Goal: Task Accomplishment & Management: Manage account settings

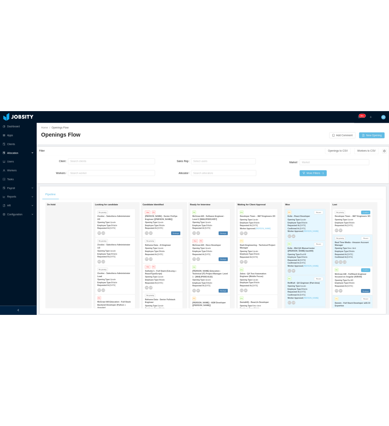
scroll to position [275, 0]
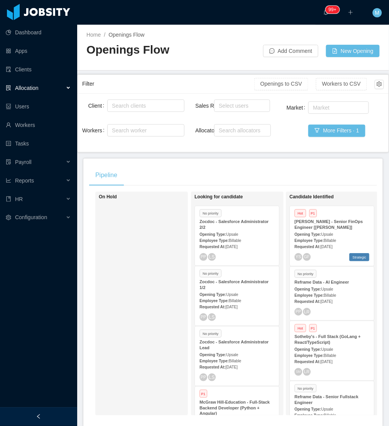
click at [142, 213] on div "On Hold" at bounding box center [153, 303] width 108 height 217
click at [157, 294] on div "On Hold" at bounding box center [153, 303] width 108 height 217
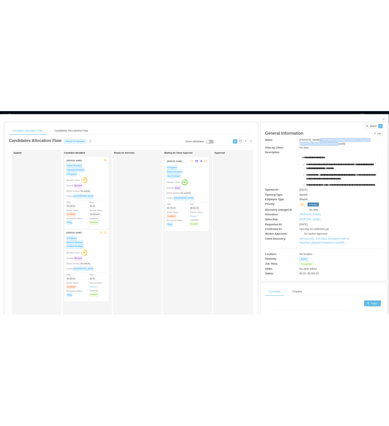
scroll to position [1257, 0]
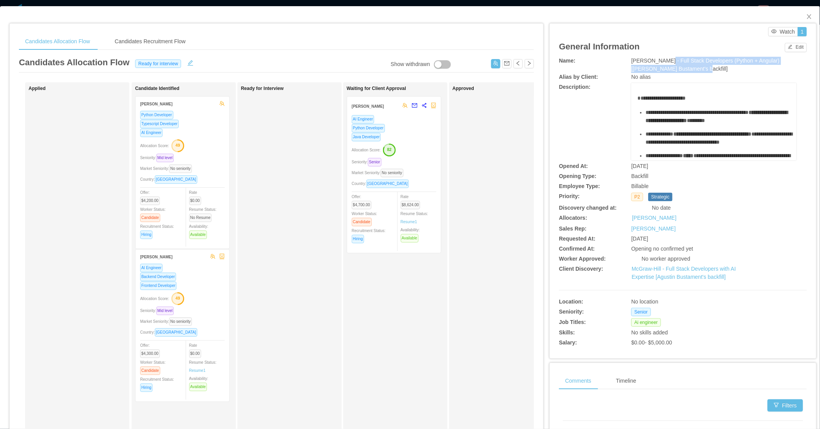
click at [195, 140] on div "Allocation Score: 49" at bounding box center [182, 145] width 85 height 12
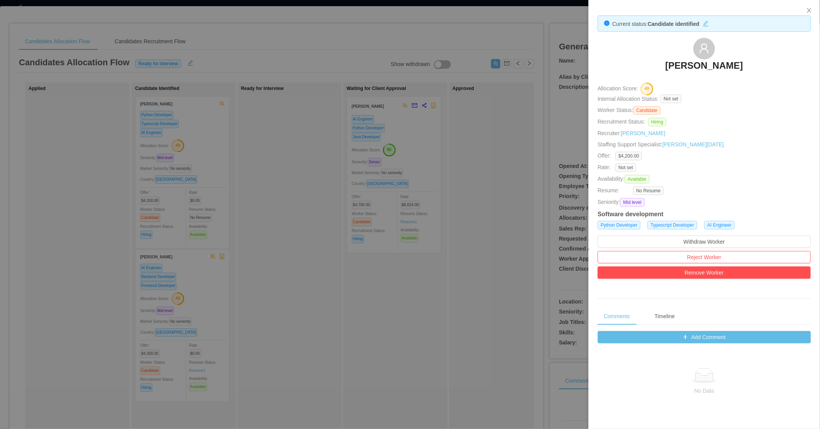
drag, startPoint x: 214, startPoint y: 330, endPoint x: 242, endPoint y: 297, distance: 43.5
click at [213, 331] on div at bounding box center [410, 214] width 820 height 429
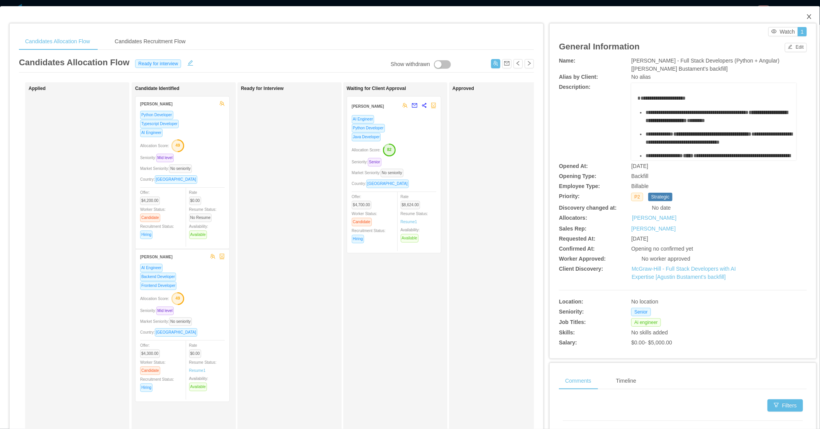
click at [806, 20] on icon "icon: close" at bounding box center [809, 17] width 6 height 6
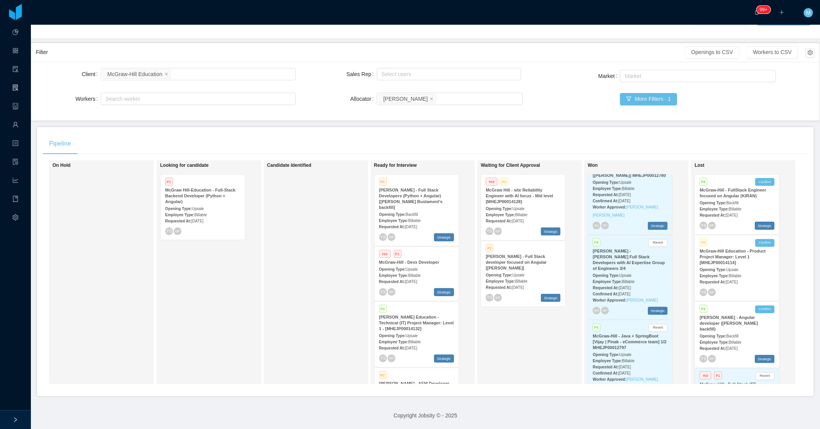
click at [191, 213] on strong "Employee Type:" at bounding box center [179, 215] width 29 height 4
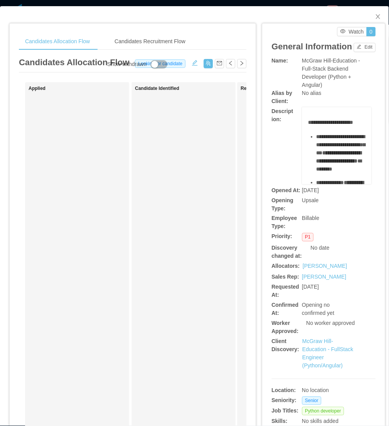
drag, startPoint x: 78, startPoint y: 156, endPoint x: 114, endPoint y: 163, distance: 37.0
click at [79, 156] on div "Applied" at bounding box center [83, 275] width 108 height 379
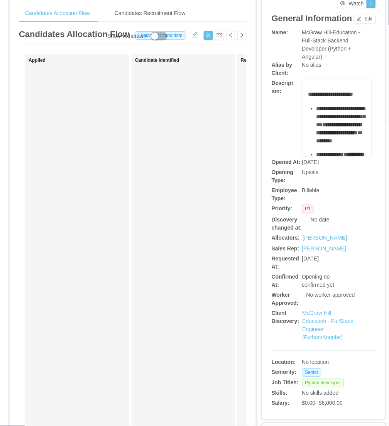
scroll to position [43, 0]
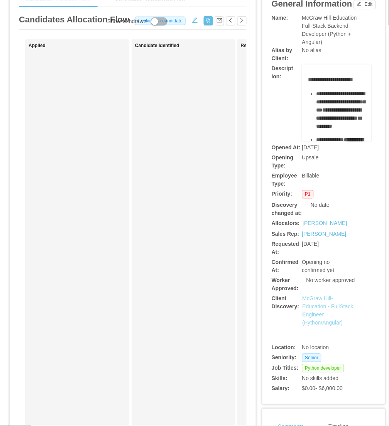
click at [306, 326] on link "McGraw Hill-Education - FullStack Engineer (Python/Angular)" at bounding box center [328, 311] width 51 height 31
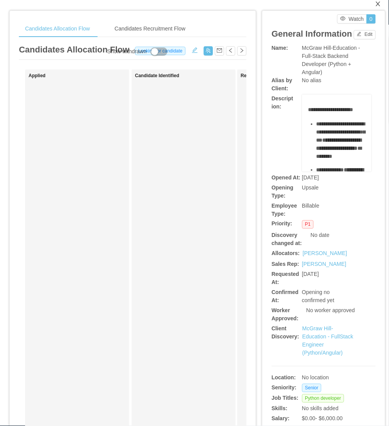
scroll to position [0, 0]
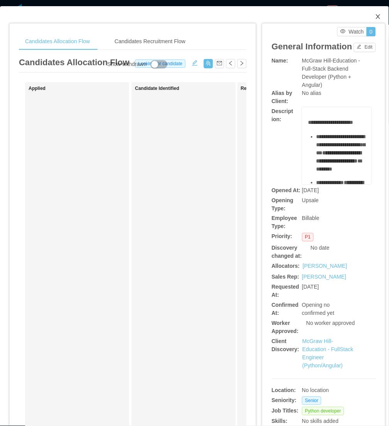
click at [371, 20] on span "Close" at bounding box center [379, 17] width 22 height 22
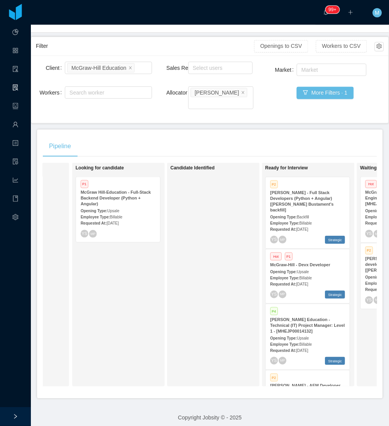
scroll to position [0, 67]
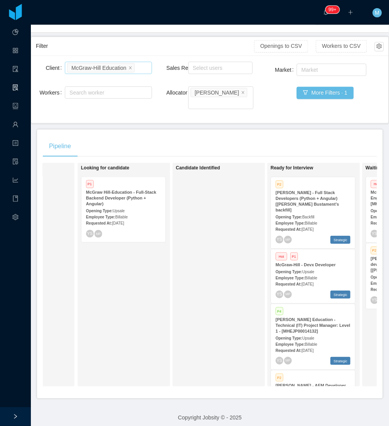
click at [129, 71] on li "McGraw-Hill Education" at bounding box center [100, 67] width 67 height 9
click at [131, 66] on icon "icon: close" at bounding box center [131, 68] width 4 height 4
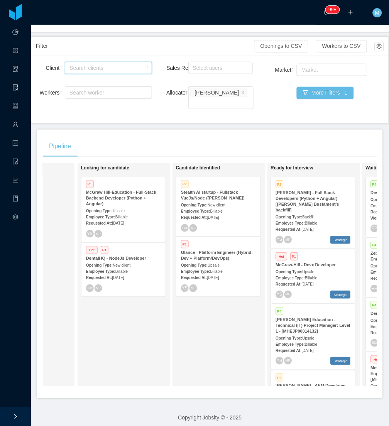
click at [199, 270] on strong "Employee Type:" at bounding box center [195, 272] width 29 height 4
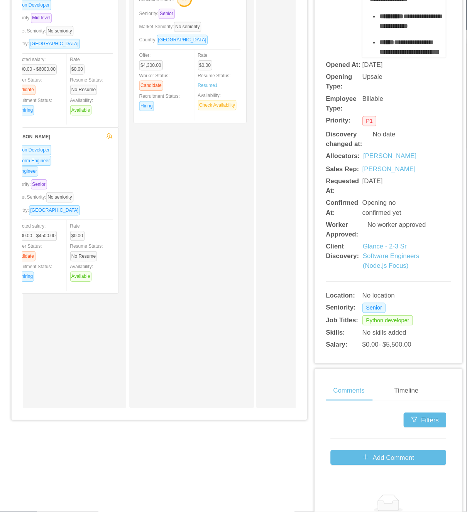
scroll to position [0, 24]
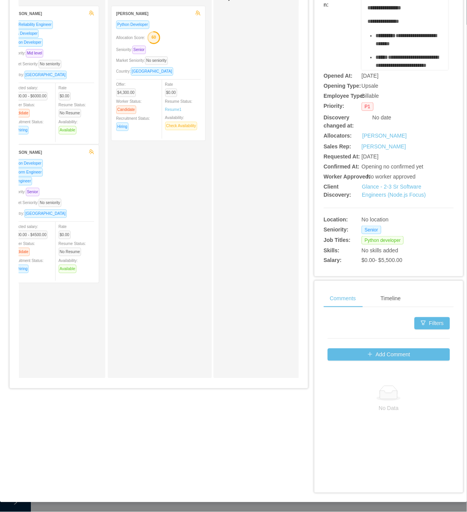
drag, startPoint x: 376, startPoint y: 0, endPoint x: 138, endPoint y: 229, distance: 329.9
click at [138, 229] on div "Candidate Identified Ricardo Dantas Python Developer Allocation Score: 60 Senio…" at bounding box center [165, 184] width 108 height 379
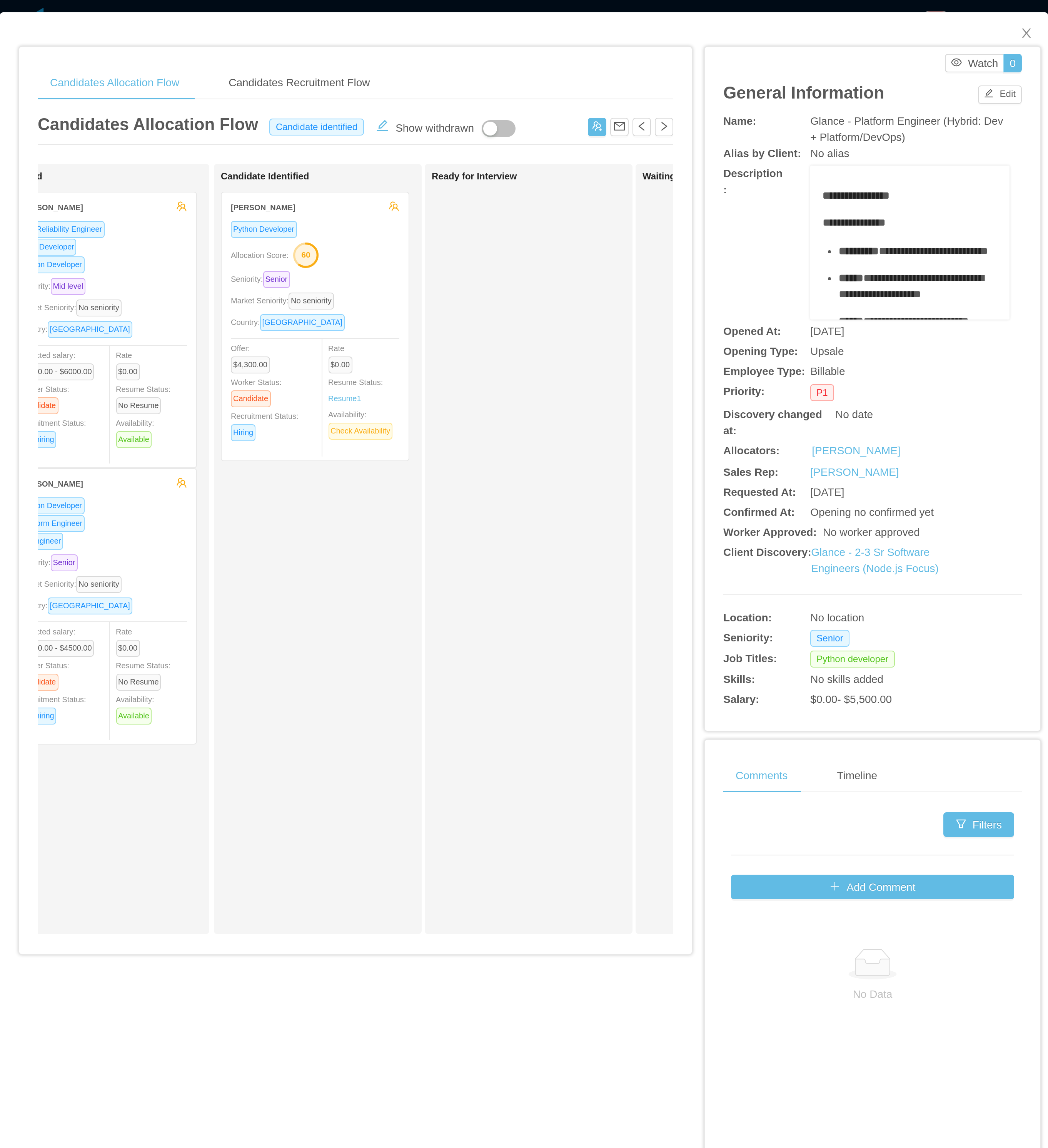
scroll to position [0, 25]
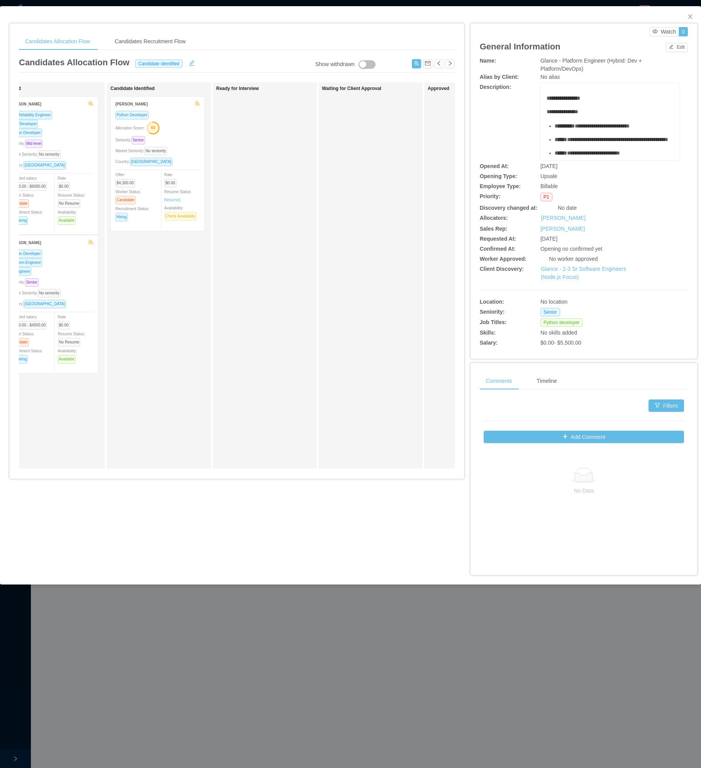
drag, startPoint x: 433, startPoint y: 0, endPoint x: 174, endPoint y: 445, distance: 514.8
click at [174, 429] on div "Candidate Identified Ricardo Dantas Python Developer Allocation Score: 60 Senio…" at bounding box center [164, 275] width 108 height 379
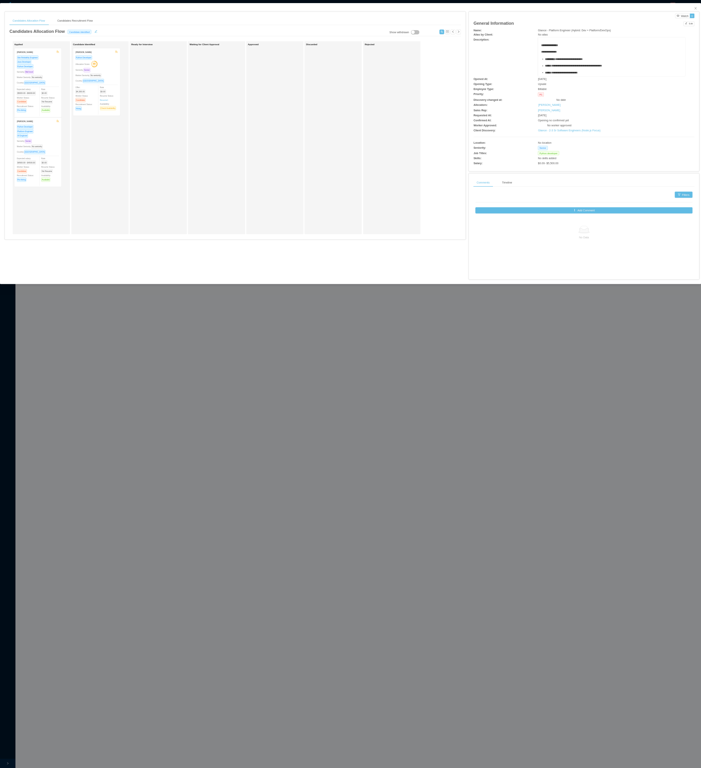
scroll to position [0, 0]
drag, startPoint x: 637, startPoint y: 0, endPoint x: 446, endPoint y: 434, distance: 474.1
click at [451, 429] on div "Waiting for Client Approval" at bounding box center [433, 275] width 108 height 379
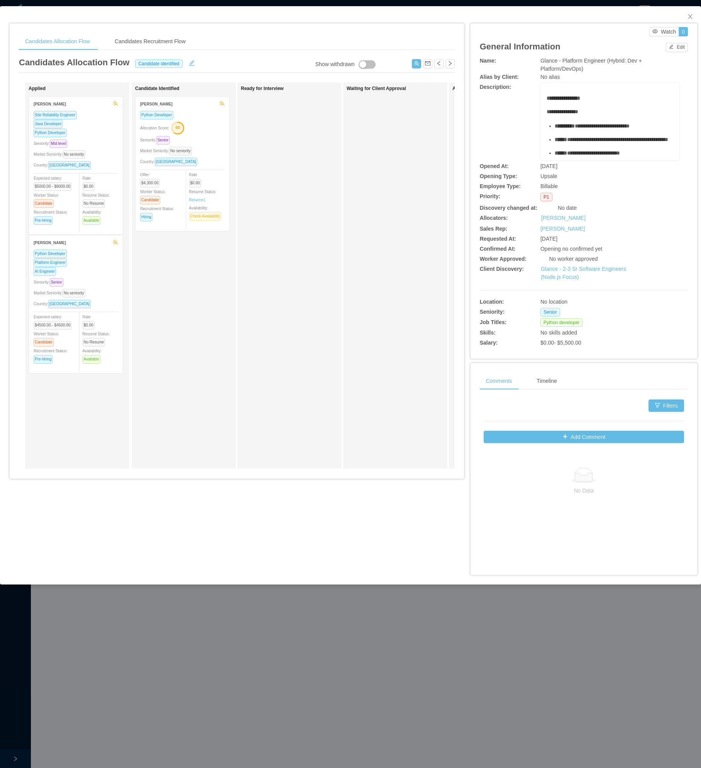
drag, startPoint x: 1239, startPoint y: 0, endPoint x: 270, endPoint y: 230, distance: 996.2
click at [270, 230] on div "Ready for Interview" at bounding box center [295, 275] width 108 height 379
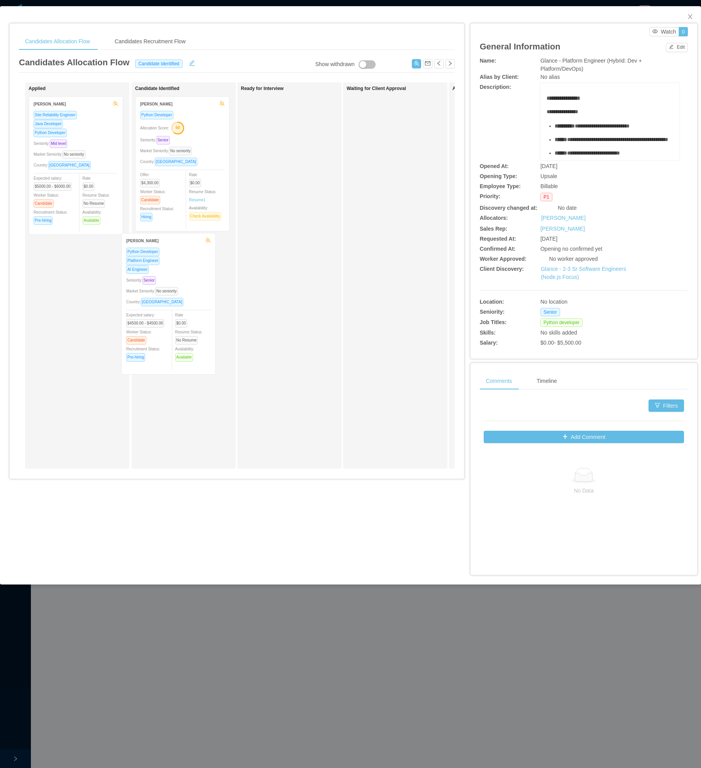
drag, startPoint x: 165, startPoint y: 327, endPoint x: 188, endPoint y: 347, distance: 30.2
click at [188, 324] on div "Applied Rodrigo Estrada Site Reliability Engineer Java Developer Python Develop…" at bounding box center [237, 278] width 436 height 392
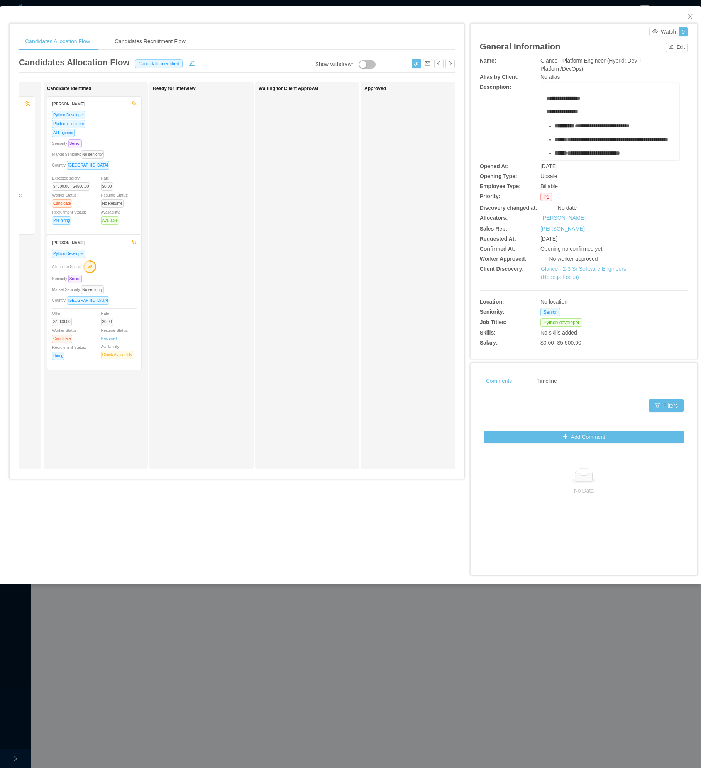
scroll to position [0, 90]
click at [104, 137] on div "AI Engineer" at bounding box center [93, 132] width 85 height 9
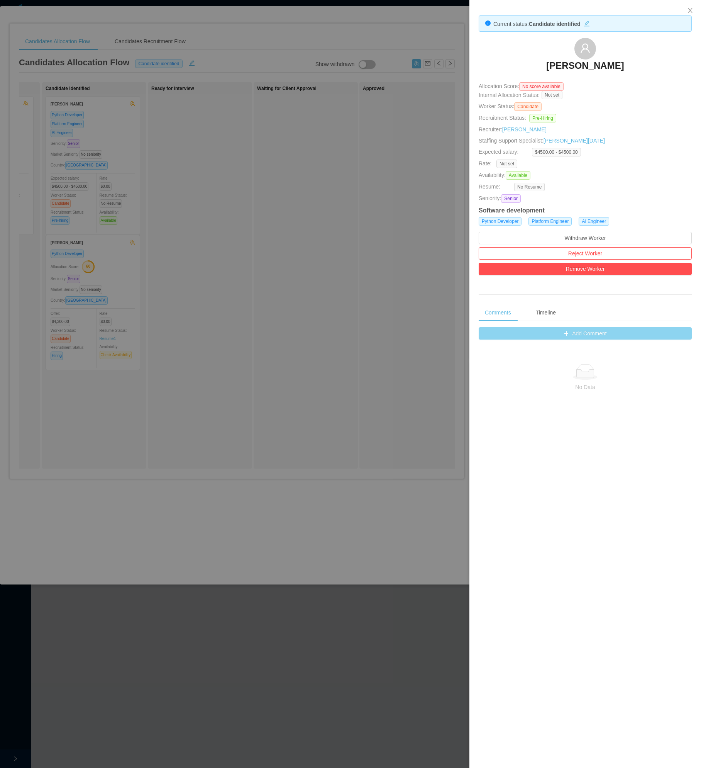
click at [597, 338] on button "Add Comment" at bounding box center [585, 333] width 213 height 12
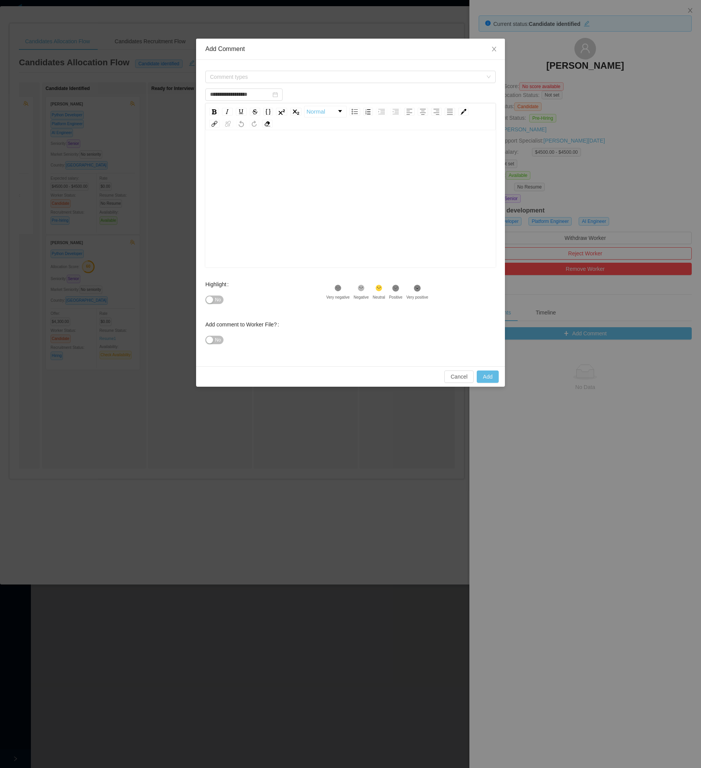
click at [230, 225] on div "rdw-editor" at bounding box center [351, 210] width 278 height 135
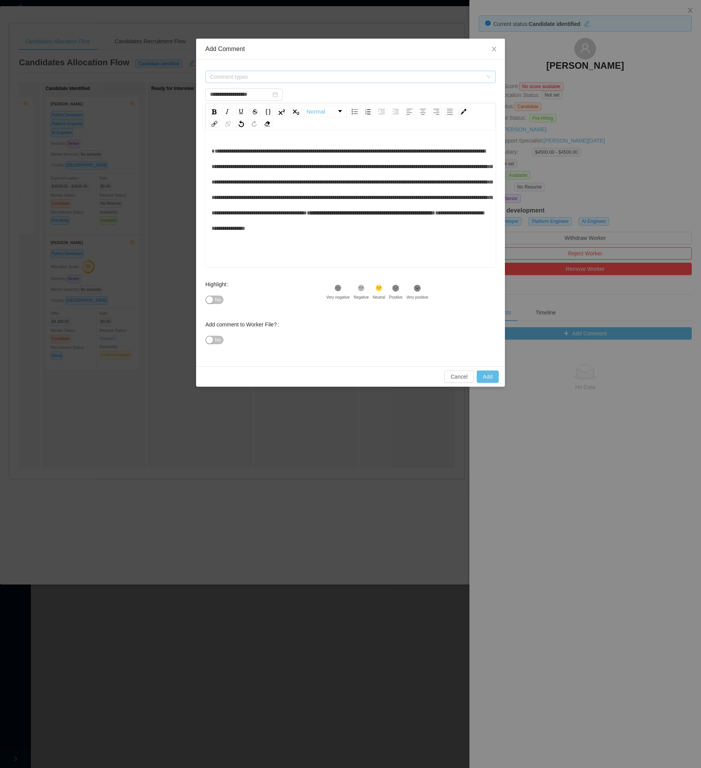
type input "**********"
click at [270, 73] on span "Comment types" at bounding box center [346, 77] width 273 height 8
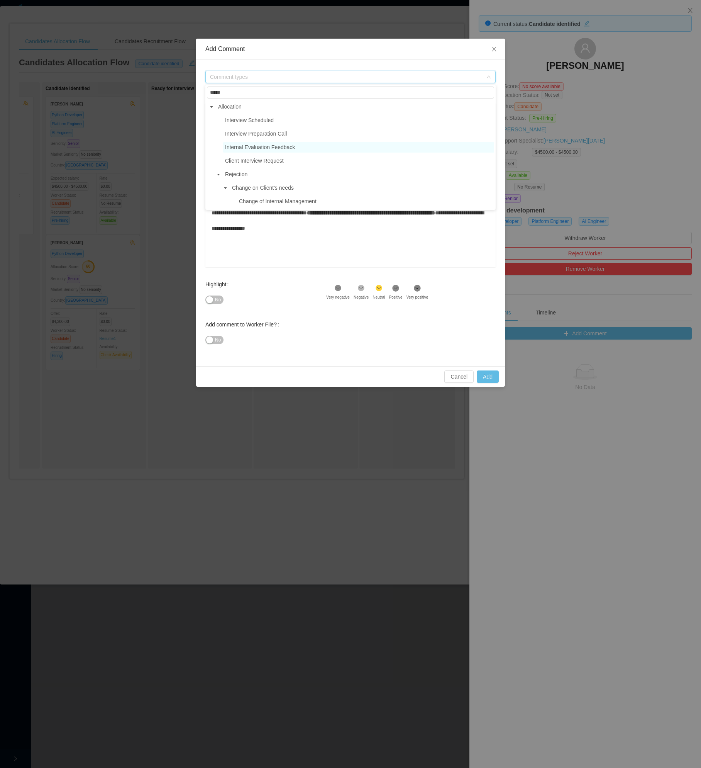
type input "*****"
click at [307, 146] on span "Internal Evaluation Feedback" at bounding box center [358, 147] width 271 height 10
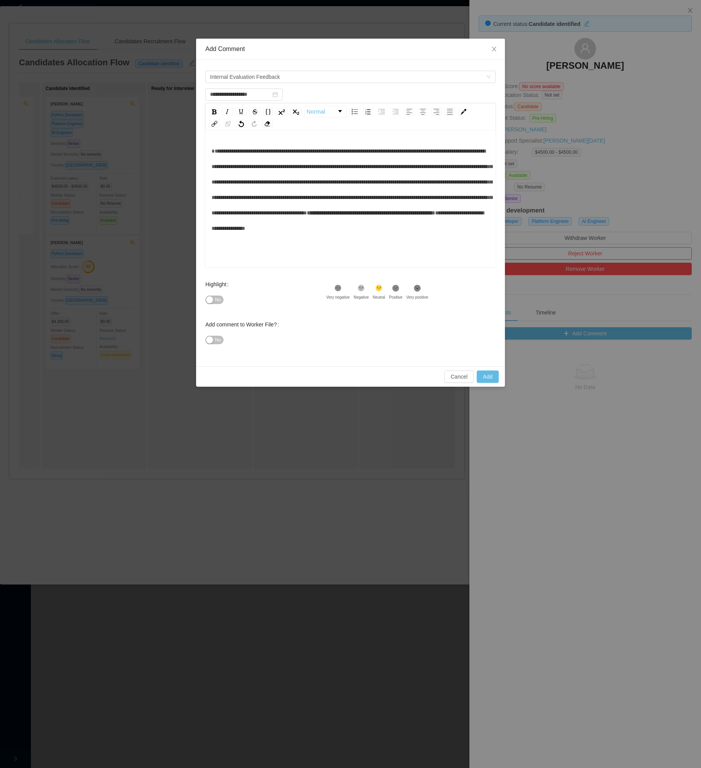
click at [491, 371] on div "Cancel Add" at bounding box center [350, 376] width 309 height 20
click at [487, 378] on button "Add" at bounding box center [488, 376] width 22 height 12
type input "**********"
click at [427, 236] on div "**********" at bounding box center [351, 189] width 278 height 93
type input "**********"
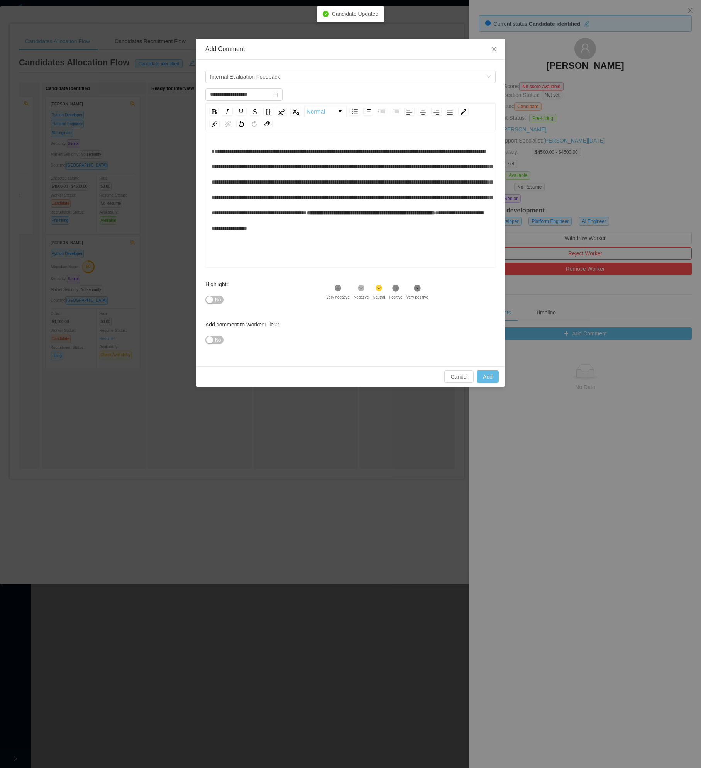
click at [497, 385] on div "Cancel Add" at bounding box center [350, 376] width 309 height 20
click at [492, 376] on button "Add" at bounding box center [488, 376] width 22 height 12
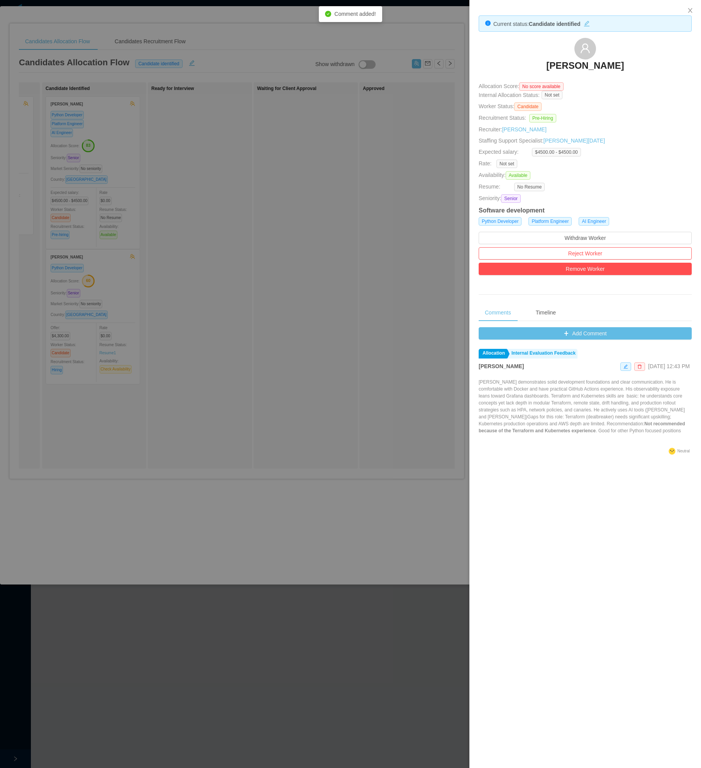
drag, startPoint x: 382, startPoint y: 218, endPoint x: 375, endPoint y: 223, distance: 8.2
click at [382, 218] on div at bounding box center [350, 384] width 701 height 768
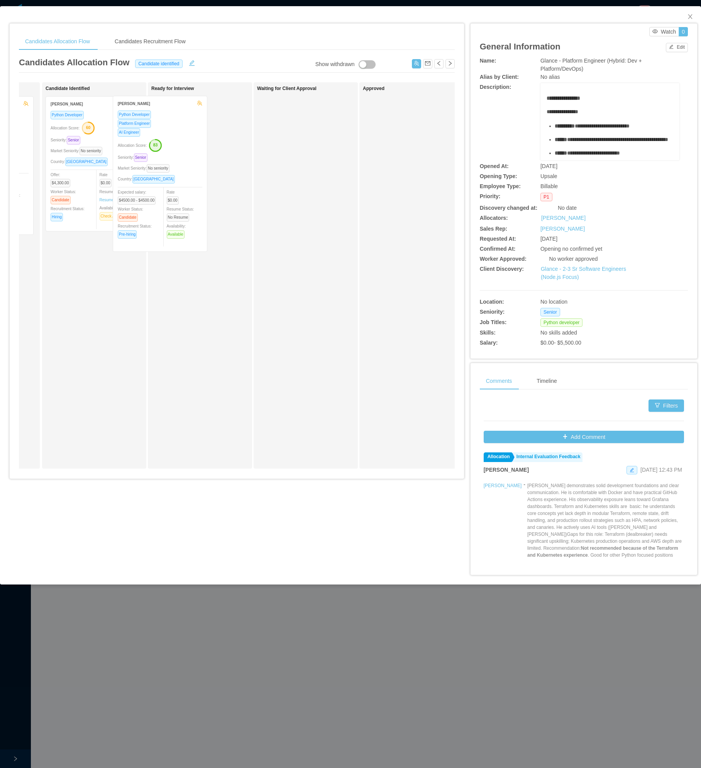
drag, startPoint x: 110, startPoint y: 175, endPoint x: 176, endPoint y: 173, distance: 66.4
click at [176, 173] on div "Applied Rodrigo Estrada Site Reliability Engineer Java Developer Python Develop…" at bounding box center [237, 278] width 436 height 392
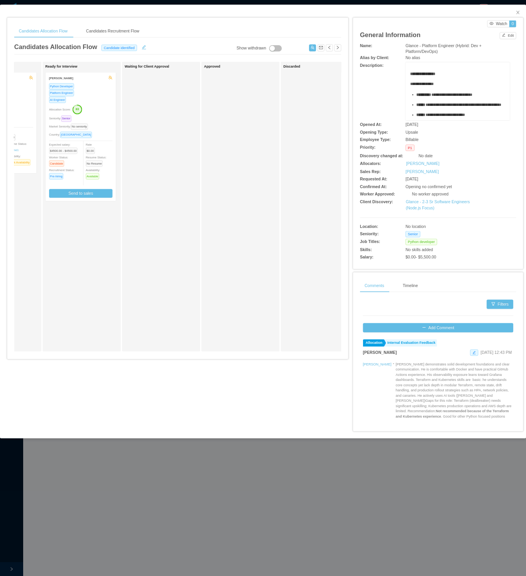
scroll to position [0, 186]
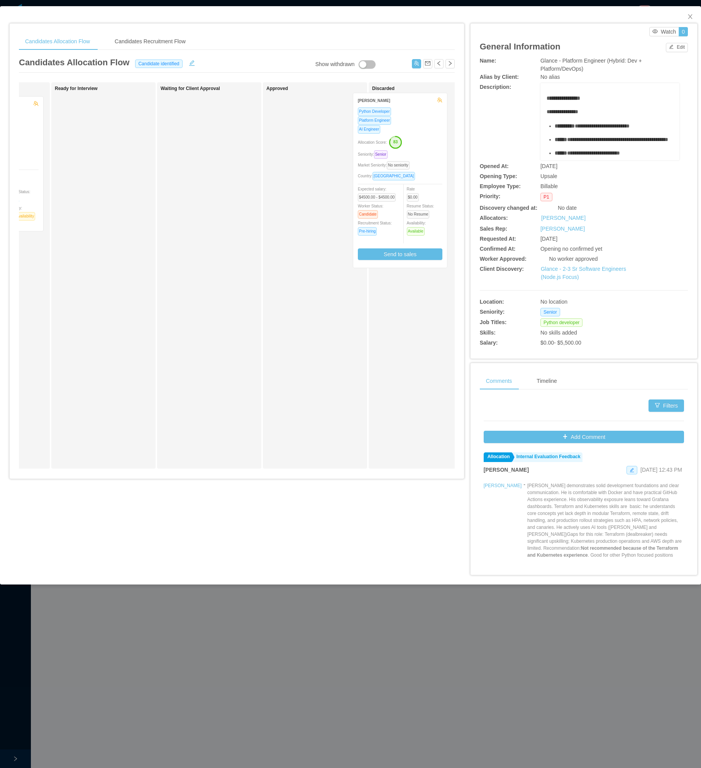
drag, startPoint x: 102, startPoint y: 206, endPoint x: 399, endPoint y: 202, distance: 297.4
click at [399, 202] on div "Applied Rodrigo Estrada Site Reliability Engineer Java Developer Python Develop…" at bounding box center [237, 278] width 436 height 392
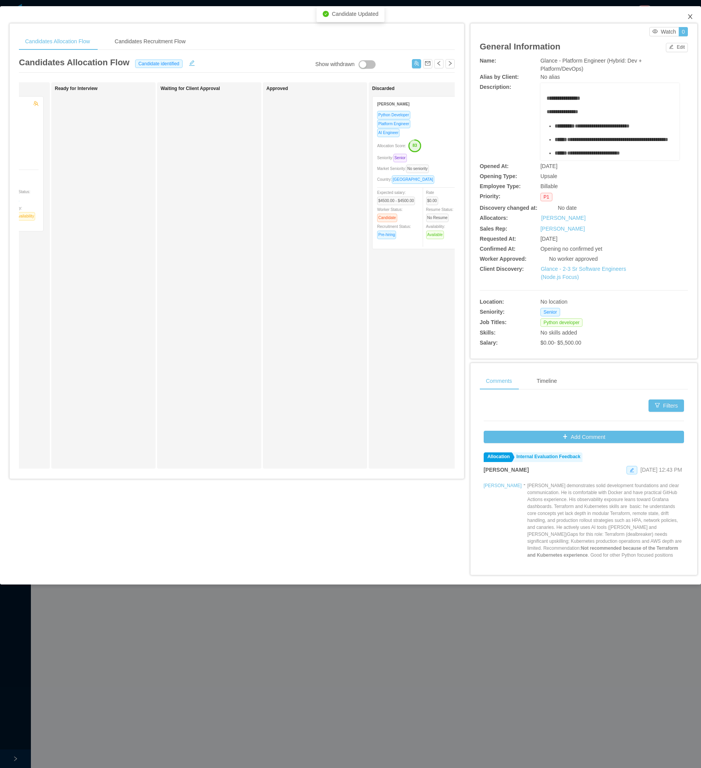
click at [691, 17] on icon "icon: close" at bounding box center [690, 17] width 6 height 6
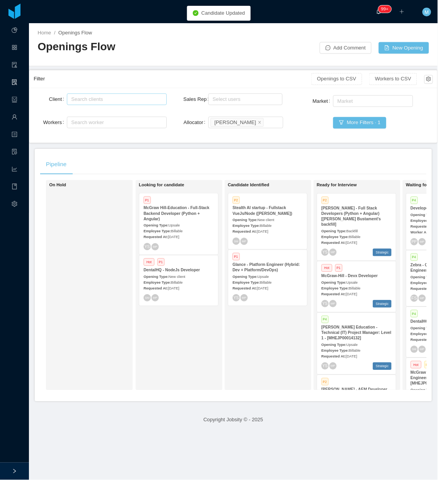
scroll to position [1257, 0]
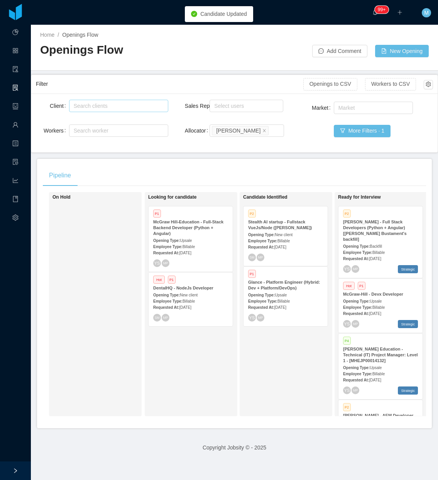
drag, startPoint x: 643, startPoint y: 0, endPoint x: 84, endPoint y: 256, distance: 615.0
click at [84, 257] on div "On Hold" at bounding box center [107, 303] width 108 height 217
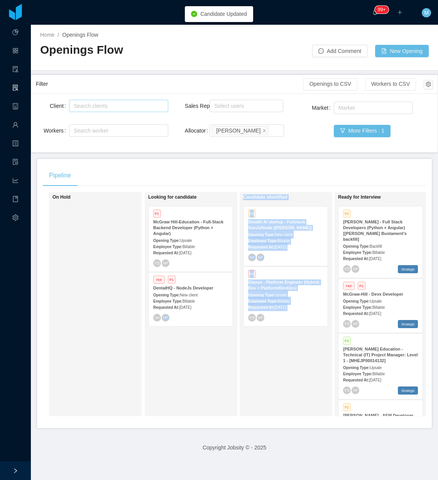
drag, startPoint x: 199, startPoint y: 419, endPoint x: 246, endPoint y: 420, distance: 47.1
click at [246, 420] on div "On Hold Looking for candidate P1 McGraw Hill-Education - Full-Stack Backend Dev…" at bounding box center [234, 307] width 383 height 230
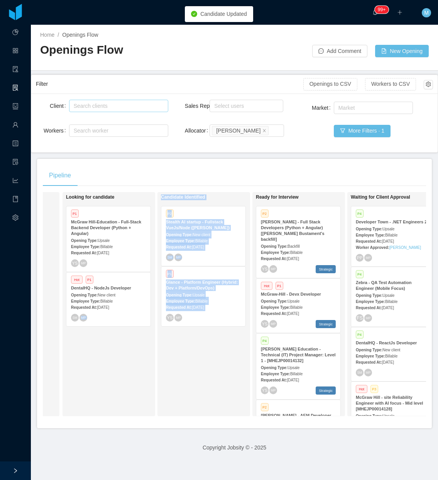
scroll to position [0, 95]
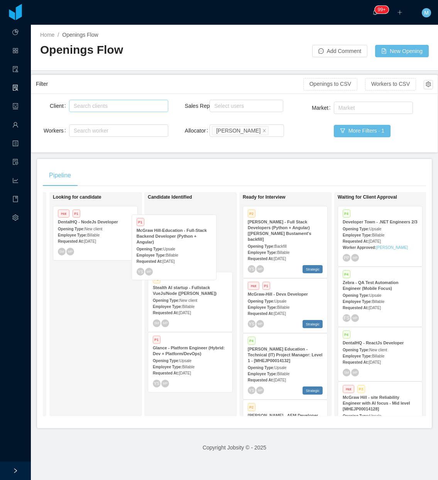
drag, startPoint x: 94, startPoint y: 253, endPoint x: 173, endPoint y: 261, distance: 79.6
click at [173, 261] on div "On Hold Looking for candidate P1 McGraw Hill-Education - Full-Stack Backend Dev…" at bounding box center [234, 307] width 383 height 230
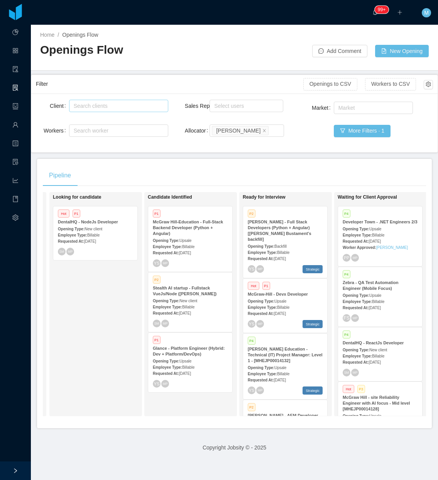
click at [110, 325] on div "Looking for candidate Hot P1 DentalHQ - NodeJs Developer Opening Type: New clie…" at bounding box center [107, 303] width 108 height 217
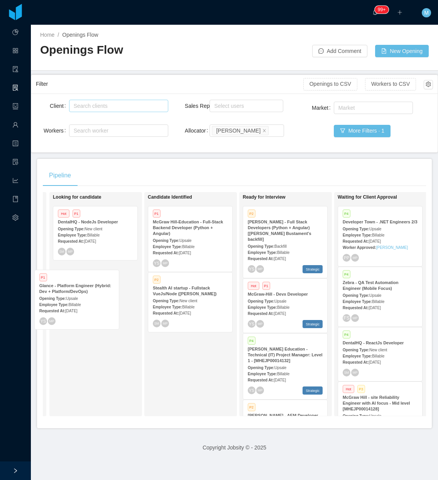
drag, startPoint x: 181, startPoint y: 377, endPoint x: 68, endPoint y: 315, distance: 129.6
click at [68, 315] on div "On Hold Looking for candidate Hot P1 DentalHQ - NodeJs Developer Opening Type: …" at bounding box center [234, 307] width 383 height 230
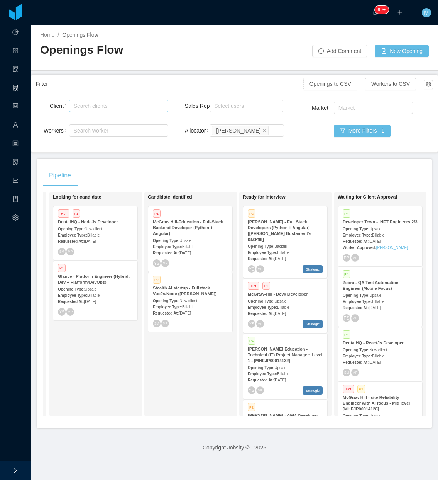
click at [195, 245] on div "Employee Type: Billable" at bounding box center [190, 246] width 75 height 8
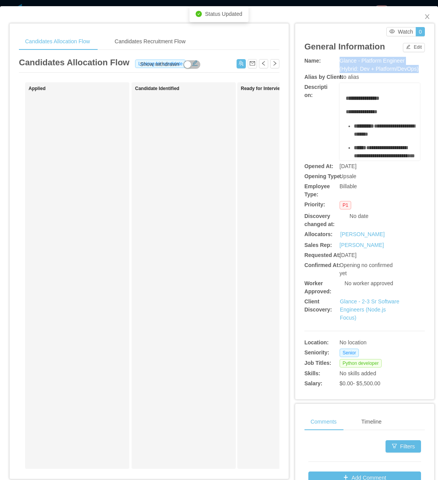
drag, startPoint x: 332, startPoint y: 57, endPoint x: 388, endPoint y: 76, distance: 59.6
click at [388, 73] on div "Name: Glance - Platform Engineer (Hybrid: Dev + Platform/DevOps)" at bounding box center [365, 65] width 120 height 16
drag, startPoint x: 388, startPoint y: 76, endPoint x: 390, endPoint y: 49, distance: 27.1
click at [367, 72] on span "Glance - Platform Engineer (Hybrid: Dev + Platform/DevOps)" at bounding box center [379, 65] width 79 height 14
click at [417, 22] on span "Close" at bounding box center [428, 17] width 22 height 22
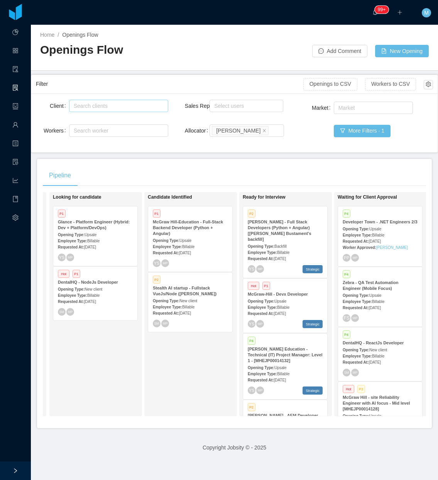
click at [183, 236] on div "Opening Type: Upsale" at bounding box center [190, 240] width 75 height 8
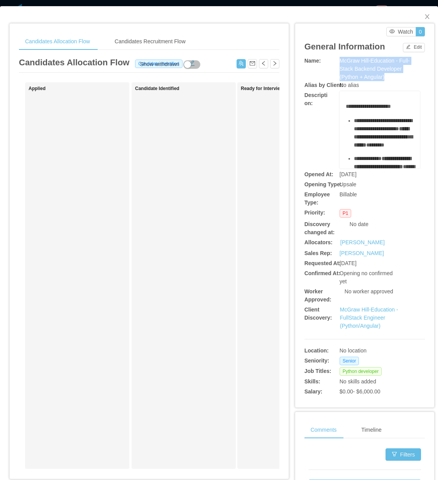
drag, startPoint x: 333, startPoint y: 59, endPoint x: 385, endPoint y: 76, distance: 55.0
click at [385, 76] on div "Name: McGraw Hill-Education - Full-Stack Backend Developer (Python + Angular)" at bounding box center [365, 69] width 120 height 24
copy div "McGraw Hill-Education - Full-Stack Backend Developer (Python + Angular)"
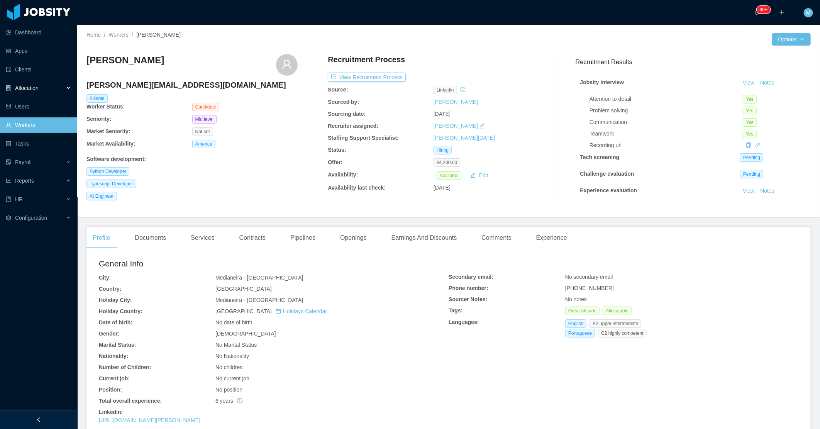
click at [67, 92] on div "Allocation" at bounding box center [38, 87] width 77 height 15
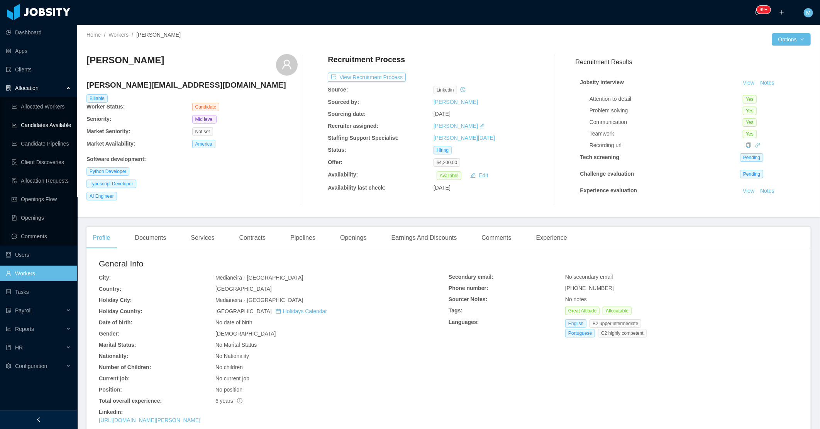
click at [46, 128] on link "Candidates Available" at bounding box center [41, 124] width 59 height 15
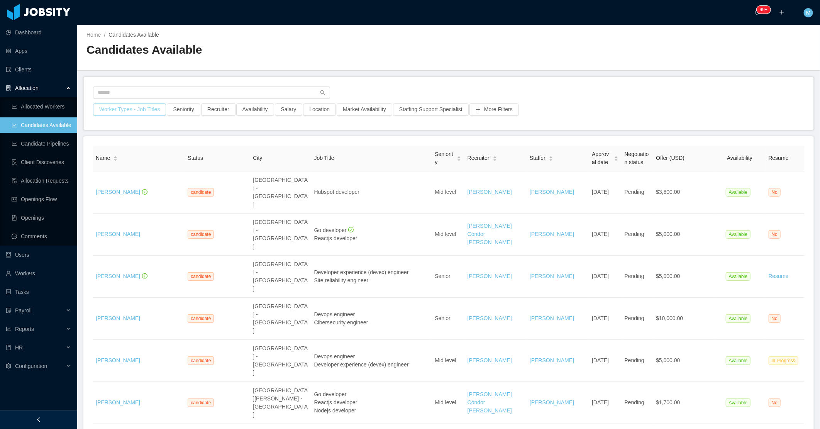
click at [114, 110] on button "Worker Types - Job Titles" at bounding box center [129, 109] width 73 height 12
click at [146, 172] on div "Job Titles" at bounding box center [127, 175] width 103 height 8
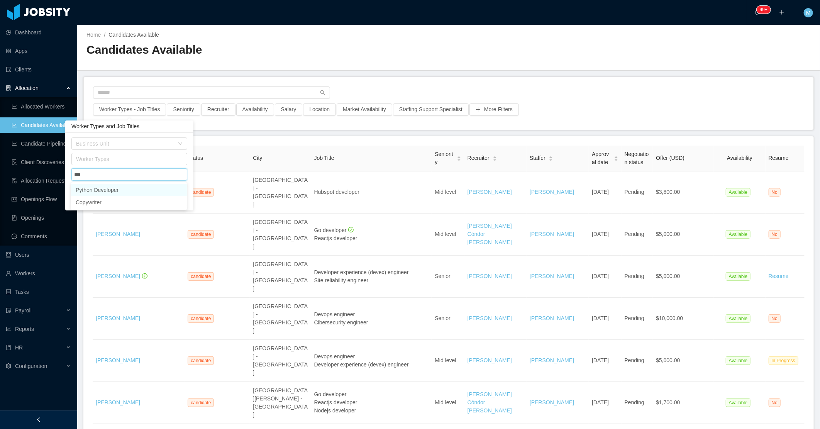
type input "****"
click at [156, 191] on li "Python Developer" at bounding box center [129, 190] width 116 height 12
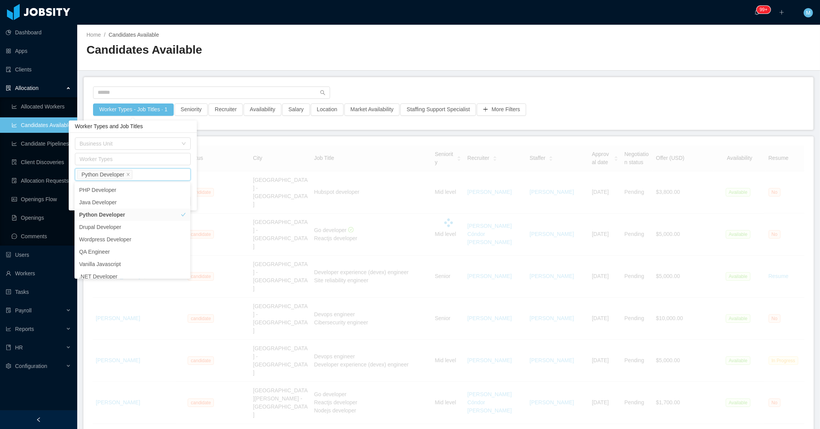
click at [333, 70] on div "Home / Candidates Available / Candidates Available" at bounding box center [448, 48] width 743 height 46
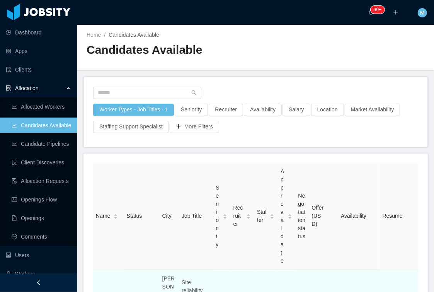
click at [244, 292] on html "Dashboard Apps Clients Allocation Allocated Workers Candidates Available Candid…" at bounding box center [217, 146] width 434 height 292
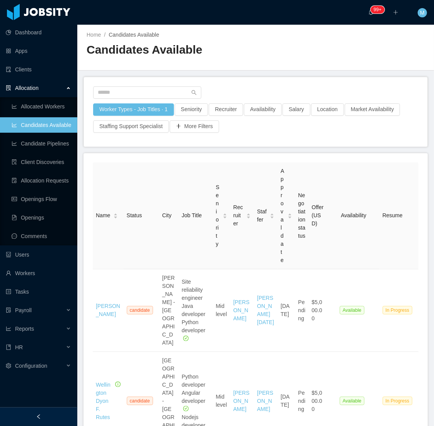
click at [53, 413] on div at bounding box center [38, 417] width 77 height 19
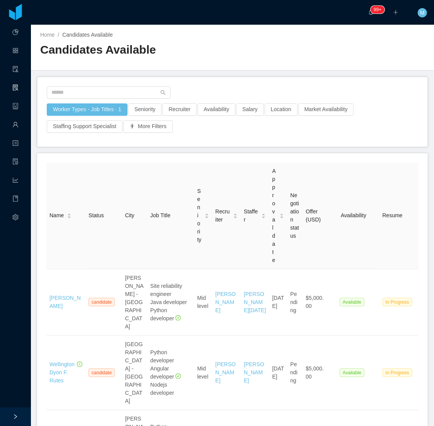
click at [362, 136] on div "Worker Types - Job Titles · 1 Seniority Recruiter Availability Salary Location …" at bounding box center [232, 120] width 372 height 34
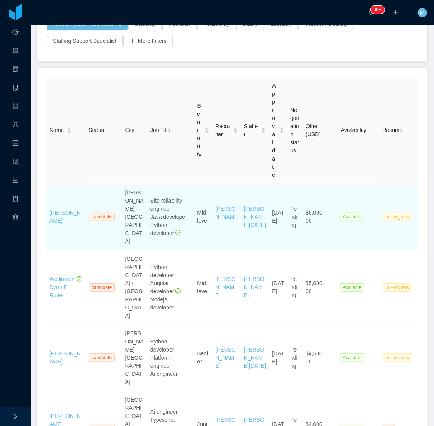
scroll to position [86, 0]
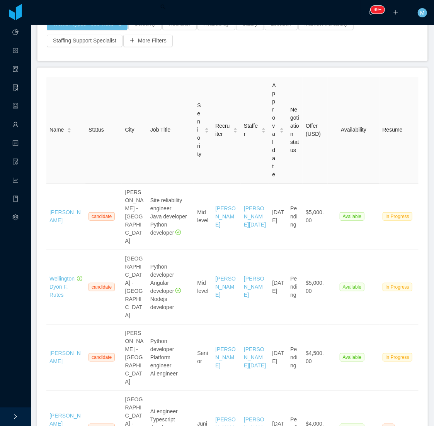
click at [321, 100] on th "Offer (USD)" at bounding box center [314, 130] width 25 height 107
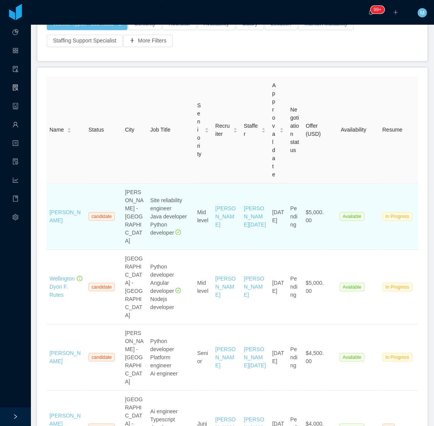
scroll to position [0, 0]
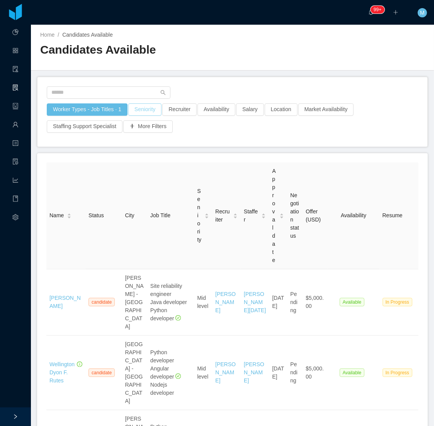
click at [153, 107] on button "Seniority" at bounding box center [144, 109] width 33 height 12
click at [155, 143] on div "Seniorities" at bounding box center [141, 144] width 103 height 8
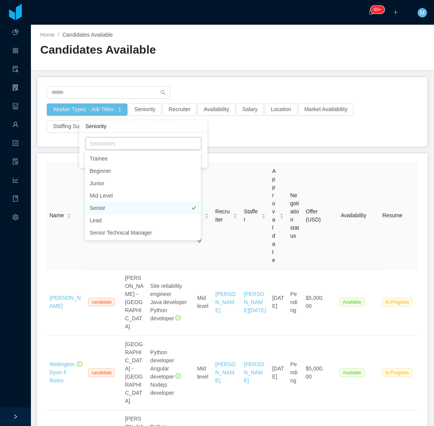
click at [106, 207] on li "Senior" at bounding box center [143, 208] width 116 height 12
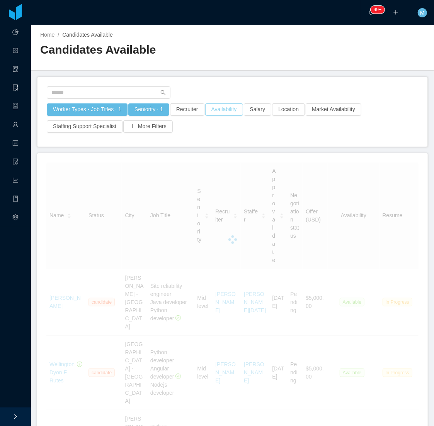
click at [224, 111] on button "Availability" at bounding box center [224, 109] width 38 height 12
click at [219, 144] on div "Select one" at bounding box center [219, 144] width 103 height 8
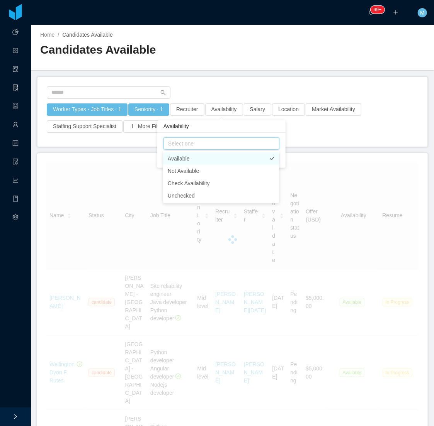
click at [209, 161] on li "Available" at bounding box center [221, 159] width 116 height 12
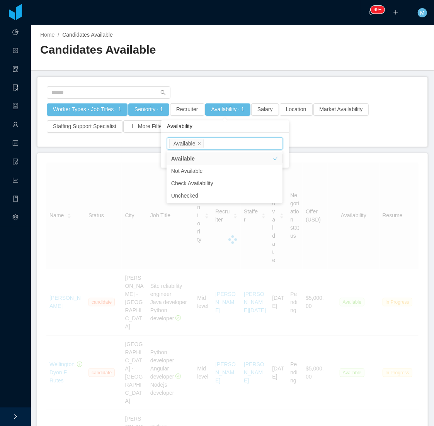
click at [321, 132] on div "Worker Types - Job Titles · 1 Seniority · 1 Recruiter Availability · 1 Salary L…" at bounding box center [232, 120] width 372 height 34
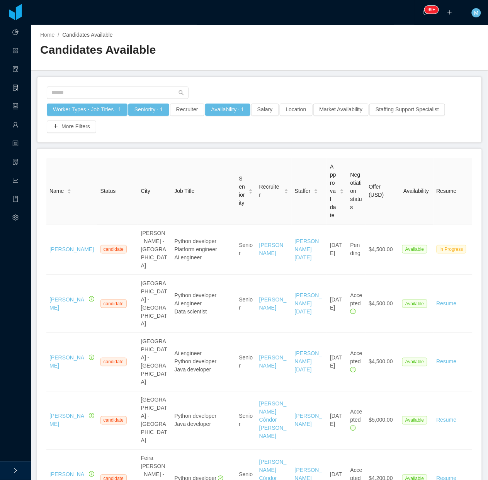
click at [364, 66] on div "Home / Candidates Available / Candidates Available" at bounding box center [259, 48] width 457 height 46
click at [134, 168] on th "Status" at bounding box center [117, 191] width 41 height 66
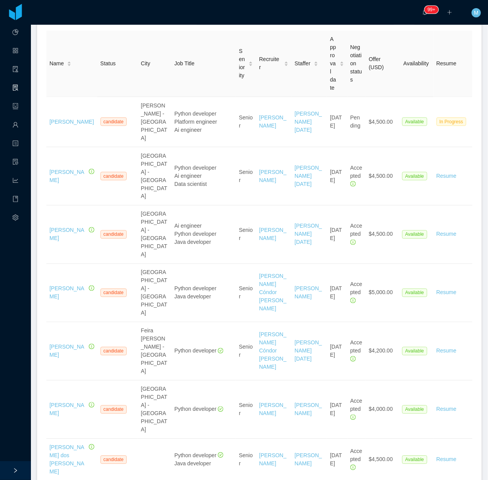
scroll to position [145, 0]
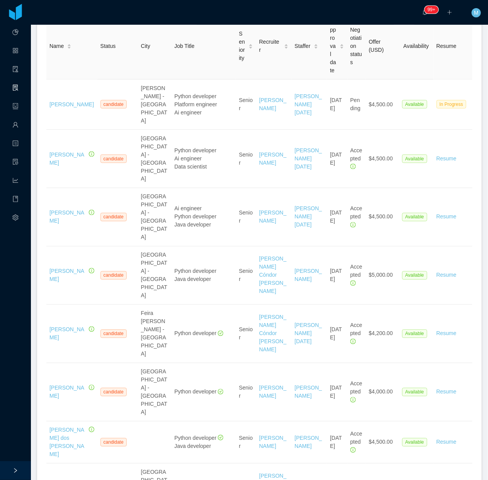
drag, startPoint x: 70, startPoint y: 446, endPoint x: 140, endPoint y: 452, distance: 69.8
drag, startPoint x: 62, startPoint y: 442, endPoint x: 53, endPoint y: 437, distance: 9.9
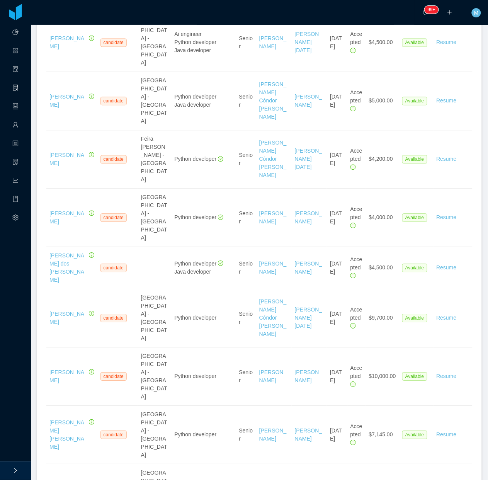
scroll to position [349, 0]
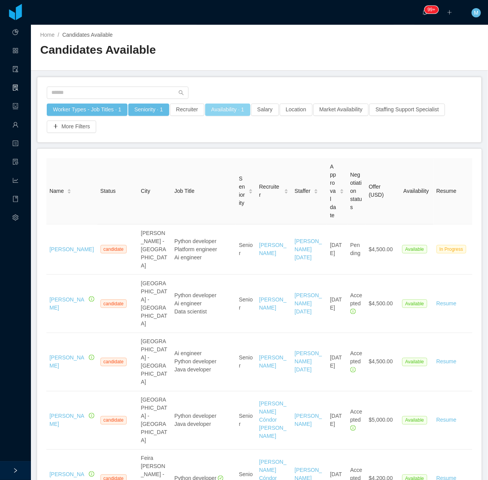
click at [213, 104] on button "Availability · 1" at bounding box center [227, 109] width 45 height 12
click at [225, 141] on div "Select one Available" at bounding box center [224, 144] width 109 height 12
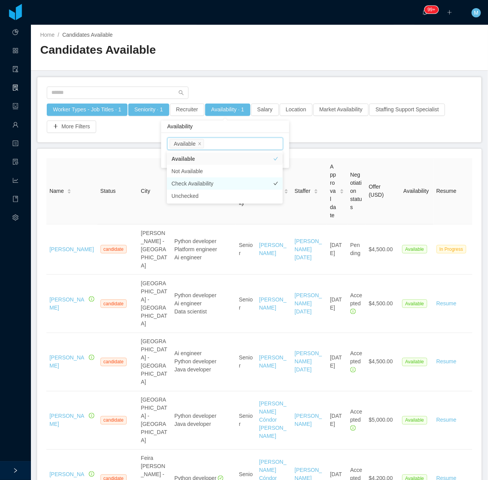
drag, startPoint x: 207, startPoint y: 178, endPoint x: 204, endPoint y: 174, distance: 5.5
click at [206, 178] on li "Check Availability" at bounding box center [225, 183] width 116 height 12
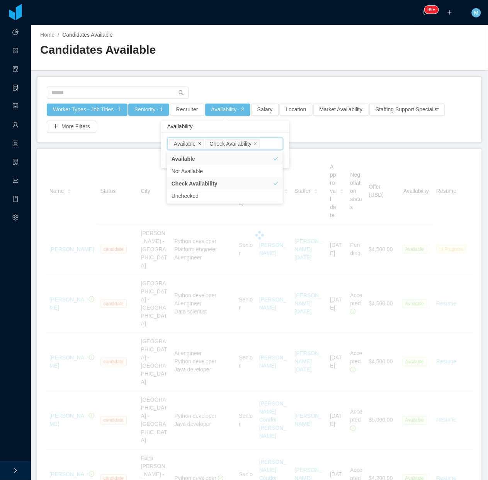
click at [200, 142] on icon "icon: close" at bounding box center [199, 143] width 3 height 3
click at [239, 71] on main "Home / Candidates Available / Candidates Available Worker Types - Job Titles · …" at bounding box center [259, 252] width 457 height 455
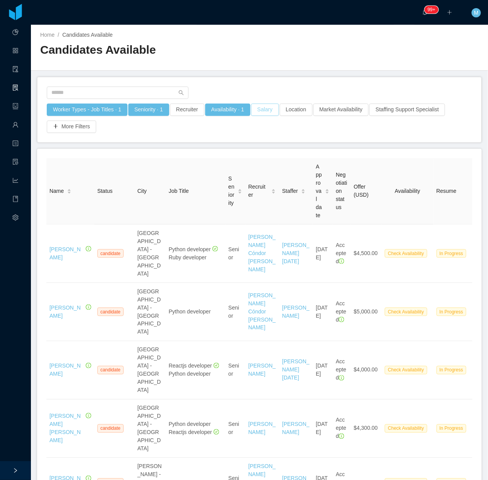
click at [267, 111] on button "Salary" at bounding box center [265, 109] width 28 height 12
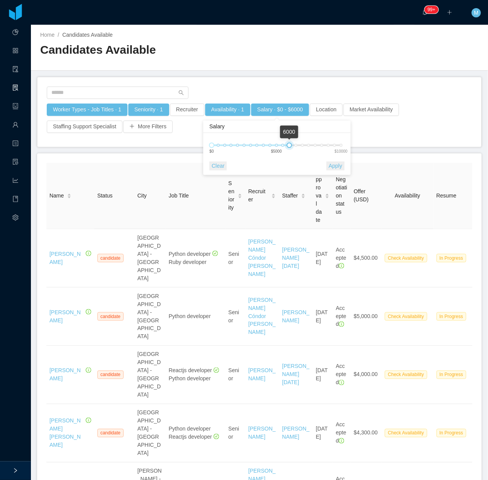
drag, startPoint x: 326, startPoint y: 147, endPoint x: 287, endPoint y: 145, distance: 39.4
click at [287, 145] on div at bounding box center [289, 144] width 5 height 5
click at [334, 165] on button "Apply" at bounding box center [335, 165] width 18 height 9
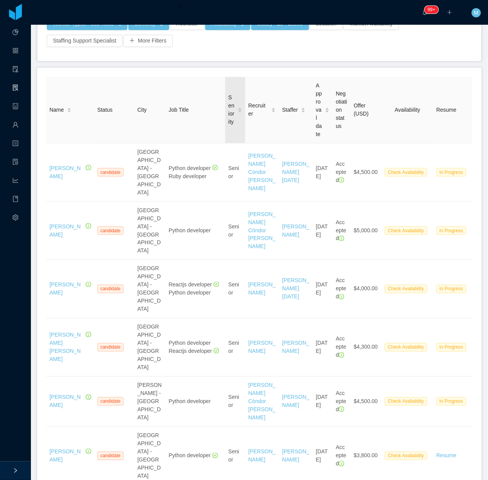
scroll to position [97, 0]
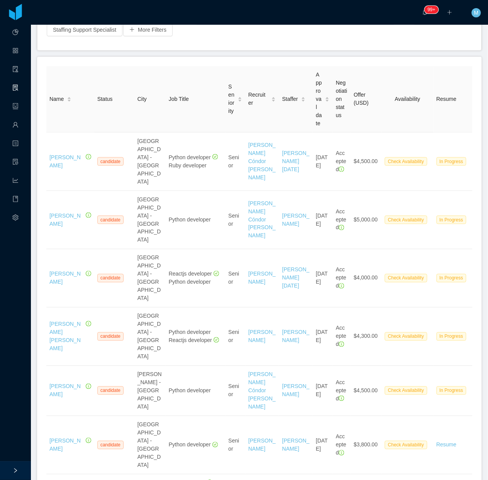
drag, startPoint x: 209, startPoint y: 0, endPoint x: 185, endPoint y: 60, distance: 64.8
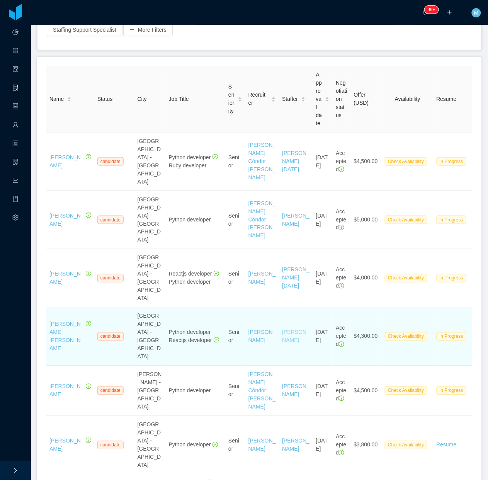
drag, startPoint x: 66, startPoint y: 264, endPoint x: 287, endPoint y: 259, distance: 220.5
click at [287, 329] on link "Omar Nieves" at bounding box center [295, 336] width 27 height 14
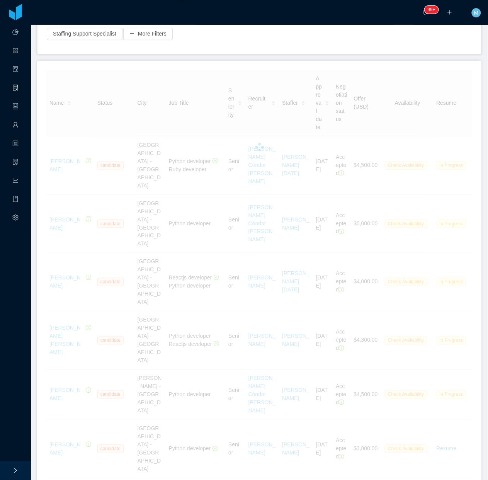
scroll to position [97, 0]
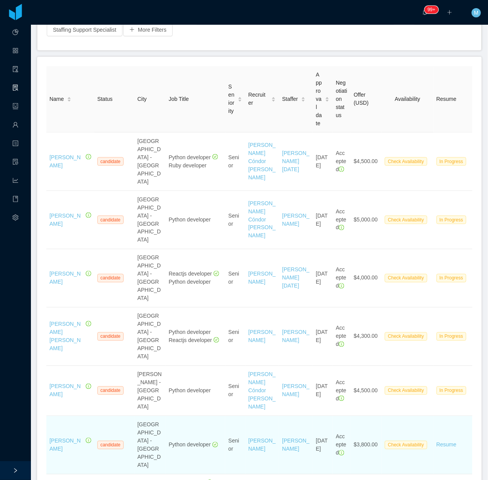
drag, startPoint x: 58, startPoint y: 301, endPoint x: 70, endPoint y: 301, distance: 12.4
click at [95, 416] on td "candidate" at bounding box center [114, 445] width 40 height 58
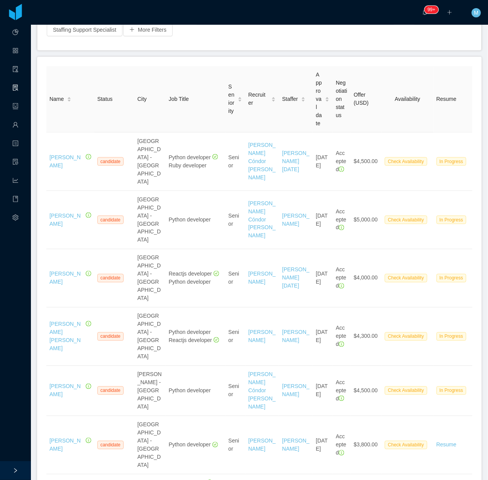
drag, startPoint x: 78, startPoint y: 449, endPoint x: 55, endPoint y: 439, distance: 24.6
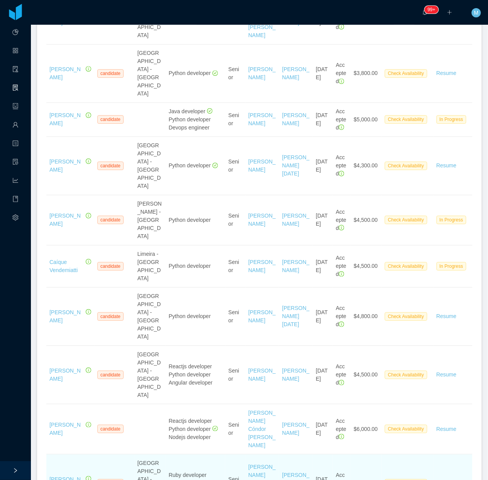
scroll to position [483, 0]
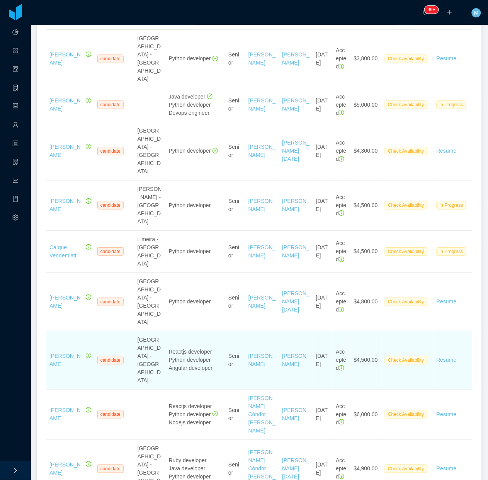
drag, startPoint x: 65, startPoint y: 125, endPoint x: 46, endPoint y: 172, distance: 51.3
click at [46, 331] on td "Mohamad Dirieh" at bounding box center [70, 360] width 48 height 58
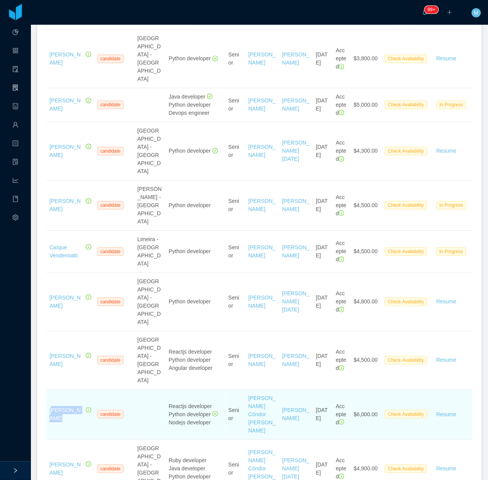
drag, startPoint x: 72, startPoint y: 198, endPoint x: 53, endPoint y: 192, distance: 20.3
click at [53, 406] on div "Marcel Santee" at bounding box center [66, 414] width 34 height 16
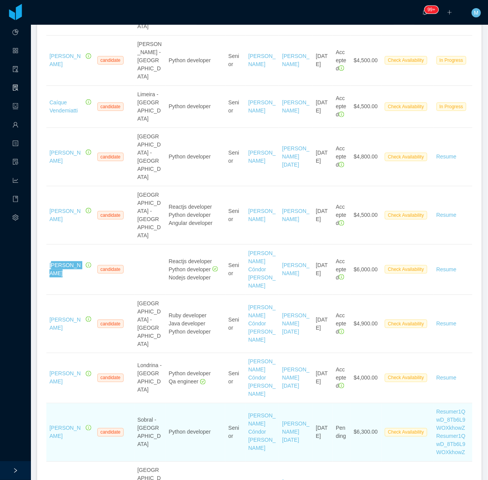
scroll to position [676, 0]
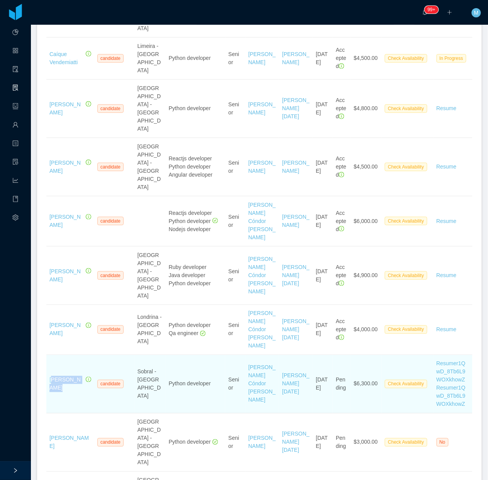
drag, startPoint x: 90, startPoint y: 137, endPoint x: 53, endPoint y: 124, distance: 39.0
click at [53, 355] on td "Rafael Albuquerque" at bounding box center [70, 384] width 48 height 58
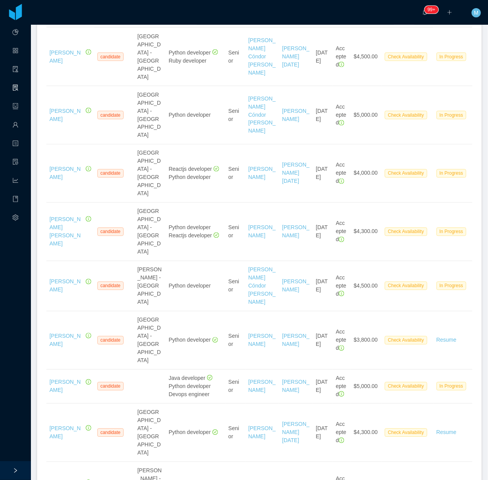
scroll to position [60, 0]
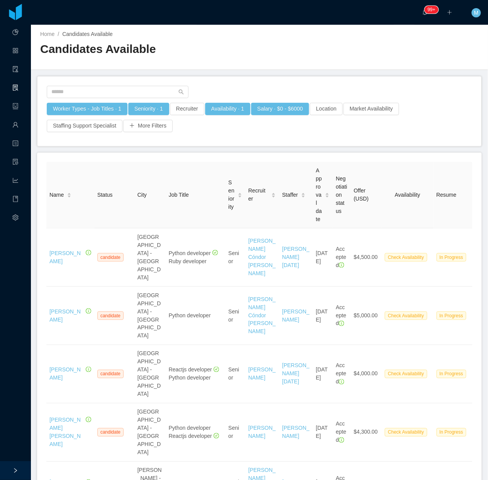
scroll to position [0, 0]
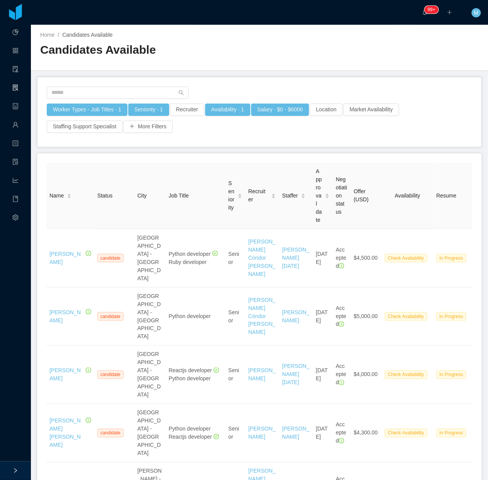
click at [12, 429] on div at bounding box center [15, 470] width 31 height 19
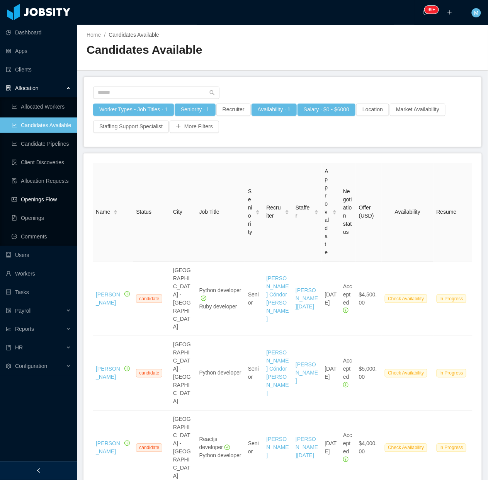
drag, startPoint x: 52, startPoint y: 200, endPoint x: 70, endPoint y: 164, distance: 40.1
click at [51, 201] on link "Openings Flow" at bounding box center [41, 199] width 59 height 15
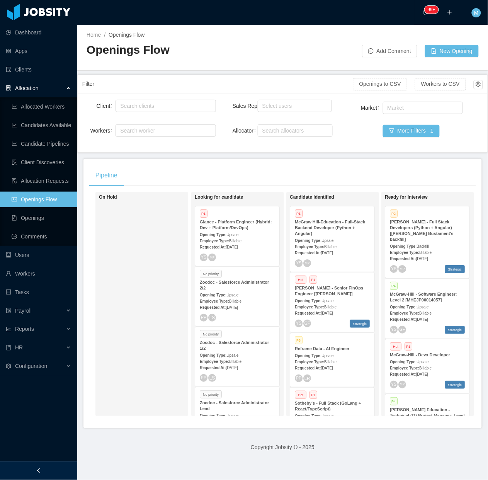
click at [62, 429] on div at bounding box center [38, 470] width 77 height 19
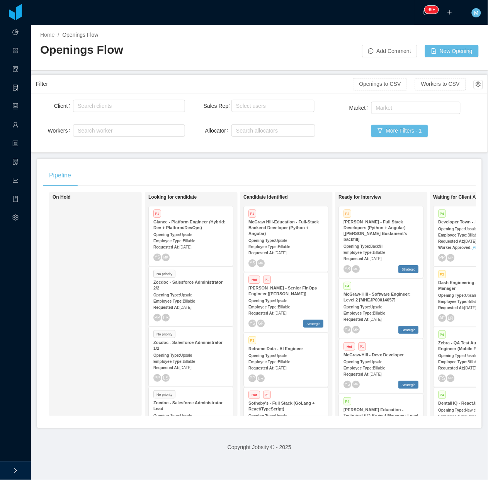
click at [109, 252] on div "On Hold" at bounding box center [107, 303] width 108 height 217
click at [186, 240] on span "Billable" at bounding box center [189, 241] width 12 height 4
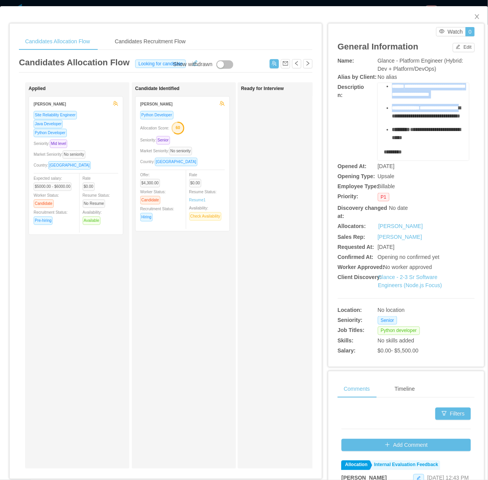
scroll to position [145, 0]
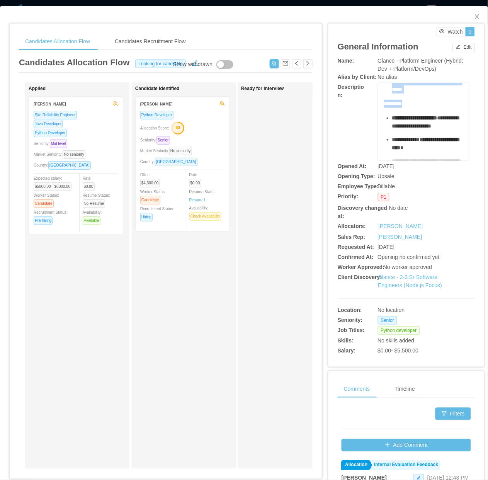
drag, startPoint x: 380, startPoint y: 112, endPoint x: 410, endPoint y: 137, distance: 38.7
click at [410, 137] on div "**********" at bounding box center [424, 240] width 80 height 582
drag, startPoint x: 410, startPoint y: 137, endPoint x: 472, endPoint y: 17, distance: 134.7
click at [474, 17] on icon "icon: close" at bounding box center [477, 17] width 6 height 6
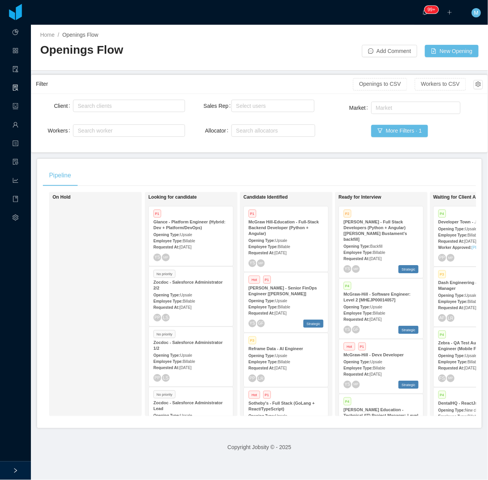
click at [398, 344] on div "Hot P1" at bounding box center [380, 347] width 75 height 7
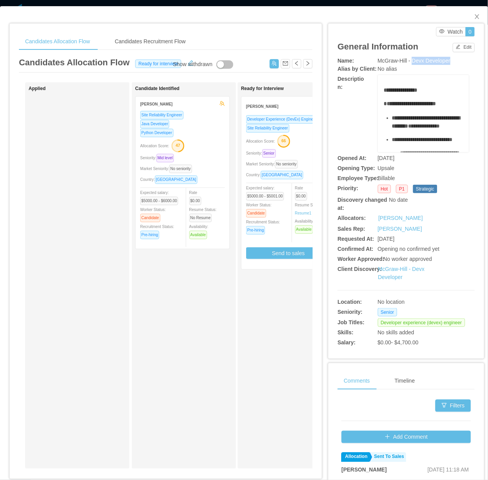
drag, startPoint x: 407, startPoint y: 60, endPoint x: 440, endPoint y: 64, distance: 33.0
click at [443, 64] on div "McGraw-Hill - Devx Developer" at bounding box center [424, 61] width 92 height 8
copy span "Devx Developer"
click at [400, 115] on span "**********" at bounding box center [426, 122] width 68 height 14
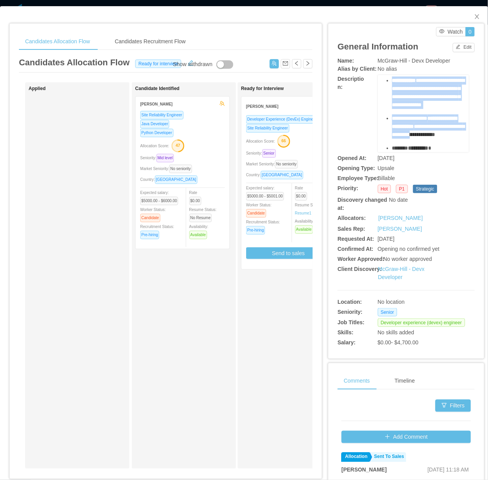
scroll to position [844, 0]
drag, startPoint x: 390, startPoint y: 113, endPoint x: 426, endPoint y: 136, distance: 42.2
copy div "**********"
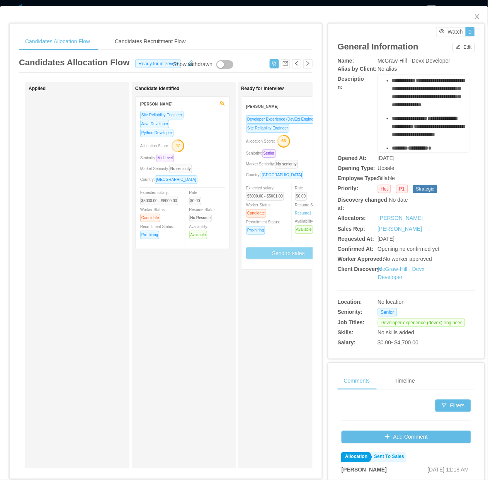
drag, startPoint x: 200, startPoint y: 306, endPoint x: 268, endPoint y: 246, distance: 90.9
click at [207, 301] on div "Candidate Identified Rodrigo Estrada Site Reliability Engineer Java Developer P…" at bounding box center [189, 275] width 108 height 379
drag, startPoint x: 470, startPoint y: 16, endPoint x: 257, endPoint y: 265, distance: 328.1
click at [474, 16] on icon "icon: close" at bounding box center [477, 17] width 6 height 6
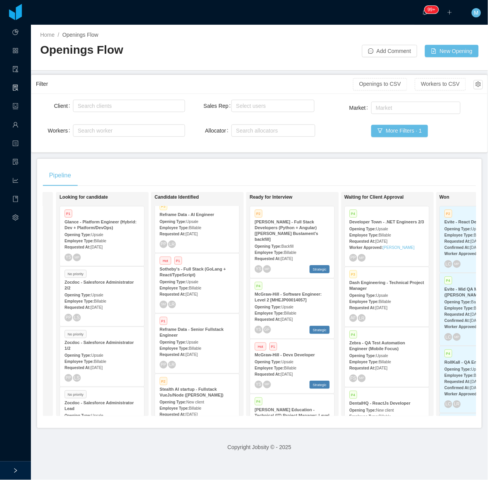
scroll to position [193, 0]
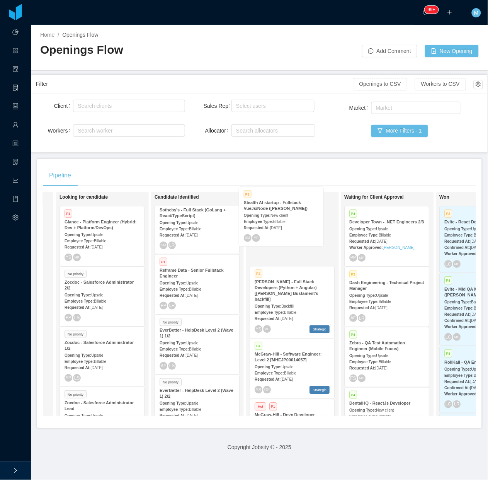
drag, startPoint x: 204, startPoint y: 348, endPoint x: 288, endPoint y: 220, distance: 152.6
click at [288, 220] on div "On Hold Looking for candidate P1 Glance - Platform Engineer (Hybrid: Dev + Plat…" at bounding box center [259, 307] width 433 height 230
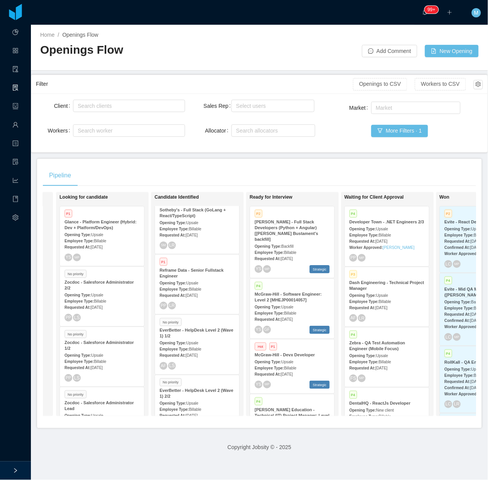
click at [288, 220] on strong "McGraw-Hill - Full Stack Developers (Python + Angular) [Agustin Bustament's bac…" at bounding box center [286, 230] width 64 height 22
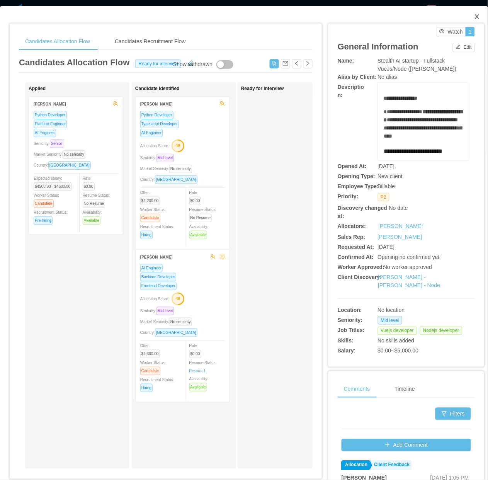
click at [474, 19] on icon "icon: close" at bounding box center [477, 17] width 6 height 6
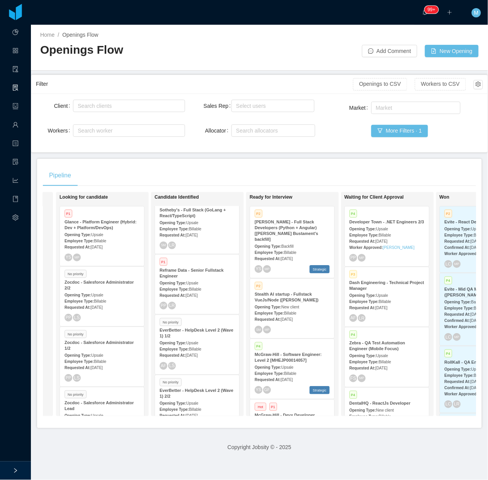
click at [283, 317] on span "Sep 4th, 2025" at bounding box center [286, 319] width 12 height 4
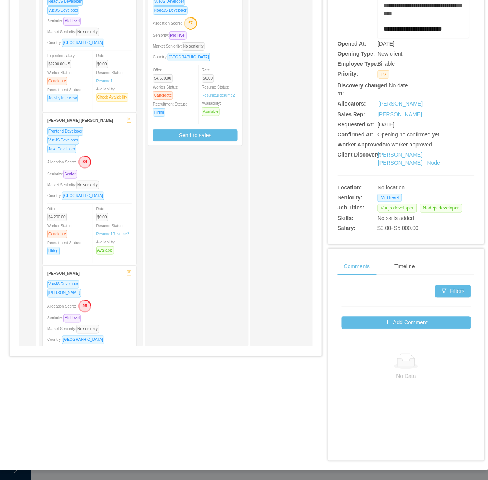
scroll to position [0, 78]
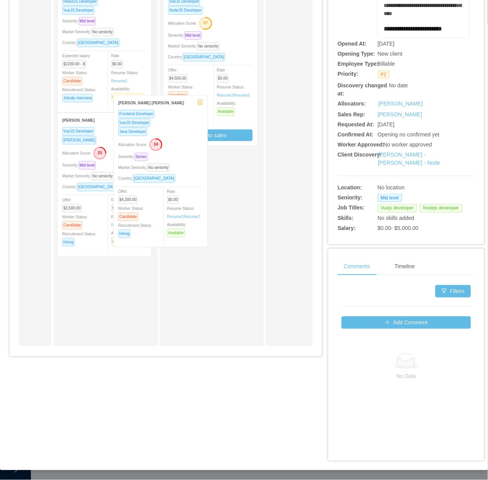
drag, startPoint x: 101, startPoint y: 192, endPoint x: 157, endPoint y: 187, distance: 56.7
click at [162, 176] on div "Applied Candidate Identified Eduardo Andre NodeJS Developer ReactJS Developer V…" at bounding box center [165, 156] width 293 height 392
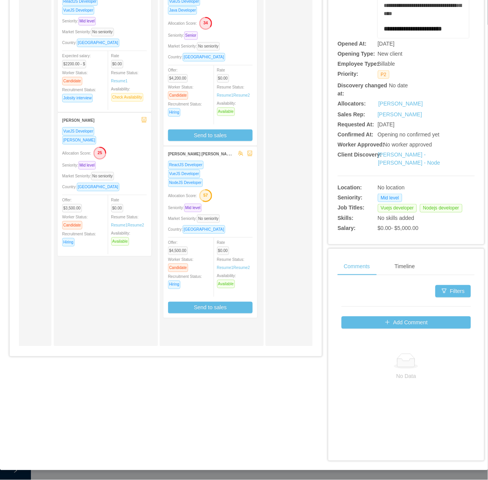
scroll to position [0, 0]
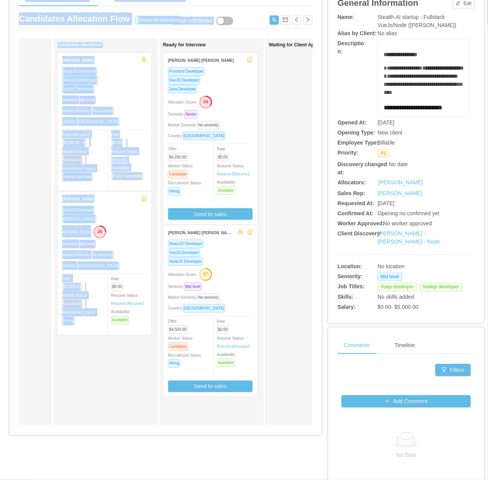
drag, startPoint x: 154, startPoint y: 472, endPoint x: 201, endPoint y: 470, distance: 47.2
click at [201, 429] on div "Candidates Allocation Flow Candidates Recruitment Flow Candidates Allocation Fl…" at bounding box center [243, 256] width 469 height 568
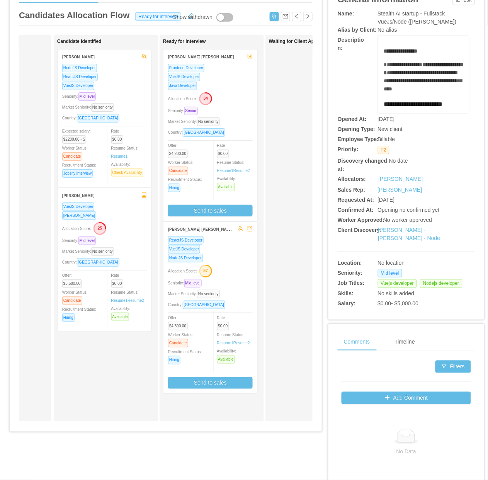
drag, startPoint x: 201, startPoint y: 470, endPoint x: 185, endPoint y: 446, distance: 28.9
click at [188, 429] on div "Candidates Allocation Flow Candidates Recruitment Flow Candidates Allocation Fl…" at bounding box center [243, 252] width 469 height 568
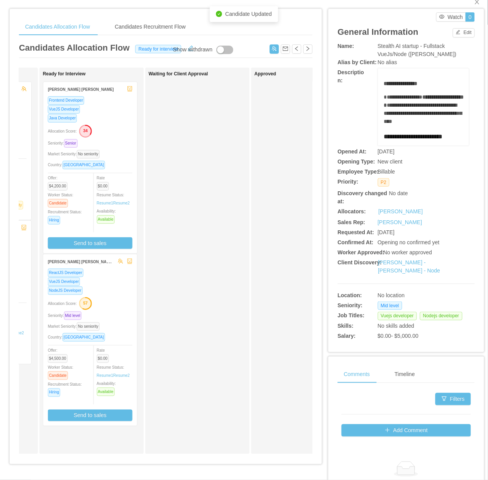
scroll to position [0, 0]
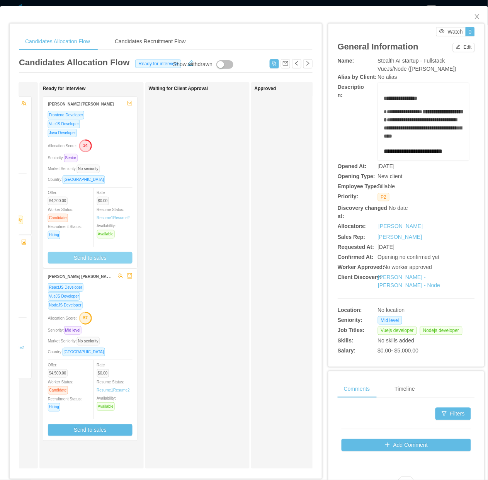
click at [121, 258] on button "Send to sales" at bounding box center [90, 258] width 85 height 12
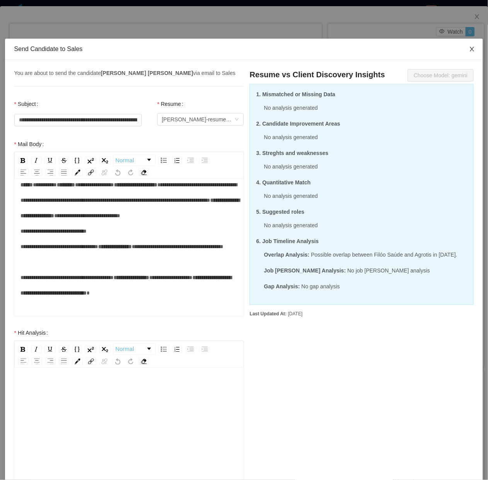
click at [466, 55] on span "Close" at bounding box center [472, 50] width 22 height 22
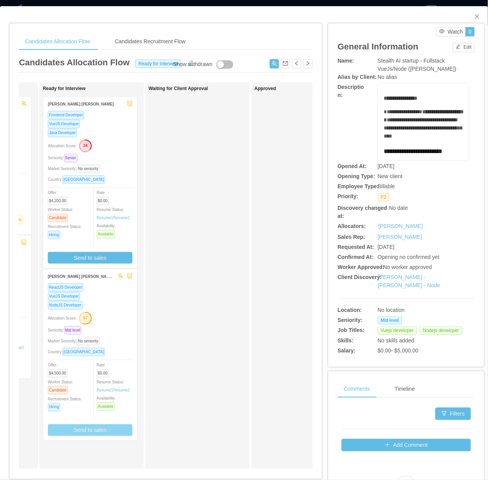
click at [115, 427] on button "Send to sales" at bounding box center [90, 430] width 85 height 12
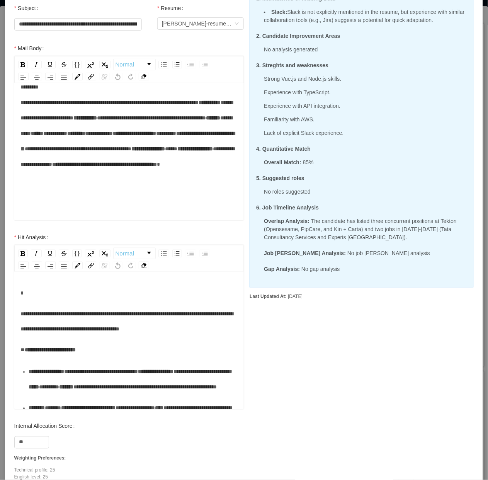
scroll to position [97, 0]
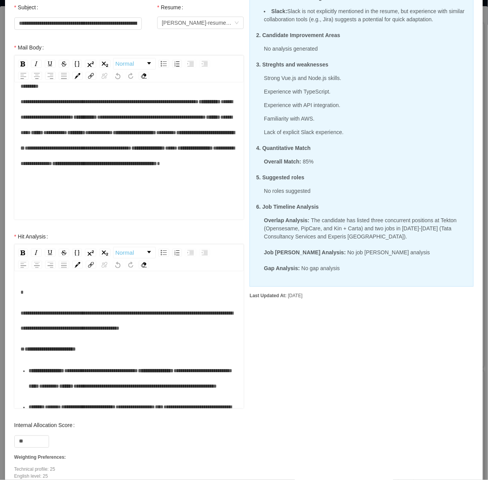
click at [26, 315] on span "**********" at bounding box center [126, 320] width 213 height 21
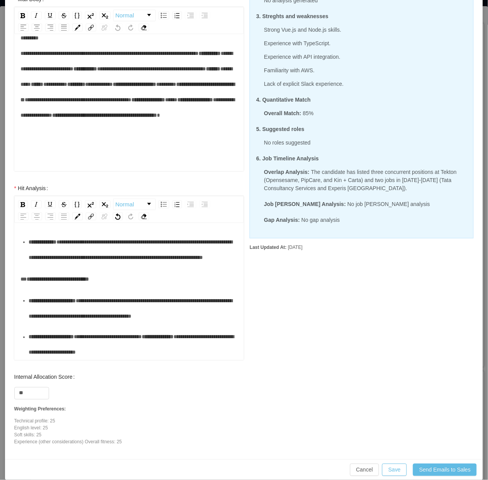
scroll to position [154, 0]
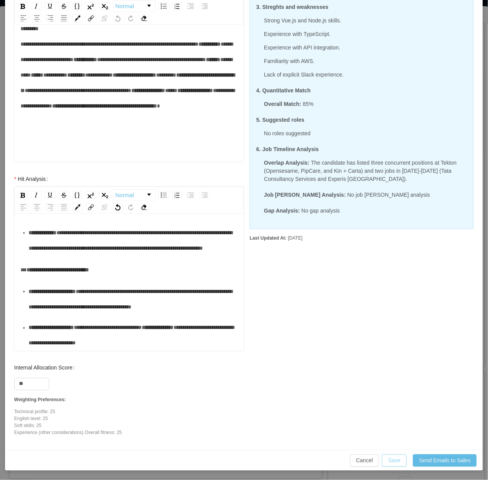
click at [393, 429] on button "Save" at bounding box center [394, 460] width 25 height 12
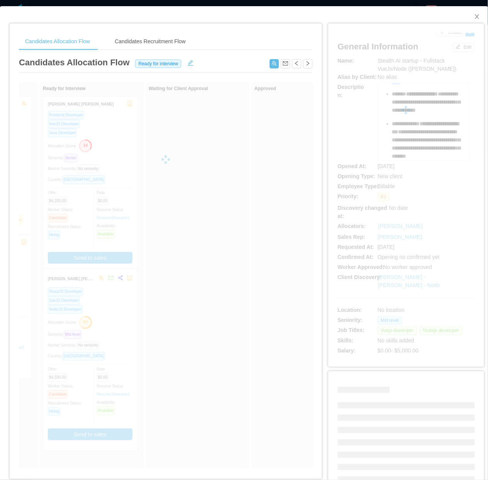
scroll to position [425, 0]
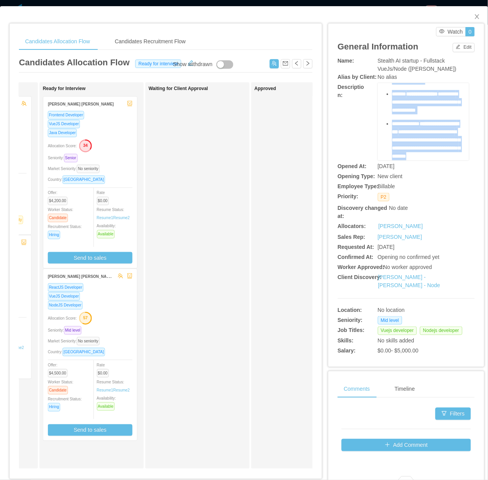
drag, startPoint x: 377, startPoint y: 109, endPoint x: 429, endPoint y: 157, distance: 70.8
click at [429, 157] on div "**********" at bounding box center [424, 121] width 92 height 77
copy div "**********"
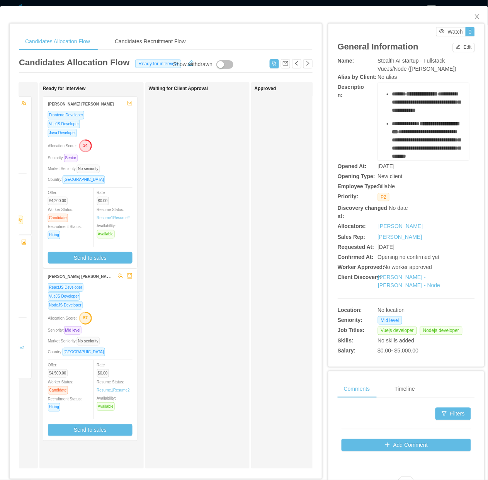
click at [234, 262] on div "Waiting for Client Approval" at bounding box center [203, 275] width 108 height 379
click at [134, 160] on div "Frontend Developer VueJS Developer Java Developer Allocation Score: 34 Seniorit…" at bounding box center [90, 189] width 94 height 158
click at [105, 178] on div "Country: Brazil" at bounding box center [90, 179] width 85 height 9
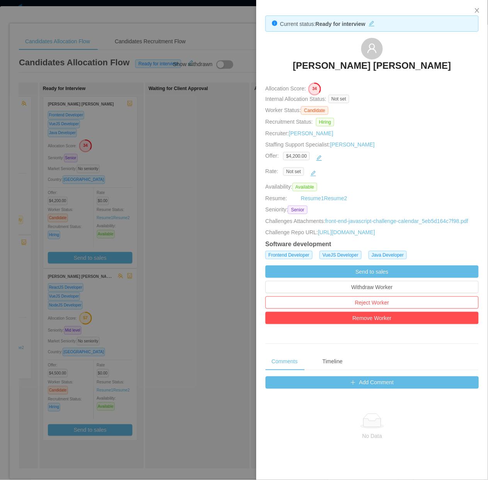
click at [217, 302] on div at bounding box center [244, 240] width 488 height 480
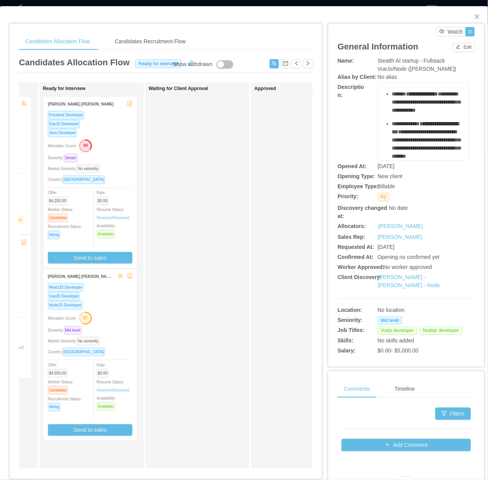
click at [215, 290] on div "Waiting for Client Approval" at bounding box center [203, 275] width 108 height 379
click at [117, 40] on div "Candidates Recruitment Flow" at bounding box center [150, 41] width 83 height 17
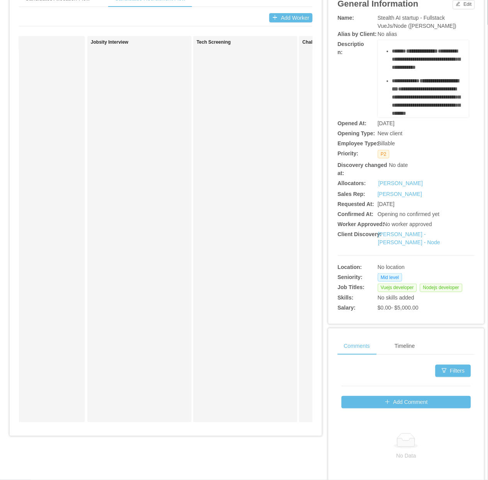
scroll to position [0, 0]
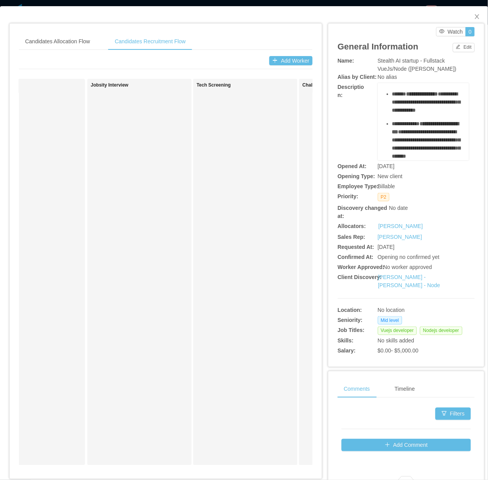
click at [378, 148] on div "**********" at bounding box center [424, 121] width 92 height 77
drag, startPoint x: 407, startPoint y: 60, endPoint x: 446, endPoint y: 68, distance: 39.9
click at [446, 68] on div "Name: Stealth AI startup - Fullstack VueJs/Node (Erkang Zheng)" at bounding box center [406, 65] width 137 height 16
copy div "Stealth AI startup - Fullstack VueJs/Node (Erkang Zheng)"
drag, startPoint x: 201, startPoint y: 306, endPoint x: 264, endPoint y: 172, distance: 147.7
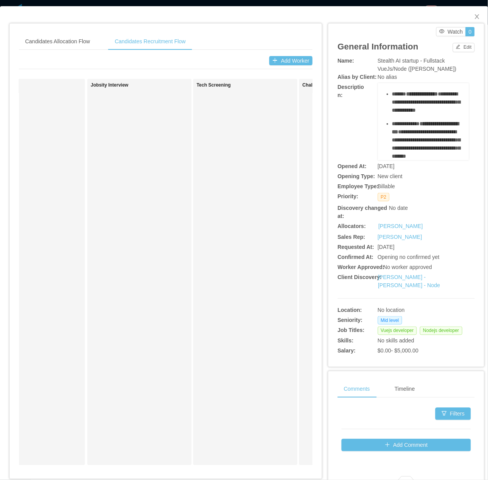
click at [201, 306] on div "Tech Screening" at bounding box center [245, 271] width 97 height 379
drag, startPoint x: 214, startPoint y: 246, endPoint x: 217, endPoint y: 242, distance: 4.5
click at [214, 246] on div "Tech Screening" at bounding box center [245, 271] width 97 height 379
click at [475, 19] on span "Close" at bounding box center [477, 17] width 22 height 22
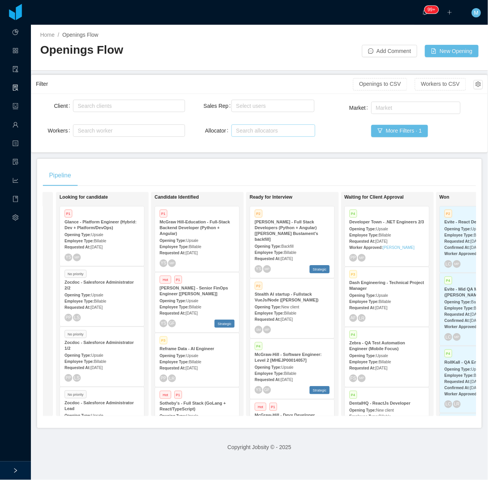
click at [263, 126] on div "Search allocators" at bounding box center [272, 131] width 77 height 12
type input "****"
click at [259, 149] on li "Merwin Ponce" at bounding box center [269, 145] width 82 height 12
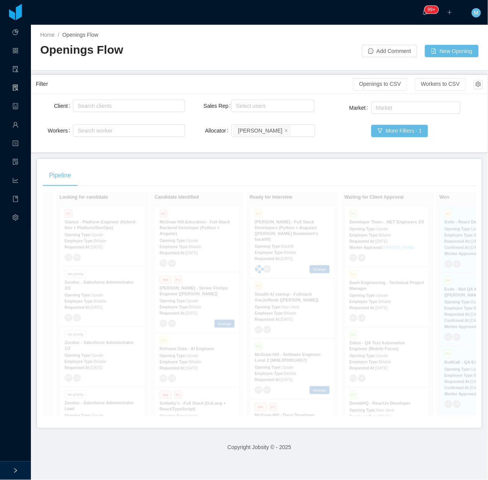
click at [203, 163] on div "Pipeline On Hold Looking for candidate P1 Glance - Platform Engineer (Hybrid: D…" at bounding box center [259, 293] width 444 height 269
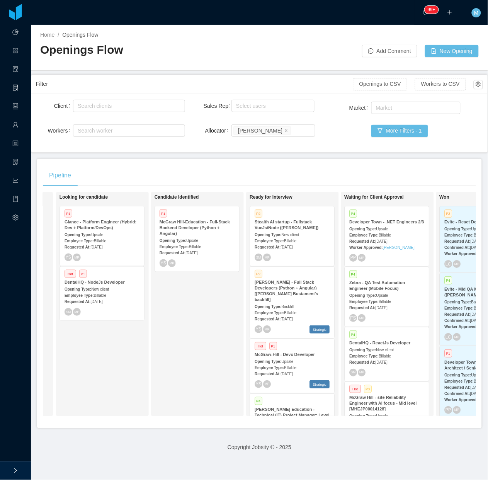
click at [279, 246] on strong "Requested At:" at bounding box center [267, 247] width 26 height 4
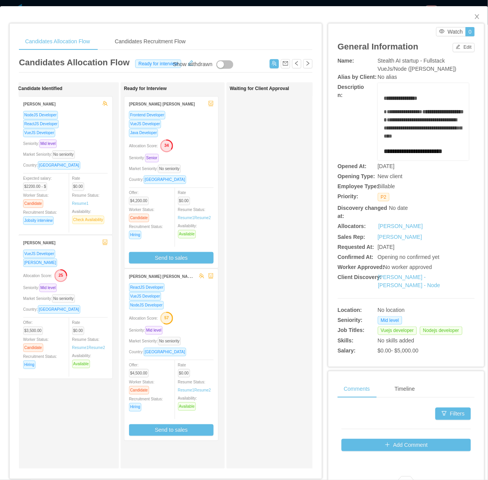
scroll to position [0, 110]
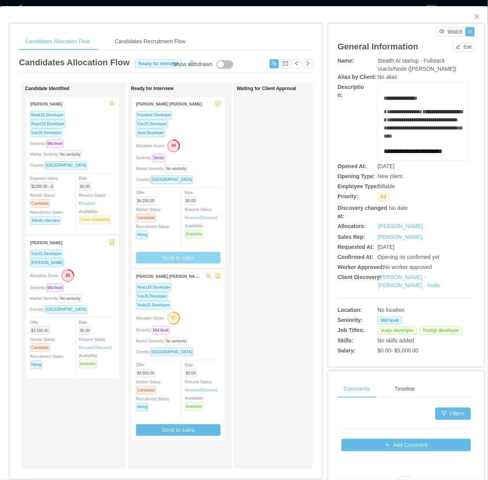
click at [149, 258] on button "Send to sales" at bounding box center [178, 258] width 85 height 12
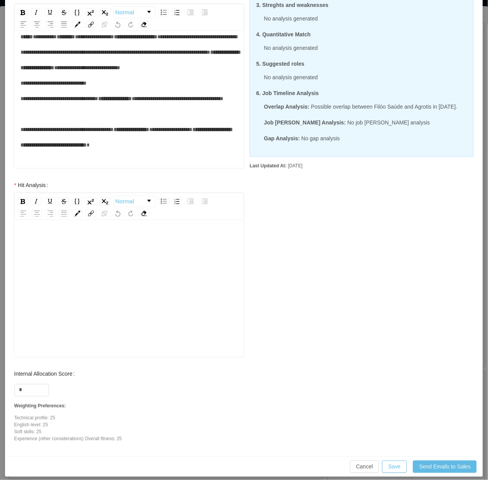
scroll to position [154, 0]
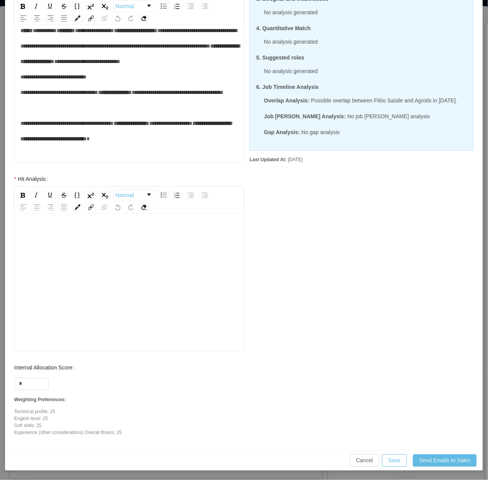
click at [86, 266] on div "rdw-editor" at bounding box center [129, 294] width 218 height 135
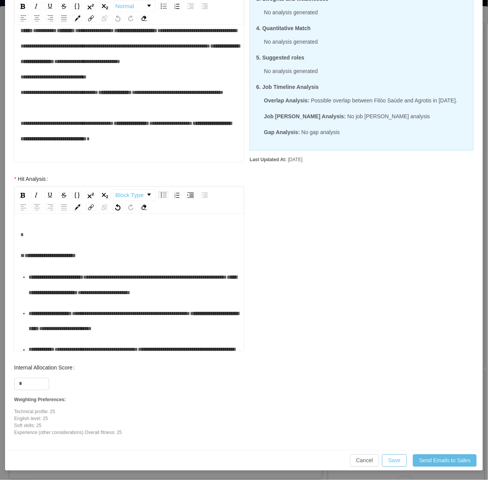
drag, startPoint x: 31, startPoint y: 381, endPoint x: 24, endPoint y: 389, distance: 10.7
click at [30, 381] on div "*" at bounding box center [129, 382] width 230 height 15
click at [23, 389] on div "*" at bounding box center [129, 382] width 230 height 15
click at [28, 382] on input "*" at bounding box center [32, 384] width 34 height 12
type input "**"
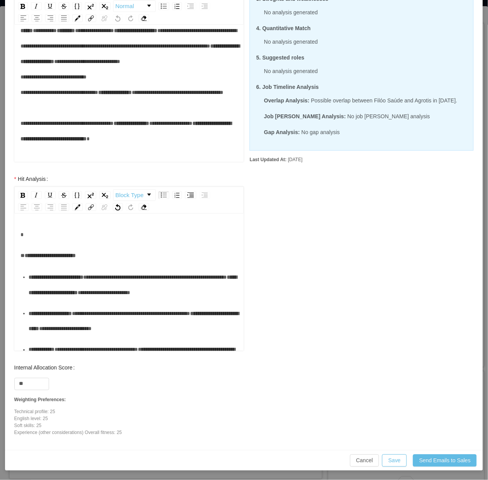
click at [68, 241] on div "rdw-editor" at bounding box center [129, 234] width 218 height 15
click at [57, 300] on div "**********" at bounding box center [134, 284] width 210 height 31
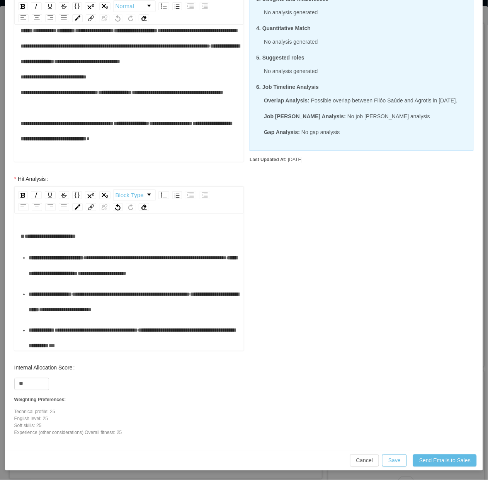
scroll to position [48, 0]
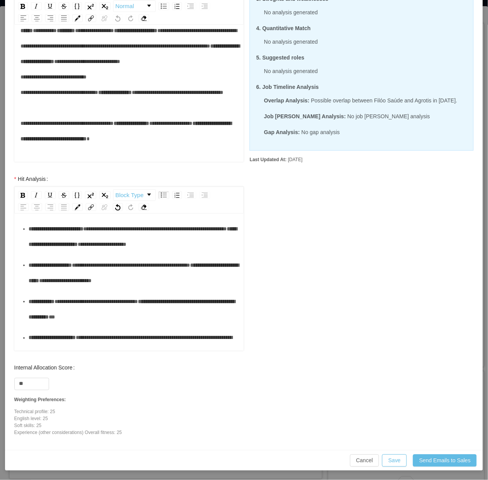
click at [69, 288] on div "**********" at bounding box center [134, 272] width 210 height 31
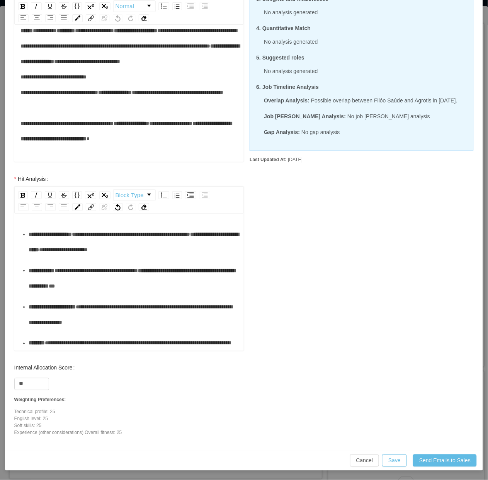
scroll to position [97, 0]
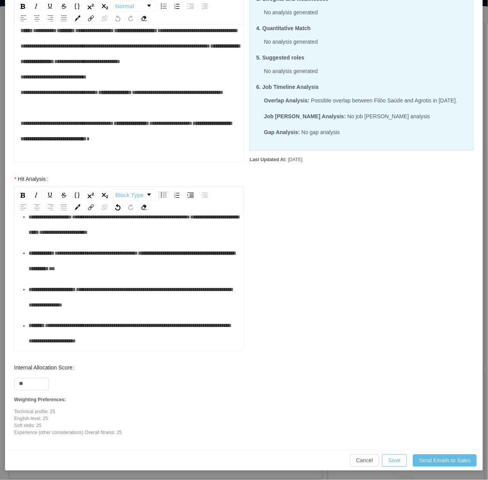
click at [64, 276] on div "**********" at bounding box center [134, 260] width 210 height 31
click at [61, 312] on div "**********" at bounding box center [134, 297] width 210 height 31
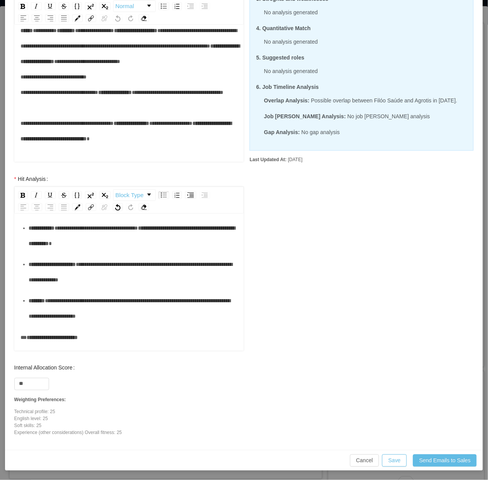
scroll to position [145, 0]
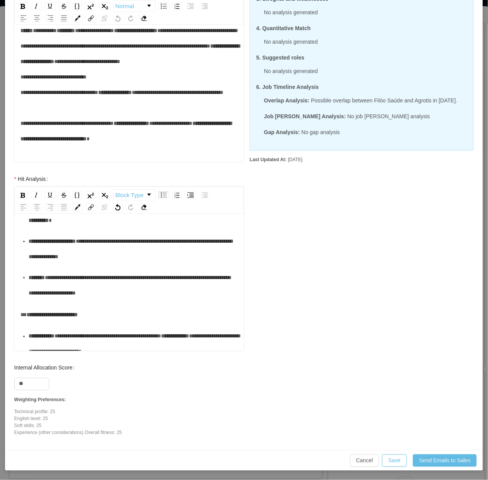
click at [61, 300] on div "**********" at bounding box center [134, 285] width 210 height 31
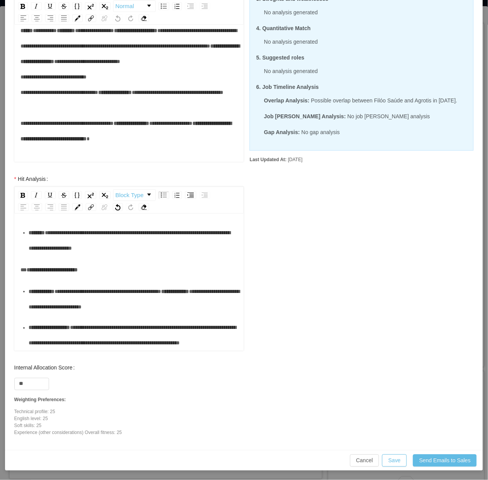
click at [72, 290] on div "**********" at bounding box center [134, 298] width 210 height 31
click at [99, 344] on div "**********" at bounding box center [134, 335] width 210 height 31
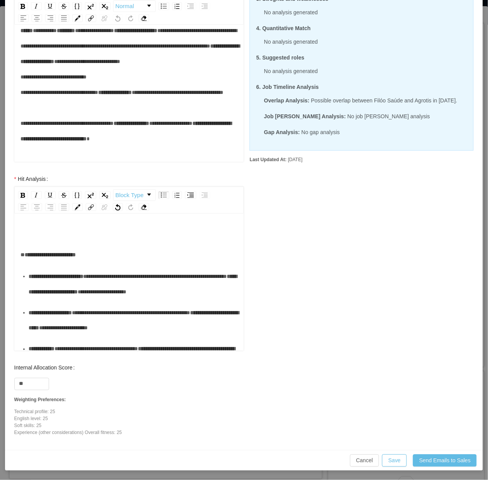
scroll to position [0, 0]
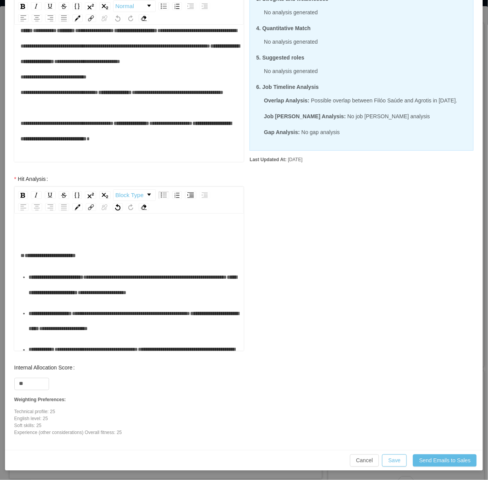
click at [111, 286] on div "**********" at bounding box center [134, 284] width 210 height 31
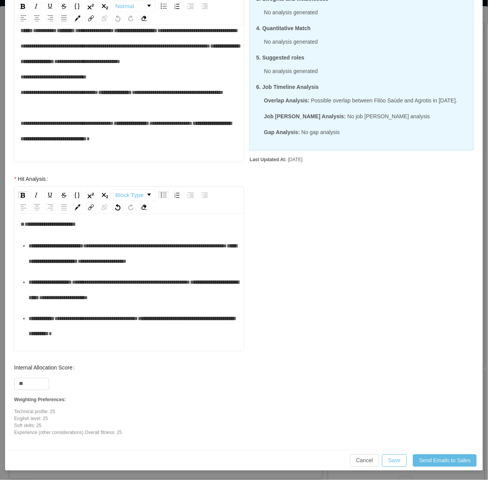
scroll to position [48, 0]
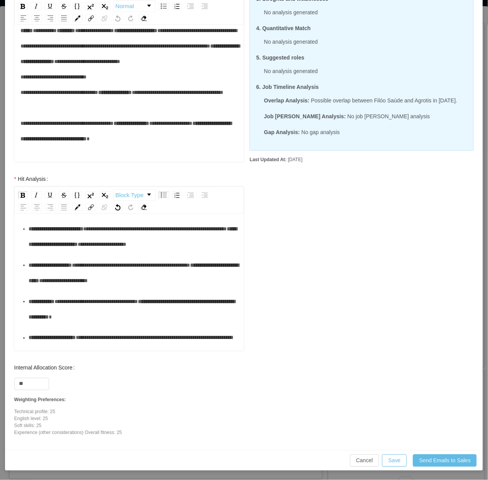
click at [192, 278] on div "**********" at bounding box center [134, 272] width 210 height 31
click at [183, 264] on span "**********" at bounding box center [131, 264] width 119 height 5
click at [180, 284] on div "**********" at bounding box center [134, 272] width 210 height 31
click at [160, 315] on div "**********" at bounding box center [134, 308] width 210 height 31
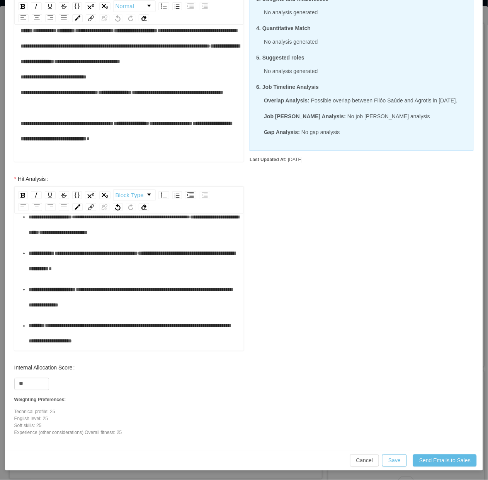
click at [178, 308] on div "**********" at bounding box center [134, 297] width 210 height 31
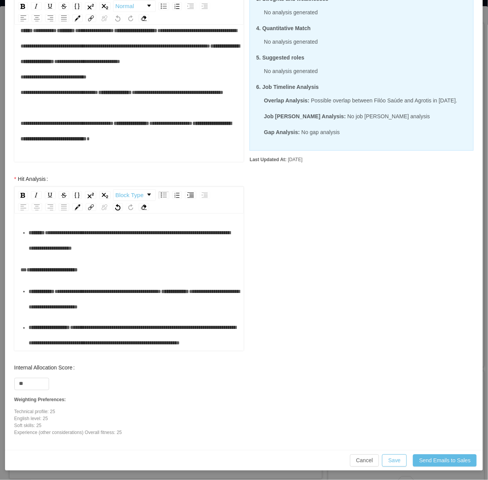
scroll to position [205, 0]
click at [105, 344] on div "**********" at bounding box center [134, 335] width 210 height 31
drag, startPoint x: 165, startPoint y: 343, endPoint x: 106, endPoint y: 331, distance: 59.9
click at [106, 331] on div "**********" at bounding box center [134, 335] width 210 height 31
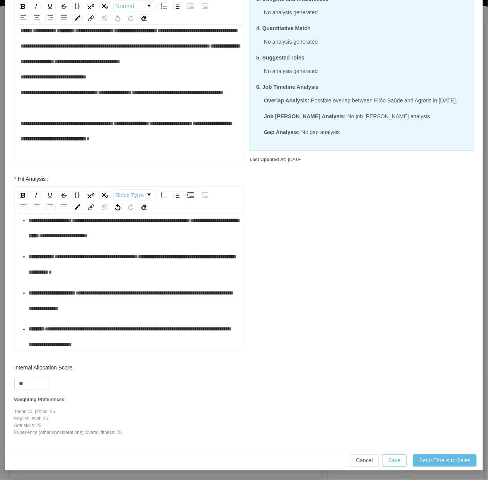
scroll to position [0, 0]
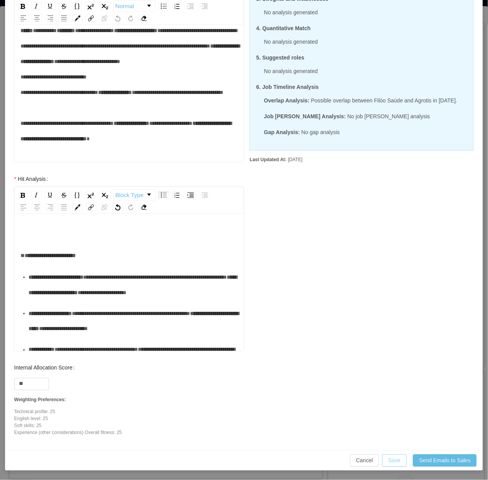
click at [394, 429] on button "Save" at bounding box center [394, 460] width 25 height 12
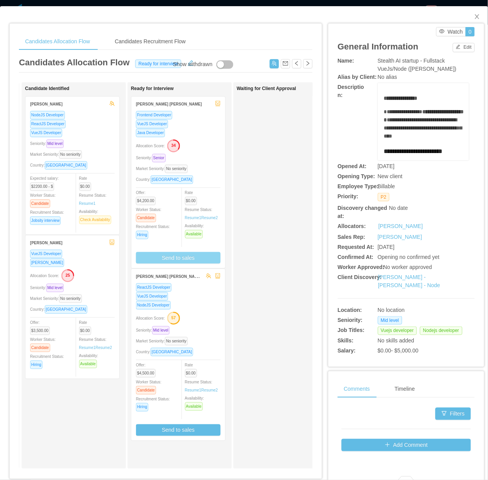
scroll to position [116, 0]
click at [271, 181] on div "Waiting for Client Approval" at bounding box center [291, 275] width 108 height 379
click at [267, 281] on div "Waiting for Client Approval" at bounding box center [291, 275] width 108 height 379
click at [270, 178] on div "Waiting for Client Approval" at bounding box center [291, 275] width 108 height 379
click at [474, 16] on icon "icon: close" at bounding box center [477, 17] width 6 height 6
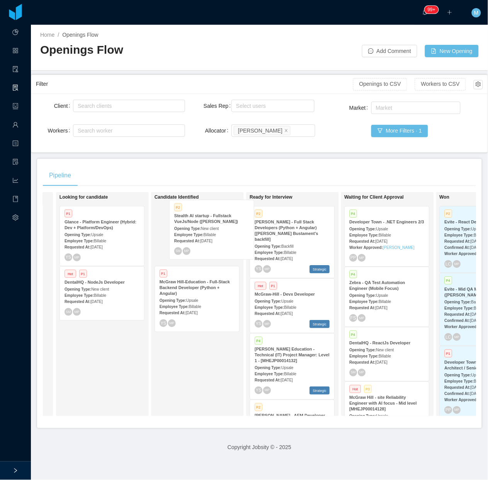
drag, startPoint x: 292, startPoint y: 227, endPoint x: 214, endPoint y: 219, distance: 79.1
click at [214, 219] on div "On Hold Looking for candidate P1 Glance - Platform Engineer (Hybrid: Dev + Plat…" at bounding box center [259, 307] width 433 height 230
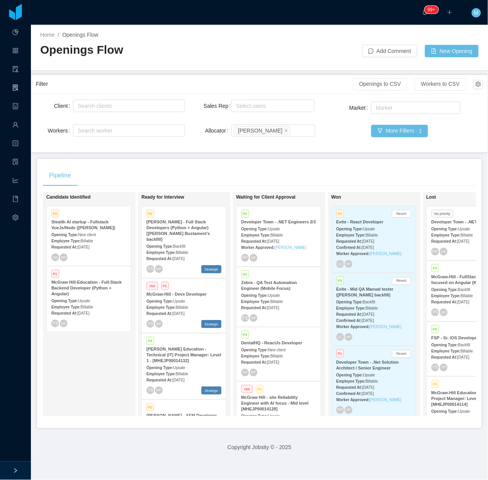
scroll to position [0, 188]
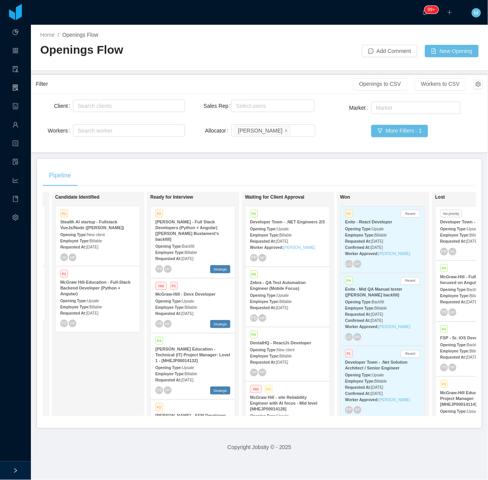
click at [356, 156] on main "Home / Openings Flow / Openings Flow Add Comment New Opening Filter Openings to…" at bounding box center [259, 252] width 457 height 455
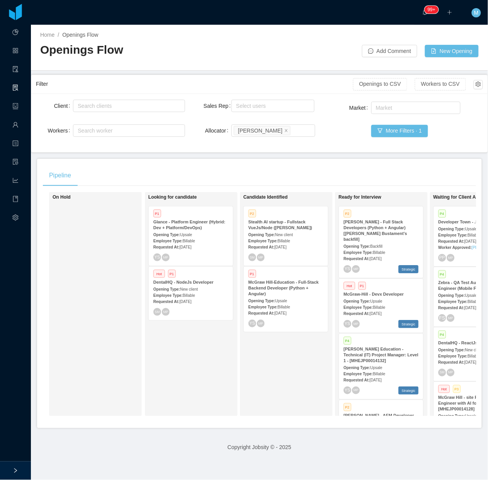
click at [360, 311] on strong "Requested At:" at bounding box center [356, 313] width 26 height 4
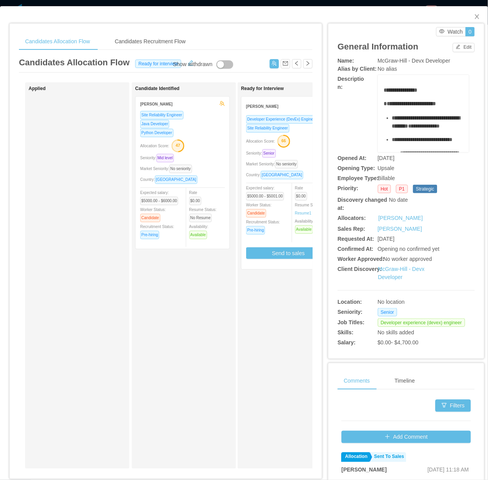
click at [200, 312] on div "Candidate Identified Rodrigo Estrada Site Reliability Engineer Java Developer P…" at bounding box center [189, 275] width 108 height 379
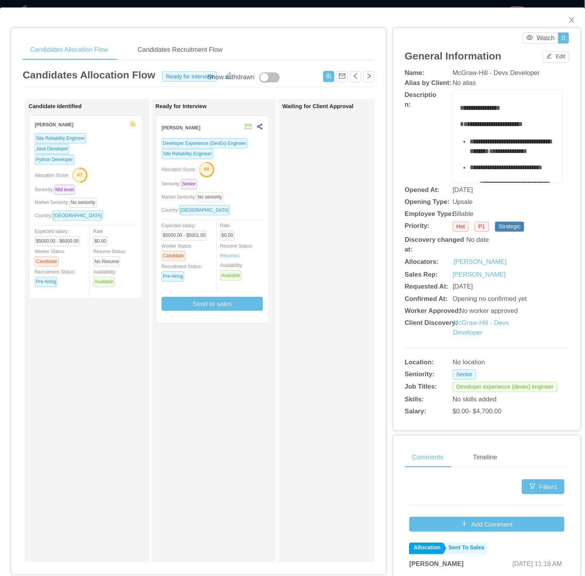
scroll to position [0, 105]
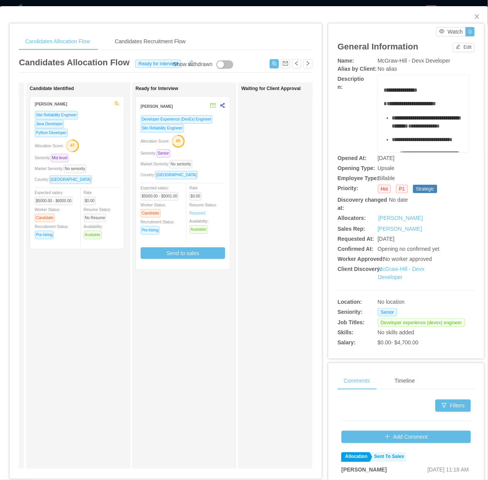
click at [106, 171] on div "Market Seniority: No seniority" at bounding box center [77, 168] width 85 height 9
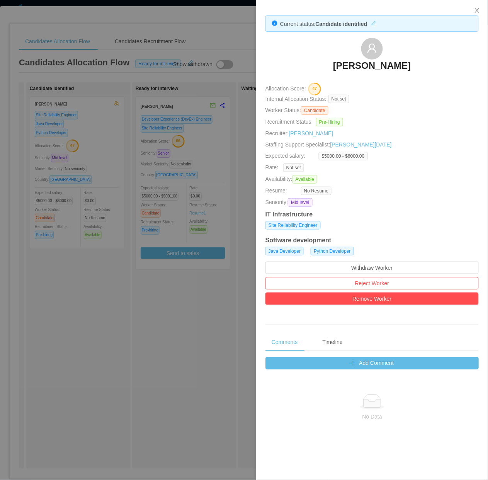
click at [375, 22] on button "button" at bounding box center [373, 23] width 12 height 8
click at [360, 25] on div "Candidate identified" at bounding box center [342, 23] width 48 height 8
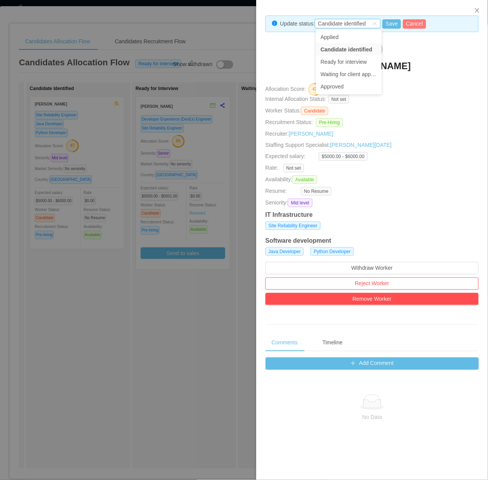
click at [417, 22] on button "Cancel" at bounding box center [414, 23] width 23 height 9
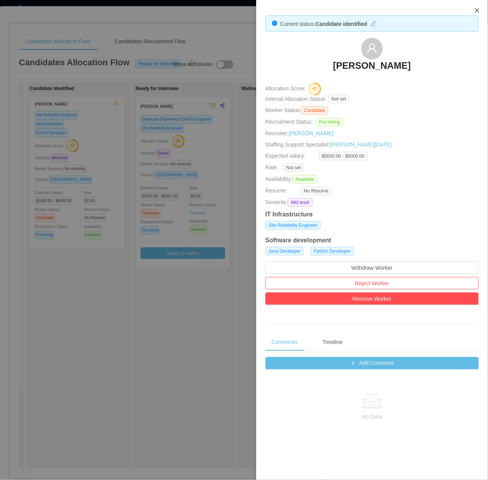
click at [476, 13] on icon "icon: close" at bounding box center [477, 10] width 6 height 6
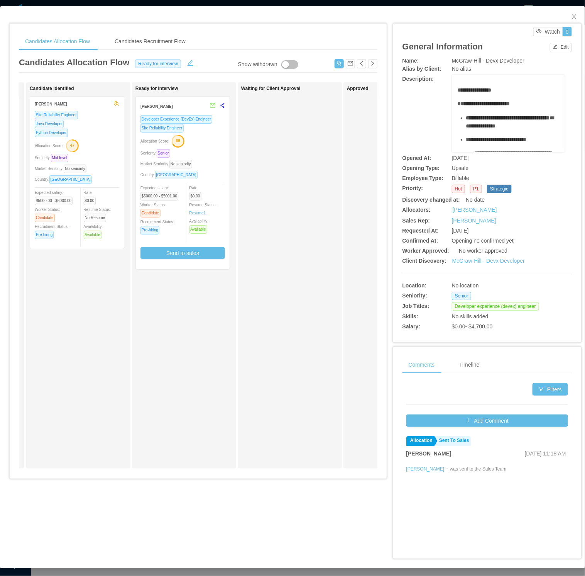
drag, startPoint x: 470, startPoint y: 0, endPoint x: 181, endPoint y: 428, distance: 516.2
click at [197, 378] on div "Ready for Interview Gustavo Martins Developer Experience (DevEx) Engineer Site …" at bounding box center [190, 275] width 108 height 379
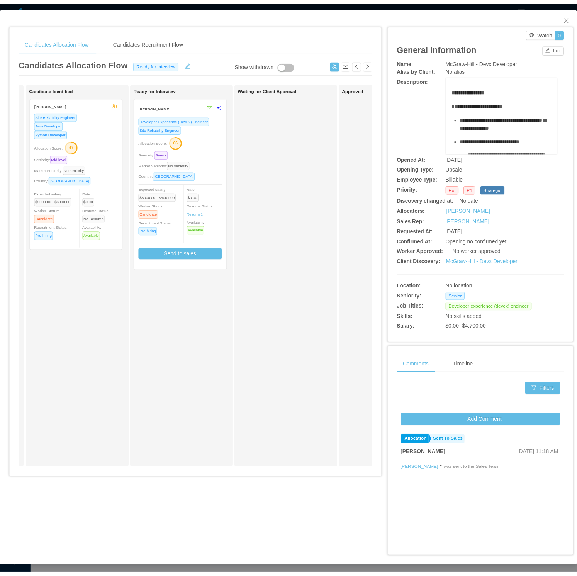
scroll to position [0, 12]
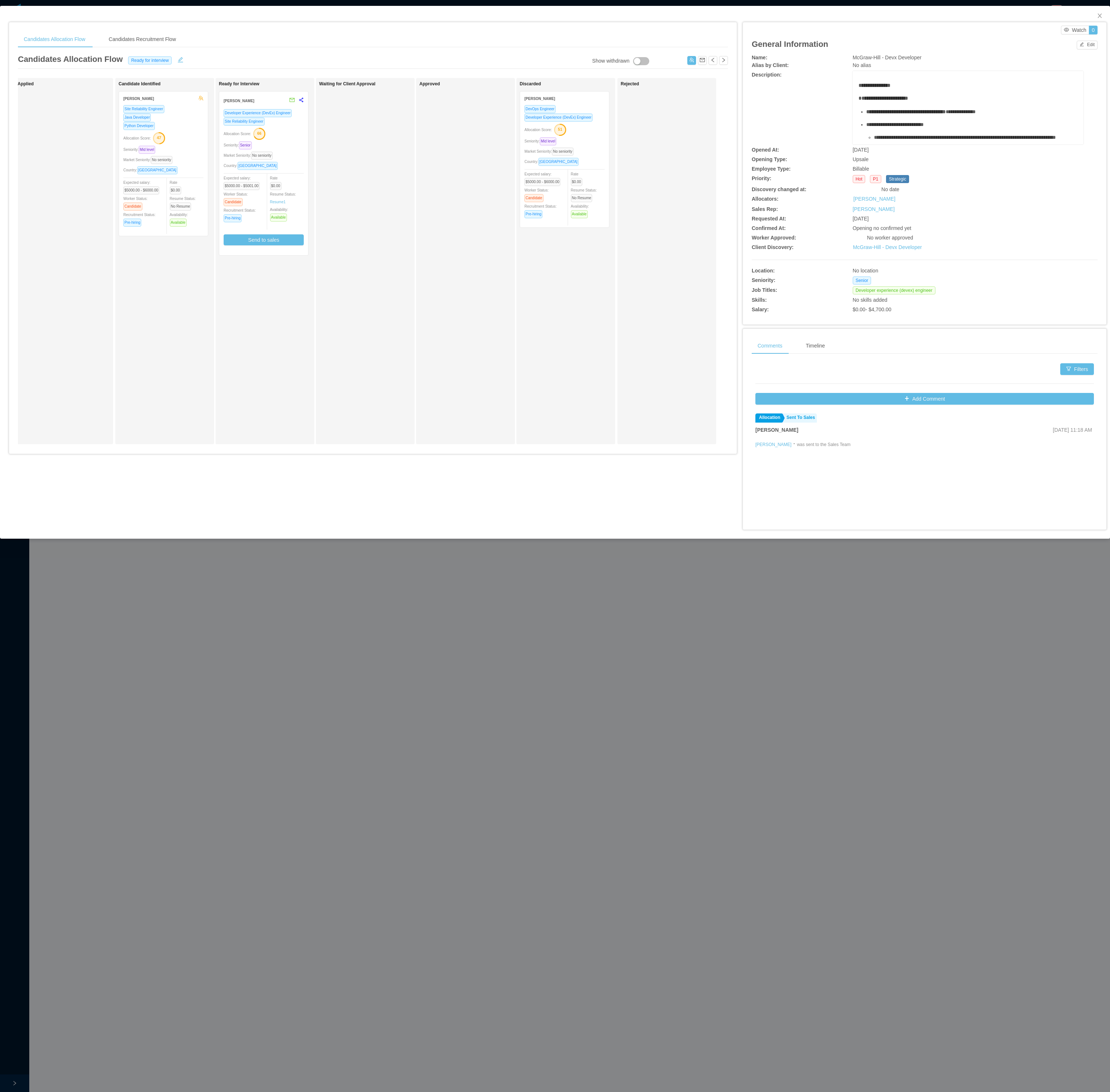
drag, startPoint x: 482, startPoint y: 0, endPoint x: 315, endPoint y: 347, distance: 385.1
click at [342, 366] on div "Waiting for Client Approval" at bounding box center [371, 261] width 102 height 359
drag, startPoint x: 145, startPoint y: 177, endPoint x: 536, endPoint y: 171, distance: 391.0
click at [536, 171] on div "Applied Candidate Identified Rodrigo Estrada Site Reliability Engineer Java Dev…" at bounding box center [373, 264] width 710 height 372
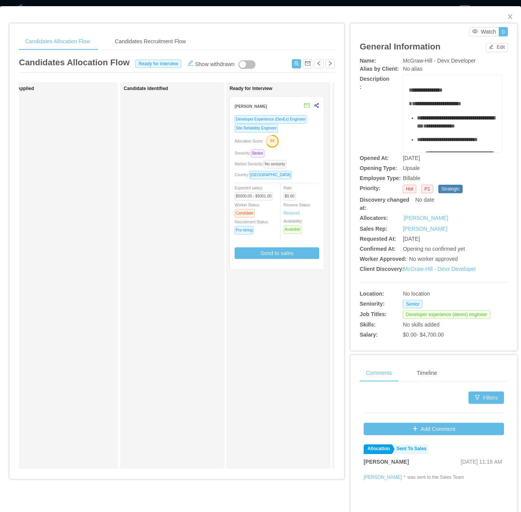
drag, startPoint x: 1088, startPoint y: 0, endPoint x: 93, endPoint y: 264, distance: 1029.2
click at [102, 236] on div "Applied" at bounding box center [71, 275] width 108 height 379
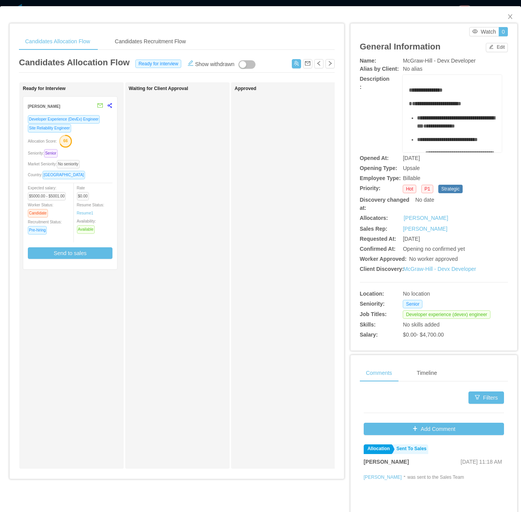
scroll to position [0, 219]
click at [269, 365] on div "Approved" at bounding box center [287, 275] width 108 height 379
click at [507, 16] on icon "icon: close" at bounding box center [510, 17] width 6 height 6
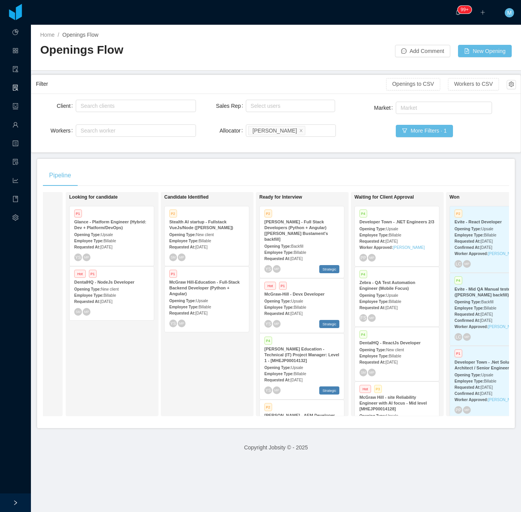
scroll to position [0, 107]
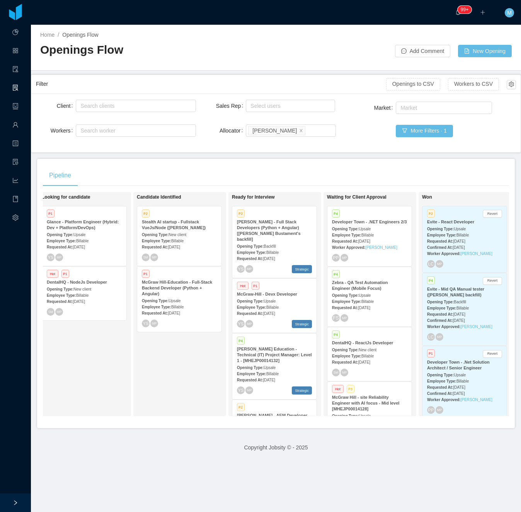
click at [188, 372] on div "Candidate Identified P2 Stealth AI startup - Fullstack VueJs/Node (Erkang Zheng…" at bounding box center [191, 303] width 108 height 217
click at [127, 381] on div "Looking for candidate P1 Glance - Platform Engineer (Hybrid: Dev + Platform/Dev…" at bounding box center [96, 303] width 108 height 217
drag, startPoint x: 193, startPoint y: 348, endPoint x: 266, endPoint y: 172, distance: 190.6
click at [193, 348] on div "Candidate Identified P2 Stealth AI startup - Fullstack VueJs/Node (Erkang Zheng…" at bounding box center [191, 303] width 108 height 217
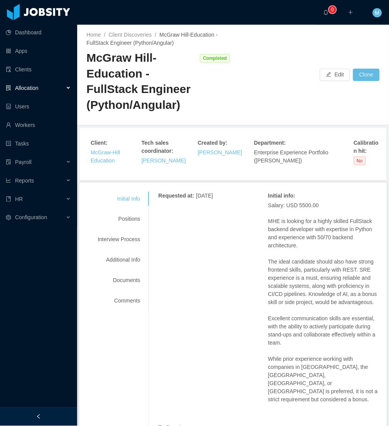
click at [46, 412] on div at bounding box center [38, 417] width 77 height 19
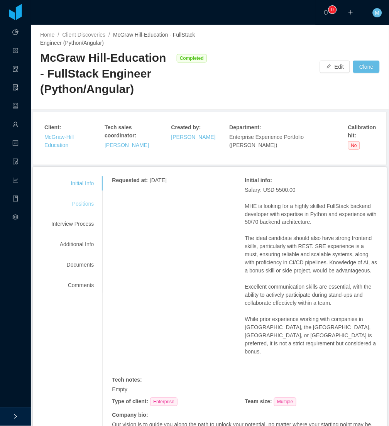
click at [80, 204] on div "Positions" at bounding box center [72, 204] width 61 height 14
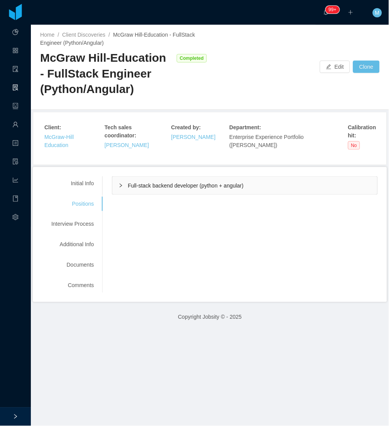
click at [124, 184] on div "Full-stack backend developer (python + angular)" at bounding box center [244, 186] width 265 height 18
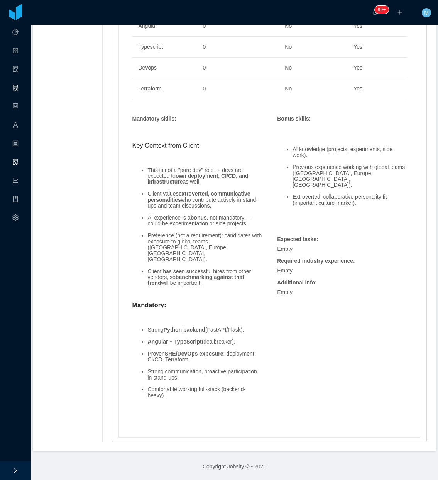
scroll to position [624, 0]
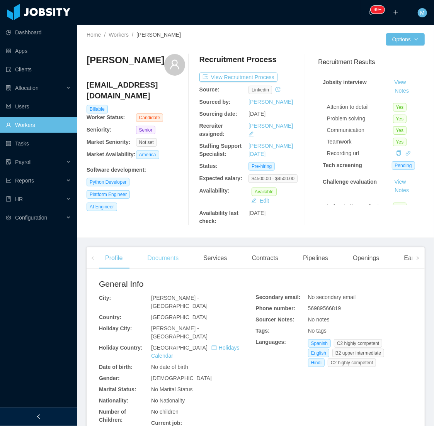
click at [141, 256] on div "Documents" at bounding box center [163, 259] width 44 height 22
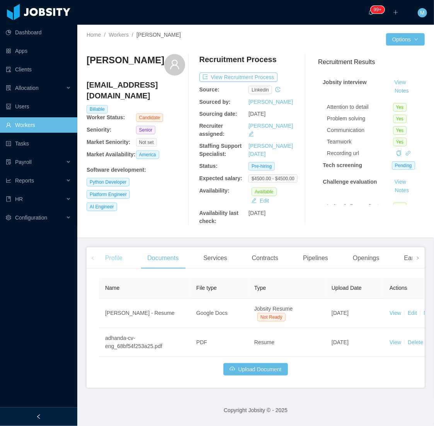
click at [122, 267] on div "Profile" at bounding box center [114, 259] width 30 height 22
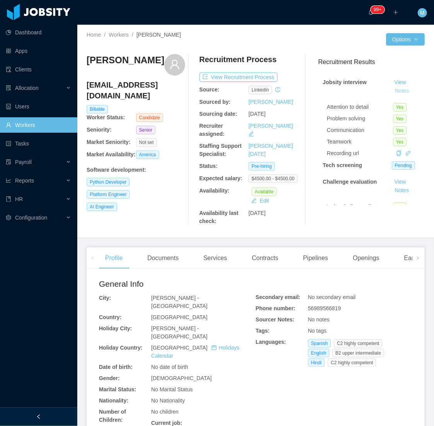
click at [392, 93] on button "Notes" at bounding box center [402, 90] width 20 height 9
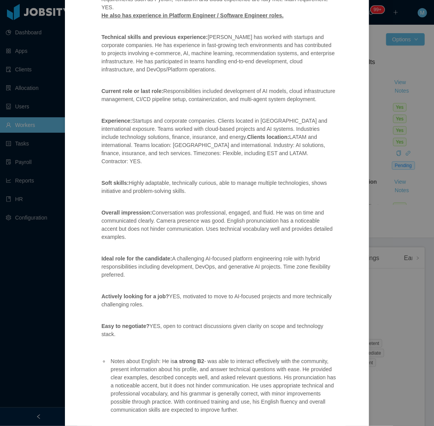
scroll to position [189, 0]
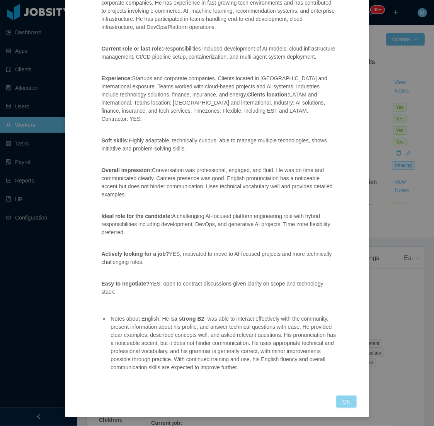
click at [336, 407] on button "OK" at bounding box center [346, 402] width 20 height 12
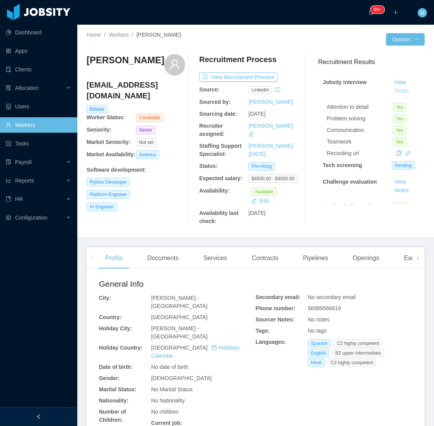
scroll to position [151, 0]
click at [353, 260] on div "Openings" at bounding box center [365, 259] width 39 height 22
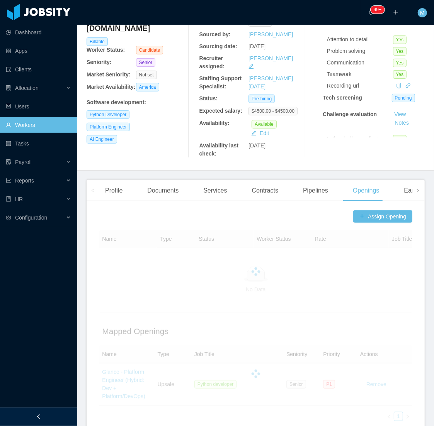
scroll to position [86, 0]
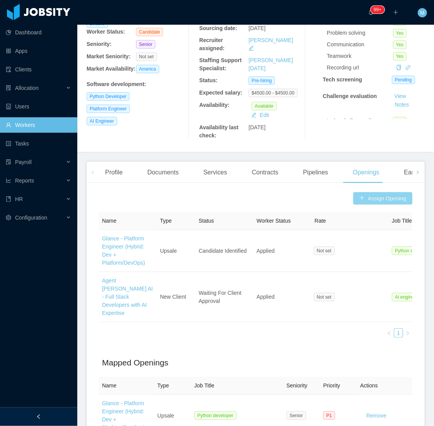
click at [369, 196] on button "Assign Opening" at bounding box center [382, 198] width 59 height 12
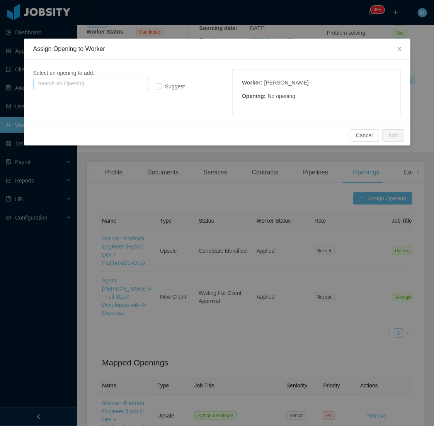
click at [147, 84] on input "text" at bounding box center [91, 84] width 116 height 12
click at [139, 83] on input "text" at bounding box center [91, 84] width 116 height 12
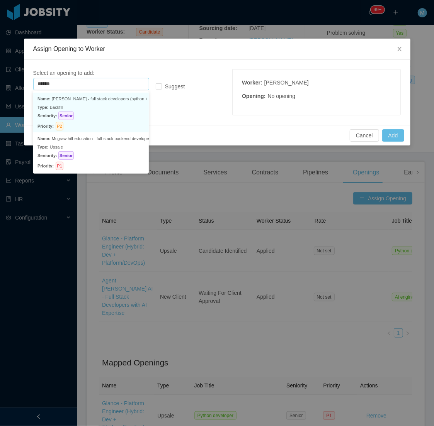
click at [110, 114] on p "Seniority: Senior" at bounding box center [90, 116] width 107 height 8
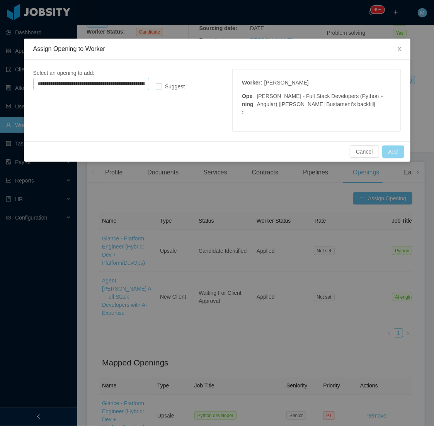
type input "**********"
click at [399, 146] on button "Add" at bounding box center [393, 152] width 22 height 12
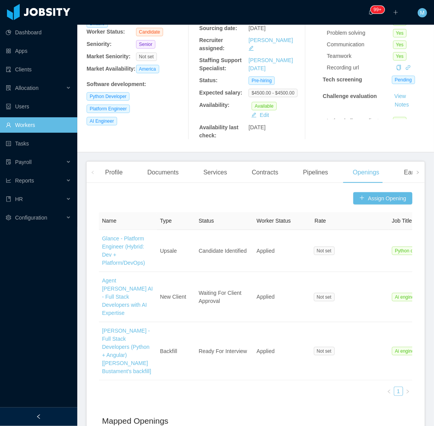
drag, startPoint x: 186, startPoint y: 203, endPoint x: 147, endPoint y: 184, distance: 43.9
click at [186, 203] on div "Assign Opening" at bounding box center [255, 198] width 313 height 12
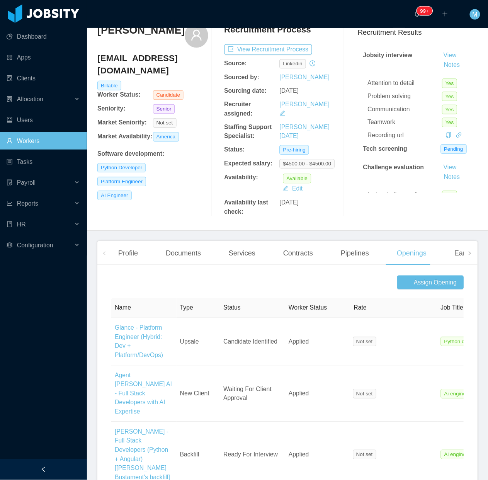
scroll to position [0, 0]
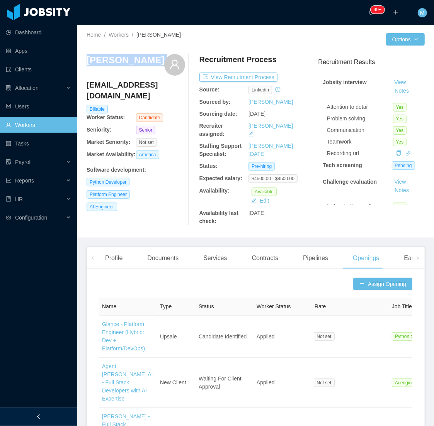
drag, startPoint x: 98, startPoint y: 61, endPoint x: 161, endPoint y: 62, distance: 63.0
click at [161, 62] on div "Ashutosh Dhanda" at bounding box center [135, 65] width 98 height 22
copy div "Ashutosh Dhanda"
click at [148, 228] on div "Ashutosh Dhanda ashutoshdhanda@gmail.com Billable Worker Status: Candidate Seni…" at bounding box center [255, 140] width 338 height 184
click at [166, 217] on div "Ashutosh Dhanda ashutoshdhanda@gmail.com Billable Worker Status: Candidate Seni…" at bounding box center [135, 139] width 98 height 171
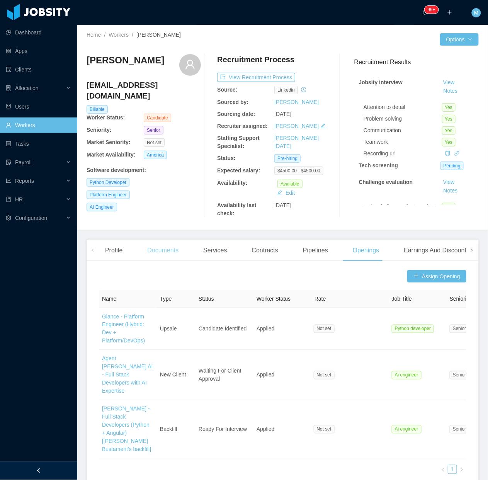
click at [159, 256] on div "Documents" at bounding box center [163, 250] width 44 height 22
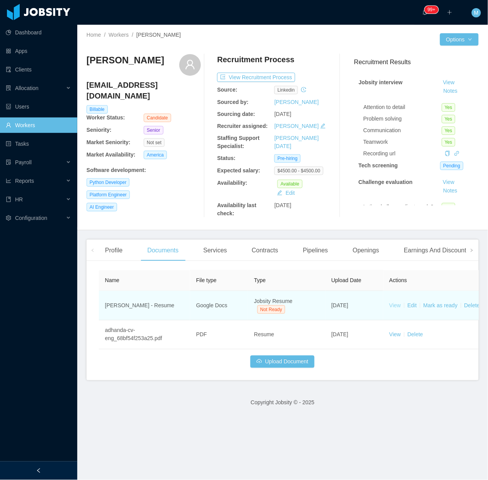
click at [389, 307] on link "View" at bounding box center [395, 305] width 12 height 6
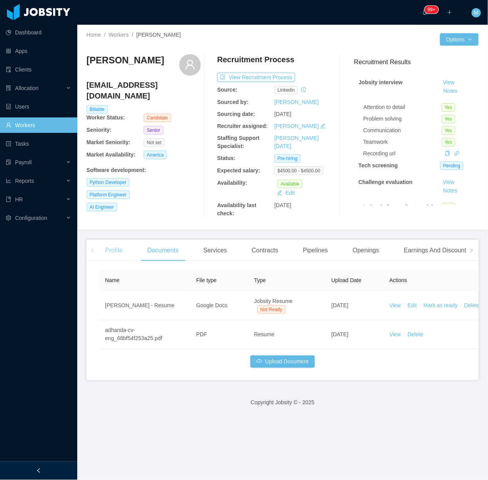
click at [105, 256] on div "Profile" at bounding box center [114, 250] width 30 height 22
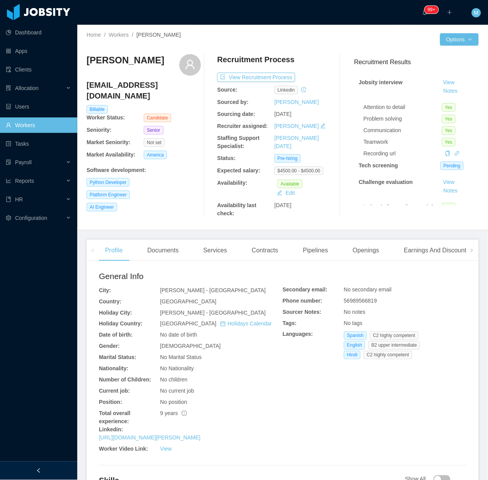
drag, startPoint x: 161, startPoint y: 58, endPoint x: 88, endPoint y: 66, distance: 73.4
click at [88, 66] on div "Ashutosh Dhanda" at bounding box center [143, 65] width 114 height 22
copy h3 "Ashutosh Dhanda"
click at [190, 138] on div "Ashutosh Dhanda ashutoshdhanda@gmail.com Billable Worker Status: Candidate Seni…" at bounding box center [143, 135] width 114 height 163
drag, startPoint x: 161, startPoint y: 62, endPoint x: 85, endPoint y: 59, distance: 75.4
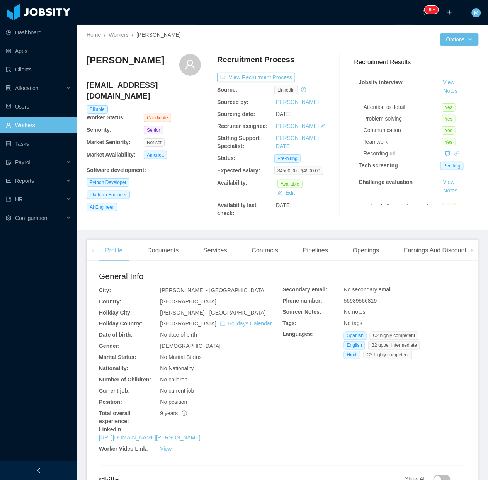
click at [85, 59] on div "Home / Workers / Ashutosh Dhanda / Options Ashutosh Dhanda ashutoshdhanda@gmail…" at bounding box center [282, 127] width 410 height 205
copy h3 "Ashutosh Dhanda"
click at [153, 217] on div "Ashutosh Dhanda ashutoshdhanda@gmail.com Billable Worker Status: Candidate Seni…" at bounding box center [143, 135] width 114 height 163
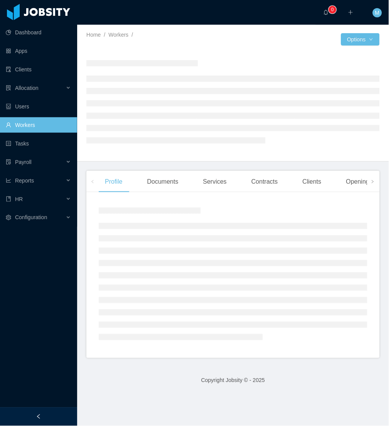
click at [53, 412] on div at bounding box center [38, 417] width 77 height 19
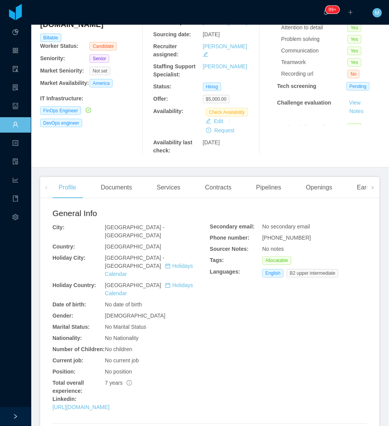
scroll to position [86, 0]
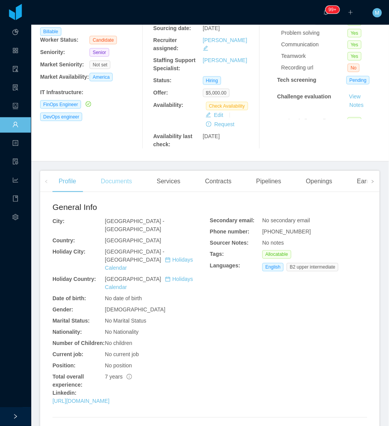
click at [114, 176] on div "Documents" at bounding box center [117, 182] width 44 height 22
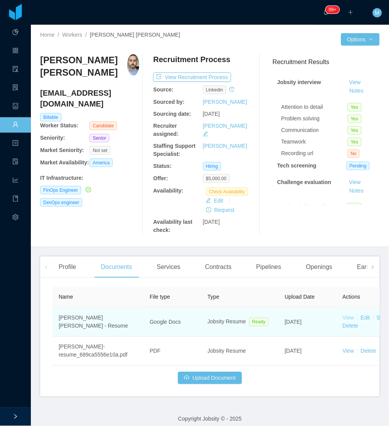
click at [348, 315] on link "View" at bounding box center [349, 318] width 12 height 6
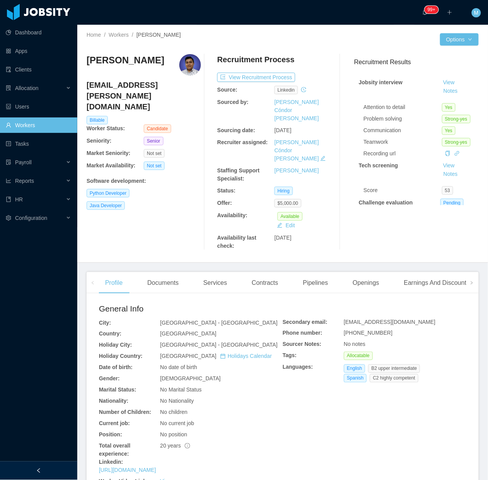
drag, startPoint x: 160, startPoint y: 259, endPoint x: 176, endPoint y: 241, distance: 24.1
click at [160, 272] on div "Documents" at bounding box center [163, 283] width 44 height 22
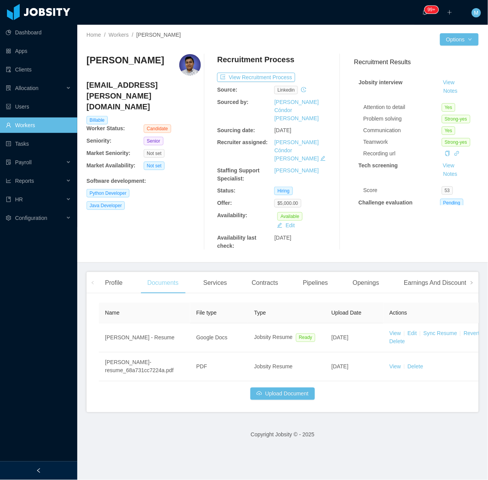
click at [165, 272] on div "Documents" at bounding box center [163, 283] width 44 height 22
click at [112, 272] on div "Profile" at bounding box center [114, 283] width 30 height 22
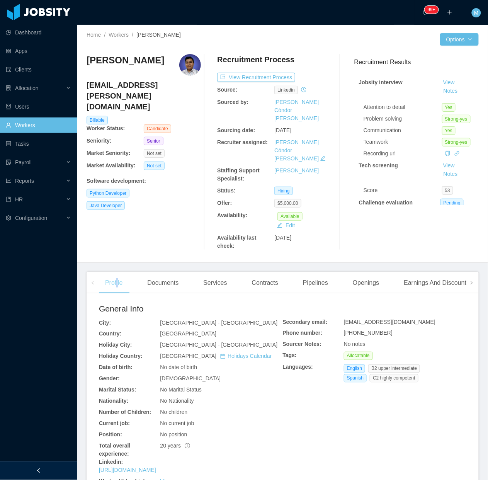
click at [118, 272] on div "Profile" at bounding box center [114, 283] width 30 height 22
click at [440, 89] on button "Notes" at bounding box center [450, 90] width 20 height 9
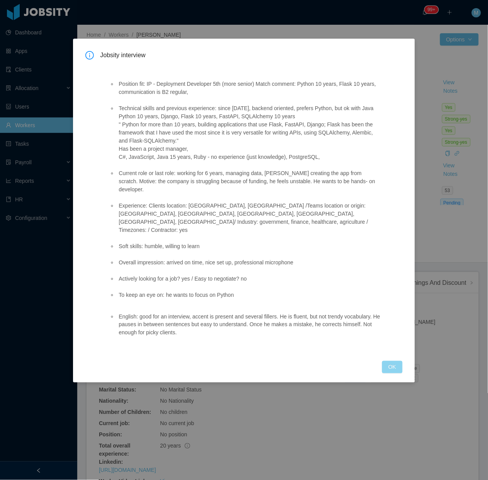
click at [400, 361] on button "OK" at bounding box center [392, 367] width 20 height 12
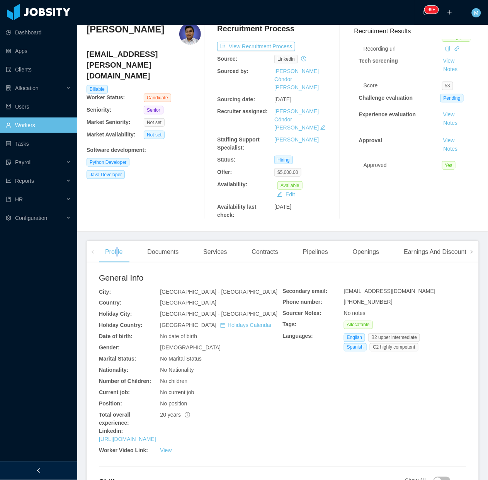
scroll to position [48, 0]
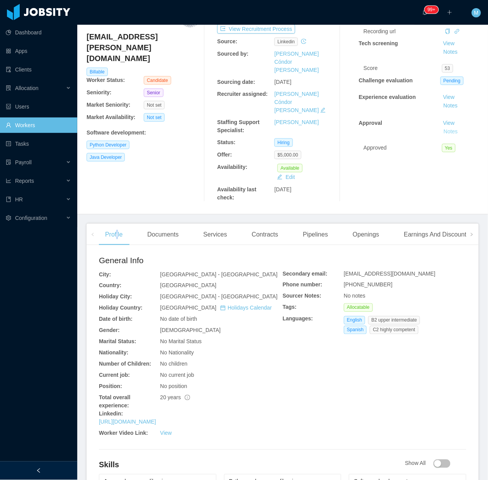
click at [440, 127] on button "Notes" at bounding box center [450, 131] width 20 height 9
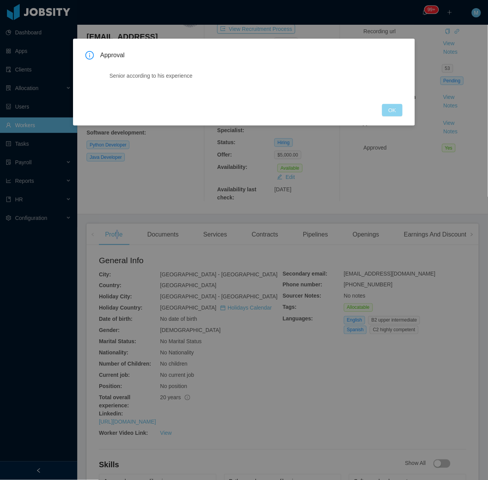
click at [392, 114] on button "OK" at bounding box center [392, 110] width 20 height 12
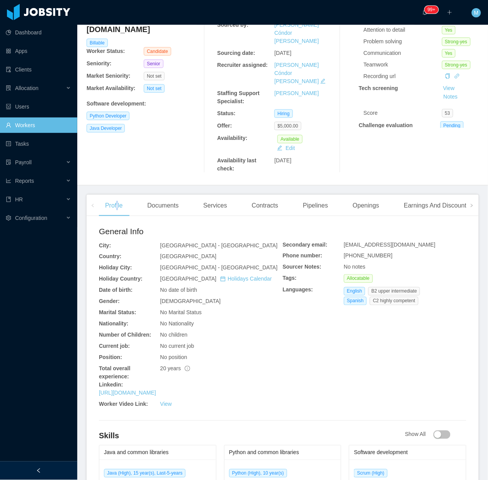
scroll to position [0, 0]
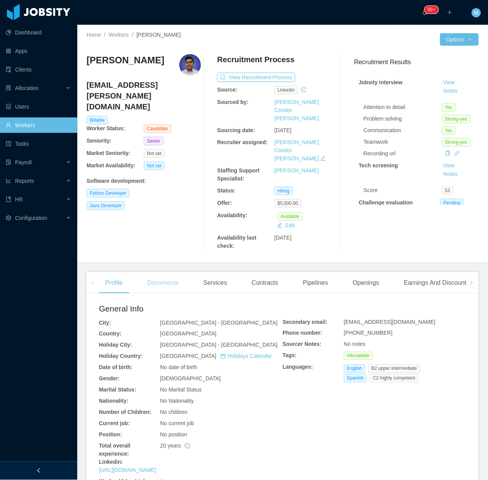
click at [171, 272] on div "Documents" at bounding box center [163, 283] width 44 height 22
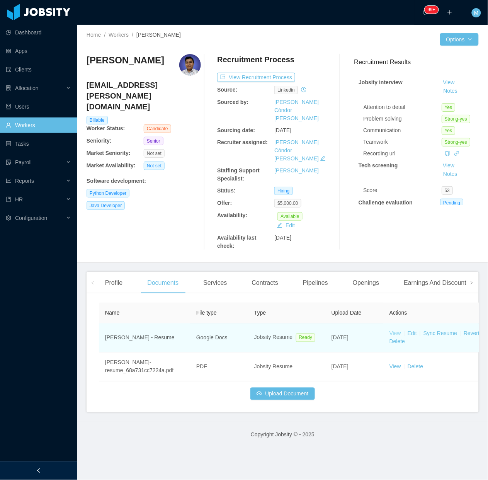
click at [393, 330] on link "View" at bounding box center [395, 333] width 12 height 6
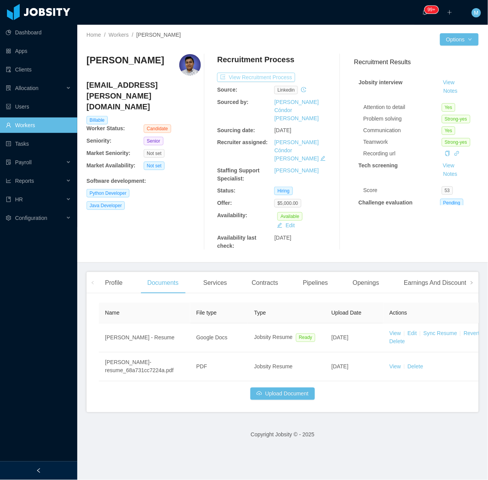
click at [260, 76] on button "View Recruitment Process" at bounding box center [256, 77] width 78 height 9
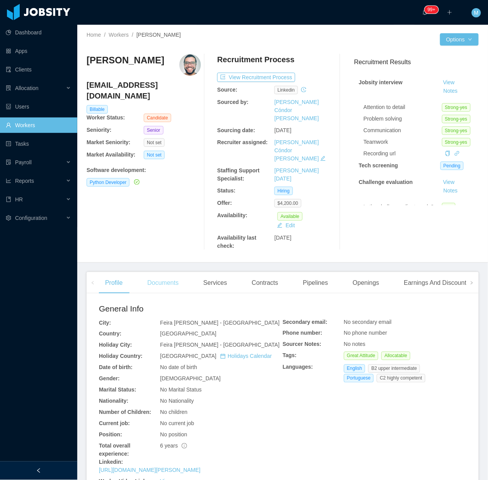
click at [160, 272] on div "Documents" at bounding box center [163, 283] width 44 height 22
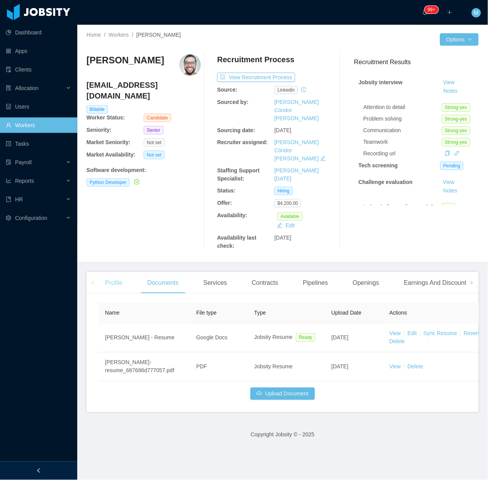
drag, startPoint x: 110, startPoint y: 252, endPoint x: 117, endPoint y: 248, distance: 7.1
click at [111, 272] on div "Profile" at bounding box center [114, 283] width 30 height 22
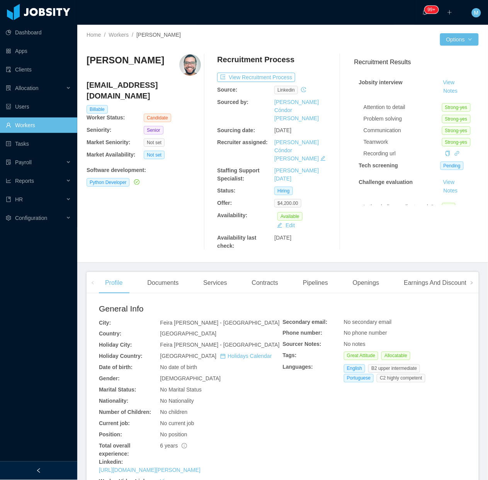
scroll to position [48, 0]
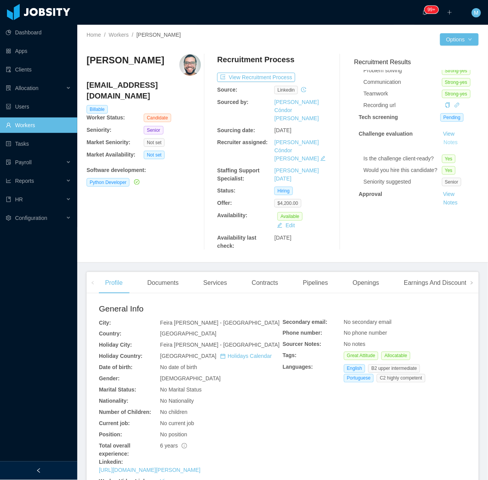
click at [440, 142] on button "Notes" at bounding box center [450, 142] width 20 height 9
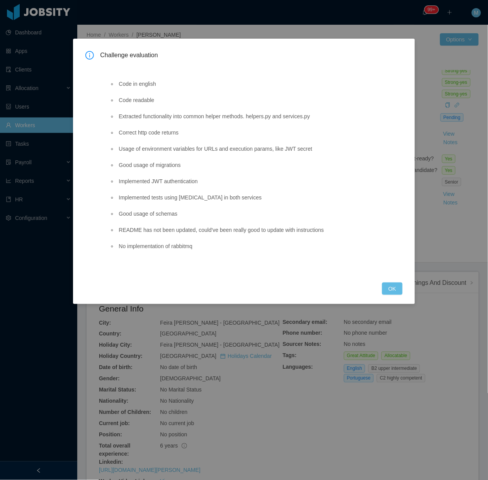
click at [381, 276] on div "Challenge evaluation Code in english Code readable Extracted functionality into…" at bounding box center [243, 173] width 317 height 244
click at [394, 288] on button "OK" at bounding box center [392, 288] width 20 height 12
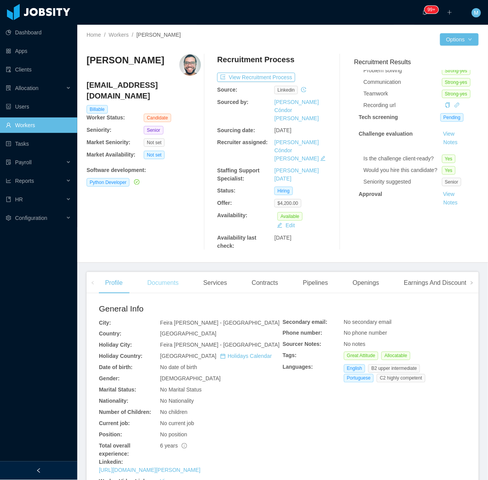
click at [154, 272] on div "Documents" at bounding box center [163, 283] width 44 height 22
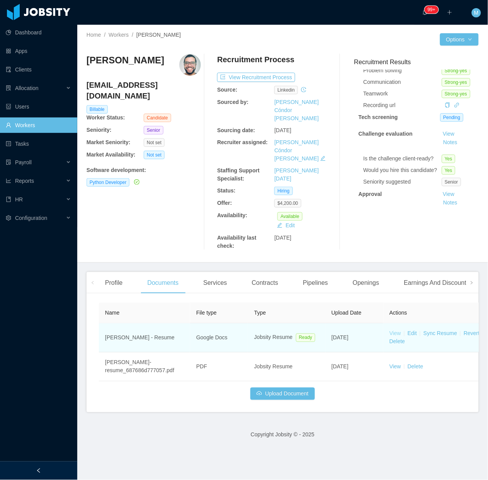
click at [397, 330] on link "View" at bounding box center [395, 333] width 12 height 6
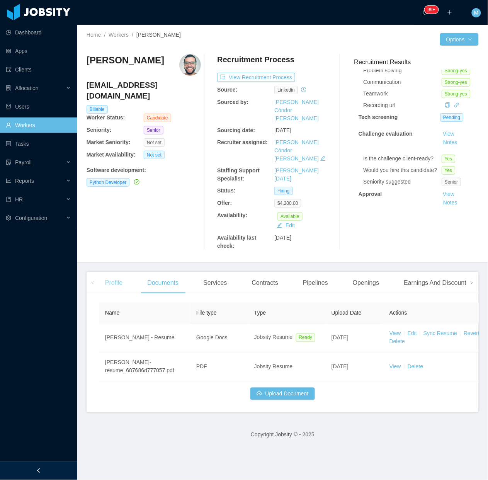
click at [117, 272] on div "Profile" at bounding box center [114, 283] width 30 height 22
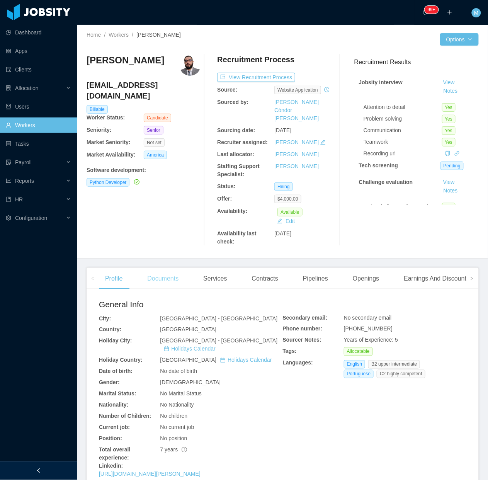
click at [163, 268] on div "Documents" at bounding box center [163, 279] width 44 height 22
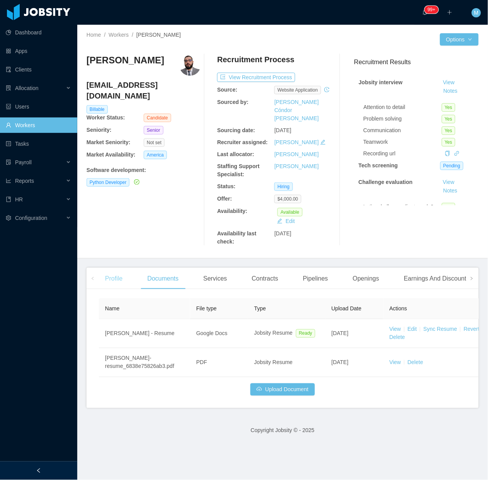
click at [122, 268] on div "Profile" at bounding box center [114, 279] width 30 height 22
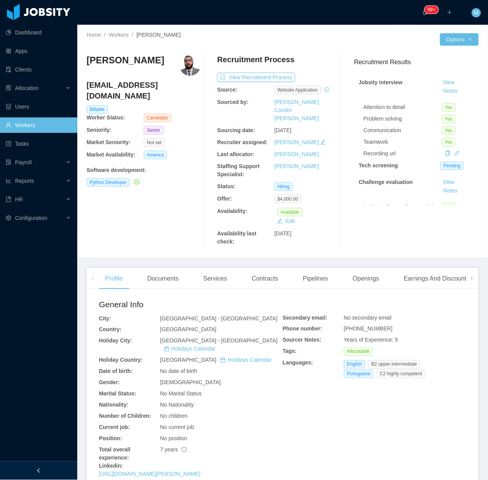
scroll to position [48, 0]
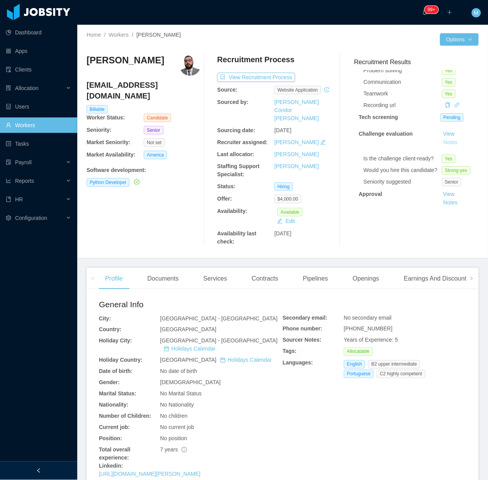
click at [443, 144] on button "Notes" at bounding box center [450, 142] width 20 height 9
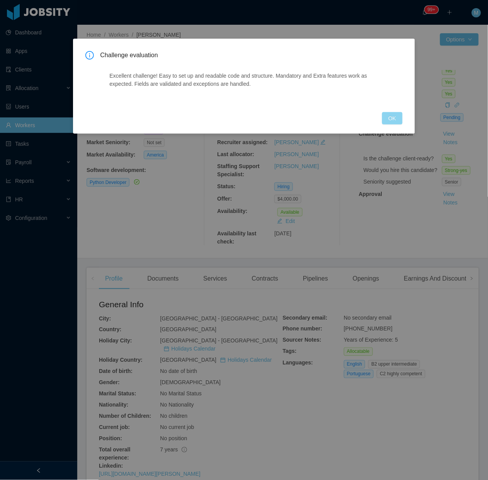
click at [398, 119] on button "OK" at bounding box center [392, 118] width 20 height 12
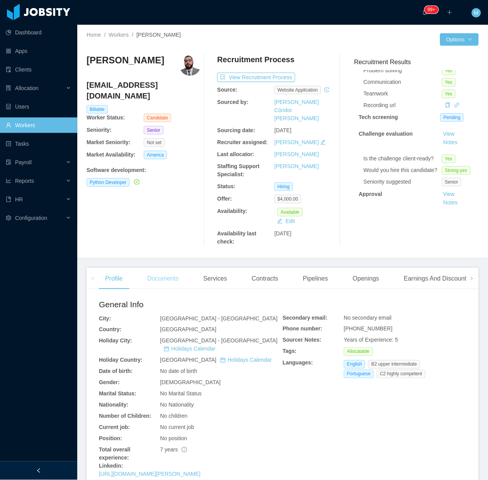
click at [172, 268] on div "Documents" at bounding box center [163, 279] width 44 height 22
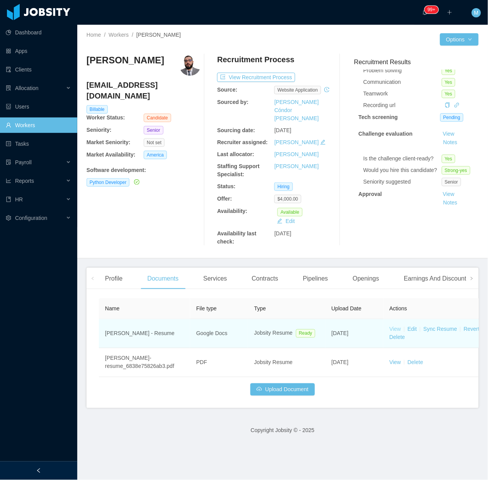
click at [399, 326] on link "View" at bounding box center [395, 329] width 12 height 6
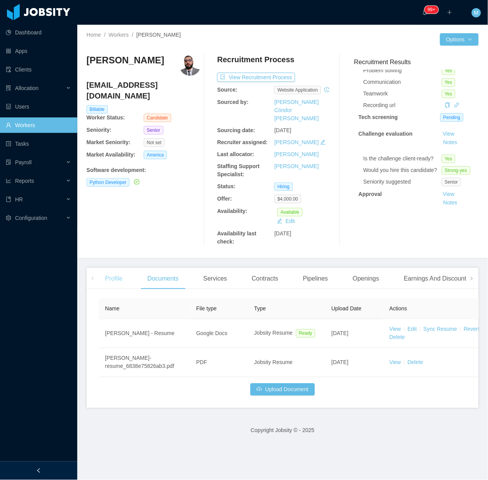
click at [121, 268] on div "Profile" at bounding box center [114, 279] width 30 height 22
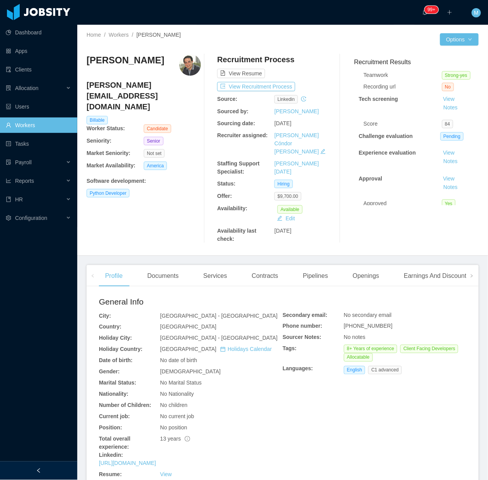
scroll to position [82, 0]
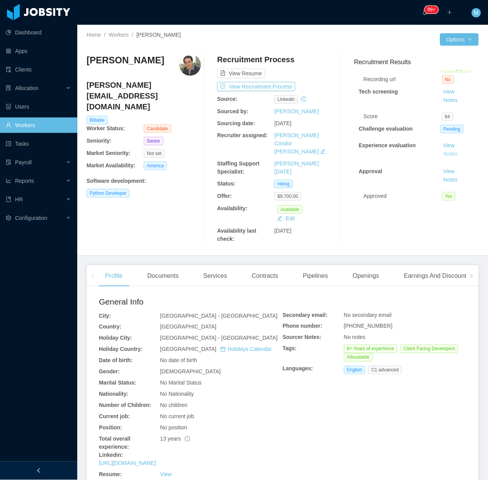
click at [441, 149] on button "Notes" at bounding box center [450, 153] width 20 height 9
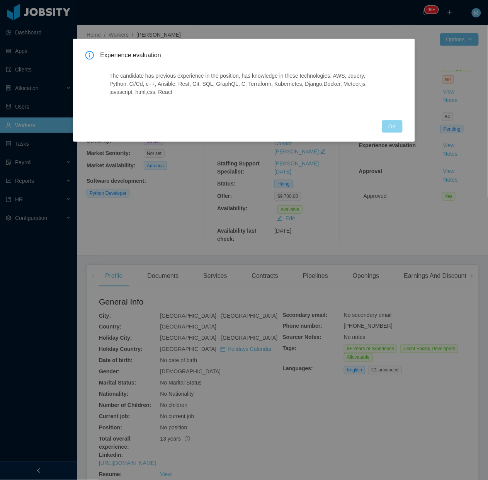
click at [388, 122] on button "OK" at bounding box center [392, 126] width 20 height 12
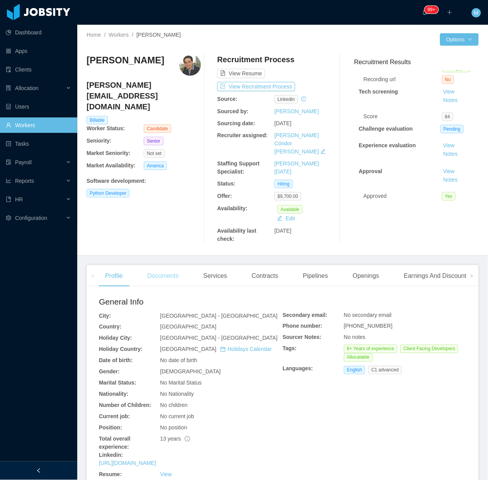
click at [161, 265] on div "Documents" at bounding box center [163, 276] width 44 height 22
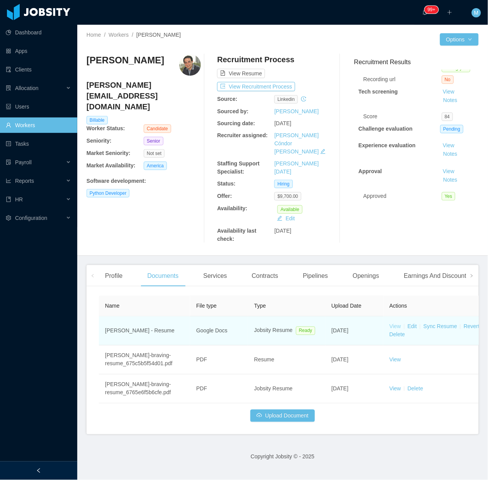
click at [397, 323] on link "View" at bounding box center [395, 326] width 12 height 6
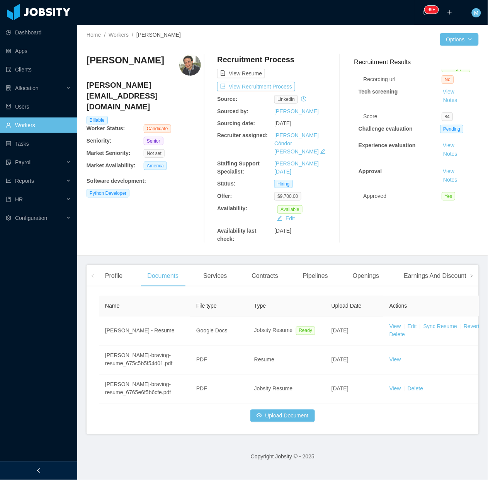
drag, startPoint x: 116, startPoint y: 271, endPoint x: 119, endPoint y: 249, distance: 22.2
click at [116, 271] on div "Profile" at bounding box center [114, 276] width 30 height 22
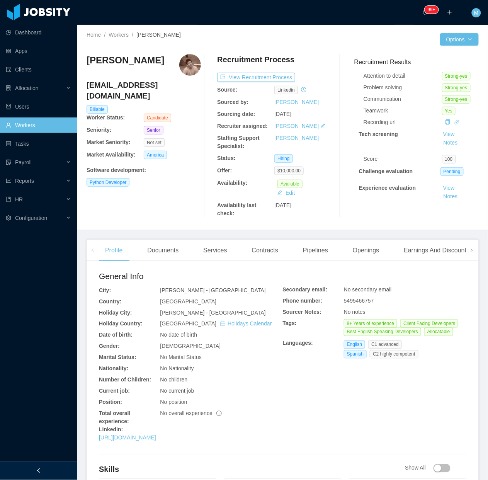
scroll to position [48, 0]
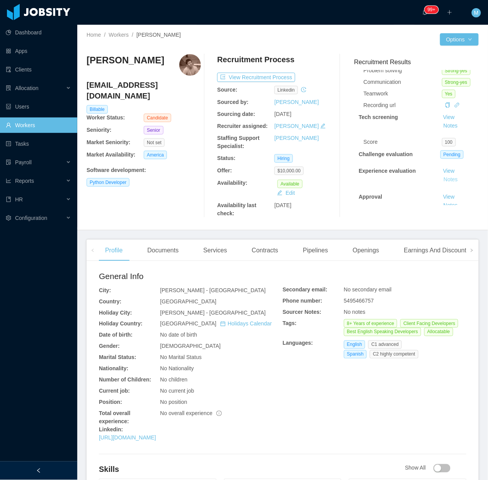
click at [440, 180] on button "Notes" at bounding box center [450, 179] width 20 height 9
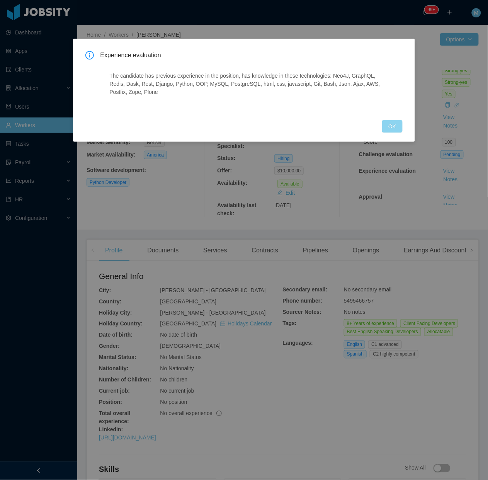
click at [390, 127] on button "OK" at bounding box center [392, 126] width 20 height 12
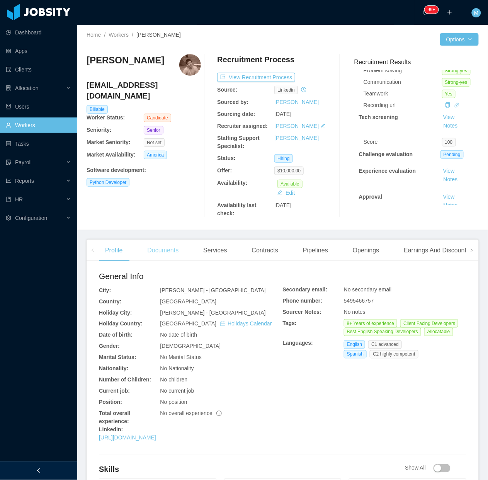
click at [169, 248] on div "Documents" at bounding box center [163, 250] width 44 height 22
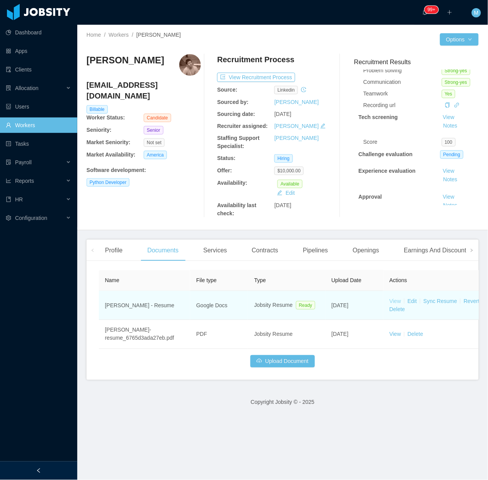
click at [398, 300] on link "View" at bounding box center [395, 301] width 12 height 6
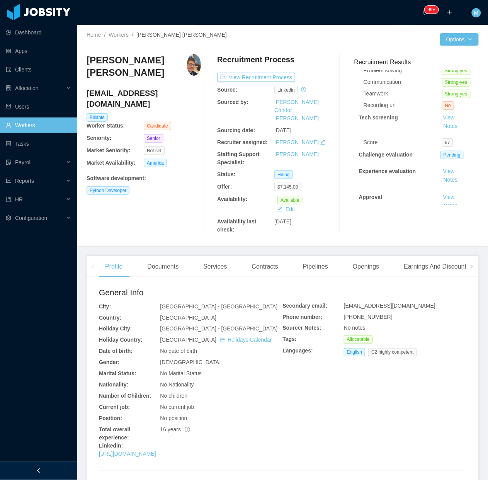
scroll to position [82, 0]
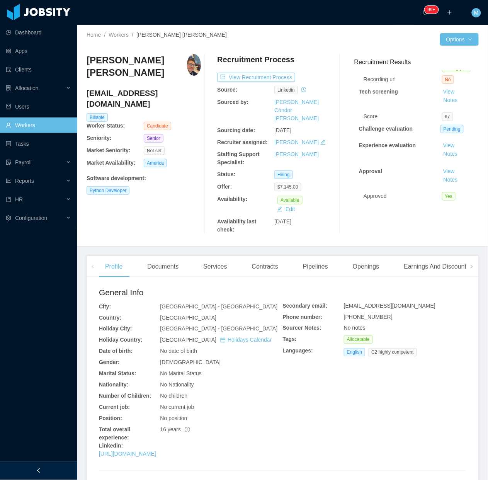
drag, startPoint x: 406, startPoint y: 168, endPoint x: 424, endPoint y: 157, distance: 21.2
click at [406, 168] on div "Approval View Notes" at bounding box center [416, 175] width 115 height 17
click at [442, 149] on button "Notes" at bounding box center [450, 153] width 20 height 9
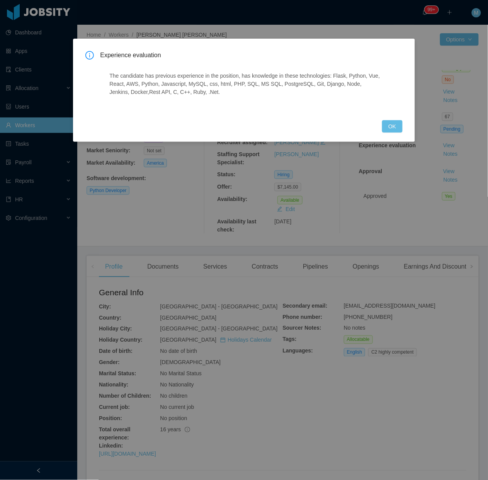
click at [390, 118] on div "Experience evaluation The candidate has previous experience in the position, ha…" at bounding box center [243, 91] width 317 height 81
click at [396, 126] on button "OK" at bounding box center [392, 126] width 20 height 12
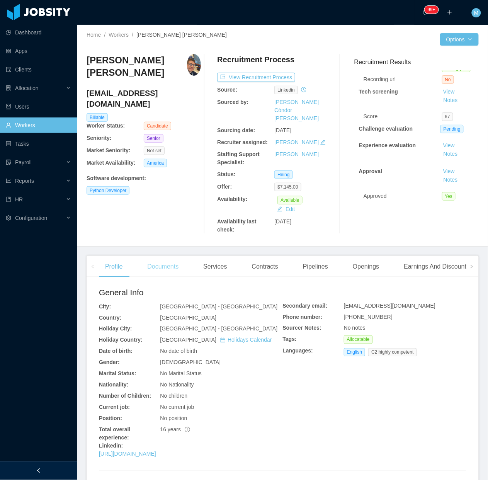
click at [172, 257] on div "Documents" at bounding box center [163, 267] width 44 height 22
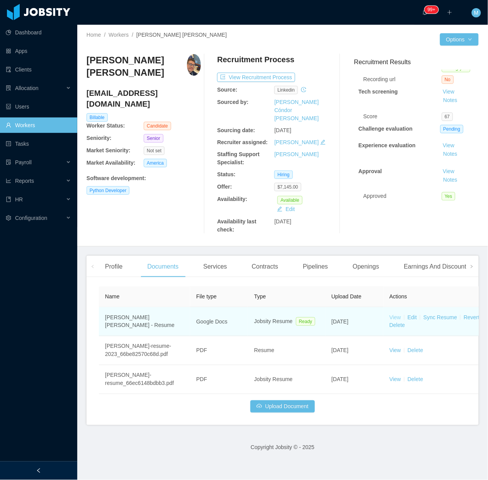
click at [398, 314] on link "View" at bounding box center [395, 317] width 12 height 6
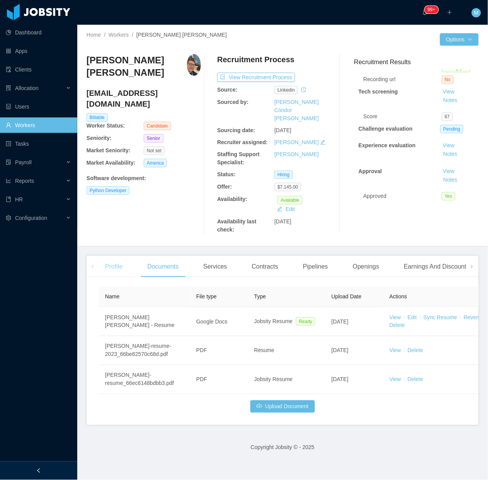
drag, startPoint x: 126, startPoint y: 250, endPoint x: 122, endPoint y: 253, distance: 5.3
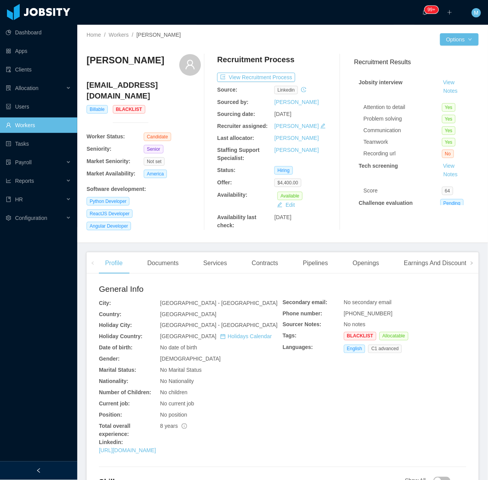
click at [176, 226] on div "Angular Developer" at bounding box center [143, 226] width 114 height 8
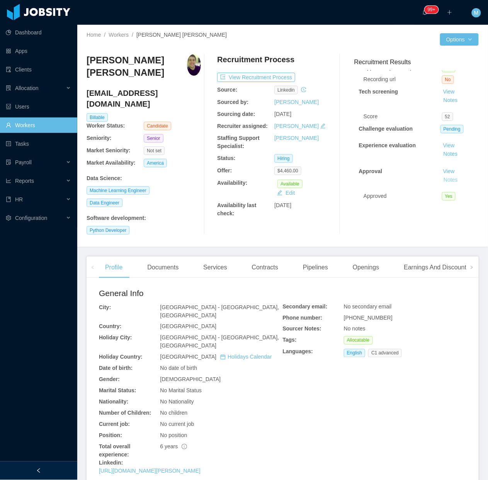
click at [441, 175] on button "Notes" at bounding box center [450, 179] width 20 height 9
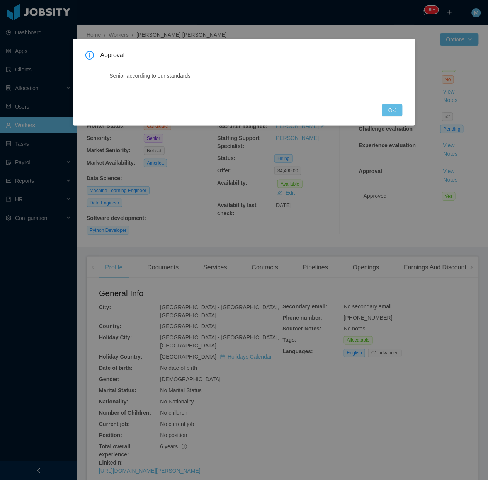
click at [409, 105] on div "Approval Senior according to our standards OK" at bounding box center [243, 82] width 341 height 87
click at [399, 113] on button "OK" at bounding box center [392, 110] width 20 height 12
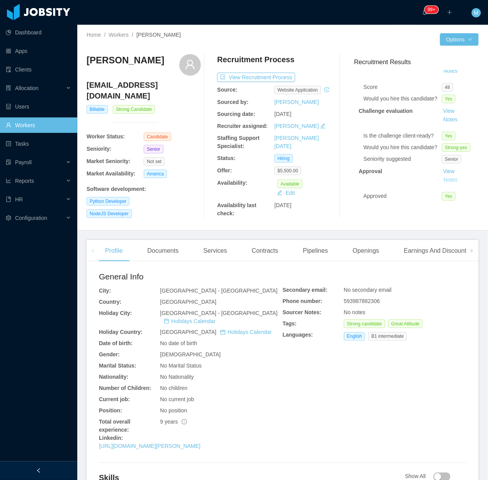
scroll to position [127, 0]
click at [440, 115] on button "Notes" at bounding box center [450, 119] width 20 height 9
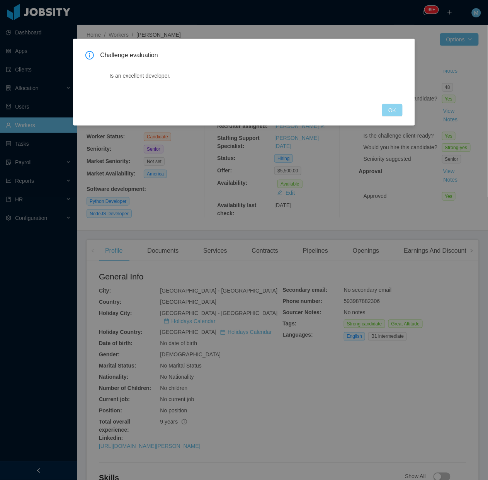
click at [390, 107] on button "OK" at bounding box center [392, 110] width 20 height 12
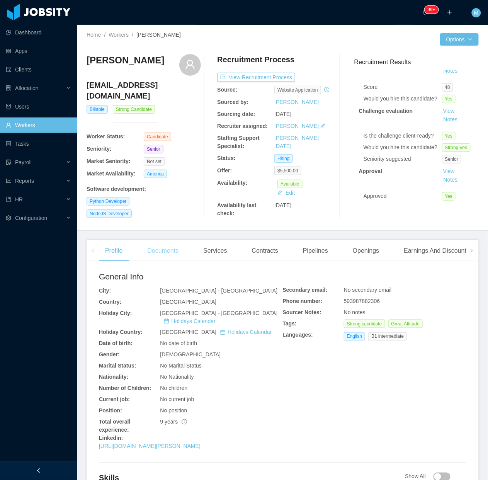
click at [176, 249] on div "Documents" at bounding box center [163, 251] width 44 height 22
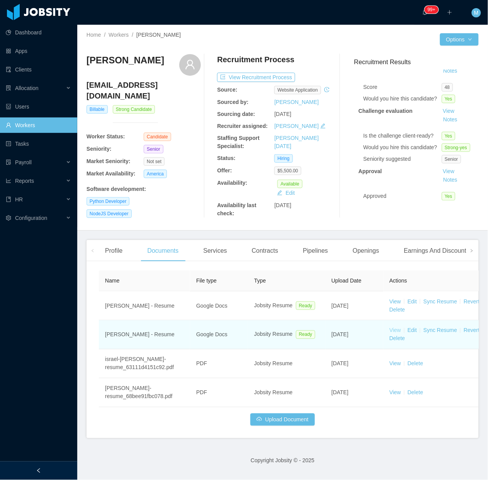
click at [392, 327] on link "View" at bounding box center [395, 330] width 12 height 6
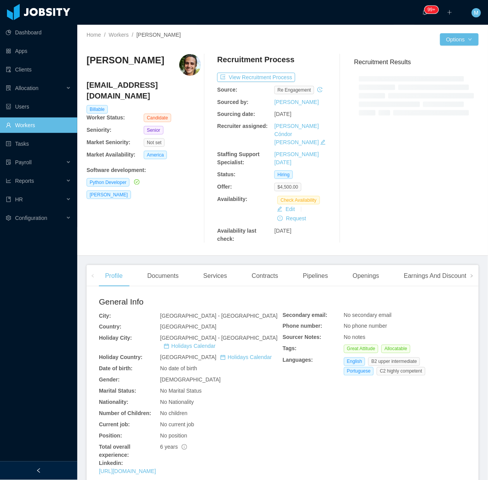
click at [51, 469] on div at bounding box center [38, 470] width 77 height 19
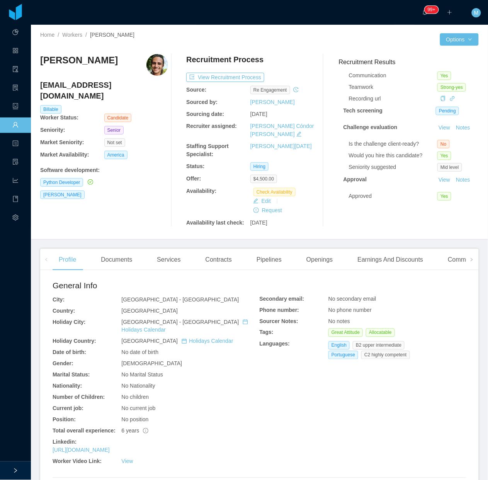
scroll to position [80, 0]
click at [453, 123] on button "Notes" at bounding box center [463, 127] width 20 height 9
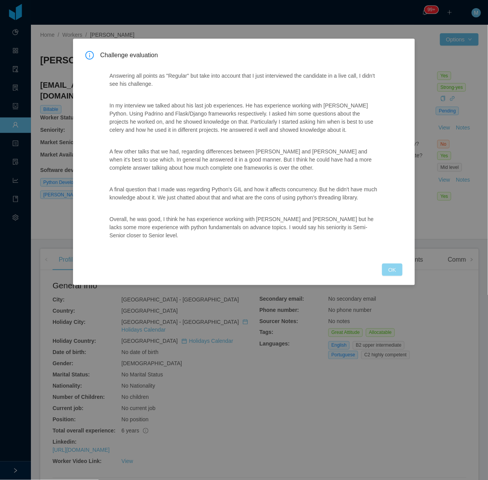
click at [394, 264] on button "OK" at bounding box center [392, 269] width 20 height 12
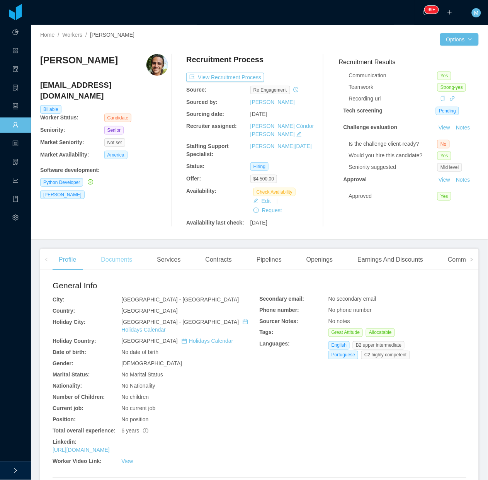
click at [107, 249] on div "Documents" at bounding box center [117, 260] width 44 height 22
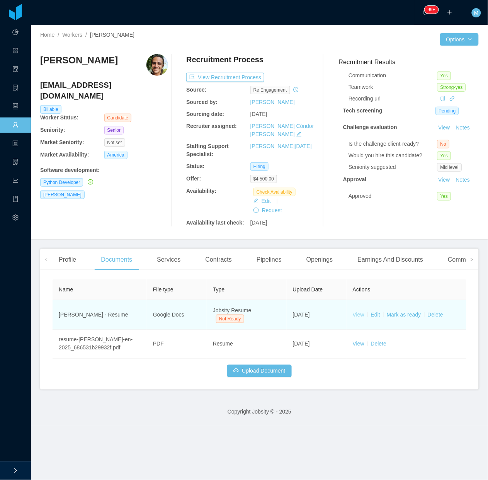
click at [353, 311] on link "View" at bounding box center [359, 314] width 12 height 6
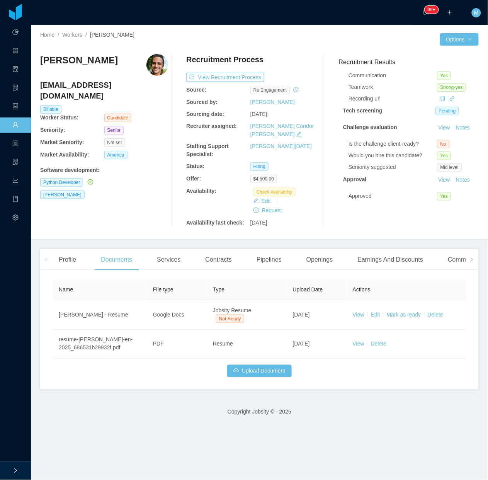
drag, startPoint x: 117, startPoint y: 63, endPoint x: 42, endPoint y: 63, distance: 75.3
click at [42, 63] on div "Marcelo Fonseca" at bounding box center [104, 65] width 128 height 22
copy h3 "Marcelo Fonseca"
drag, startPoint x: 256, startPoint y: 40, endPoint x: 239, endPoint y: 10, distance: 33.9
click at [255, 36] on div "Home / Workers / Marcelo Fonseca / Options Marcelo Fonseca marcelobbff@gmail.co…" at bounding box center [259, 132] width 457 height 215
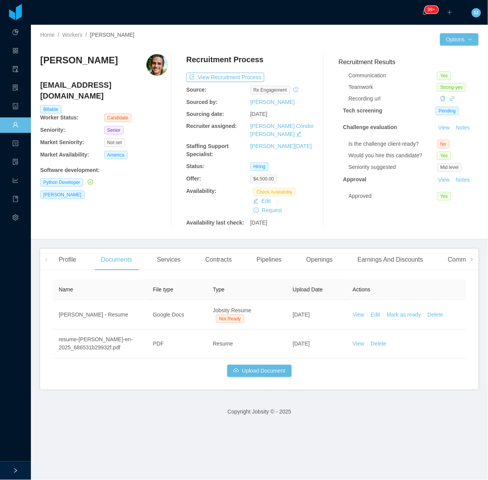
click at [166, 172] on div "Marcelo Fonseca marcelobbff@gmail.com Billable Worker Status: Candidate Seniori…" at bounding box center [259, 140] width 438 height 173
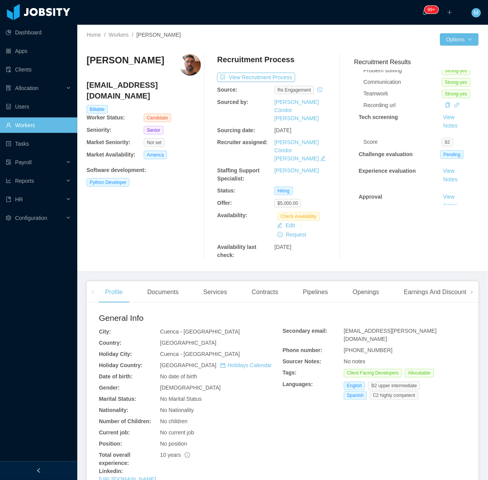
scroll to position [82, 0]
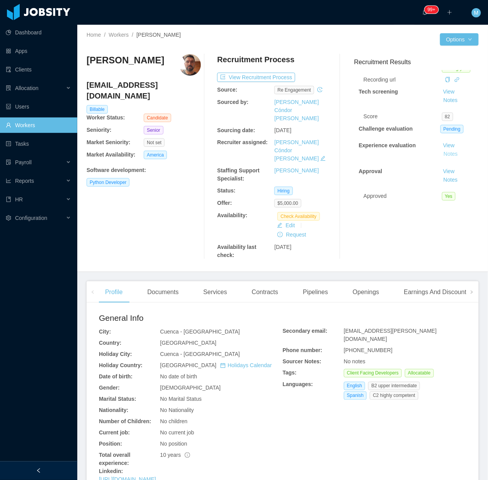
click at [441, 149] on button "Notes" at bounding box center [450, 153] width 20 height 9
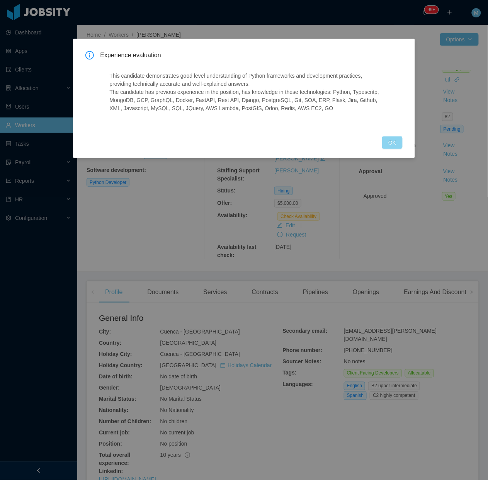
click at [396, 140] on button "OK" at bounding box center [392, 142] width 20 height 12
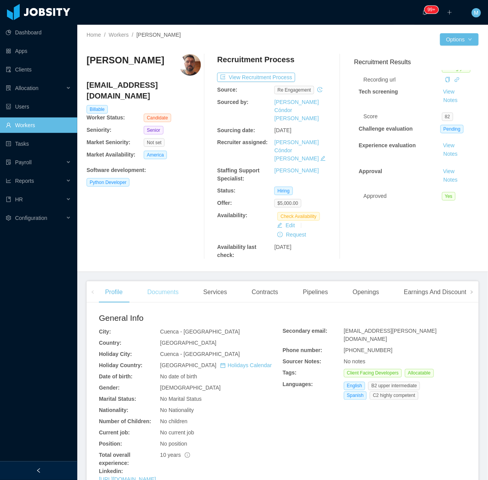
click at [157, 281] on div "Documents" at bounding box center [163, 292] width 44 height 22
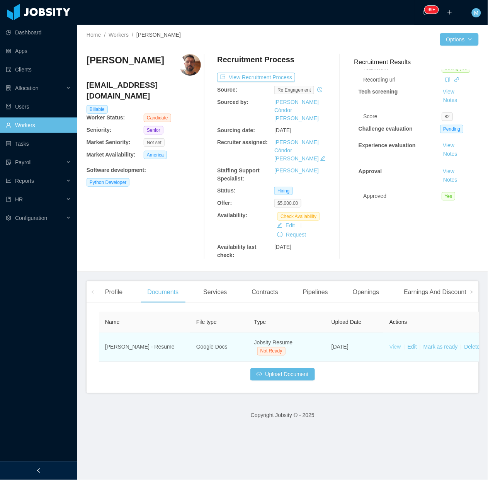
click at [396, 344] on link "View" at bounding box center [395, 347] width 12 height 6
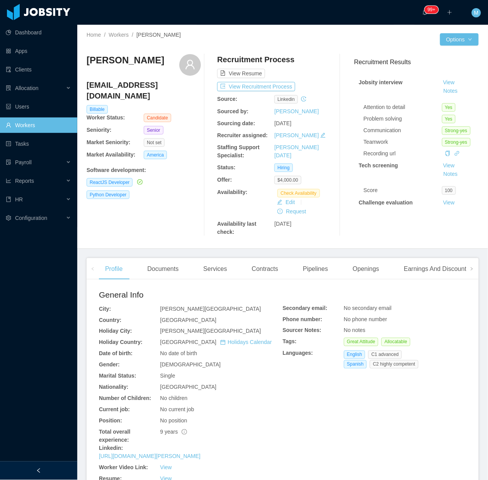
drag, startPoint x: 409, startPoint y: 190, endPoint x: 414, endPoint y: 155, distance: 34.7
click at [409, 190] on div "Score" at bounding box center [402, 190] width 78 height 8
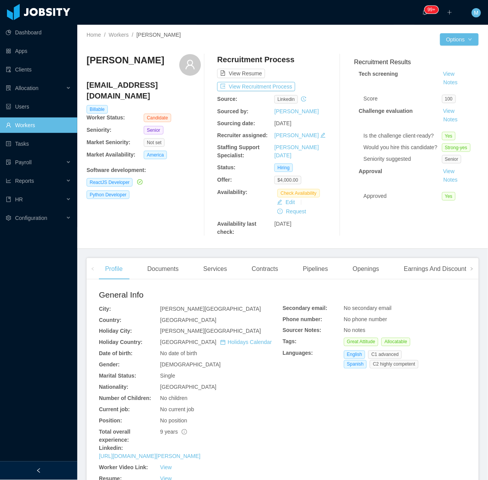
scroll to position [97, 0]
click at [440, 117] on button "Notes" at bounding box center [450, 119] width 20 height 9
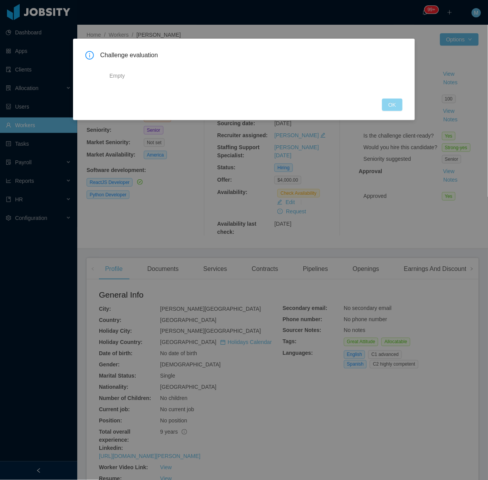
click at [388, 107] on button "OK" at bounding box center [392, 104] width 20 height 12
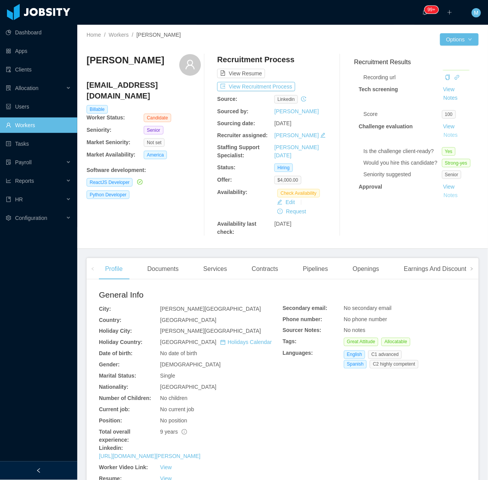
scroll to position [59, 0]
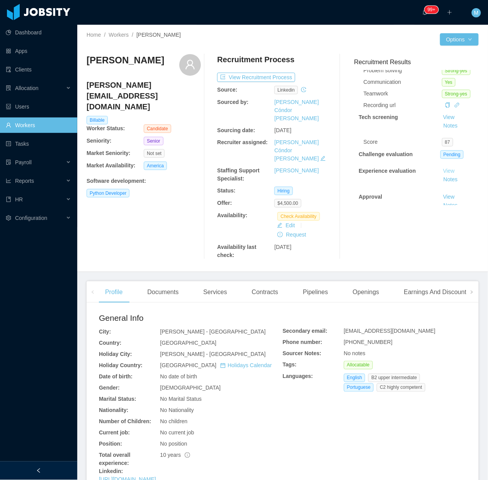
scroll to position [82, 0]
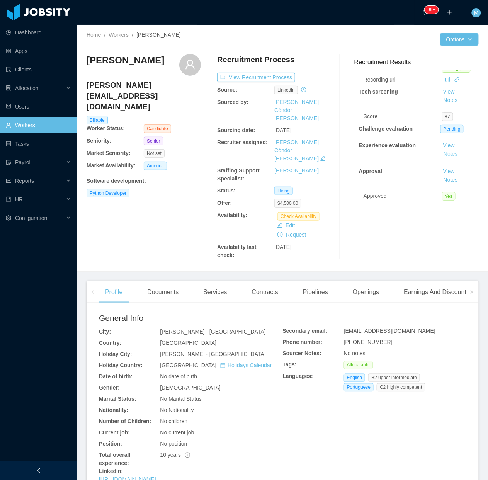
click at [444, 149] on button "Notes" at bounding box center [450, 153] width 20 height 9
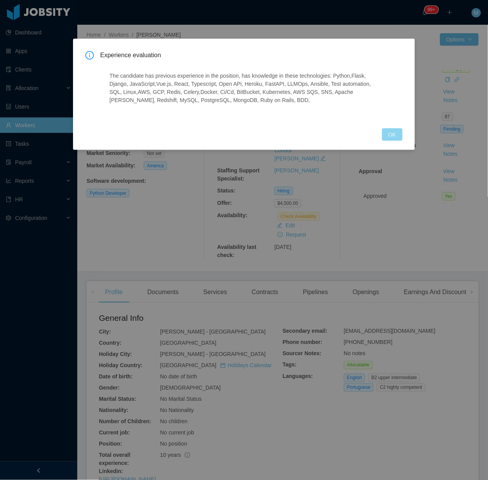
click at [386, 134] on button "OK" at bounding box center [392, 134] width 20 height 12
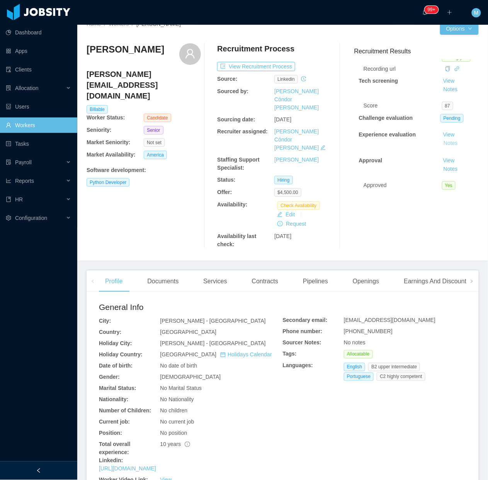
scroll to position [0, 0]
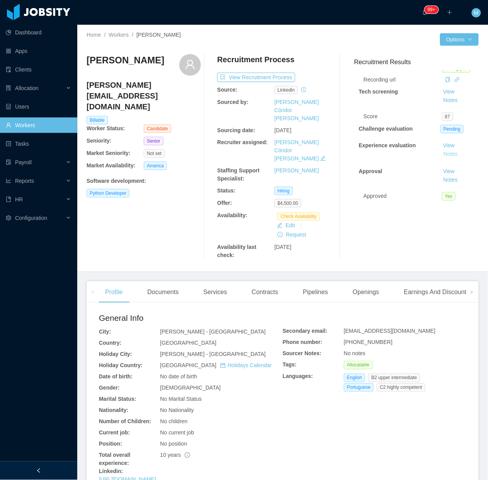
click at [442, 149] on button "Notes" at bounding box center [450, 153] width 20 height 9
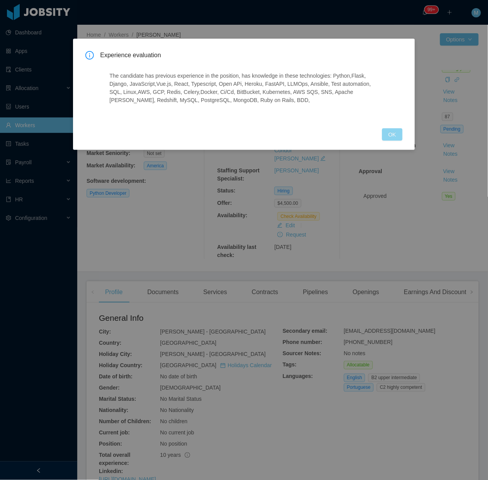
click at [389, 134] on button "OK" at bounding box center [392, 134] width 20 height 12
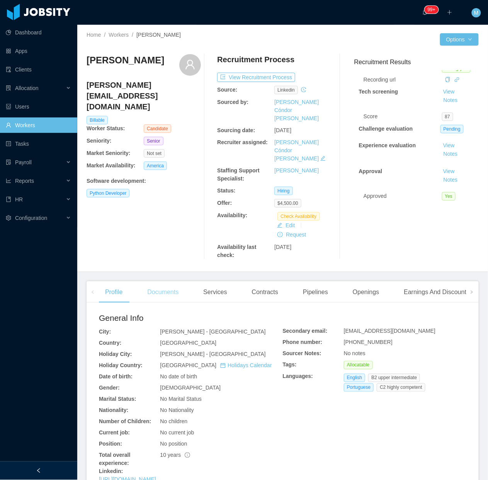
click at [180, 281] on div "Documents" at bounding box center [163, 292] width 44 height 22
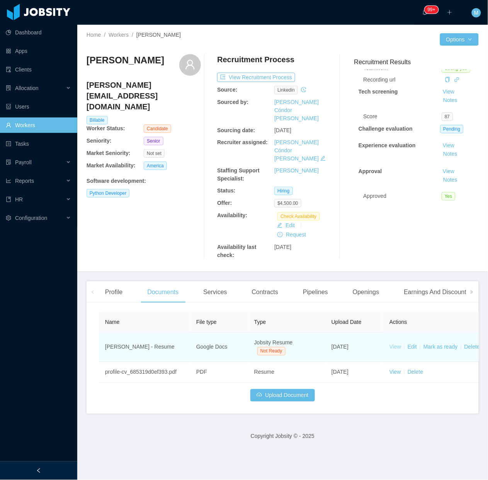
click at [396, 344] on link "View" at bounding box center [395, 347] width 12 height 6
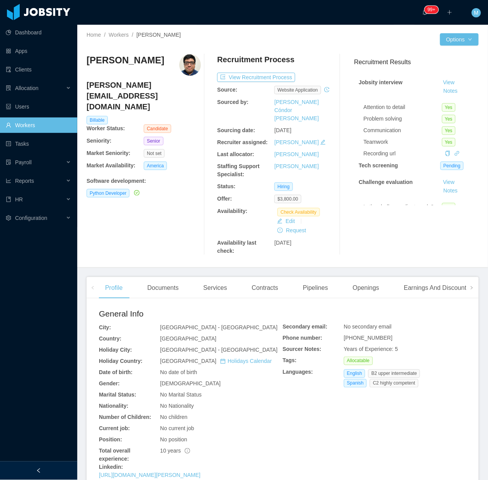
click at [172, 192] on div "[PERSON_NAME] Chali [PERSON_NAME][EMAIL_ADDRESS][DOMAIN_NAME] Billable Worker S…" at bounding box center [143, 154] width 114 height 201
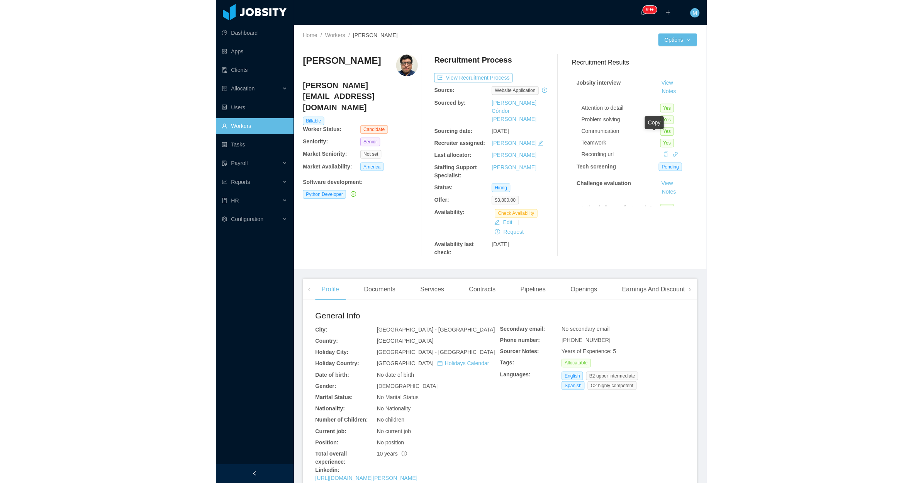
scroll to position [48, 0]
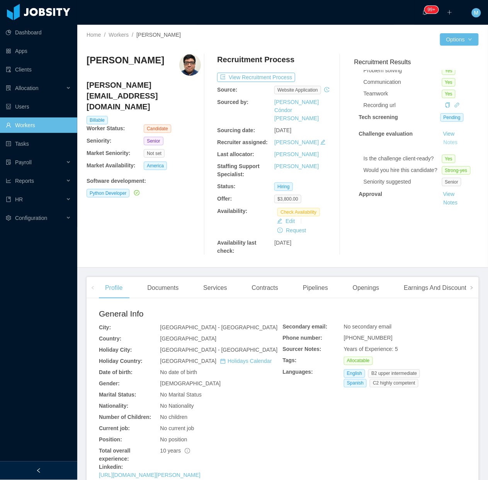
click at [440, 141] on button "Notes" at bounding box center [450, 142] width 20 height 9
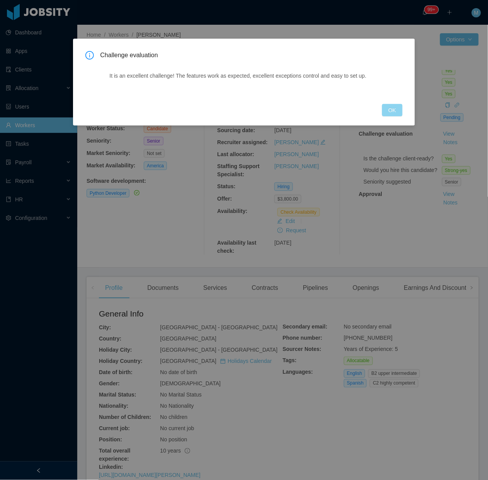
click at [395, 107] on button "OK" at bounding box center [392, 110] width 20 height 12
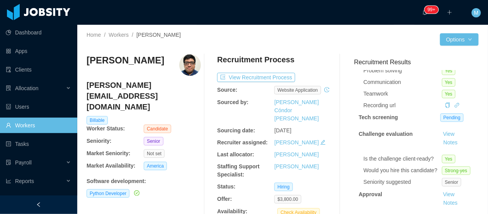
click at [398, 209] on div "Recruitment Results Jobsity interview View Notes Attention to detail Yes Proble…" at bounding box center [413, 154] width 131 height 201
drag, startPoint x: 398, startPoint y: 213, endPoint x: 398, endPoint y: 356, distance: 142.9
click at [398, 214] on html "Dashboard Apps Clients Allocation Users Workers Tasks Payroll Reports HR Config…" at bounding box center [244, 107] width 488 height 214
drag, startPoint x: 398, startPoint y: 356, endPoint x: 393, endPoint y: 211, distance: 145.3
click at [393, 210] on div "Recruitment Results Jobsity interview View Notes Attention to detail Yes Proble…" at bounding box center [413, 154] width 131 height 201
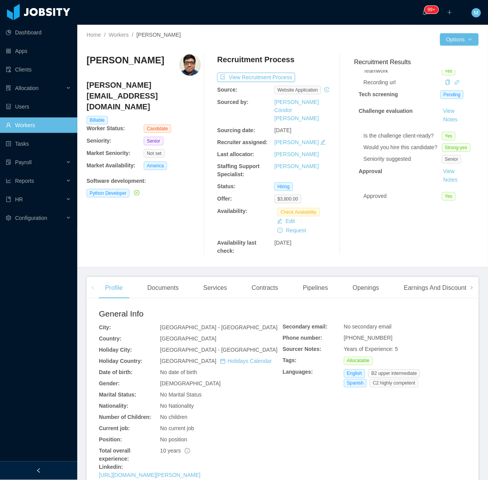
scroll to position [87, 0]
click at [440, 107] on div "View Notes" at bounding box center [457, 115] width 34 height 17
click at [440, 115] on button "Notes" at bounding box center [450, 119] width 20 height 9
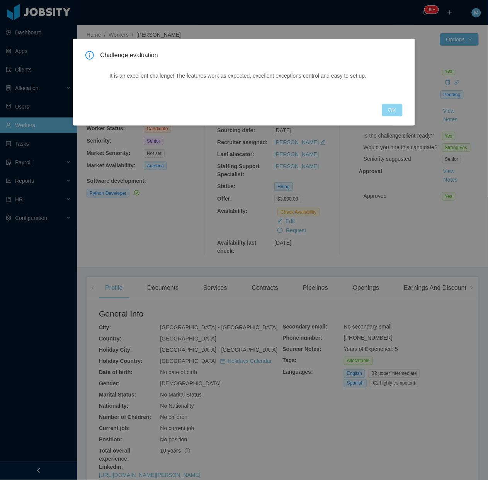
click at [390, 107] on button "OK" at bounding box center [392, 110] width 20 height 12
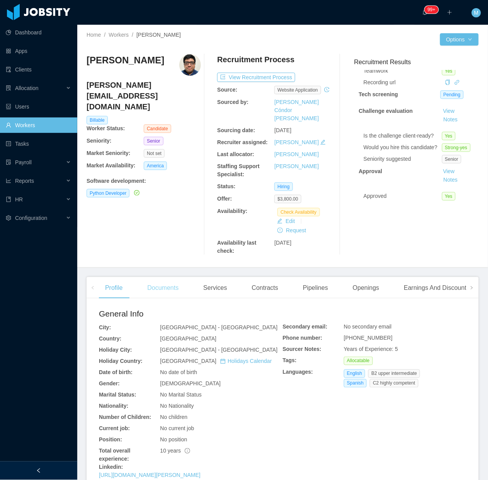
click at [157, 277] on div "Documents" at bounding box center [163, 288] width 44 height 22
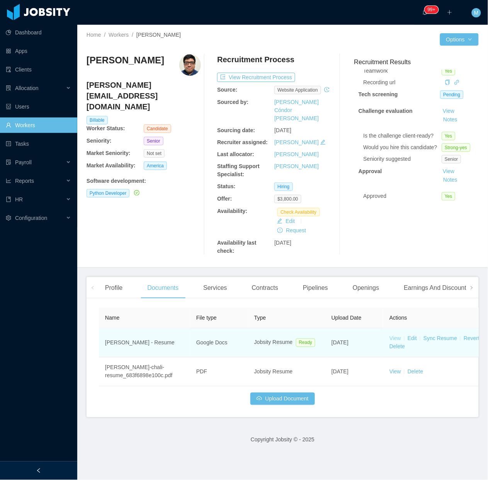
click at [394, 335] on link "View" at bounding box center [395, 338] width 12 height 6
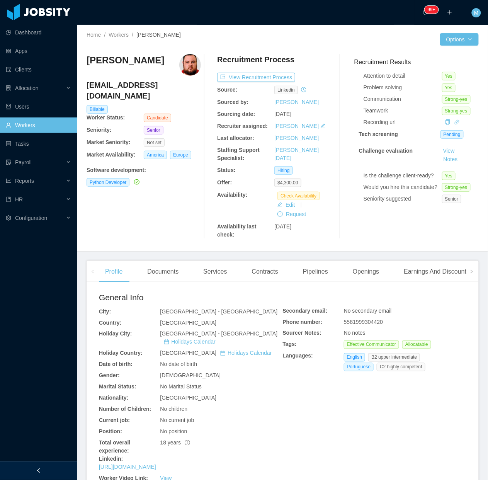
scroll to position [48, 0]
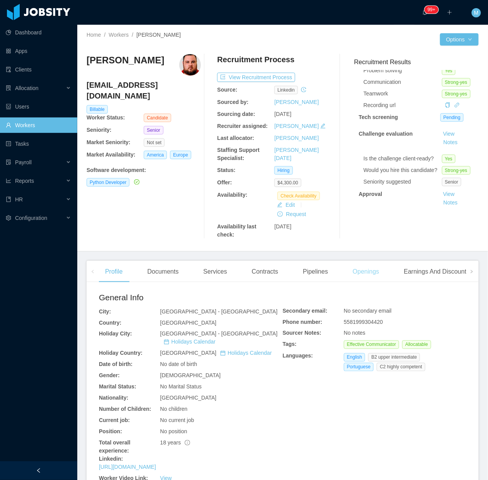
drag, startPoint x: 360, startPoint y: 269, endPoint x: 356, endPoint y: 268, distance: 4.2
click at [358, 270] on div "Openings" at bounding box center [365, 272] width 39 height 22
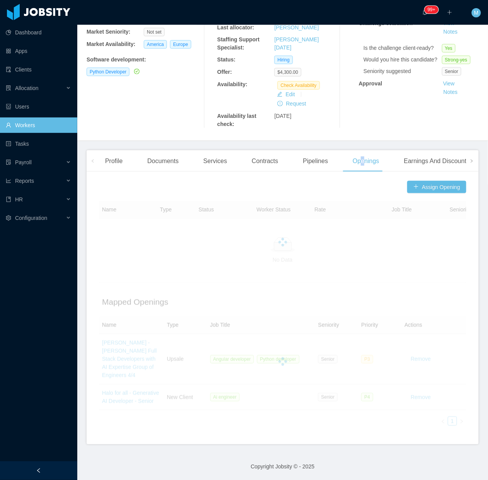
scroll to position [119, 0]
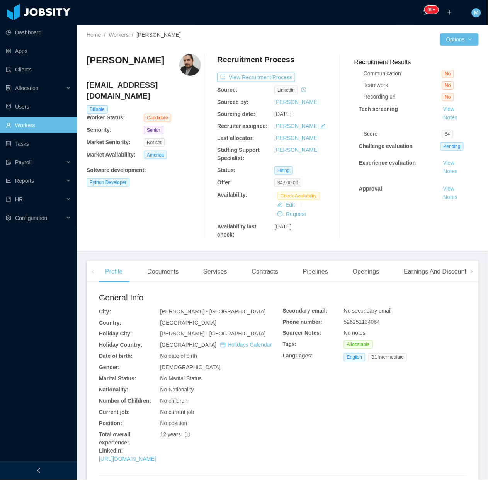
scroll to position [82, 0]
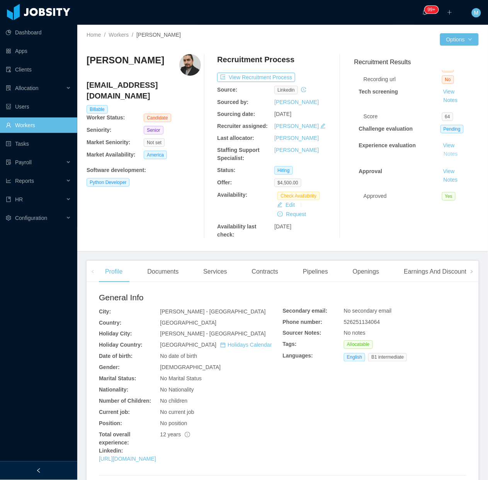
click at [440, 149] on button "Notes" at bounding box center [450, 153] width 20 height 9
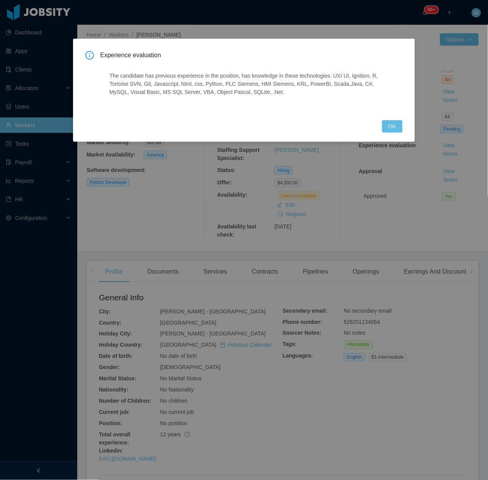
click at [391, 116] on div "Experience evaluation The candidate has previous experience in the position, ha…" at bounding box center [243, 91] width 317 height 81
click at [177, 270] on div "Experience evaluation The candidate has previous experience in the position, ha…" at bounding box center [244, 240] width 488 height 480
click at [392, 125] on button "OK" at bounding box center [392, 126] width 20 height 12
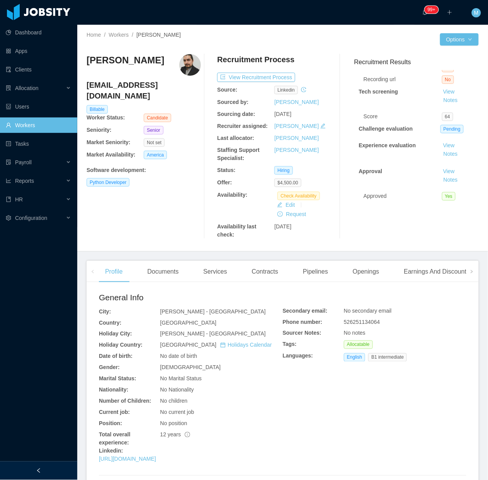
drag, startPoint x: 196, startPoint y: 273, endPoint x: 189, endPoint y: 276, distance: 7.3
click at [192, 275] on div "Profile Documents Services Contracts Pipelines Openings Earnings And Discounts …" at bounding box center [342, 272] width 487 height 22
click at [180, 273] on div "Documents" at bounding box center [163, 272] width 44 height 22
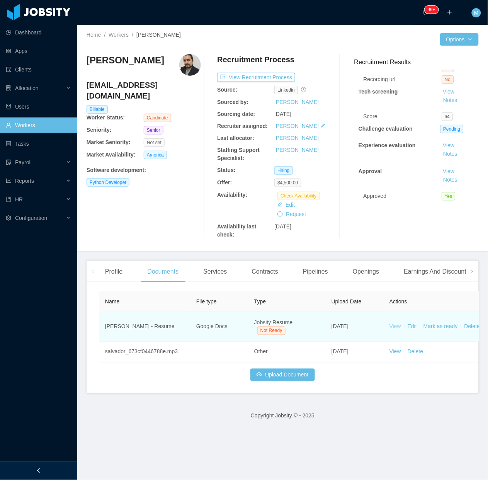
click at [395, 324] on link "View" at bounding box center [395, 326] width 12 height 6
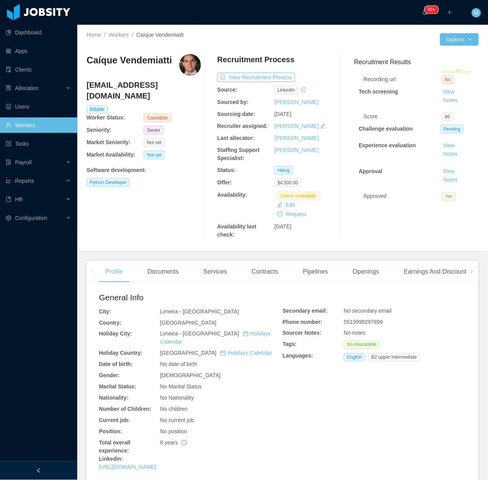
scroll to position [82, 0]
click at [440, 149] on button "Notes" at bounding box center [450, 153] width 20 height 9
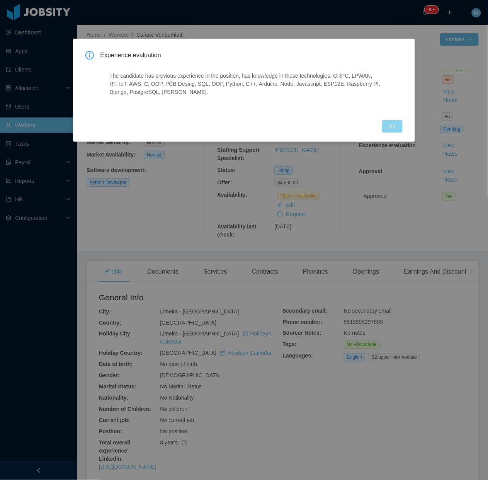
drag, startPoint x: 391, startPoint y: 127, endPoint x: 305, endPoint y: 23, distance: 134.1
click at [390, 127] on button "OK" at bounding box center [392, 126] width 20 height 12
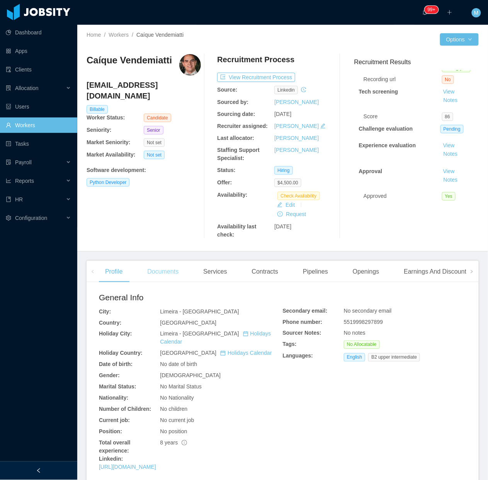
click at [161, 276] on div "Documents" at bounding box center [163, 272] width 44 height 22
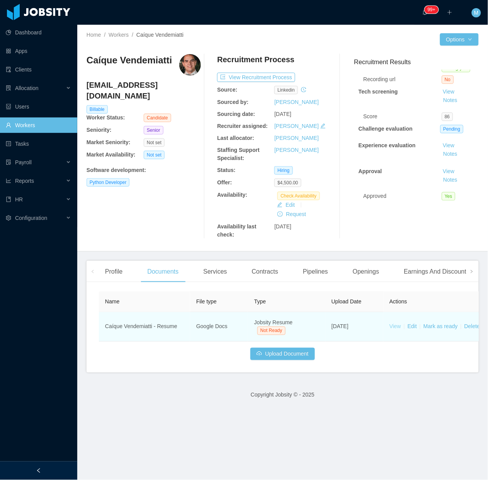
click at [400, 329] on td "View Edit [PERSON_NAME] as ready Delete" at bounding box center [441, 326] width 116 height 29
click at [396, 329] on link "View" at bounding box center [395, 326] width 12 height 6
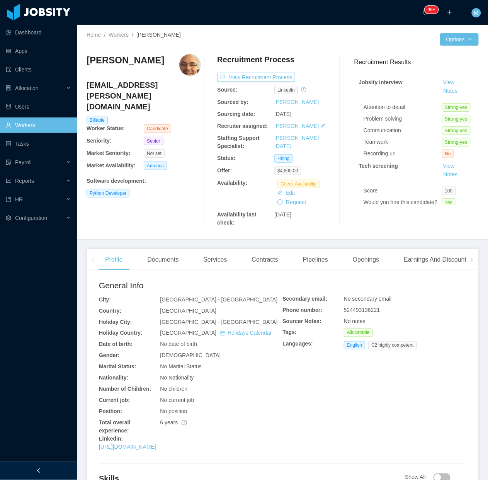
click at [179, 195] on div "[PERSON_NAME] [EMAIL_ADDRESS][PERSON_NAME][DOMAIN_NAME] Billable Worker Status:…" at bounding box center [143, 140] width 114 height 173
click at [369, 258] on div "Openings" at bounding box center [365, 260] width 39 height 22
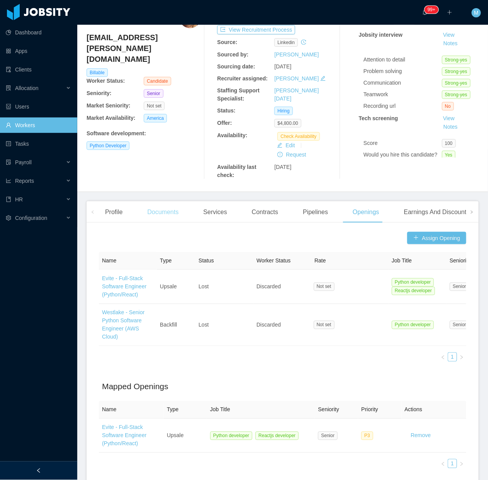
scroll to position [48, 0]
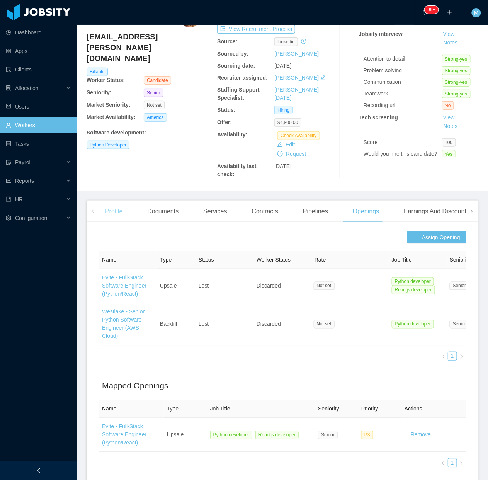
click at [120, 215] on div "Profile" at bounding box center [114, 211] width 30 height 22
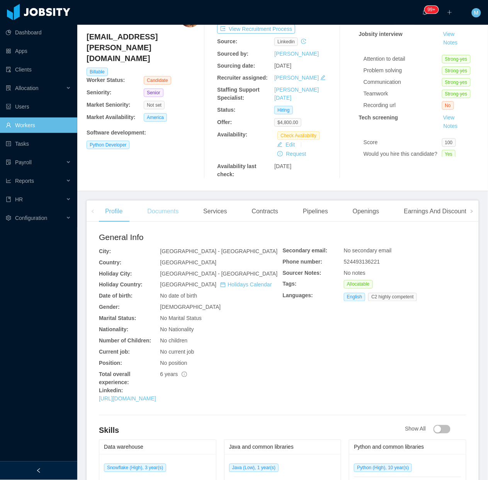
click at [161, 215] on div "Documents" at bounding box center [163, 211] width 44 height 22
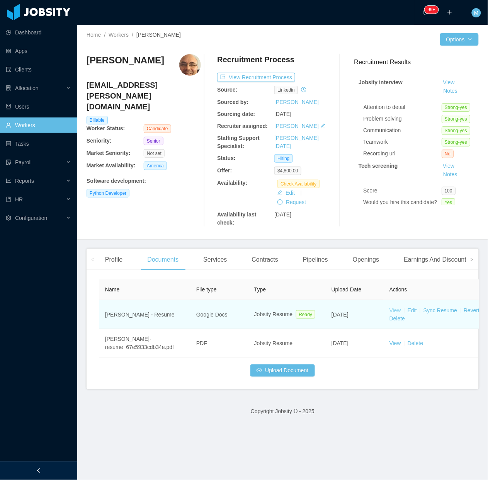
click at [393, 308] on link "View" at bounding box center [395, 310] width 12 height 6
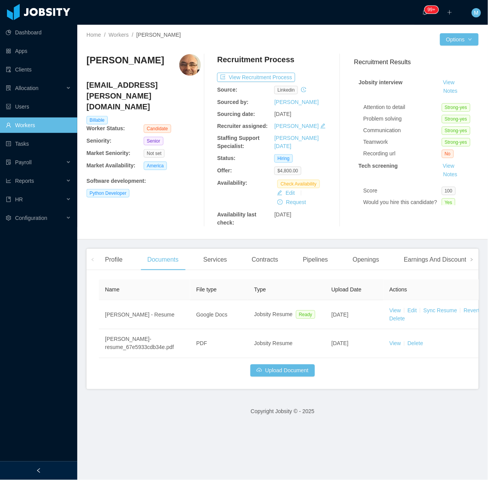
drag, startPoint x: 170, startPoint y: 59, endPoint x: 89, endPoint y: 60, distance: 81.1
click at [89, 60] on h3 "[PERSON_NAME]" at bounding box center [125, 60] width 78 height 12
copy h3 "[PERSON_NAME]"
click at [124, 262] on div "Profile" at bounding box center [114, 260] width 30 height 22
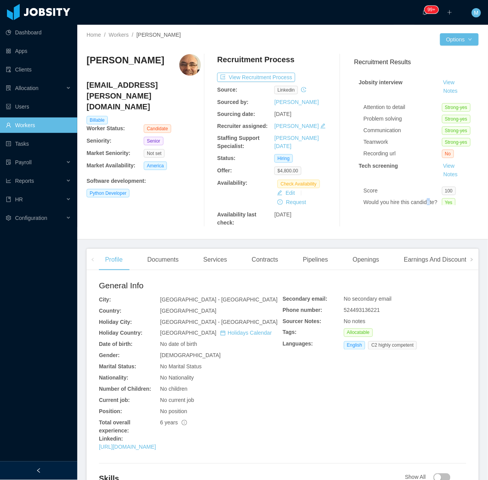
click at [375, 211] on div "Recruitment Results Jobsity interview View Notes Attention to detail Strong-yes…" at bounding box center [413, 140] width 131 height 173
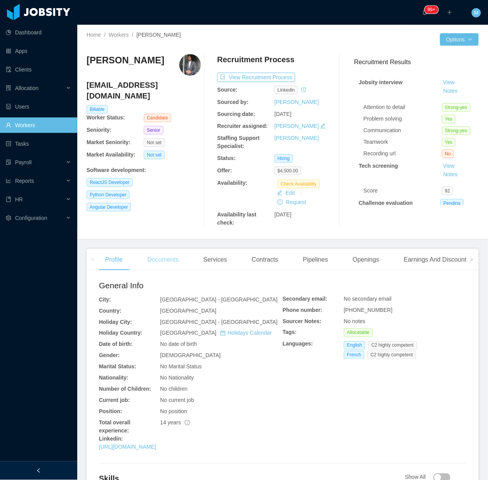
click at [158, 268] on div "Documents" at bounding box center [163, 260] width 44 height 22
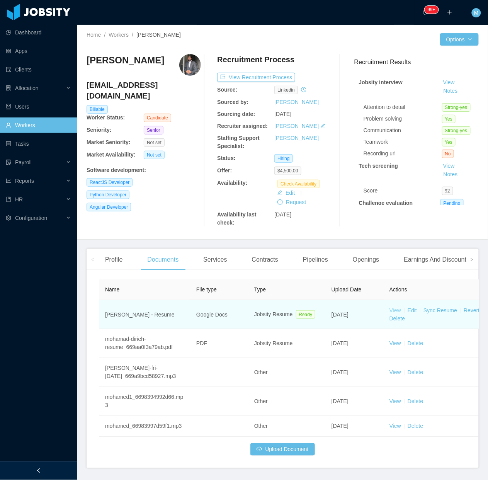
click at [398, 307] on link "View" at bounding box center [395, 310] width 12 height 6
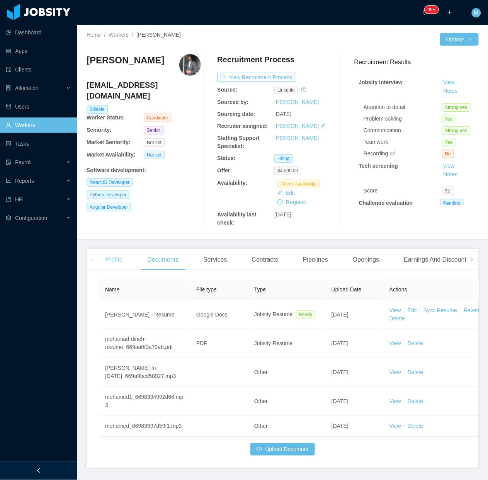
click at [115, 259] on div "Profile" at bounding box center [114, 260] width 30 height 22
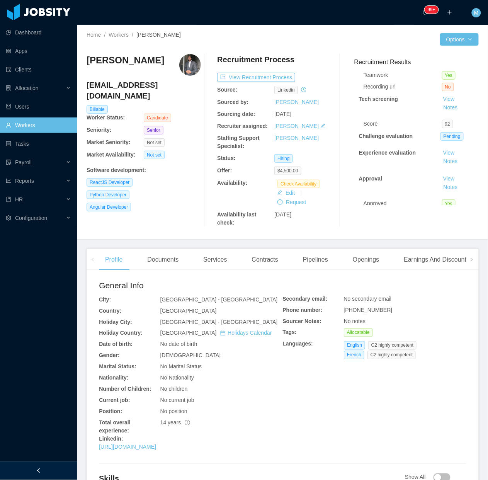
scroll to position [82, 0]
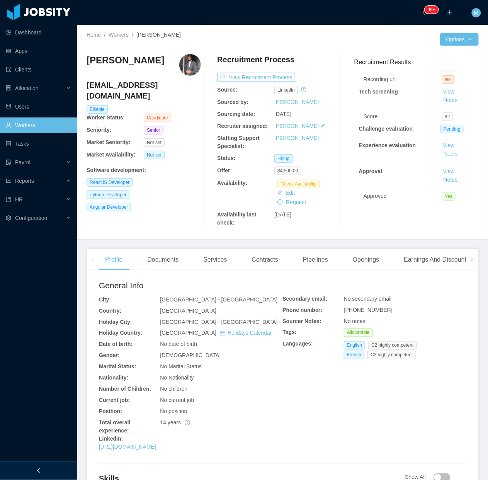
click at [440, 149] on button "Notes" at bounding box center [450, 153] width 20 height 9
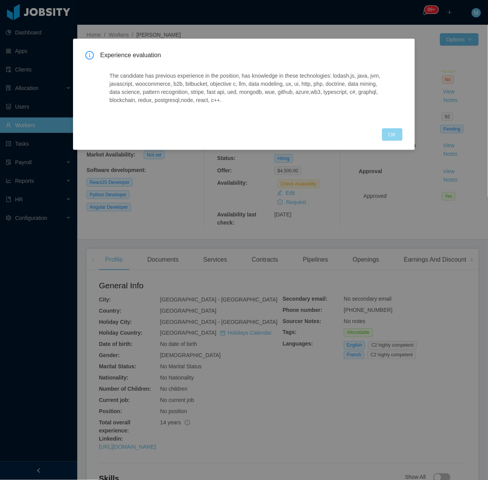
click at [389, 129] on button "OK" at bounding box center [392, 134] width 20 height 12
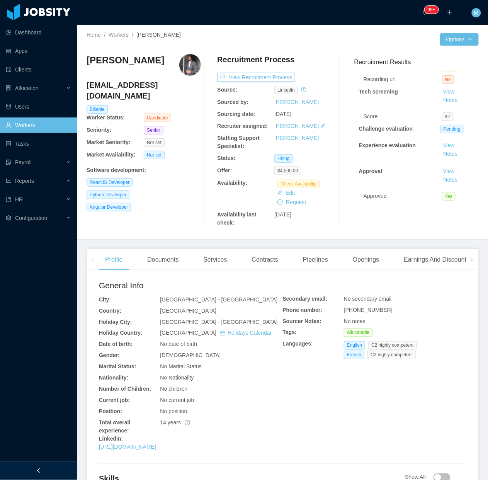
click at [70, 474] on div at bounding box center [38, 470] width 77 height 19
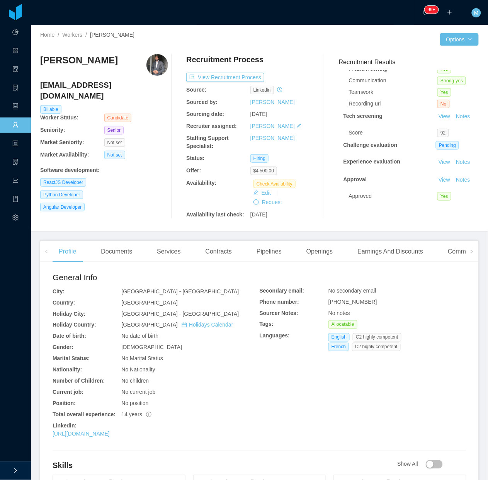
drag, startPoint x: 113, startPoint y: 63, endPoint x: 43, endPoint y: 55, distance: 70.4
click at [43, 55] on div "Mohamad Dirieh" at bounding box center [104, 65] width 128 height 22
copy h3 "Mohamad Dirieh"
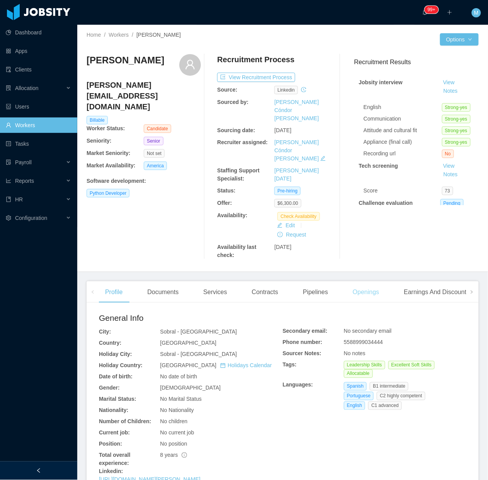
click at [360, 281] on div "Openings" at bounding box center [365, 292] width 39 height 22
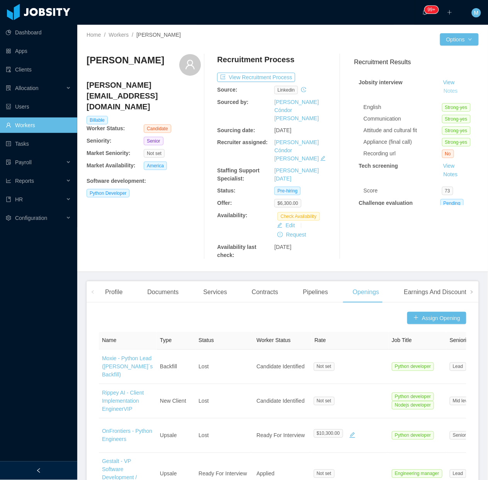
click at [441, 91] on button "Notes" at bounding box center [450, 90] width 20 height 9
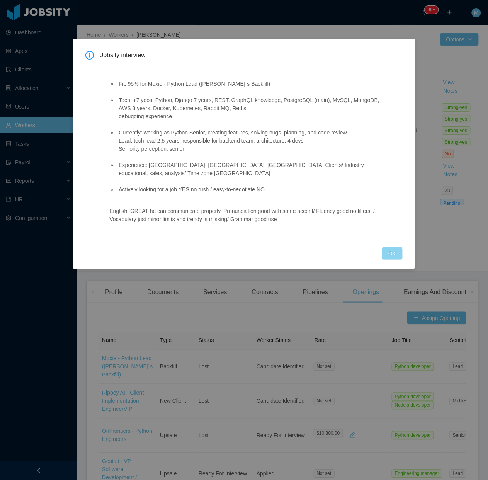
click at [393, 250] on button "OK" at bounding box center [392, 253] width 20 height 12
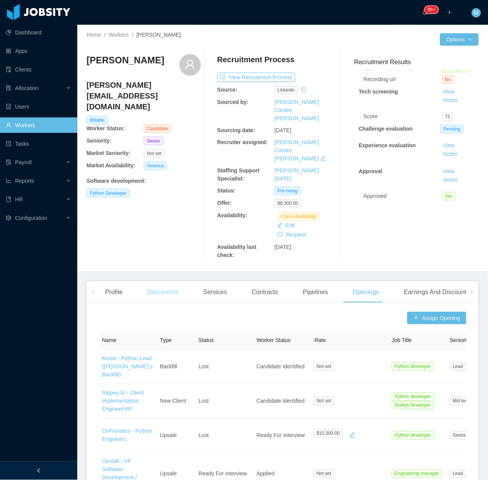
click at [161, 281] on div "Documents" at bounding box center [163, 292] width 44 height 22
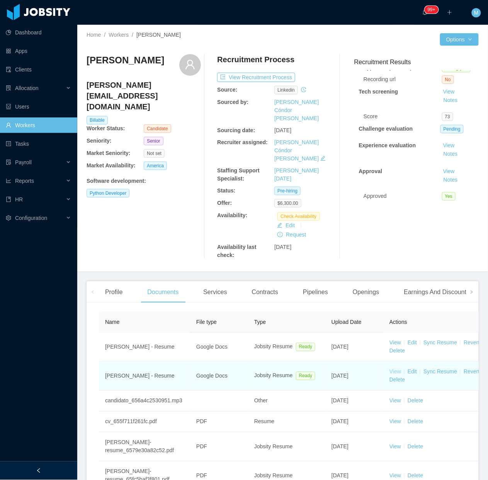
click at [394, 368] on link "View" at bounding box center [395, 371] width 12 height 6
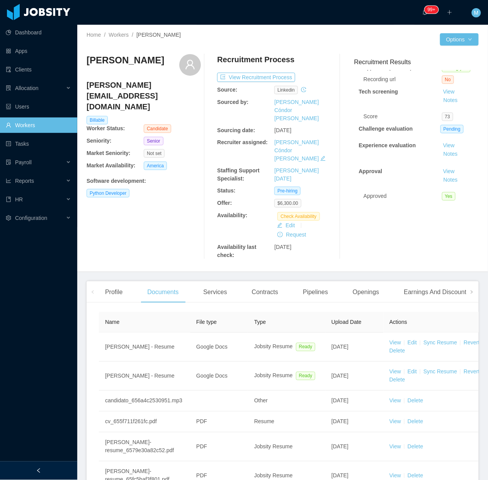
drag, startPoint x: 171, startPoint y: 60, endPoint x: 88, endPoint y: 61, distance: 83.0
click at [88, 61] on div "[PERSON_NAME]" at bounding box center [143, 65] width 114 height 22
copy h3 "[PERSON_NAME]"
drag, startPoint x: 188, startPoint y: 223, endPoint x: 215, endPoint y: 22, distance: 203.4
click at [188, 219] on div "[PERSON_NAME] [PERSON_NAME][EMAIL_ADDRESS][DOMAIN_NAME] Billable Worker Status:…" at bounding box center [143, 156] width 114 height 205
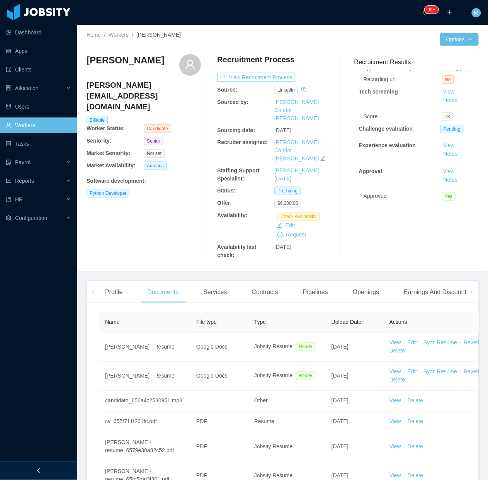
click at [129, 227] on div "[PERSON_NAME] [PERSON_NAME][EMAIL_ADDRESS][DOMAIN_NAME] Billable Worker Status:…" at bounding box center [143, 156] width 114 height 205
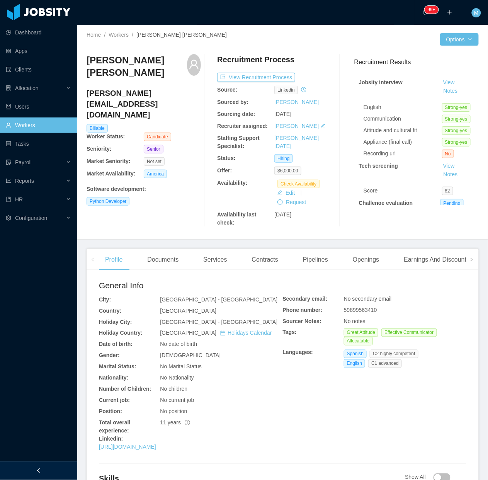
click at [136, 234] on div "Home / Workers / [PERSON_NAME] [PERSON_NAME] / Options [PERSON_NAME] Sanchez [E…" at bounding box center [282, 132] width 410 height 215
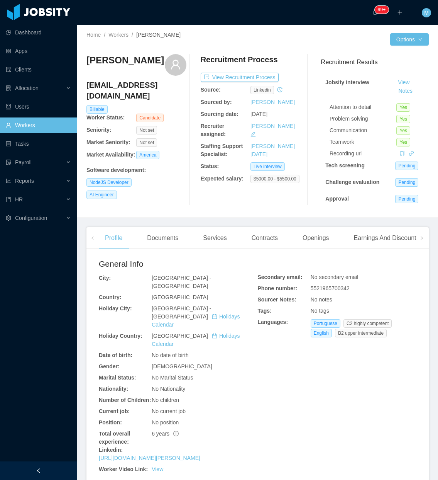
click at [51, 470] on div at bounding box center [38, 470] width 77 height 19
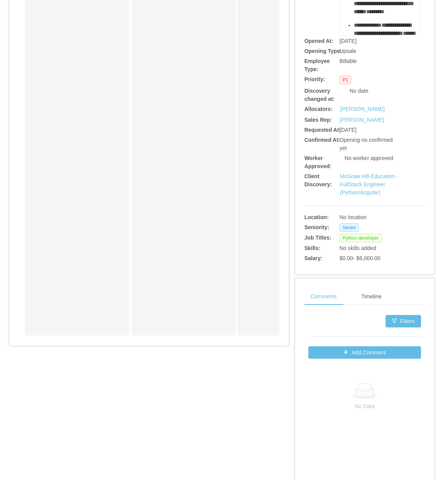
scroll to position [145, 0]
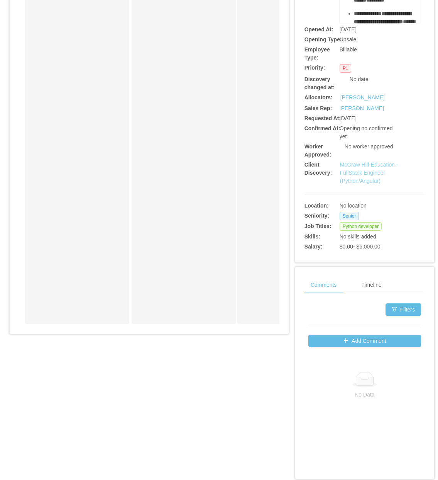
click at [354, 182] on link "McGraw Hill-Education - FullStack Engineer (Python/Angular)" at bounding box center [369, 172] width 58 height 22
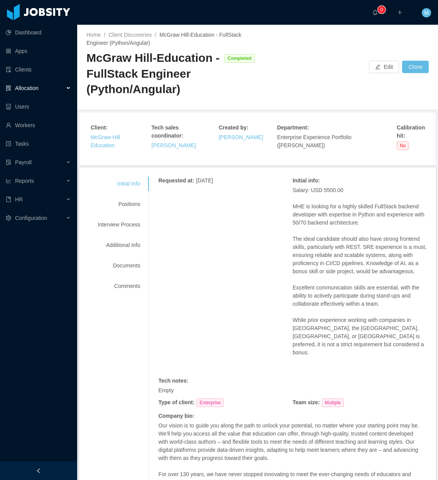
click at [52, 472] on div at bounding box center [38, 470] width 77 height 19
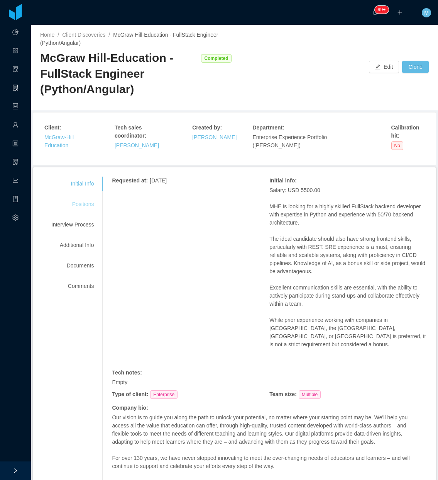
click at [89, 198] on div "Positions" at bounding box center [72, 204] width 61 height 14
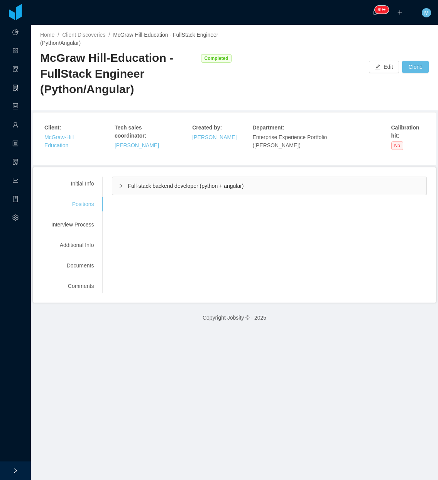
click at [115, 181] on div "Full-stack backend developer (python + angular)" at bounding box center [269, 186] width 314 height 18
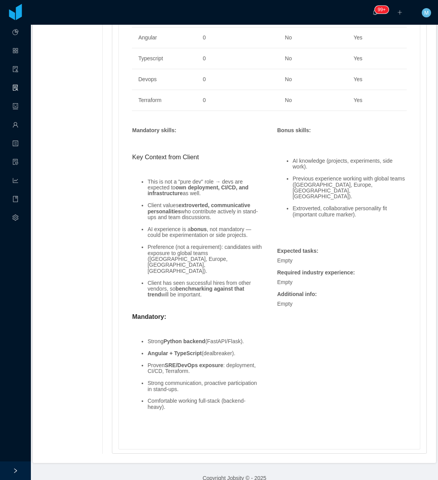
scroll to position [624, 0]
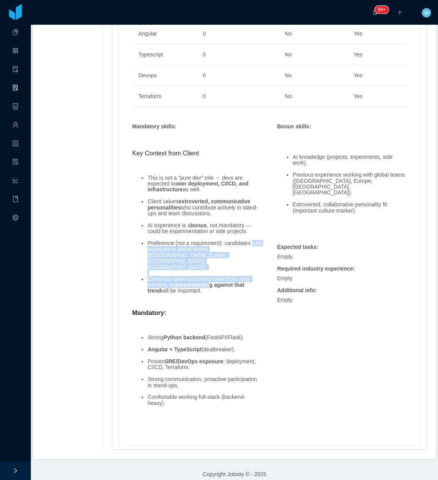
drag, startPoint x: 210, startPoint y: 271, endPoint x: 144, endPoint y: 243, distance: 71.1
click at [144, 243] on ul "This is not a "pure dev" role → devs are expected to own deployment, CI/CD, and…" at bounding box center [197, 234] width 130 height 131
drag, startPoint x: 144, startPoint y: 243, endPoint x: 136, endPoint y: 253, distance: 12.4
click at [141, 250] on ul "This is not a "pure dev" role → devs are expected to own deployment, CI/CD, and…" at bounding box center [197, 234] width 130 height 131
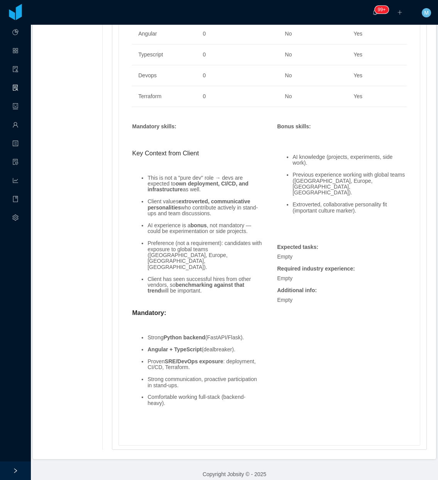
drag, startPoint x: 213, startPoint y: 275, endPoint x: 144, endPoint y: 239, distance: 77.5
click at [144, 239] on ul "This is not a "pure dev" role → devs are expected to own deployment, CI/CD, and…" at bounding box center [197, 234] width 130 height 131
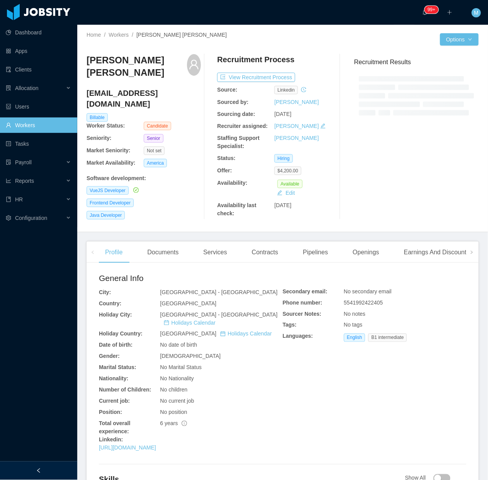
click at [63, 466] on div at bounding box center [38, 470] width 77 height 19
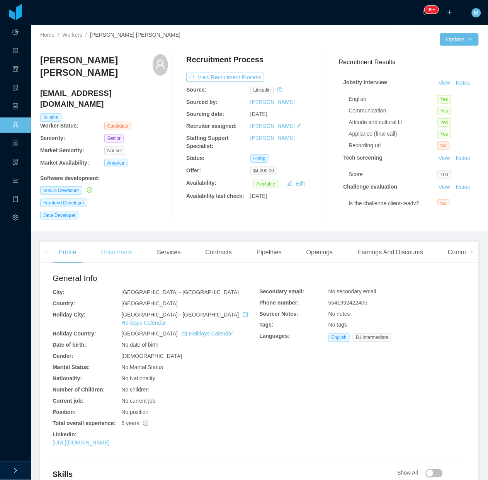
click at [126, 245] on div "Documents" at bounding box center [117, 252] width 44 height 22
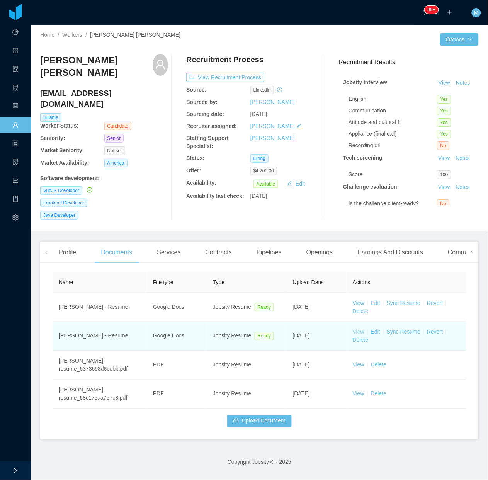
click at [354, 329] on link "View" at bounding box center [359, 332] width 12 height 6
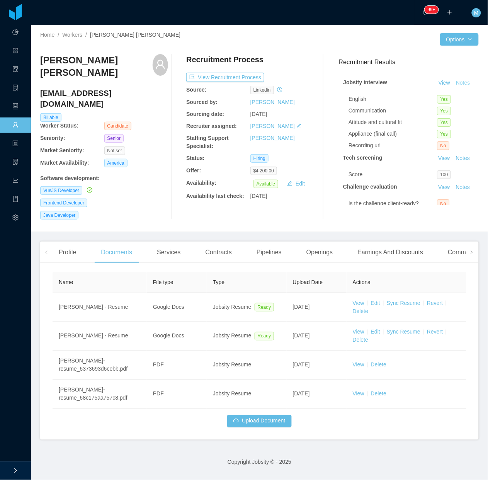
click at [453, 88] on button "Notes" at bounding box center [463, 82] width 20 height 9
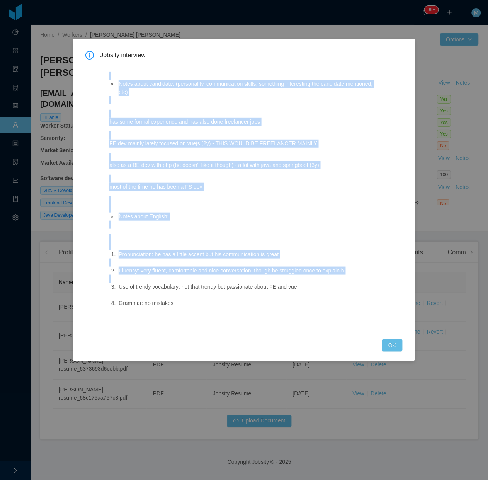
drag, startPoint x: 110, startPoint y: 111, endPoint x: 361, endPoint y: 294, distance: 310.9
click at [361, 294] on div "Notes about candidate: (personality, communication skills, something interestin…" at bounding box center [245, 196] width 290 height 267
copy span "Notes about candidate: (personality, communication skills, something interestin…"
click at [402, 342] on div "Jobsity interview Notes about candidate: (personality, communication skills, so…" at bounding box center [243, 200] width 341 height 322
click at [387, 344] on button "OK" at bounding box center [392, 345] width 20 height 12
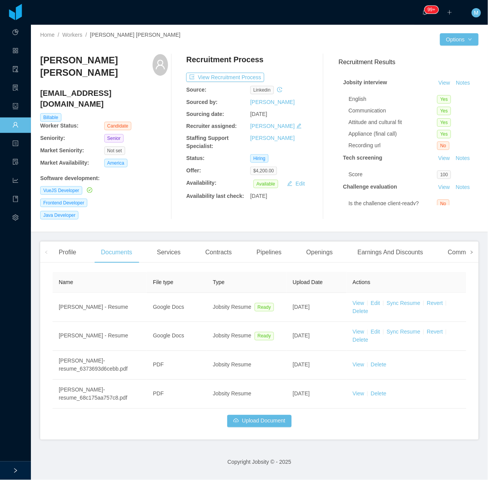
click at [466, 241] on span at bounding box center [471, 251] width 12 height 21
click at [427, 246] on div "Experience" at bounding box center [443, 252] width 43 height 22
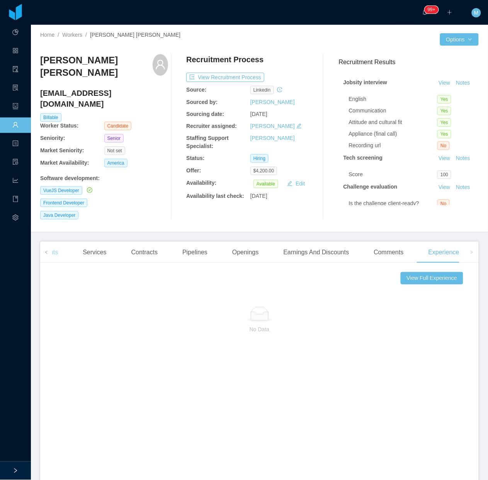
click at [57, 241] on div "Documents" at bounding box center [42, 252] width 44 height 22
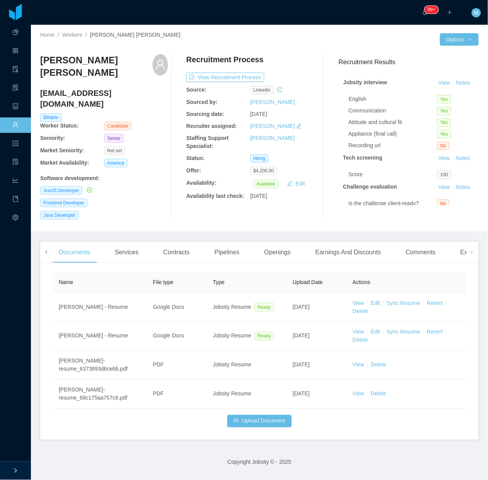
click at [49, 243] on span at bounding box center [46, 251] width 12 height 21
click at [70, 246] on div "Profile" at bounding box center [68, 252] width 30 height 22
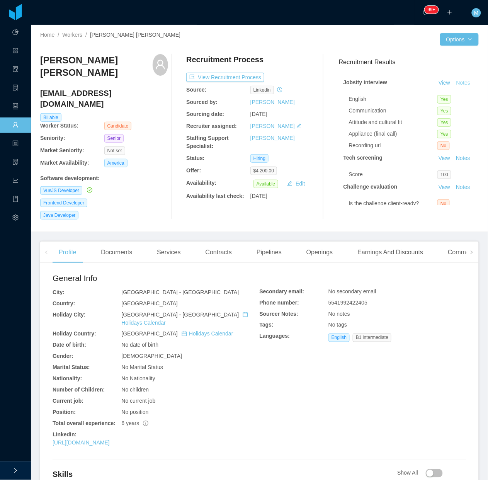
click at [453, 88] on button "Notes" at bounding box center [463, 82] width 20 height 9
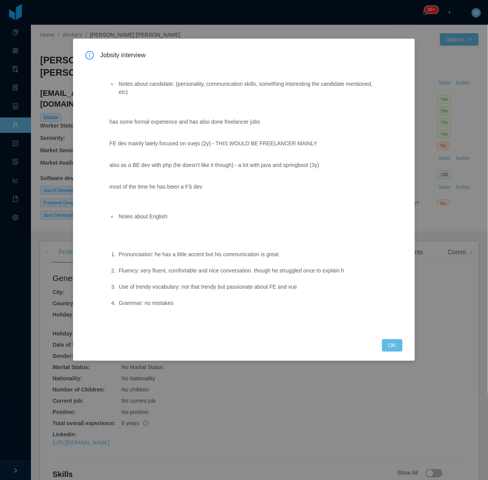
click at [373, 335] on div "Jobsity interview Notes about candidate: (personality, communication skills, so…" at bounding box center [243, 201] width 317 height 300
click at [394, 341] on button "OK" at bounding box center [392, 345] width 20 height 12
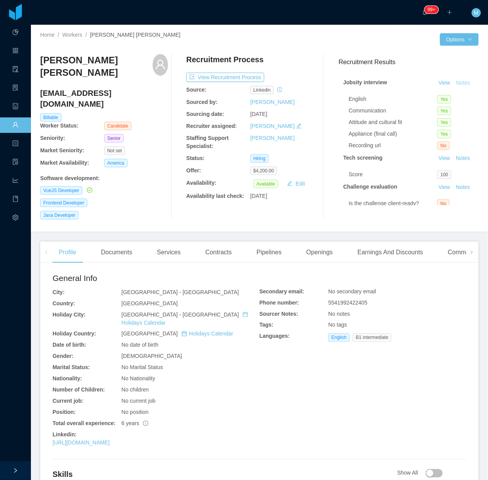
click at [453, 86] on button "Notes" at bounding box center [463, 82] width 20 height 9
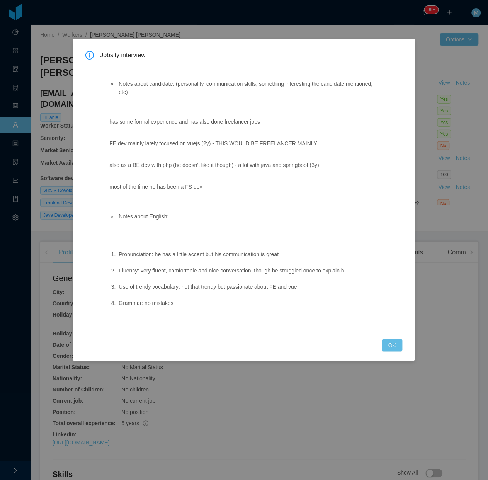
click at [390, 338] on div "Jobsity interview Notes about candidate: (personality, communication skills, so…" at bounding box center [243, 201] width 317 height 300
click at [385, 340] on button "OK" at bounding box center [392, 345] width 20 height 12
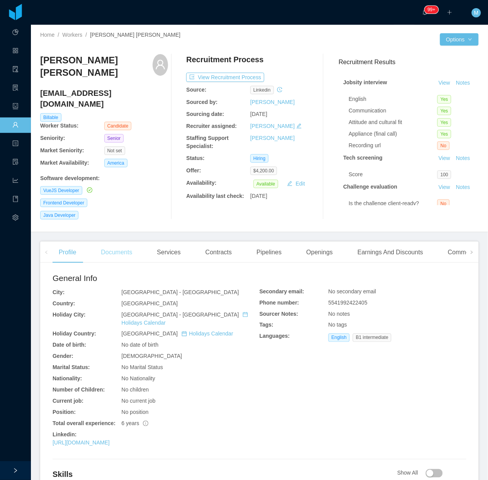
click at [114, 244] on div "Documents" at bounding box center [117, 252] width 44 height 22
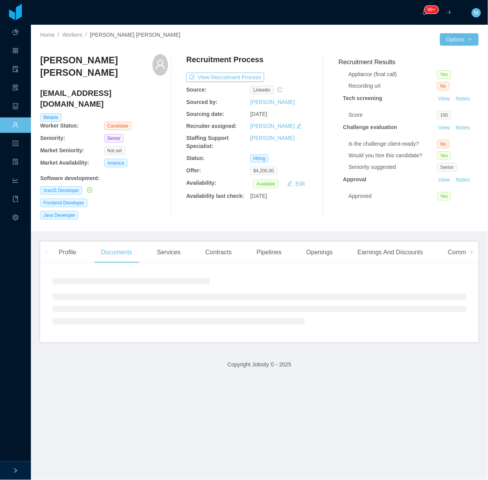
scroll to position [97, 0]
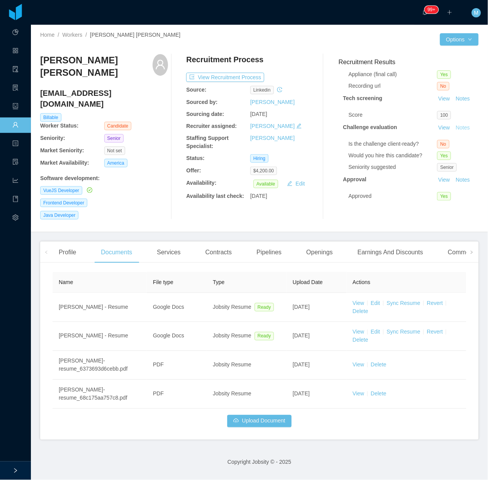
click at [453, 123] on button "Notes" at bounding box center [463, 127] width 20 height 9
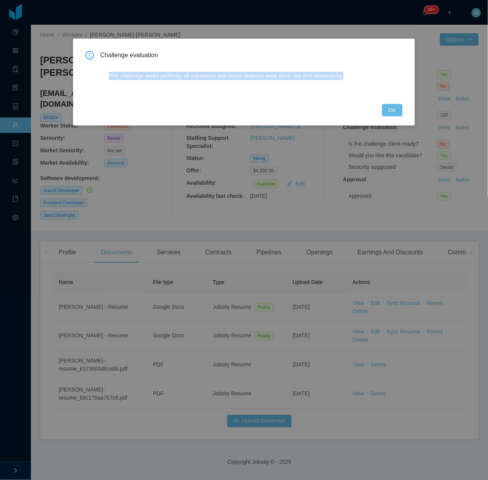
drag, startPoint x: 362, startPoint y: 70, endPoint x: 107, endPoint y: 81, distance: 254.7
click at [107, 81] on div "The challenge works perfectly, all mandatory and bonus features were done, but …" at bounding box center [245, 79] width 290 height 32
copy p "The challenge works perfectly, all mandatory and bonus features were done, but …"
click at [392, 111] on button "OK" at bounding box center [392, 110] width 20 height 12
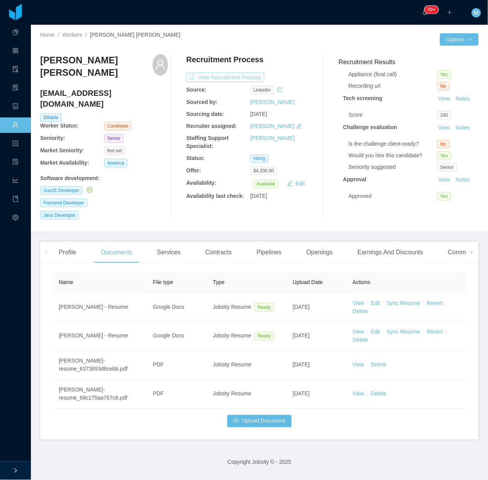
click at [243, 78] on button "View Recruitment Process" at bounding box center [225, 77] width 78 height 9
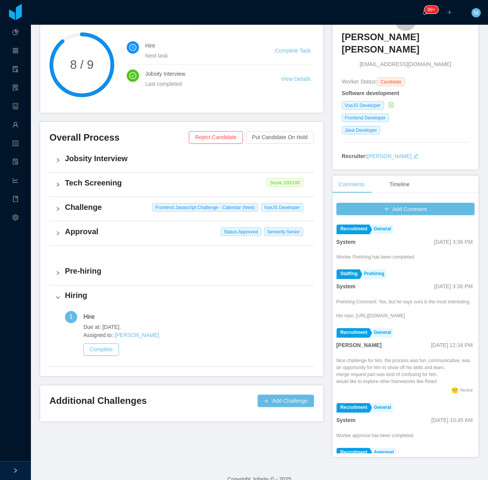
scroll to position [81, 0]
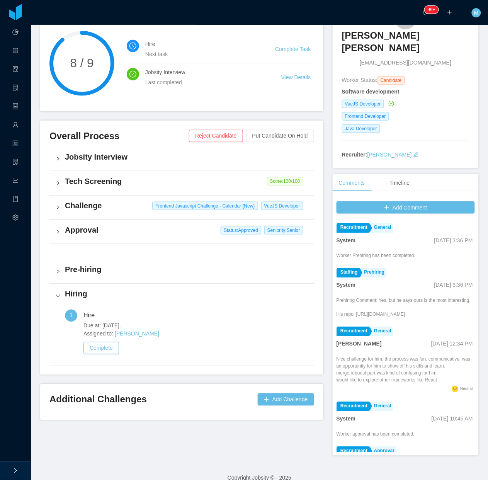
click at [69, 204] on h4 "Challenge" at bounding box center [186, 205] width 243 height 11
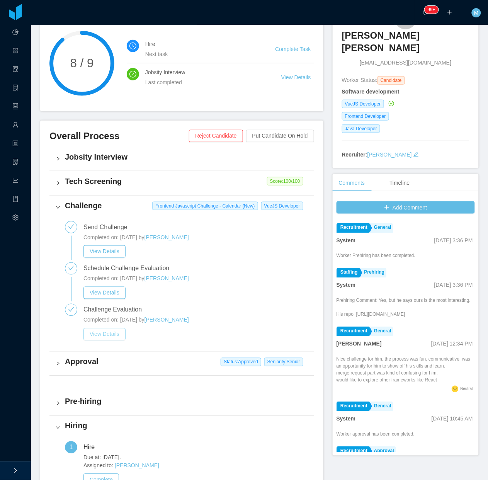
click at [111, 333] on button "View Details" at bounding box center [104, 334] width 42 height 12
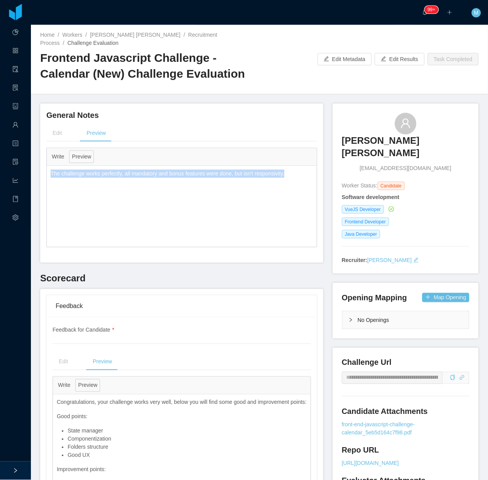
drag, startPoint x: 213, startPoint y: 174, endPoint x: 46, endPoint y: 168, distance: 167.7
click at [46, 168] on div "**********" at bounding box center [181, 198] width 271 height 100
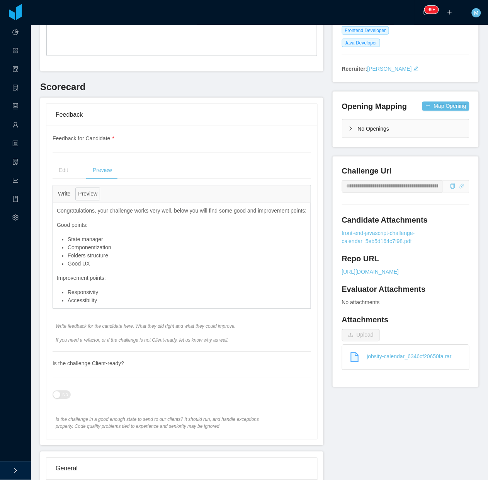
scroll to position [193, 0]
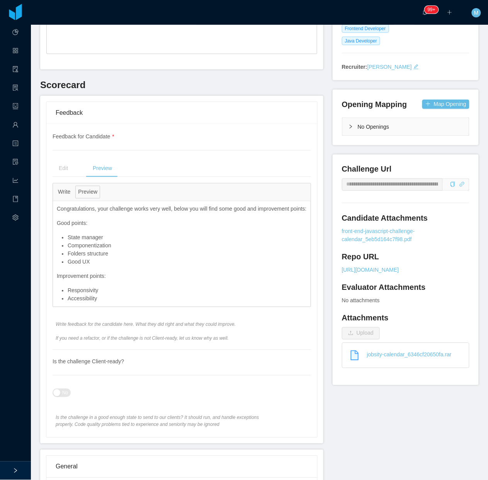
click at [98, 258] on li "Folders structure" at bounding box center [187, 254] width 239 height 8
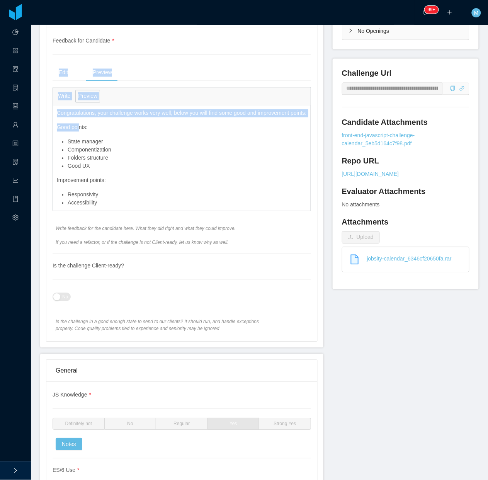
scroll to position [290, 0]
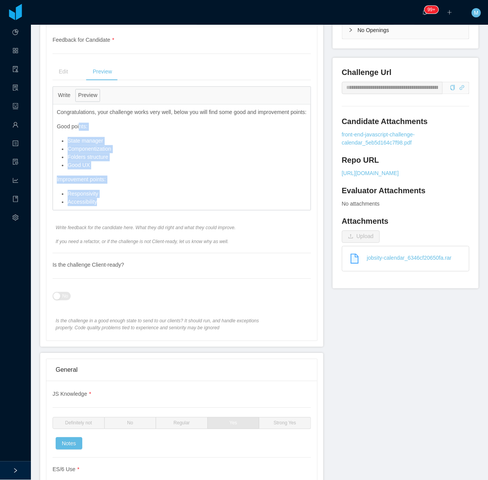
drag, startPoint x: 78, startPoint y: 223, endPoint x: 124, endPoint y: 219, distance: 46.1
click at [124, 210] on div "Congratulations, your challenge works very well, below you will find some good …" at bounding box center [182, 157] width 258 height 105
copy div "nts: State manager Componentization Folders structure Good UX Improvement point…"
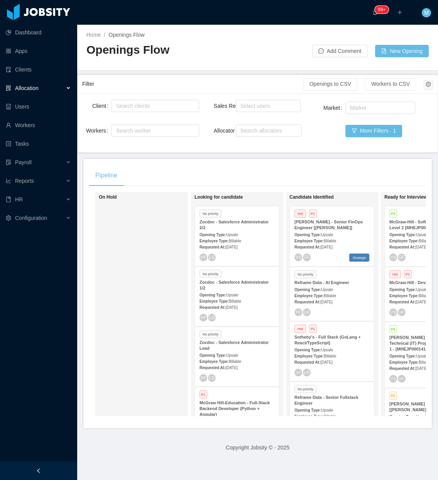
scroll to position [275, 0]
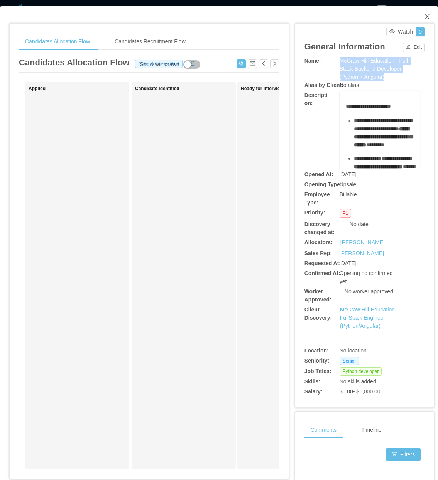
click at [417, 16] on span "Close" at bounding box center [428, 17] width 22 height 22
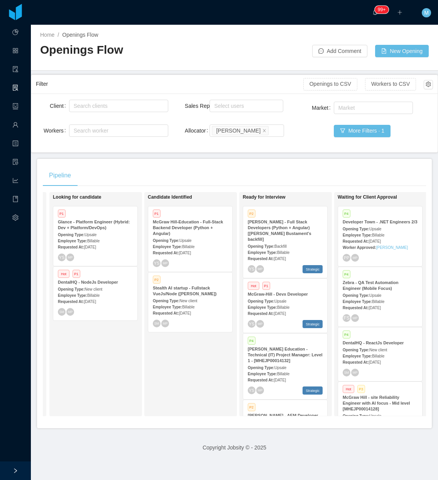
click at [138, 383] on div "Looking for candidate P1 Glance - Platform Engineer (Hybrid: Dev + Platform/Dev…" at bounding box center [107, 303] width 108 height 217
click at [98, 239] on span "Billable" at bounding box center [93, 241] width 12 height 4
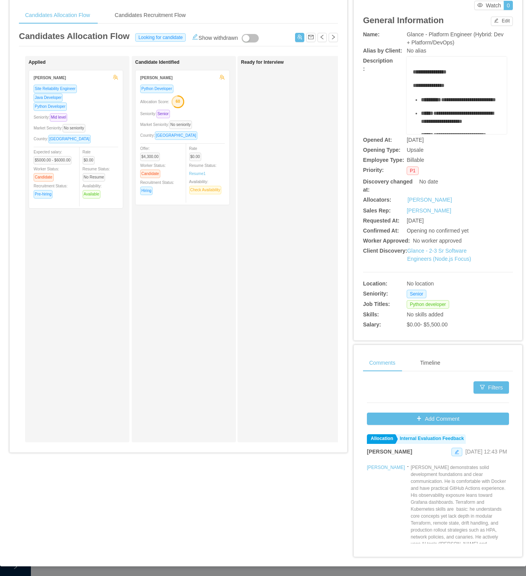
scroll to position [28, 0]
drag, startPoint x: 369, startPoint y: 0, endPoint x: 117, endPoint y: 388, distance: 462.9
click at [117, 383] on div "Applied Rodrigo Estrada Site Reliability Engineer Java Developer Python Develop…" at bounding box center [83, 248] width 108 height 379
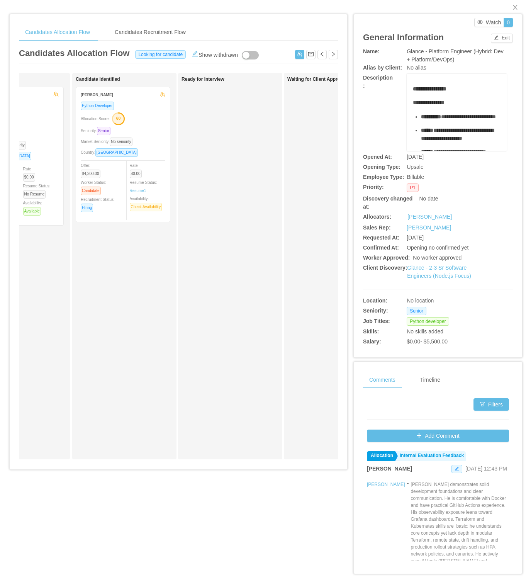
scroll to position [0, 0]
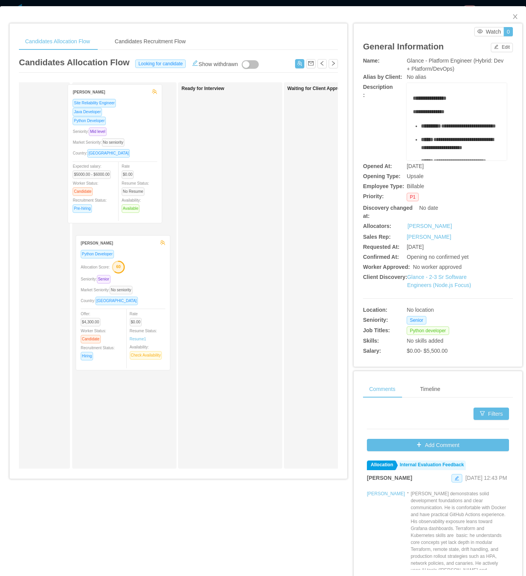
drag, startPoint x: 50, startPoint y: 200, endPoint x: 148, endPoint y: 188, distance: 99.2
click at [148, 188] on div "Applied Rodrigo Estrada Site Reliability Engineer Java Developer Python Develop…" at bounding box center [178, 278] width 319 height 392
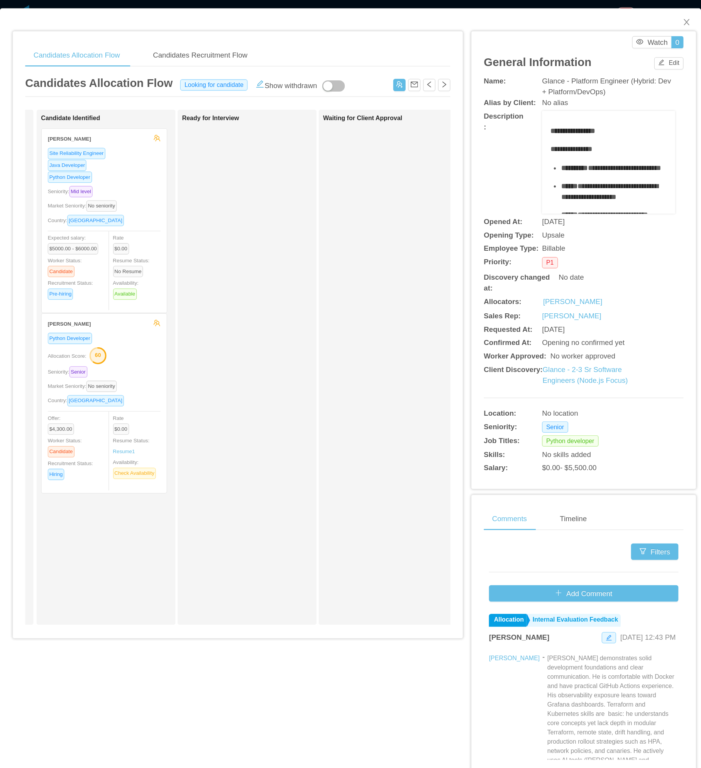
scroll to position [0, 104]
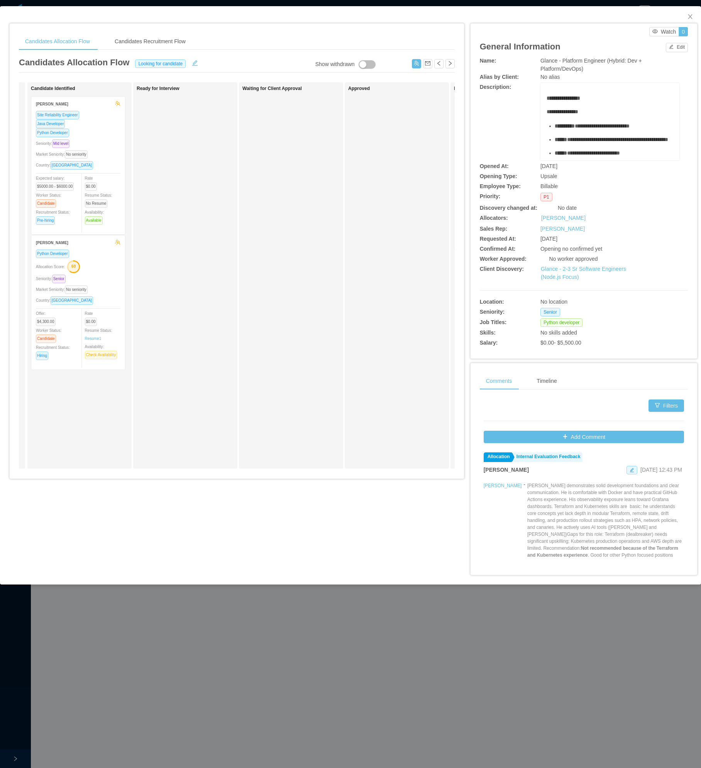
drag, startPoint x: 496, startPoint y: 0, endPoint x: 208, endPoint y: 297, distance: 414.0
click at [207, 292] on div "Ready for Interview" at bounding box center [191, 275] width 108 height 379
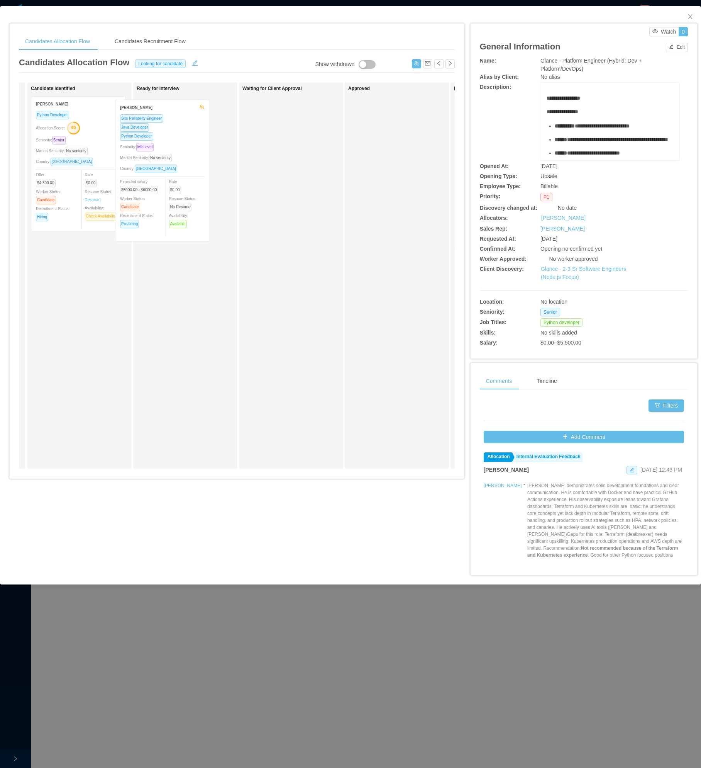
drag, startPoint x: 101, startPoint y: 167, endPoint x: 184, endPoint y: 181, distance: 83.8
click at [191, 174] on div "Applied Candidate Identified Rodrigo Estrada Site Reliability Engineer Java Dev…" at bounding box center [237, 278] width 436 height 392
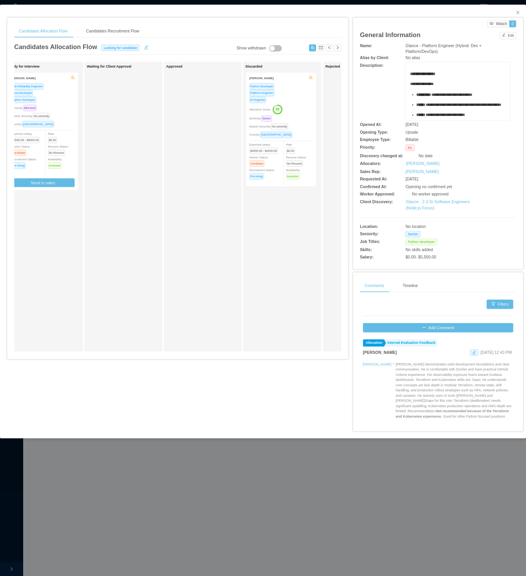
scroll to position [0, 207]
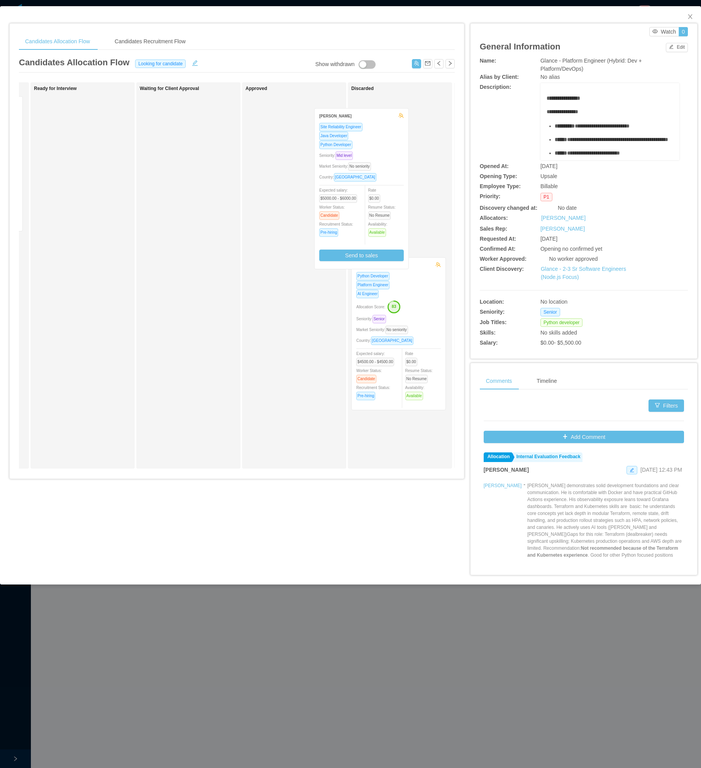
drag, startPoint x: 103, startPoint y: 158, endPoint x: 395, endPoint y: 162, distance: 292.0
click at [395, 162] on div "Applied Candidate Identified Ricardo Dantas Python Developer Allocation Score: …" at bounding box center [237, 278] width 436 height 392
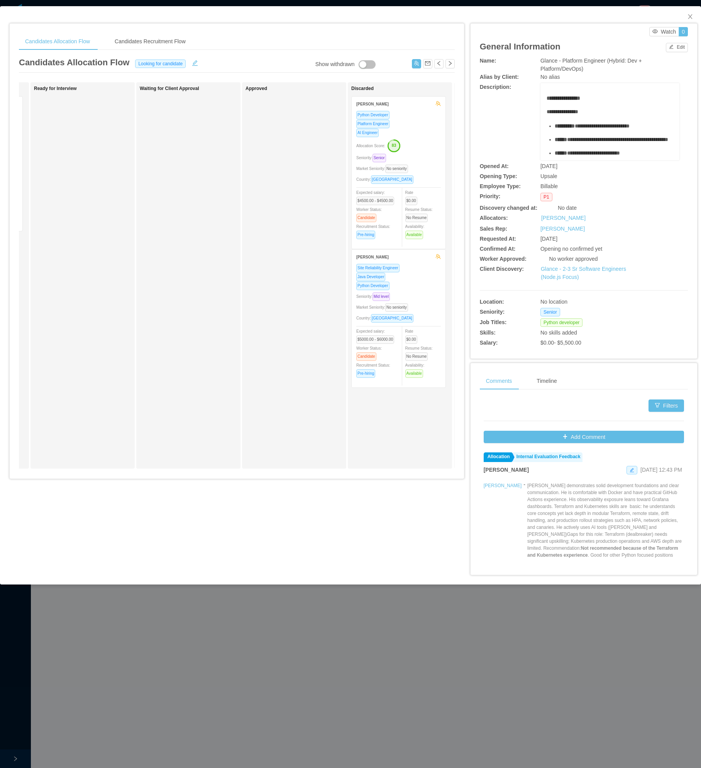
drag, startPoint x: 268, startPoint y: 198, endPoint x: 427, endPoint y: 114, distance: 180.4
click at [270, 198] on div "Approved" at bounding box center [300, 275] width 108 height 379
click at [438, 17] on icon "icon: close" at bounding box center [690, 17] width 6 height 6
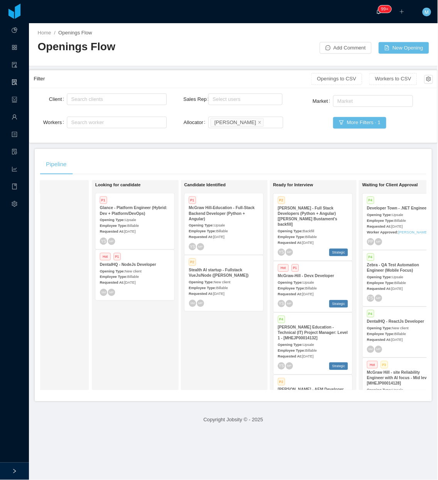
scroll to position [1257, 0]
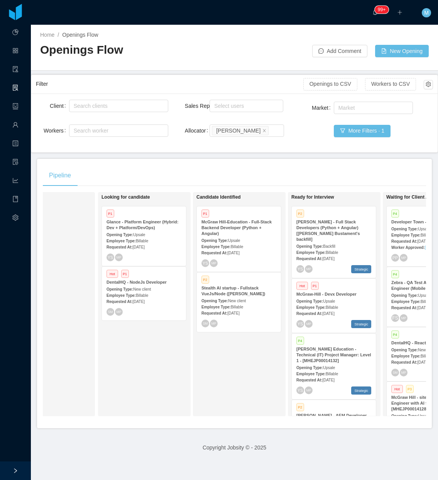
drag, startPoint x: 641, startPoint y: 0, endPoint x: 153, endPoint y: 175, distance: 518.1
click at [153, 175] on div "Pipeline" at bounding box center [234, 176] width 383 height 22
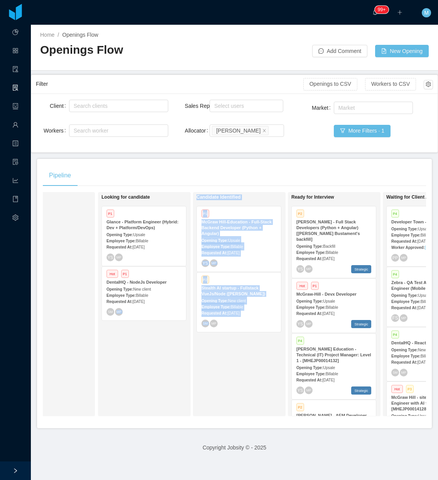
drag, startPoint x: 176, startPoint y: 421, endPoint x: 262, endPoint y: 426, distance: 86.2
click at [262, 422] on div "On Hold Looking for candidate P1 Glance - Platform Engineer (Hybrid: Dev + Plat…" at bounding box center [234, 307] width 383 height 230
drag, startPoint x: 262, startPoint y: 426, endPoint x: 207, endPoint y: 400, distance: 60.3
click at [207, 400] on div "Candidate Identified P1 McGraw Hill-Education - Full-Stack Backend Developer (P…" at bounding box center [251, 303] width 108 height 217
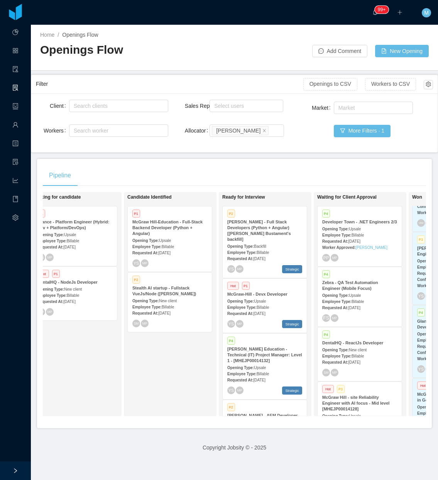
scroll to position [0, 115]
click at [187, 377] on div "Candidate Identified P1 McGraw Hill-Education - Full-Stack Backend Developer (P…" at bounding box center [183, 303] width 108 height 217
click at [258, 309] on div "Requested At: Aug 28th, 2025" at bounding box center [266, 313] width 75 height 8
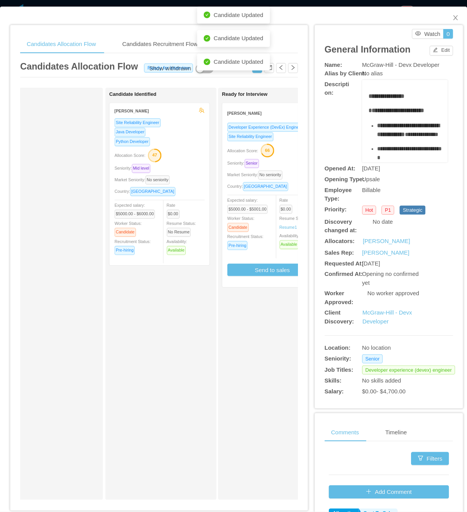
scroll to position [0, 101]
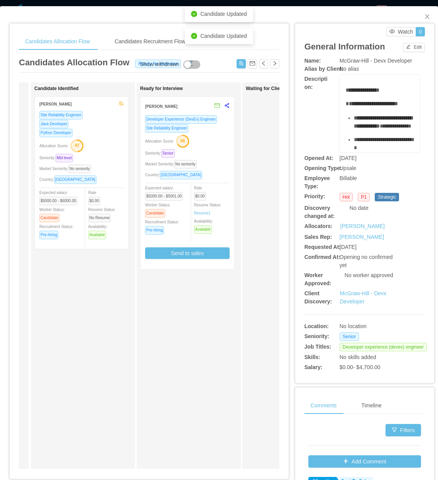
click at [115, 159] on div "Seniority: Mid level" at bounding box center [81, 157] width 85 height 9
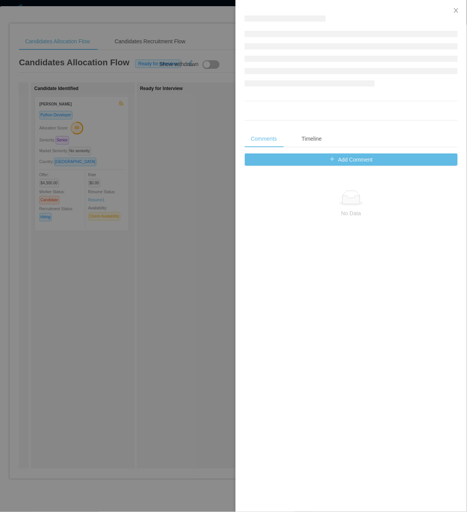
click at [130, 257] on div at bounding box center [233, 256] width 467 height 512
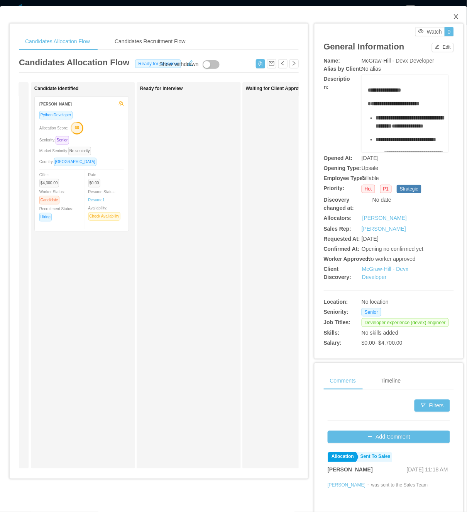
click at [438, 19] on span "Close" at bounding box center [457, 17] width 22 height 22
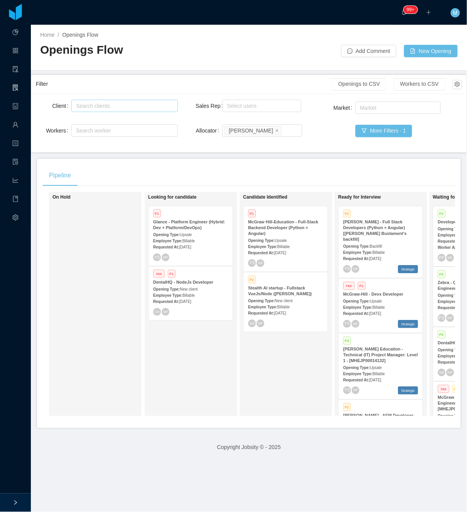
scroll to position [0, 40]
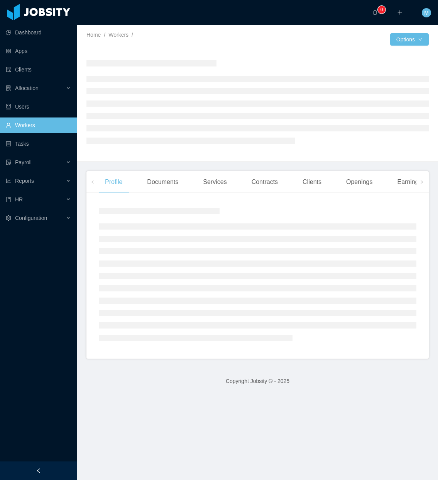
click at [53, 470] on div at bounding box center [38, 470] width 77 height 19
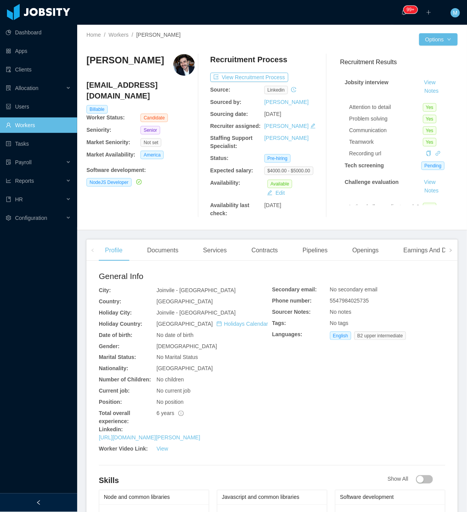
click at [53, 499] on div at bounding box center [38, 502] width 77 height 19
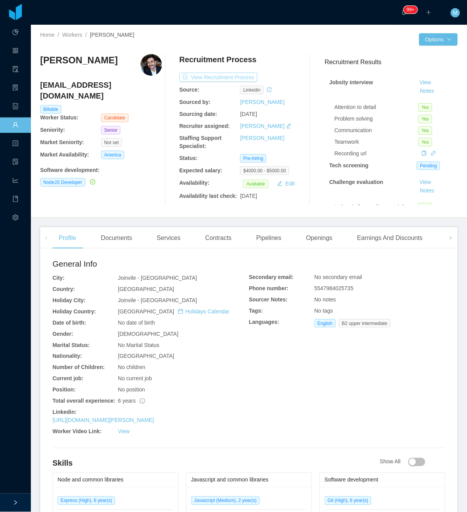
click at [226, 73] on button "View Recruitment Process" at bounding box center [219, 77] width 78 height 9
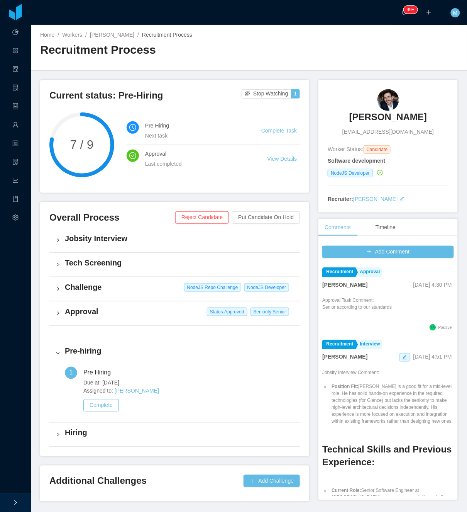
drag, startPoint x: 77, startPoint y: 290, endPoint x: 100, endPoint y: 295, distance: 23.1
click at [77, 290] on h4 "Challenge" at bounding box center [179, 287] width 229 height 11
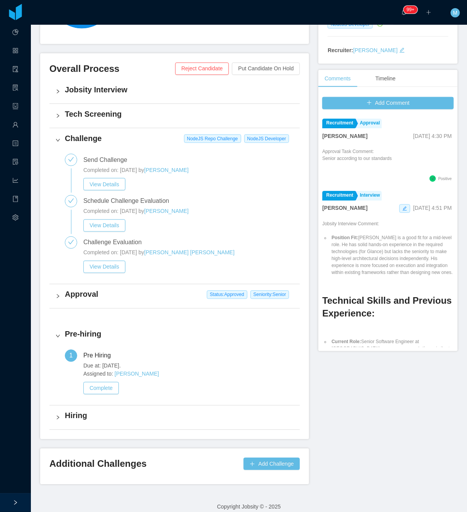
scroll to position [154, 0]
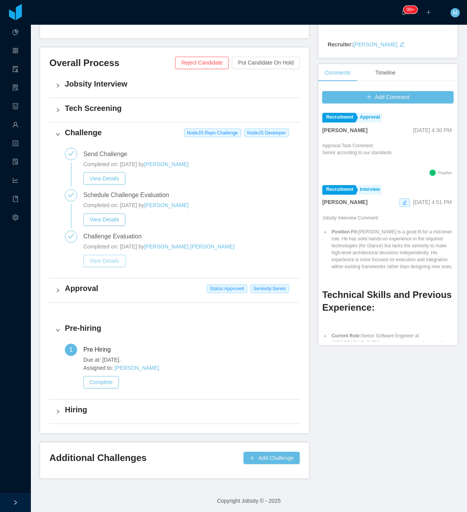
click at [103, 259] on button "View Details" at bounding box center [104, 261] width 42 height 12
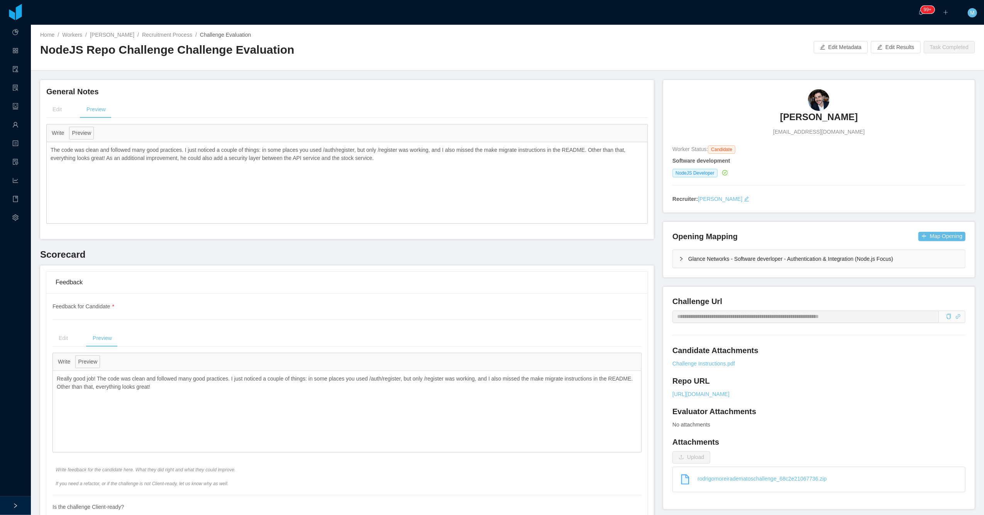
click at [241, 154] on p "The code was clean and followed many good practices. I just noticed a couple of…" at bounding box center [347, 154] width 593 height 16
click at [321, 161] on p "The code was clean and followed many good practices. I just noticed a couple of…" at bounding box center [347, 154] width 593 height 16
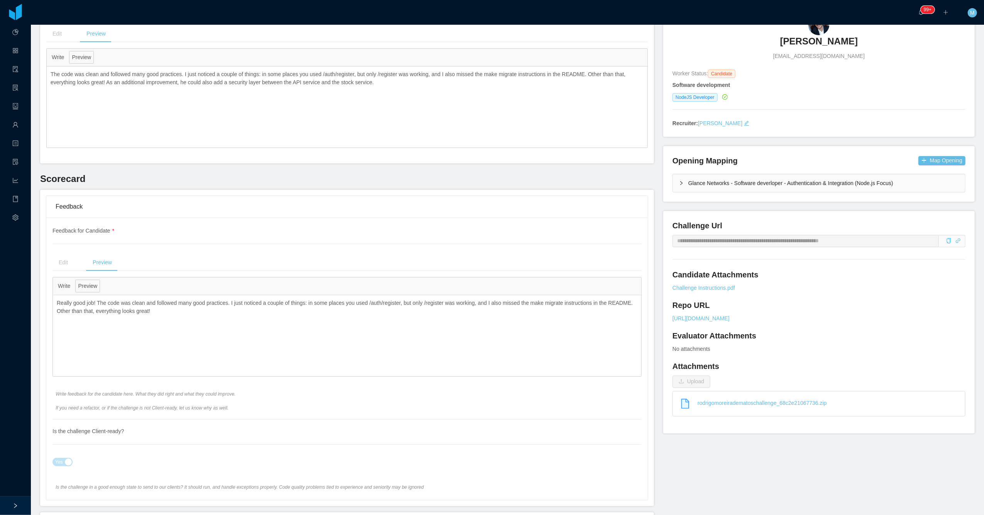
scroll to position [103, 0]
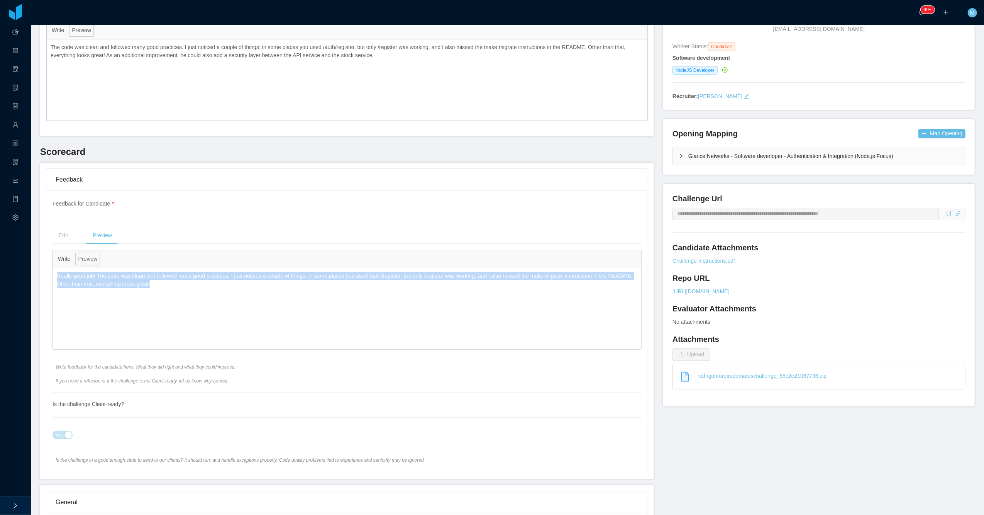
drag, startPoint x: 172, startPoint y: 285, endPoint x: 55, endPoint y: 276, distance: 117.7
click at [55, 276] on div "Really good job! The code was clean and followed many good practices. I just no…" at bounding box center [347, 280] width 589 height 24
copy p "Really good job! The code was clean and followed many good practices. I just no…"
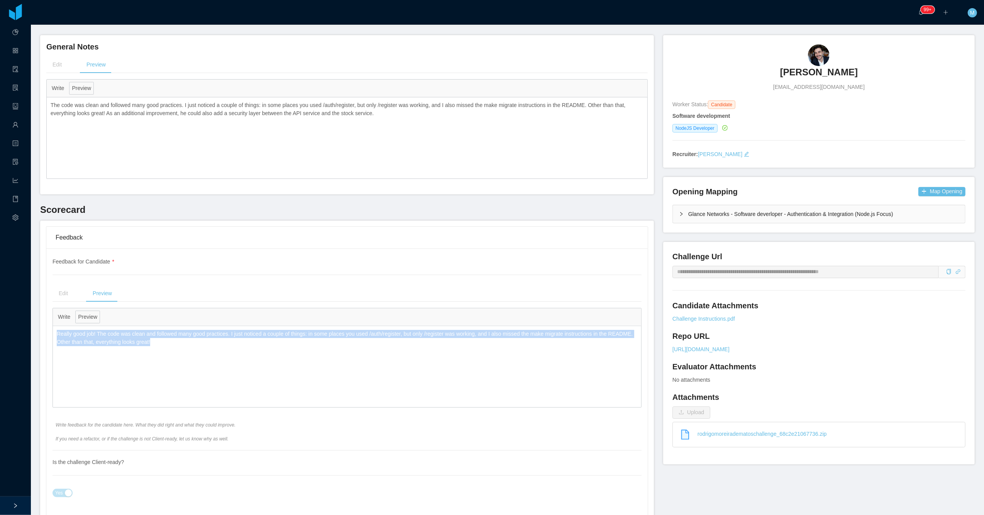
scroll to position [0, 0]
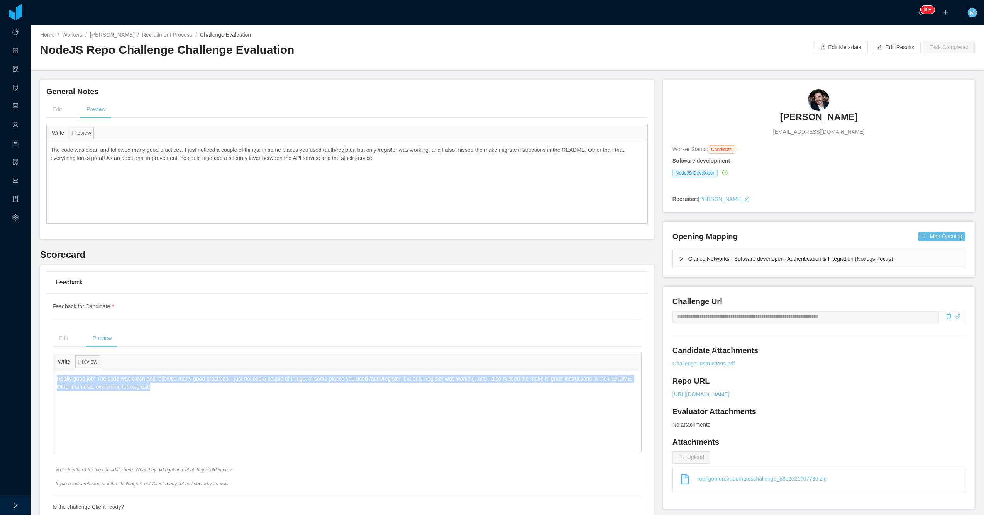
click at [467, 114] on h3 "[PERSON_NAME]" at bounding box center [819, 117] width 78 height 12
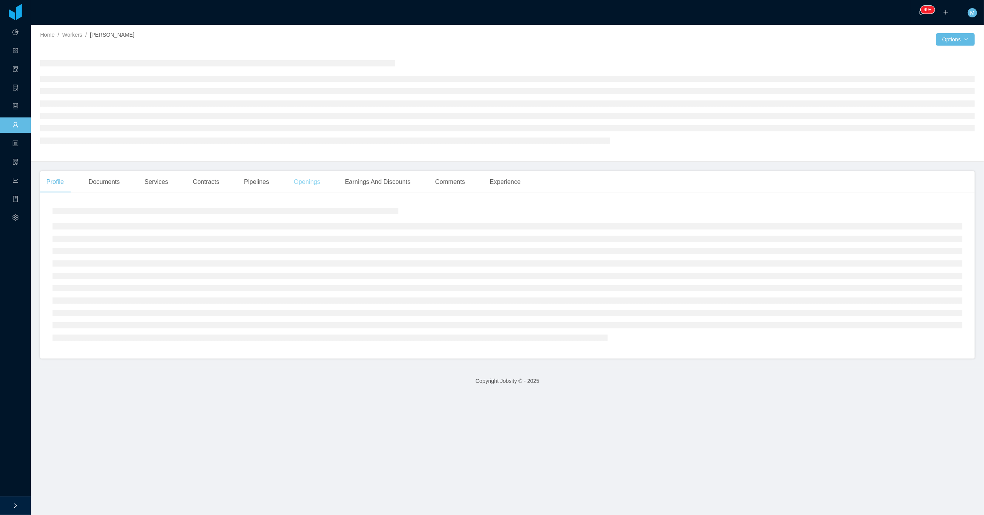
click at [310, 183] on div "Openings" at bounding box center [307, 182] width 39 height 22
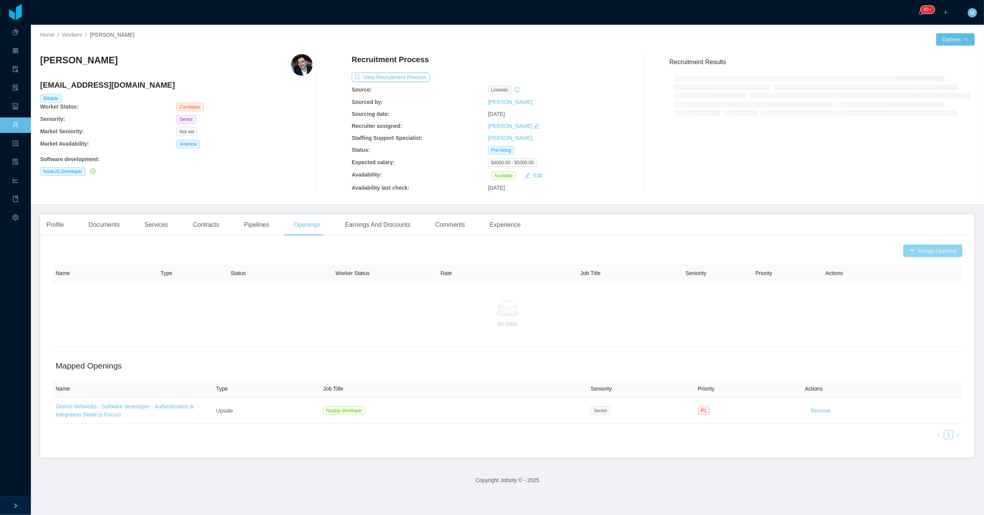
click at [467, 249] on button "Assign Opening" at bounding box center [933, 250] width 59 height 12
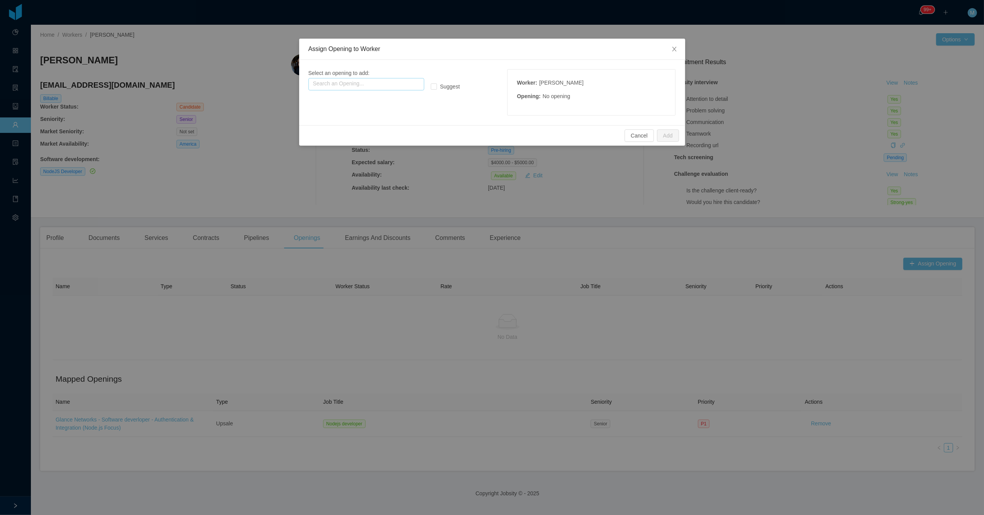
click at [366, 87] on input "text" at bounding box center [367, 84] width 116 height 12
type input "*"
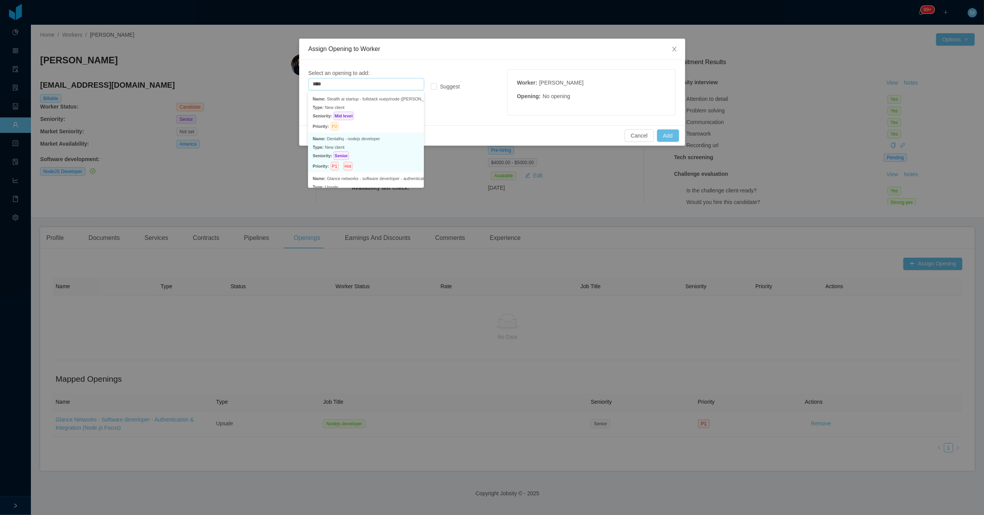
click at [385, 144] on p "Type: New client" at bounding box center [366, 147] width 107 height 8
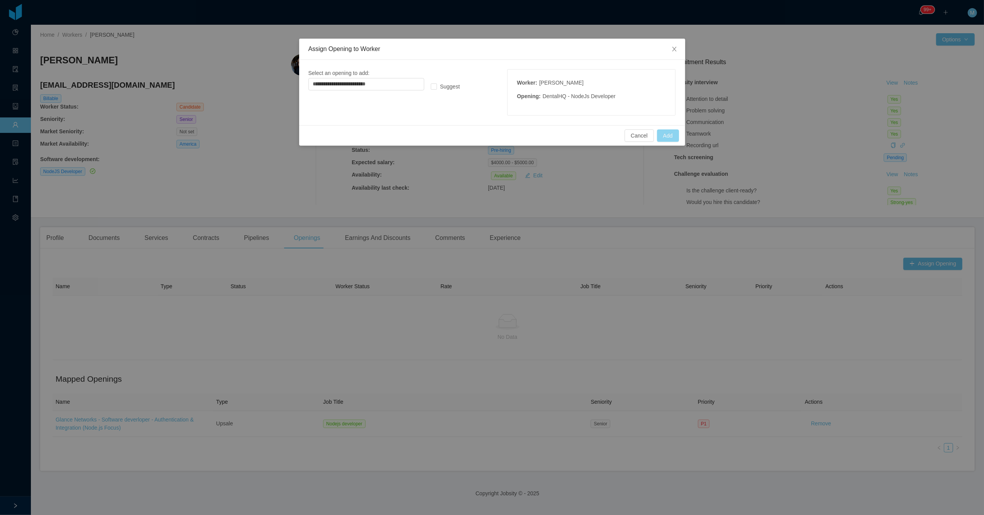
click at [467, 137] on button "Add" at bounding box center [668, 135] width 22 height 12
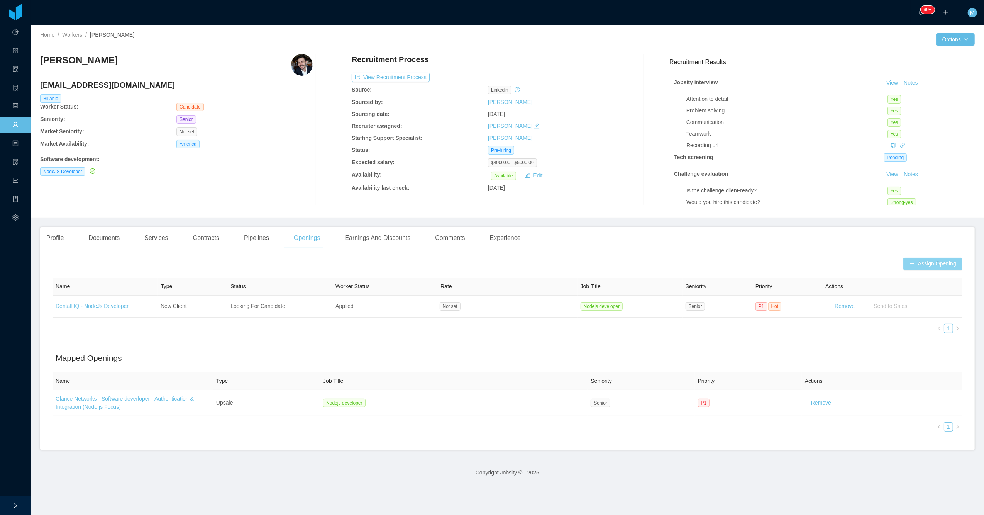
click at [467, 263] on button "Assign Opening" at bounding box center [933, 264] width 59 height 12
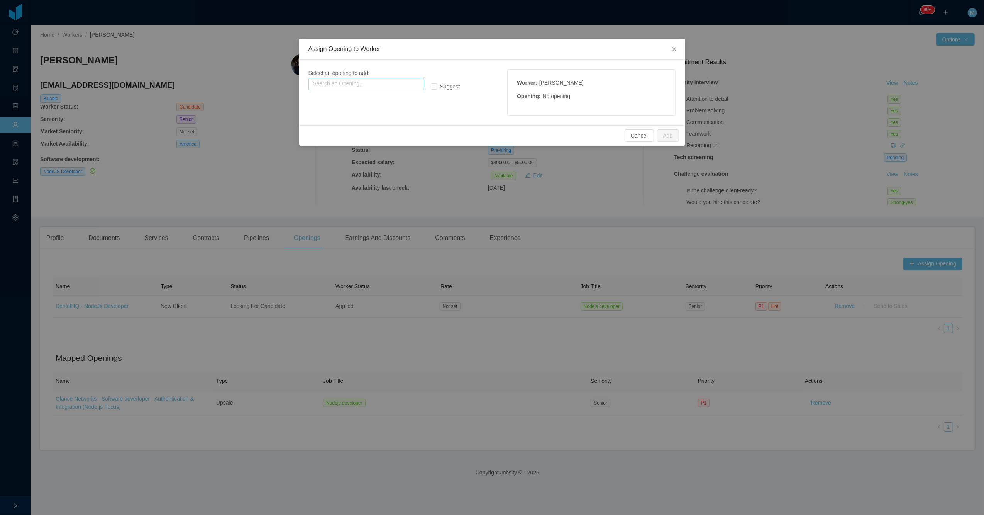
click at [385, 85] on input "text" at bounding box center [367, 84] width 116 height 12
click at [378, 108] on p "Type: Upsale" at bounding box center [366, 107] width 107 height 8
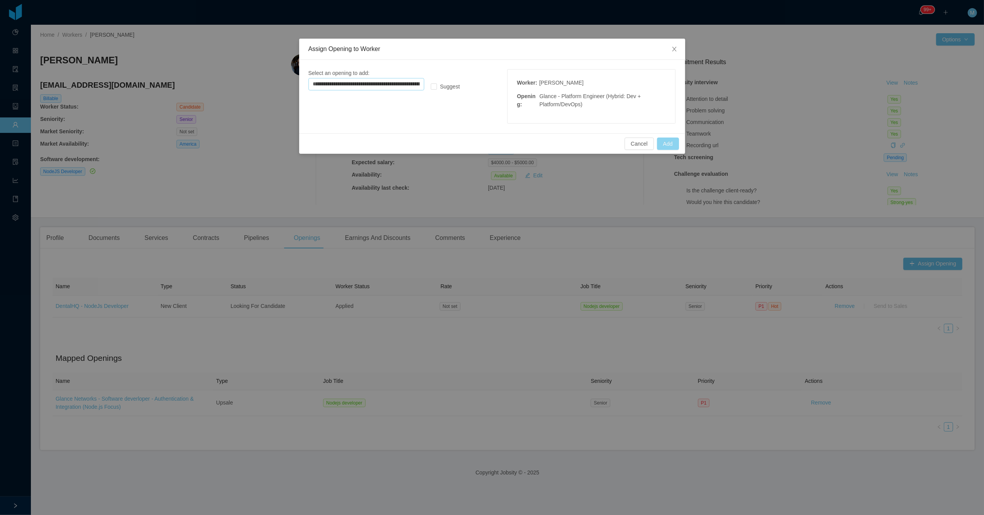
type input "**********"
click at [467, 147] on button "Add" at bounding box center [668, 143] width 22 height 12
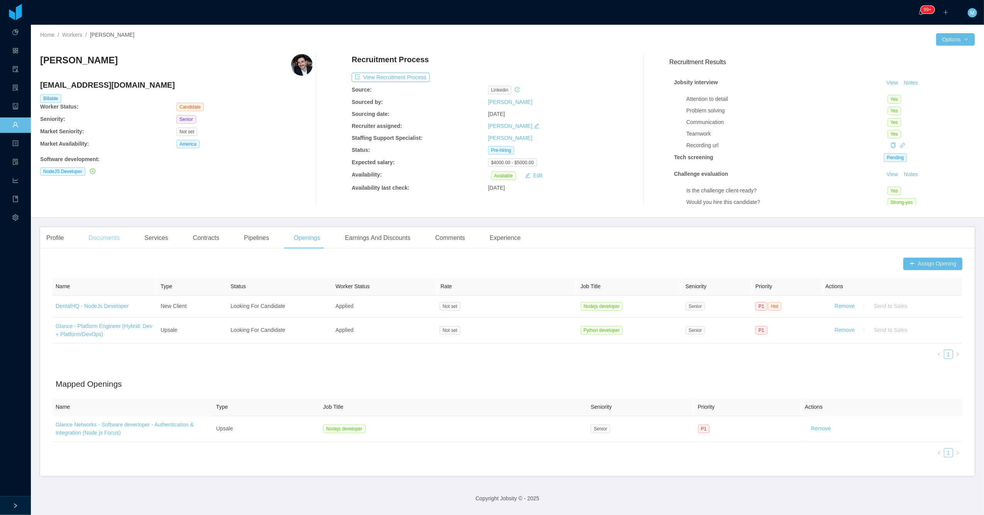
click at [112, 240] on div "Documents" at bounding box center [104, 238] width 44 height 22
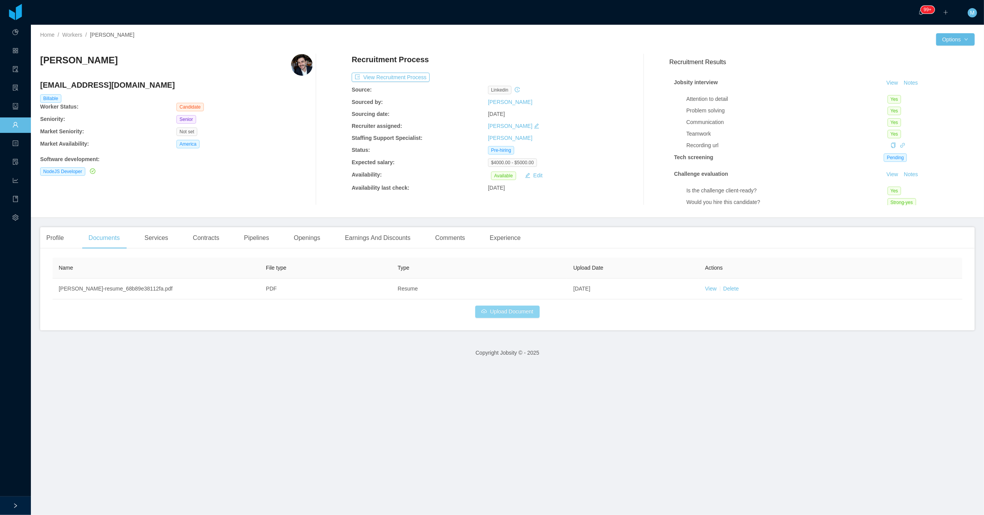
click at [467, 312] on button "Upload Document" at bounding box center [507, 311] width 64 height 12
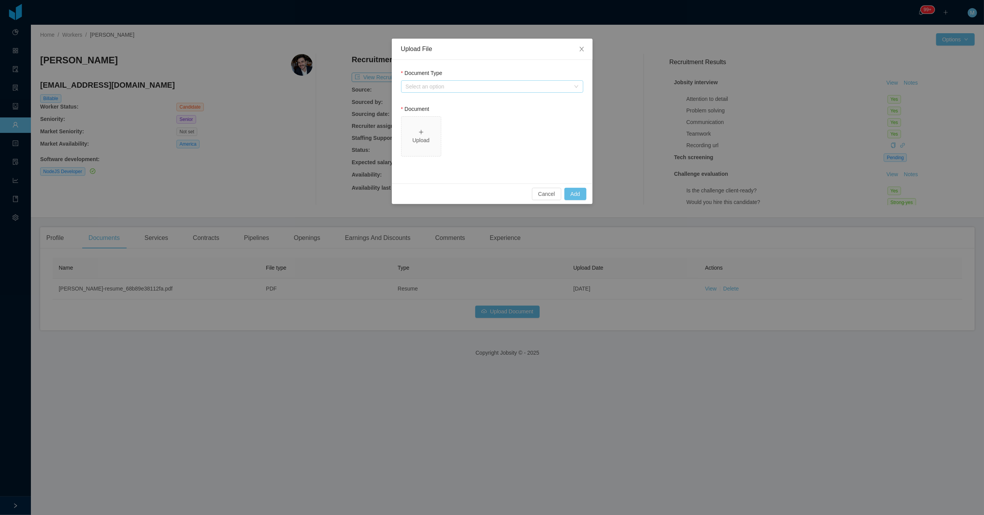
click at [467, 88] on div "Select an option" at bounding box center [488, 87] width 165 height 8
click at [447, 114] on li "Jobsity Resume" at bounding box center [492, 114] width 182 height 12
click at [464, 160] on div "Select one" at bounding box center [488, 158] width 165 height 8
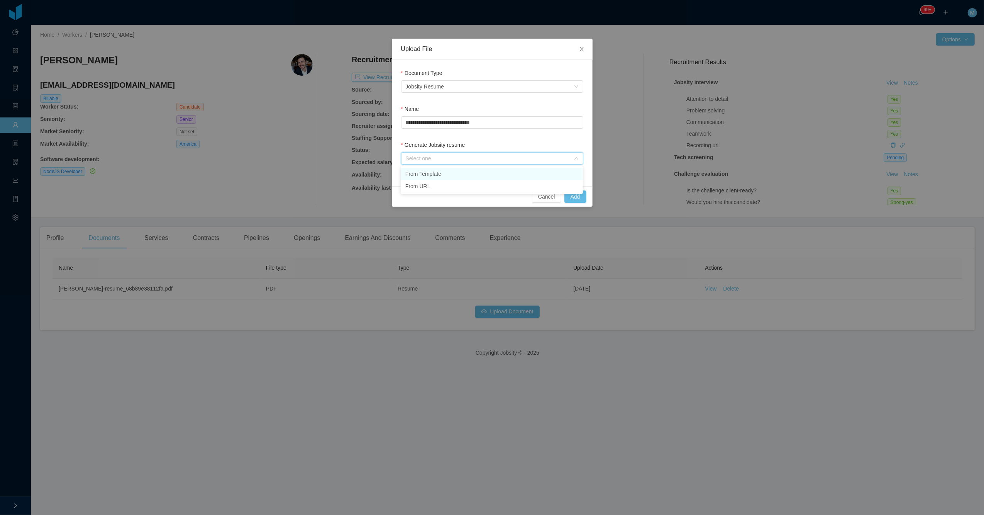
click at [458, 173] on li "From Template" at bounding box center [492, 174] width 182 height 12
drag, startPoint x: 575, startPoint y: 194, endPoint x: 571, endPoint y: 195, distance: 4.0
click at [467, 195] on button "Add" at bounding box center [576, 196] width 22 height 12
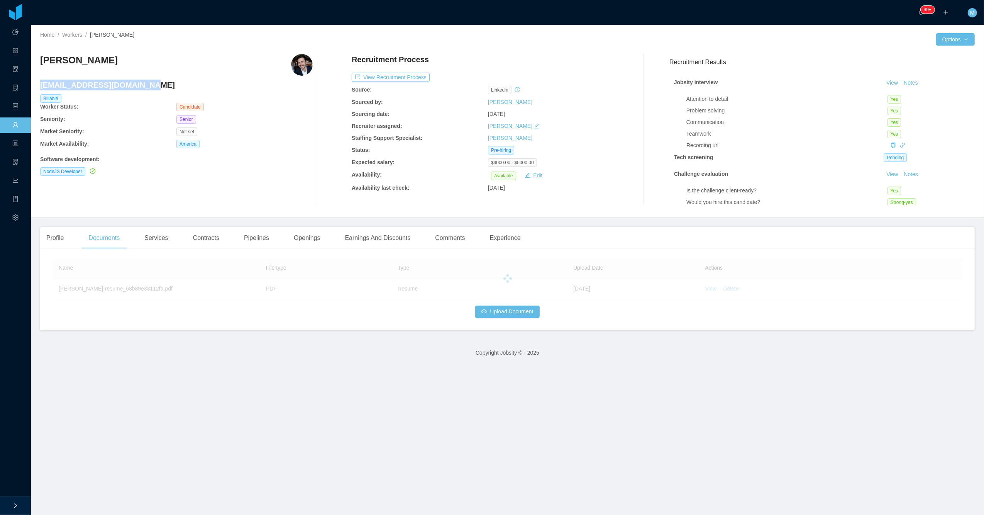
drag, startPoint x: 154, startPoint y: 87, endPoint x: 41, endPoint y: 84, distance: 113.6
click at [41, 84] on h4 "[EMAIL_ADDRESS][DOMAIN_NAME]" at bounding box center [176, 85] width 273 height 11
copy h4 "[EMAIL_ADDRESS][DOMAIN_NAME]"
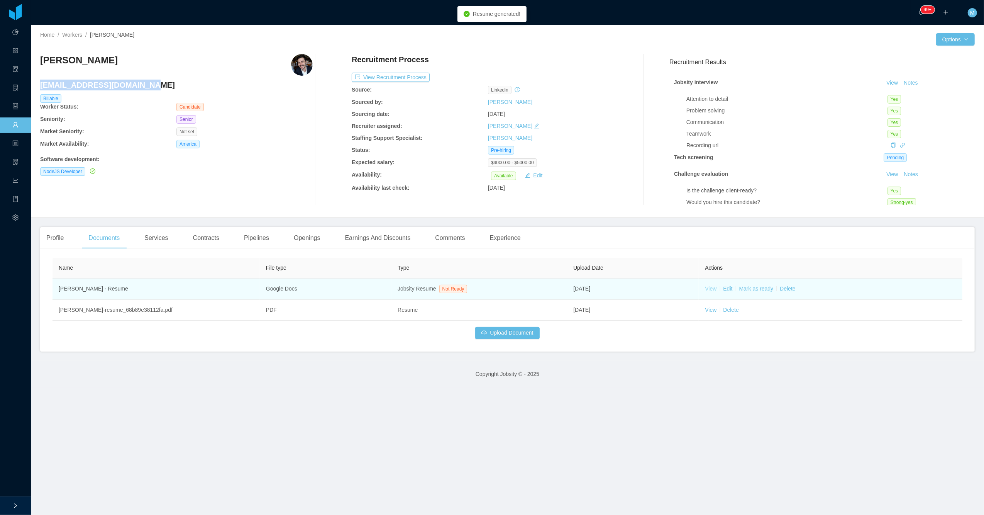
click at [467, 289] on link "View" at bounding box center [711, 288] width 12 height 6
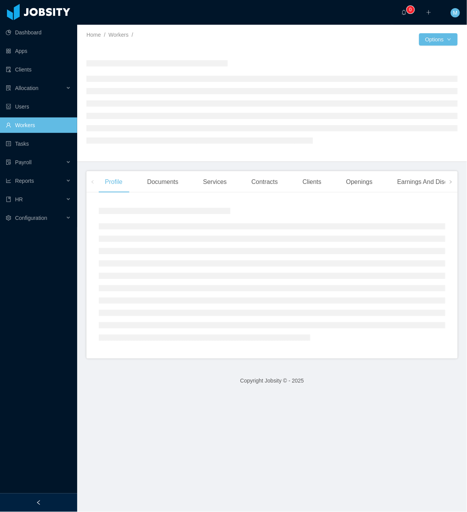
click at [39, 495] on div at bounding box center [38, 502] width 77 height 19
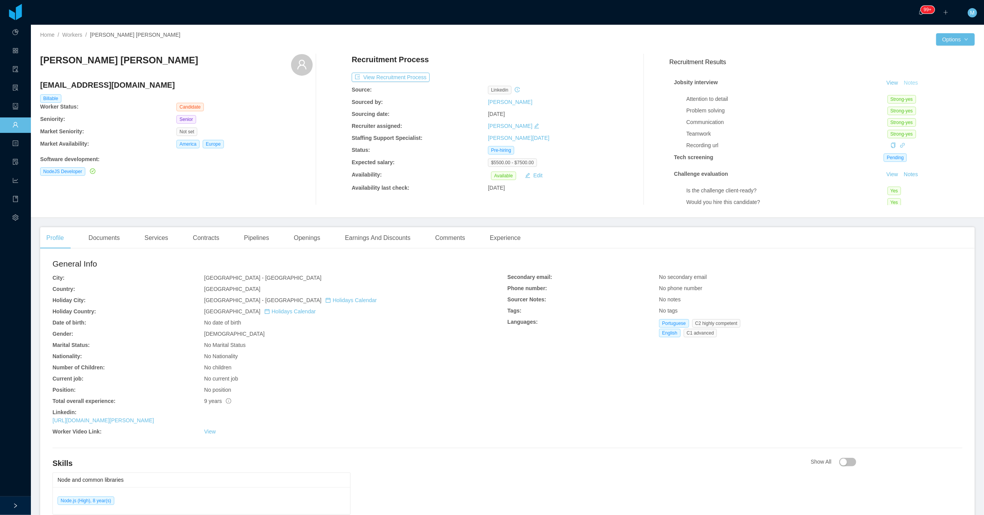
click at [467, 83] on button "Notes" at bounding box center [911, 82] width 20 height 9
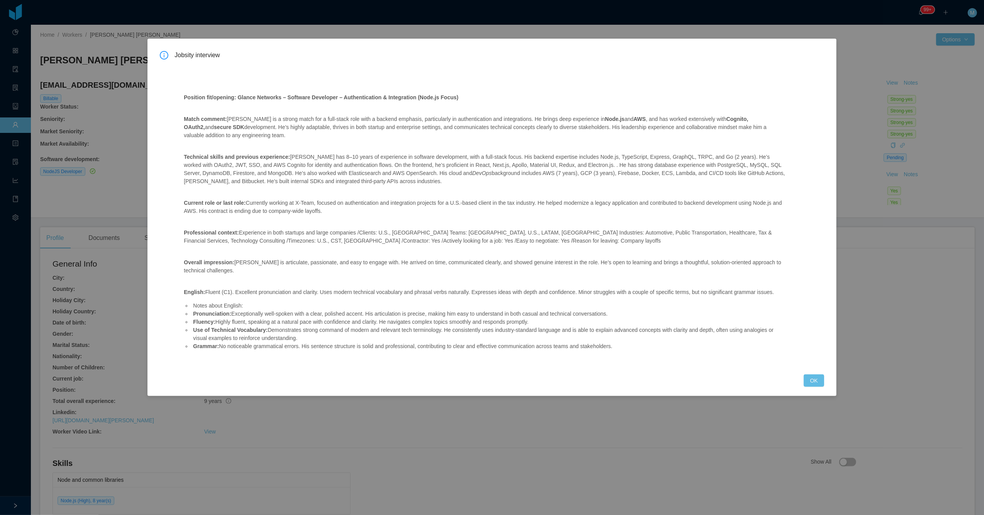
click at [467, 372] on div "Jobsity interview Position fit/opening: Glance Networks – Software Developer – …" at bounding box center [492, 219] width 664 height 336
click at [467, 381] on button "OK" at bounding box center [814, 380] width 20 height 12
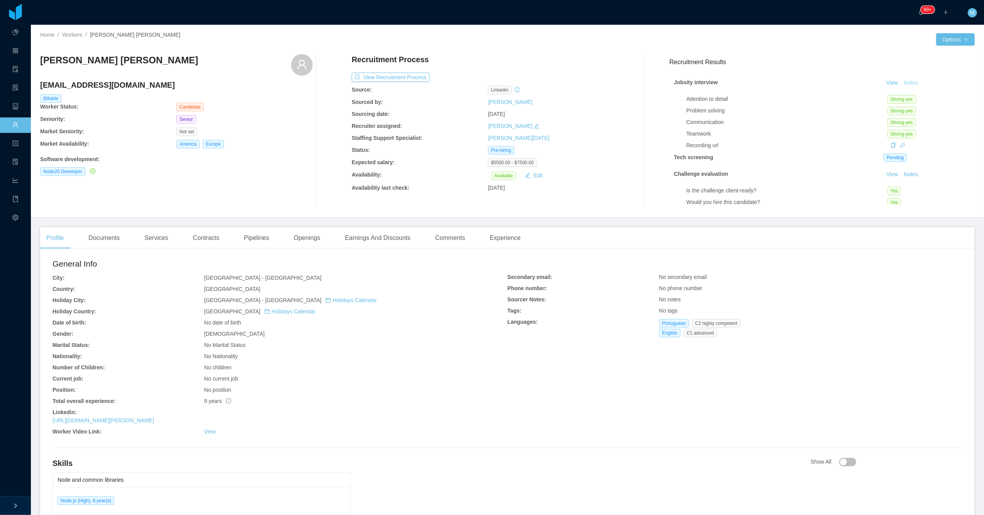
click at [467, 81] on button "Notes" at bounding box center [911, 82] width 20 height 9
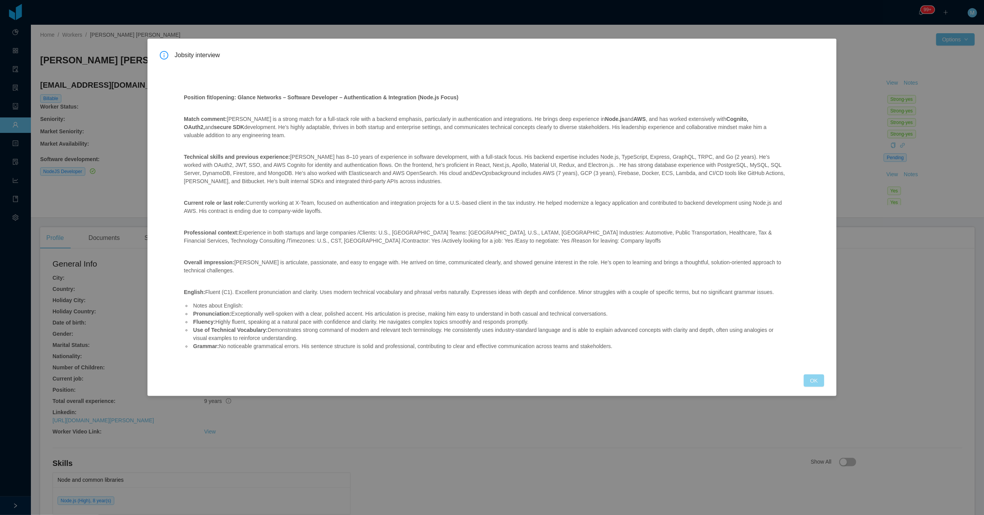
click at [467, 380] on button "OK" at bounding box center [814, 380] width 20 height 12
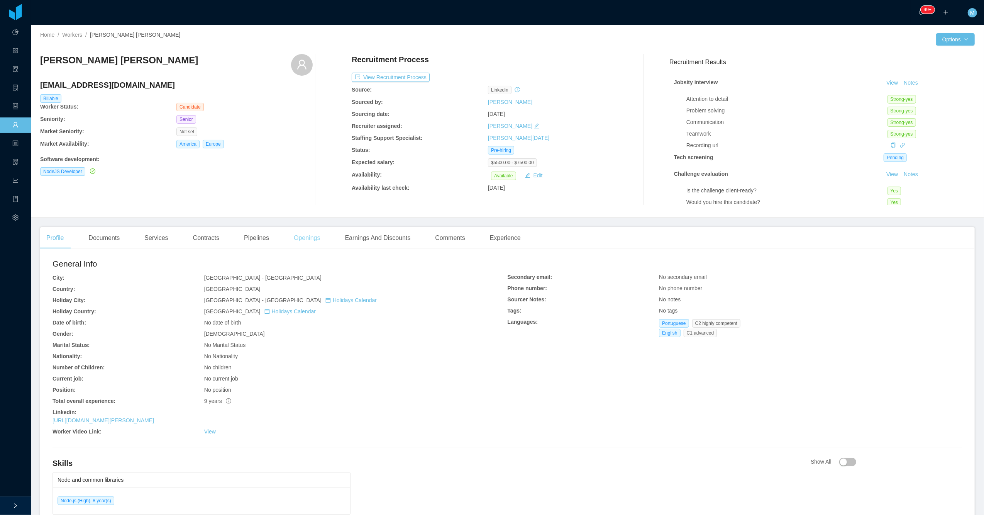
click at [320, 237] on div "Openings" at bounding box center [307, 238] width 39 height 22
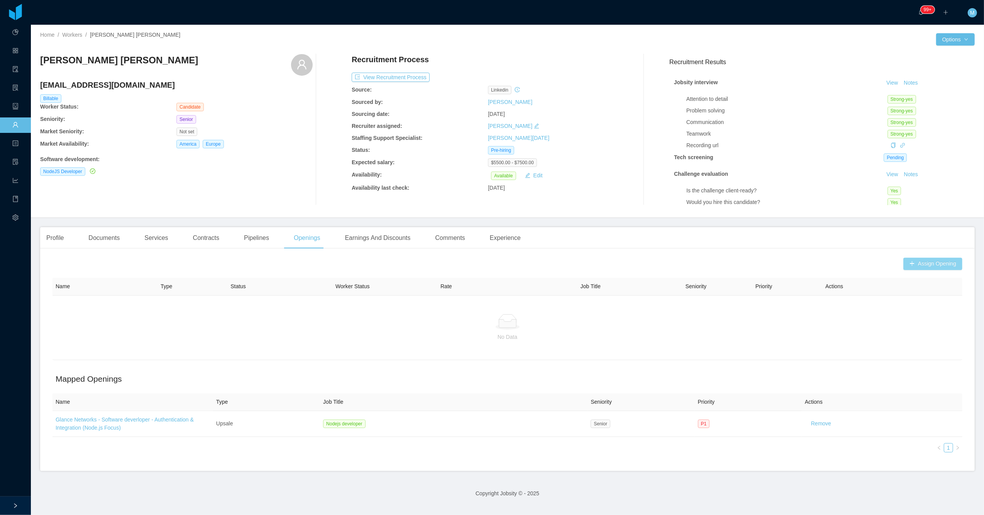
click at [467, 266] on button "Assign Opening" at bounding box center [933, 264] width 59 height 12
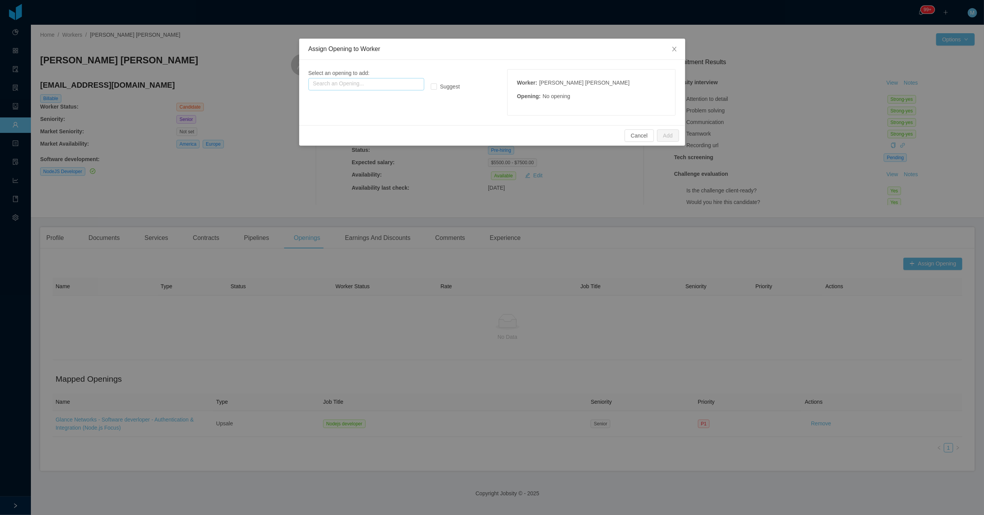
click at [366, 83] on input "text" at bounding box center [367, 84] width 116 height 12
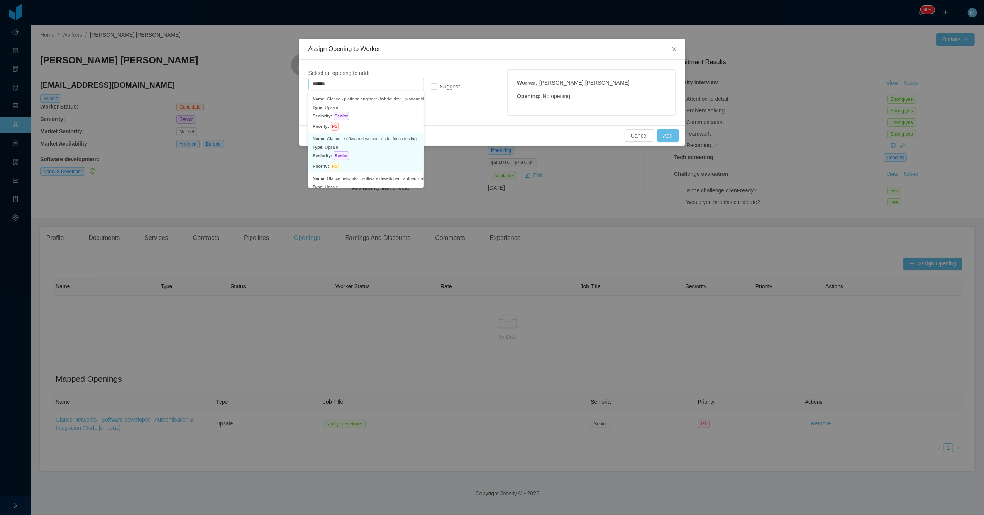
click at [375, 155] on p "Seniority: Senior" at bounding box center [366, 155] width 107 height 8
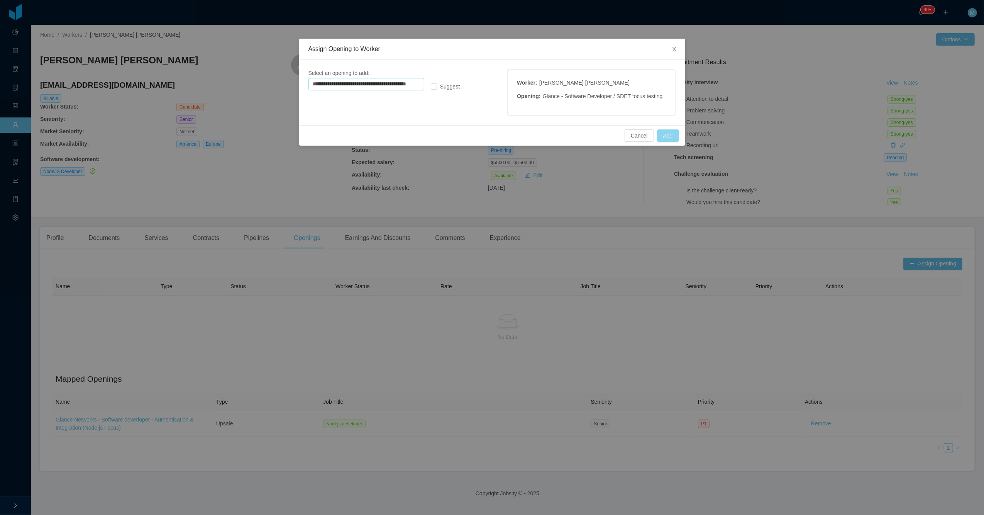
type input "**********"
click at [467, 137] on button "Add" at bounding box center [668, 135] width 22 height 12
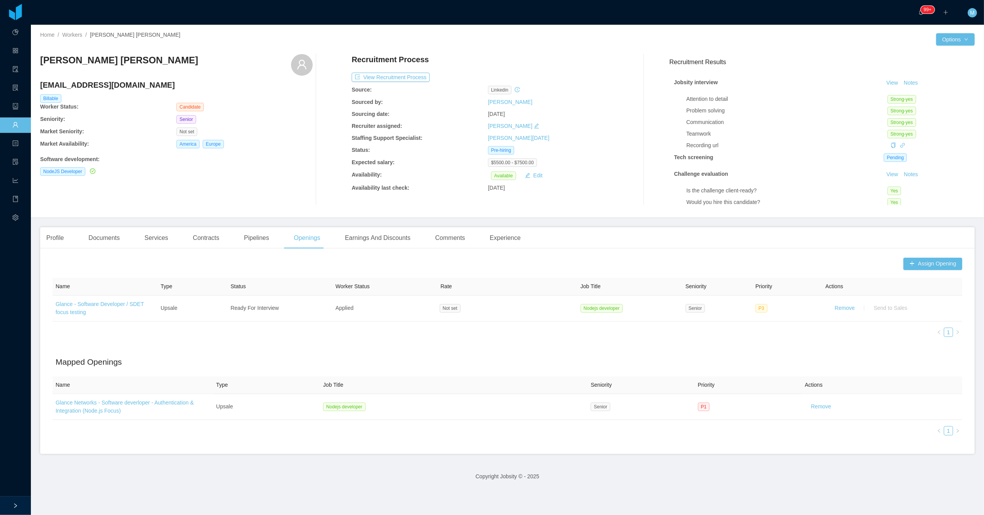
click at [467, 195] on div "Recruitment Process View Recruitment Process Source: linkedin Sourced by: Silvi…" at bounding box center [488, 129] width 273 height 151
click at [61, 238] on div "Profile" at bounding box center [55, 238] width 30 height 22
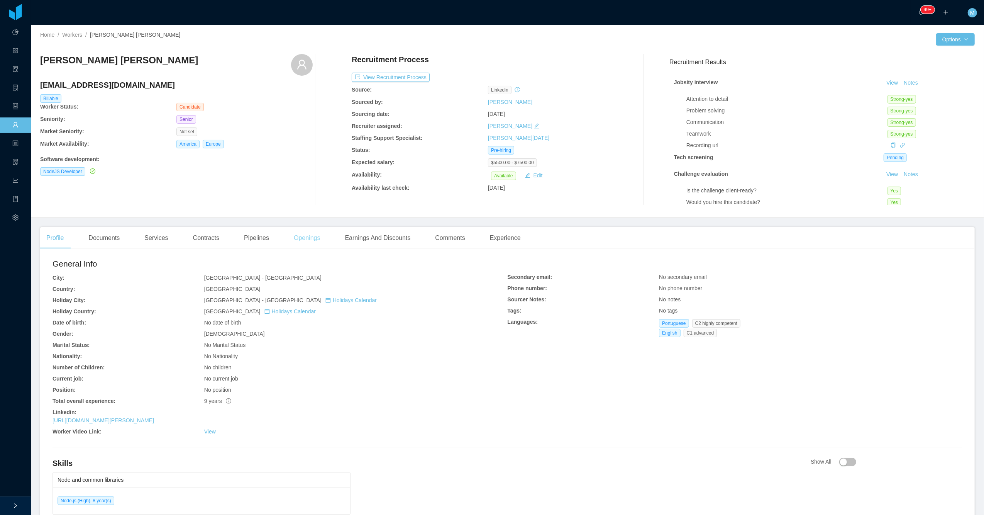
click at [314, 236] on div "Openings" at bounding box center [307, 238] width 39 height 22
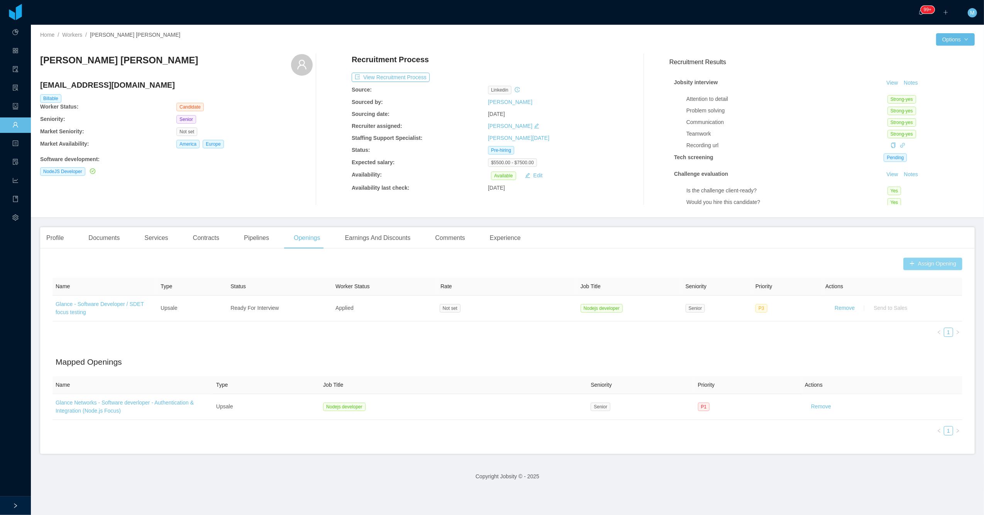
click at [467, 263] on button "Assign Opening" at bounding box center [933, 264] width 59 height 12
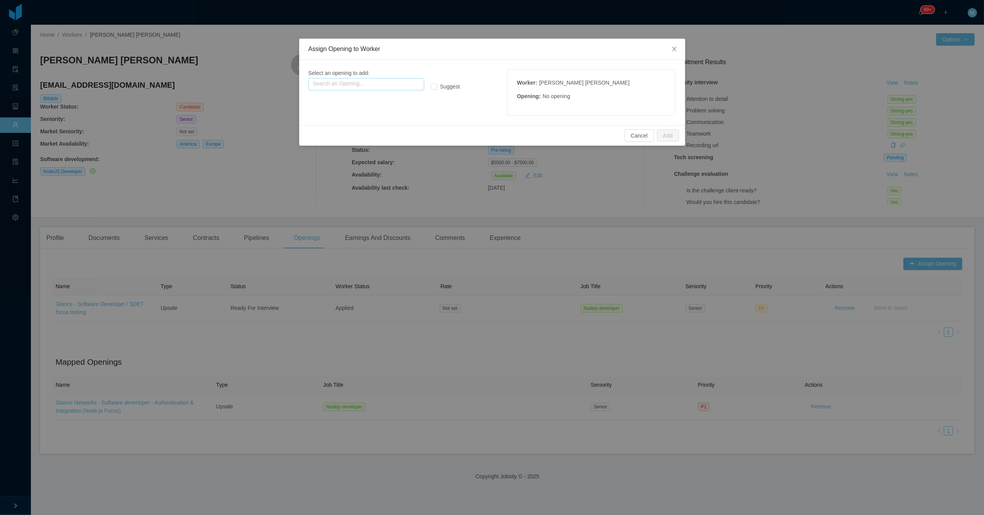
click at [348, 82] on input "text" at bounding box center [367, 84] width 116 height 12
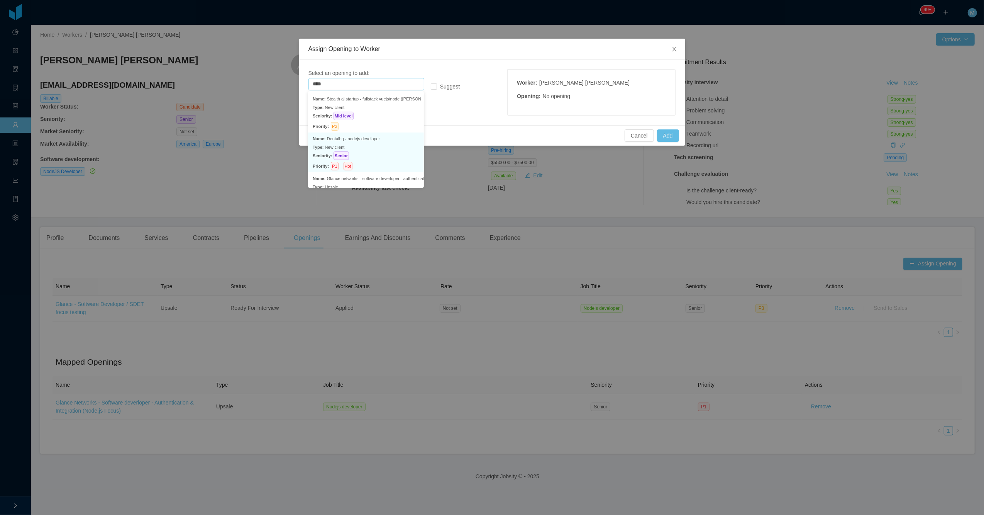
click at [371, 144] on p "Type: New client" at bounding box center [366, 147] width 107 height 8
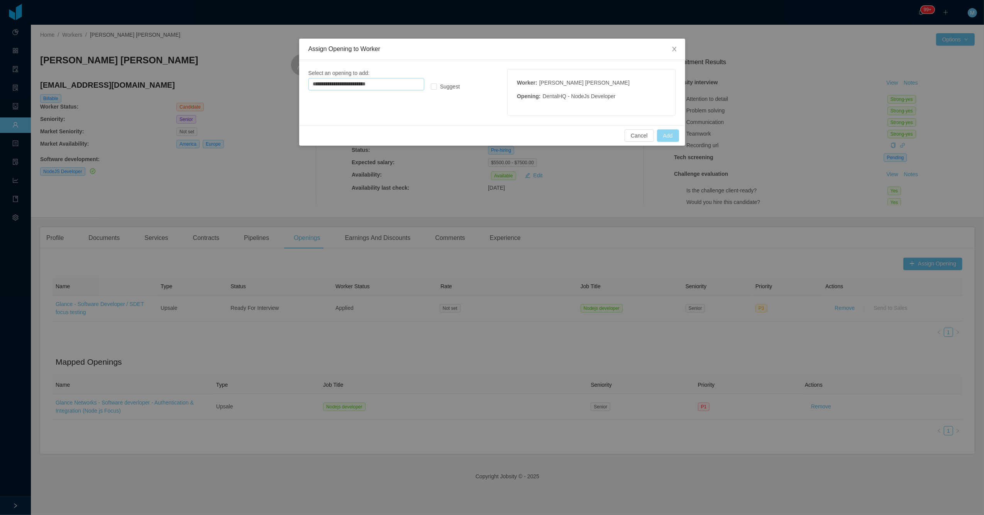
type input "**********"
click at [467, 131] on button "Add" at bounding box center [668, 135] width 22 height 12
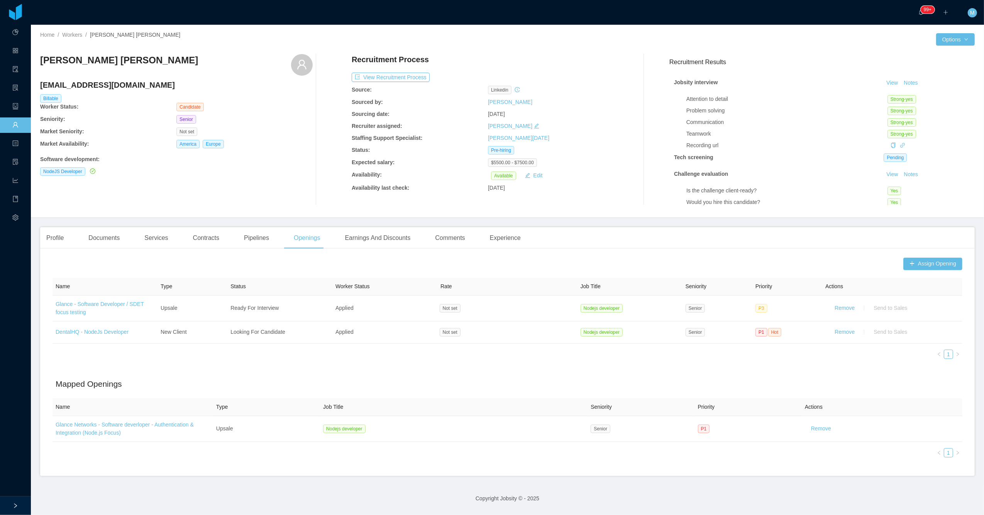
click at [229, 184] on div "Gustavo Diogo Silva gustavo_guga_01@hotmail.com Billable Worker Status: Candida…" at bounding box center [176, 129] width 273 height 151
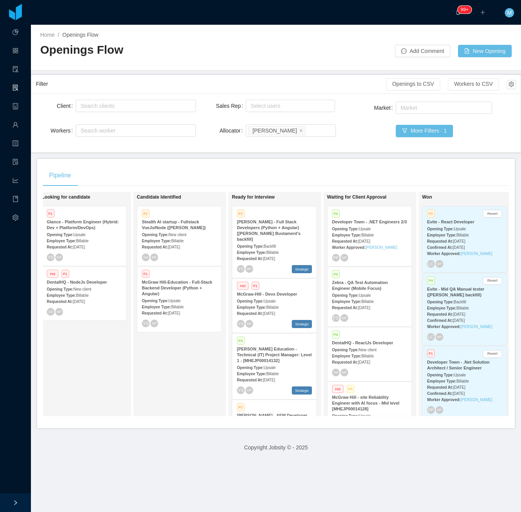
scroll to position [939, 0]
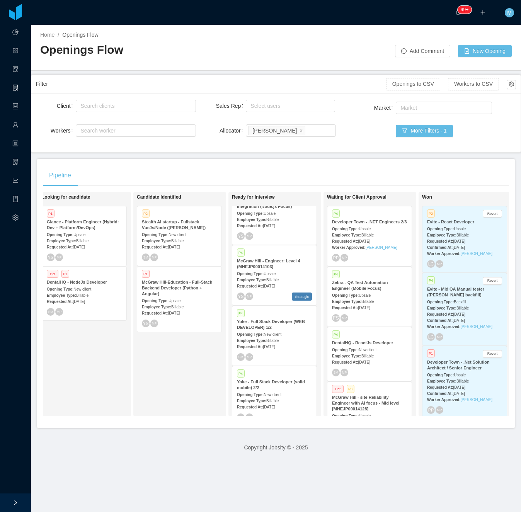
click at [281, 332] on span "New client" at bounding box center [272, 334] width 18 height 4
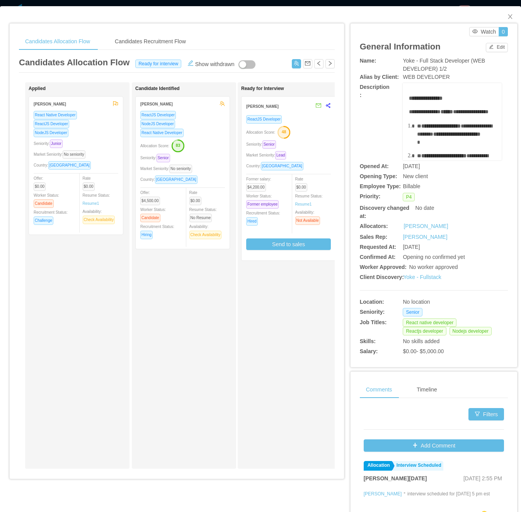
click at [306, 142] on div "Seniority: Senior" at bounding box center [288, 144] width 85 height 9
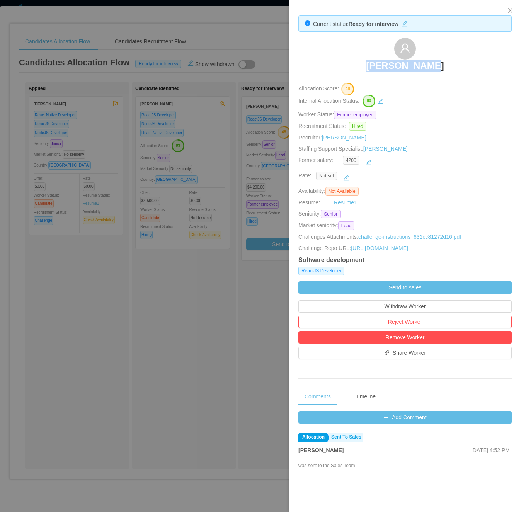
drag, startPoint x: 356, startPoint y: 61, endPoint x: 487, endPoint y: 71, distance: 131.4
click at [487, 71] on div "[PERSON_NAME]" at bounding box center [404, 57] width 213 height 39
copy h3 "[PERSON_NAME]"
click at [159, 377] on div at bounding box center [260, 256] width 521 height 512
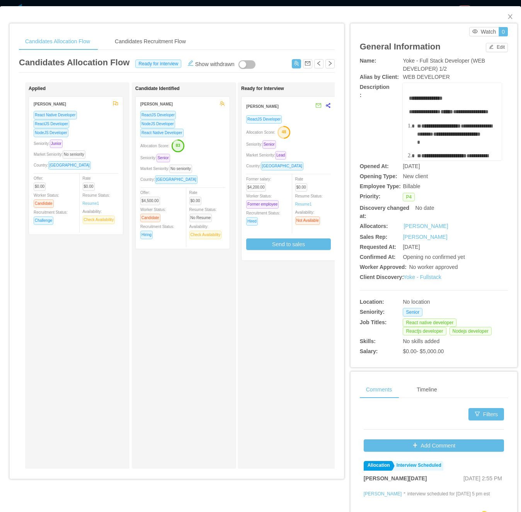
click at [159, 377] on div "Candidate Identified [PERSON_NAME] ReactJS Developer NodeJS Developer React Nat…" at bounding box center [189, 275] width 108 height 379
click at [507, 16] on icon "icon: close" at bounding box center [510, 17] width 6 height 6
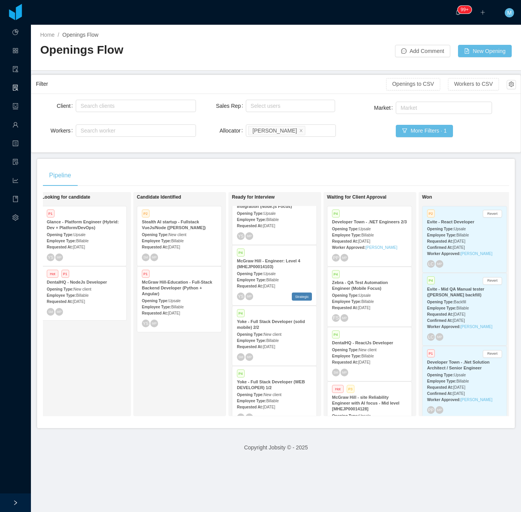
click at [154, 396] on div "Candidate Identified P2 Stealth AI startup - Fullstack VueJs/Node (Erkang Zheng…" at bounding box center [191, 303] width 108 height 217
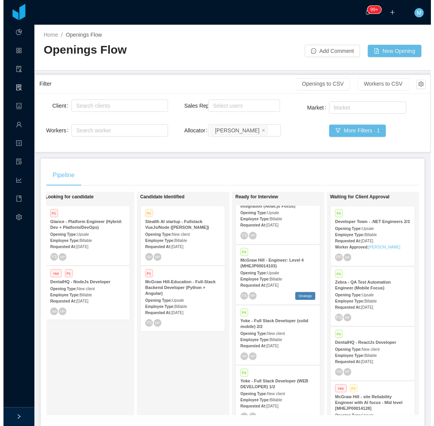
scroll to position [937, 0]
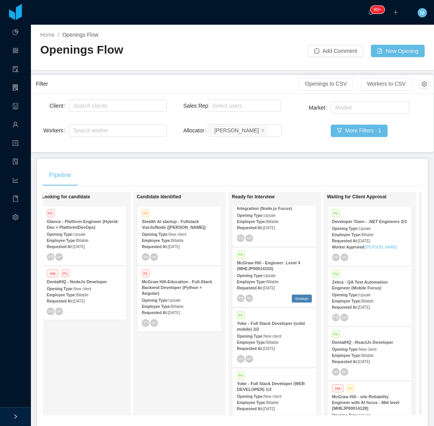
drag, startPoint x: 481, startPoint y: 0, endPoint x: 168, endPoint y: 176, distance: 358.8
click at [187, 167] on div "Pipeline" at bounding box center [232, 176] width 379 height 22
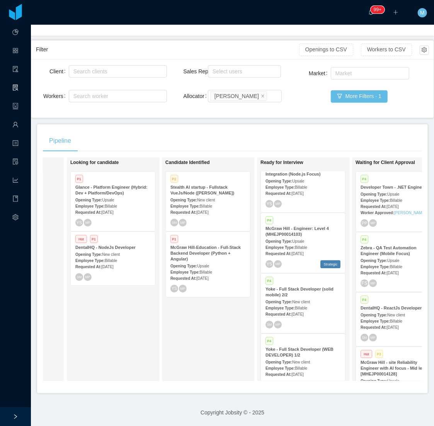
scroll to position [0, 92]
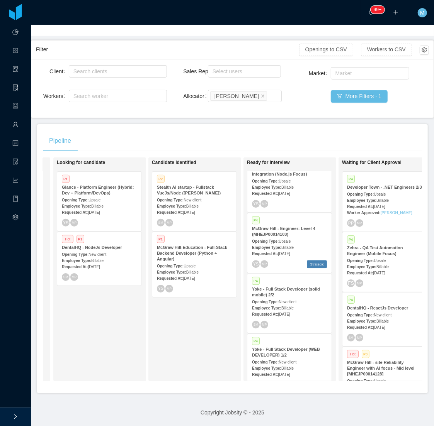
click at [180, 321] on div "Candidate Identified P2 Stealth AI startup - Fullstack VueJs/Node (Erkang Zheng…" at bounding box center [206, 269] width 108 height 217
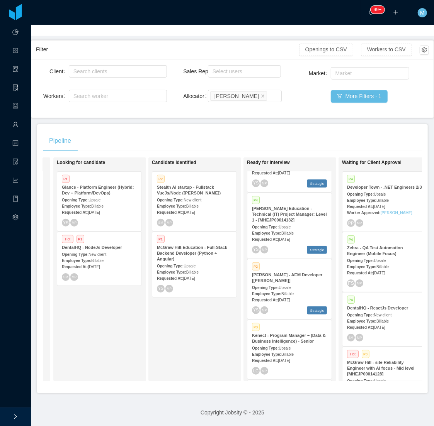
click at [292, 292] on div "P2 McGraw-Hill - AEM Developer [Vijay Yadav] Opening Type: Upsale Employee Type…" at bounding box center [289, 289] width 84 height 60
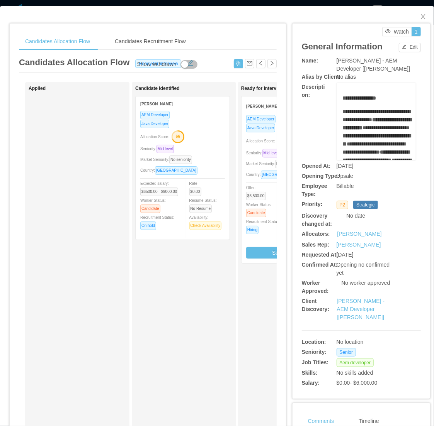
click at [167, 323] on div "Candidate Identified Mateo Recoba AEM Developer Java Developer Allocation Score…" at bounding box center [189, 275] width 108 height 379
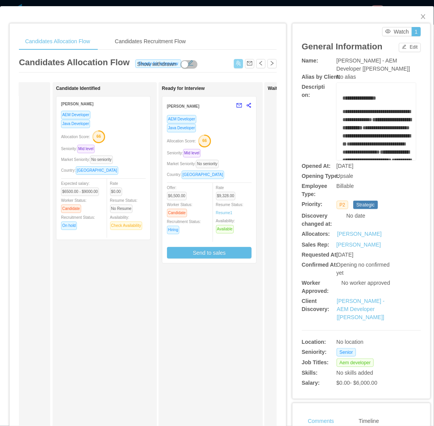
click at [234, 67] on button "button" at bounding box center [238, 63] width 9 height 9
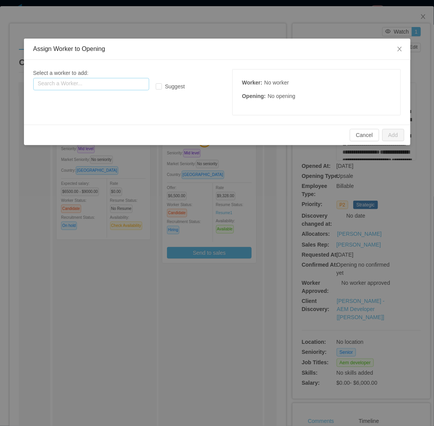
click at [132, 85] on input "text" at bounding box center [91, 84] width 116 height 12
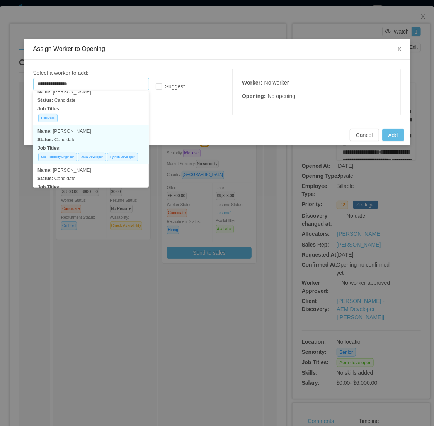
scroll to position [86, 0]
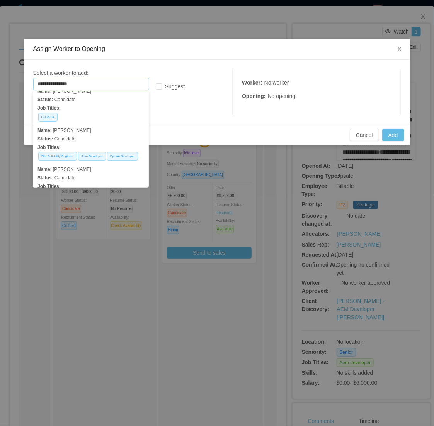
type input "**********"
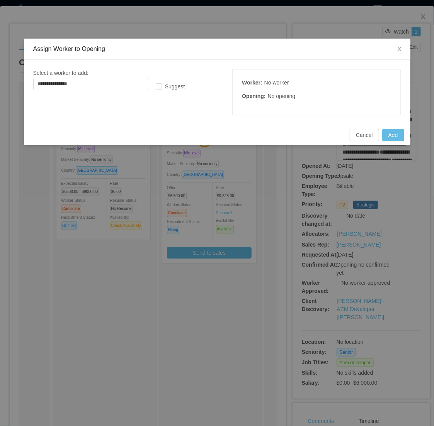
scroll to position [2, 0]
click at [399, 51] on icon "icon: close" at bounding box center [399, 49] width 6 height 6
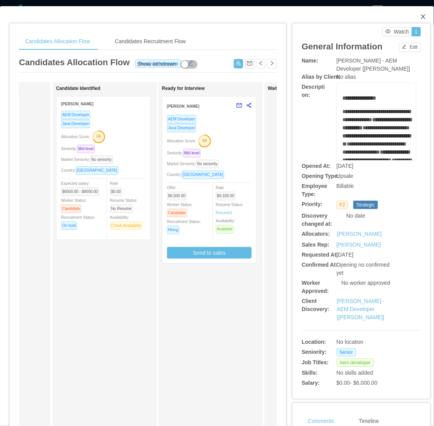
click at [416, 13] on span "Close" at bounding box center [423, 17] width 22 height 22
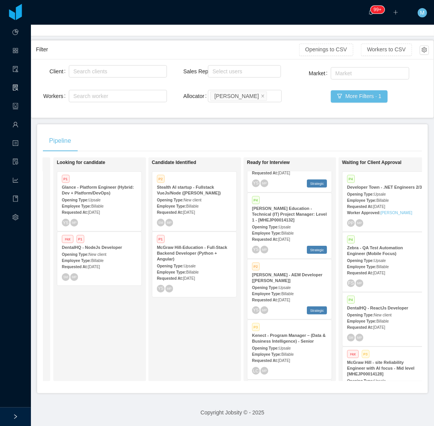
click at [136, 318] on div "Looking for candidate P1 Glance - Platform Engineer (Hybrid: Dev + Platform/Dev…" at bounding box center [111, 269] width 108 height 217
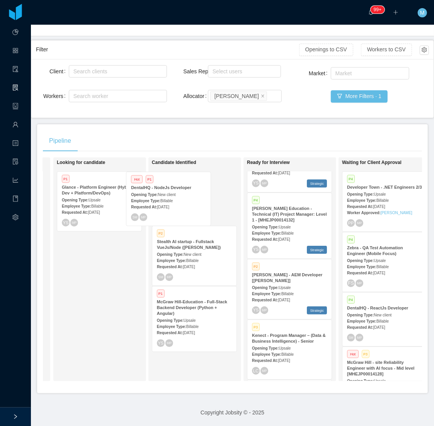
drag, startPoint x: 151, startPoint y: 232, endPoint x: 181, endPoint y: 198, distance: 45.1
click at [181, 198] on div "On Hold Looking for candidate P1 Glance - Platform Engineer (Hybrid: Dev + Plat…" at bounding box center [232, 273] width 379 height 230
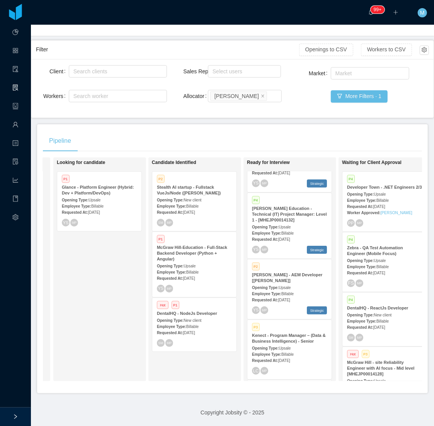
click at [202, 329] on div "Requested At: Sep 3rd, 2025" at bounding box center [194, 333] width 75 height 8
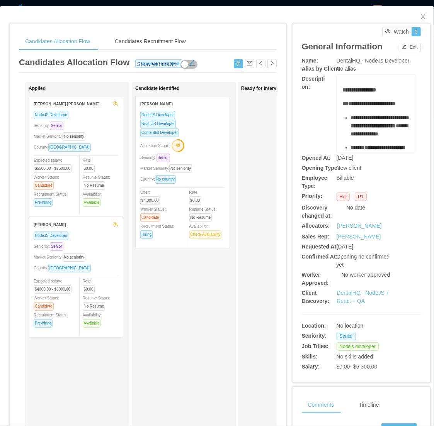
click at [192, 297] on div "Candidate Identified Carlos Rodrigues NodeJS Developer ReactJS Developer Conten…" at bounding box center [189, 275] width 108 height 379
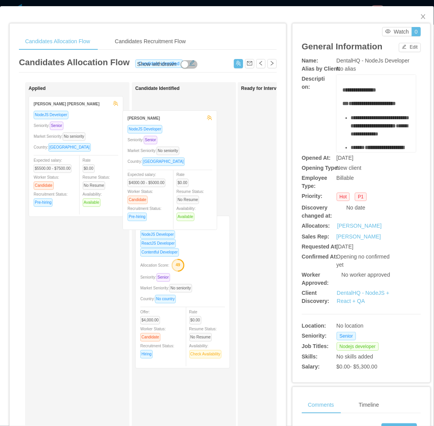
drag, startPoint x: 86, startPoint y: 276, endPoint x: 191, endPoint y: 155, distance: 159.9
click at [191, 155] on div "Applied Gustavo Diogo Silva NodeJS Developer Seniority: Senior Market Seniority…" at bounding box center [148, 278] width 258 height 392
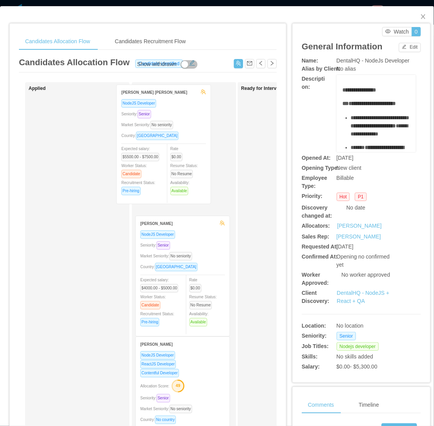
drag, startPoint x: 103, startPoint y: 178, endPoint x: 191, endPoint y: 166, distance: 88.4
click at [191, 166] on div "Applied Gustavo Diogo Silva NodeJS Developer Seniority: Senior Market Seniority…" at bounding box center [148, 278] width 258 height 392
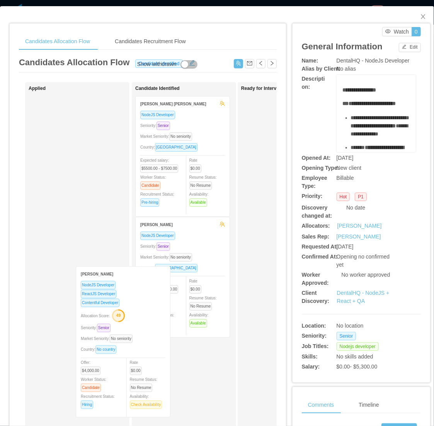
scroll to position [2, 0]
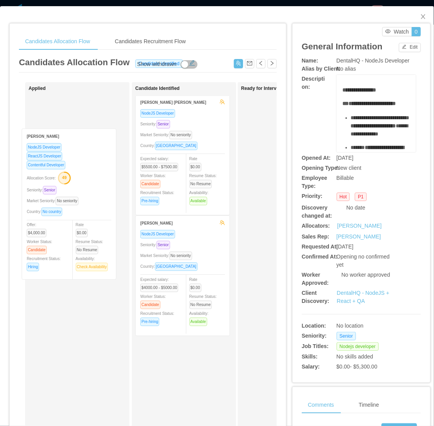
drag, startPoint x: 199, startPoint y: 383, endPoint x: 92, endPoint y: 176, distance: 233.7
click at [83, 174] on div "Applied Candidate Identified Gustavo Diogo Silva NodeJS Developer Seniority: Se…" at bounding box center [148, 278] width 258 height 392
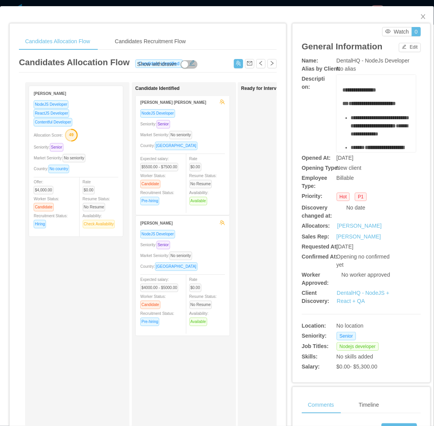
scroll to position [0, 0]
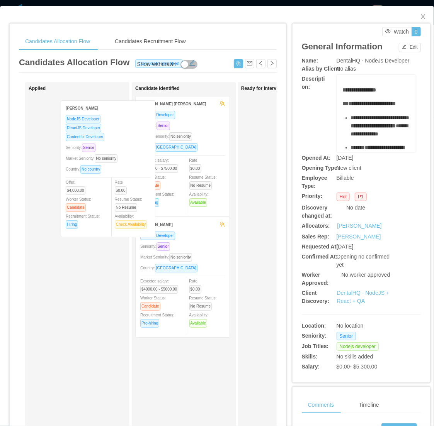
drag, startPoint x: 110, startPoint y: 190, endPoint x: 178, endPoint y: 192, distance: 68.4
click at [178, 192] on div "Applied Carlos Rodrigues NodeJS Developer ReactJS Developer Contentful Develope…" at bounding box center [148, 278] width 258 height 392
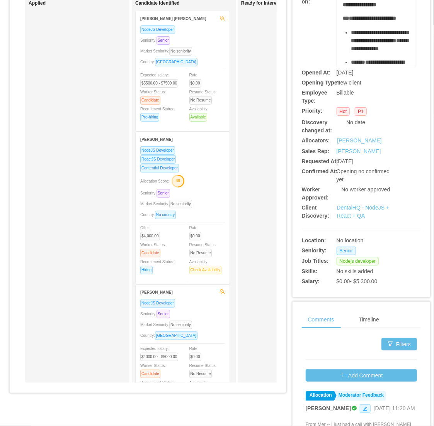
scroll to position [86, 0]
click at [204, 309] on div "Seniority: Senior" at bounding box center [182, 313] width 85 height 9
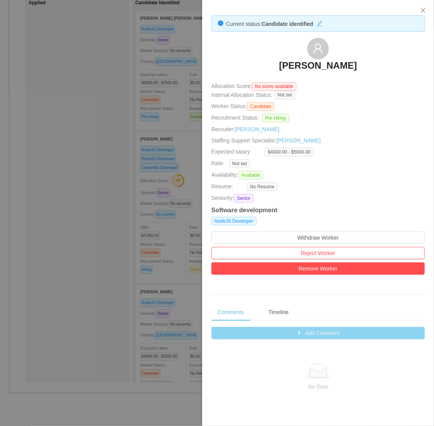
click at [323, 332] on button "Add Comment" at bounding box center [317, 333] width 213 height 12
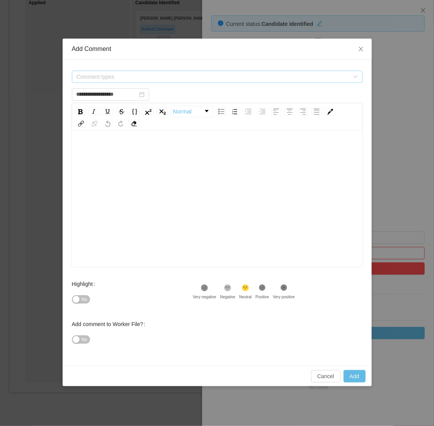
click at [145, 71] on span "Comment types" at bounding box center [214, 77] width 276 height 12
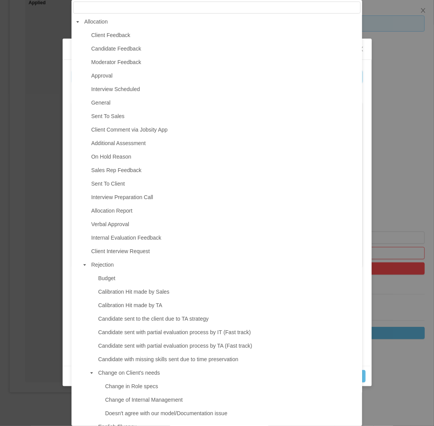
type input "**********"
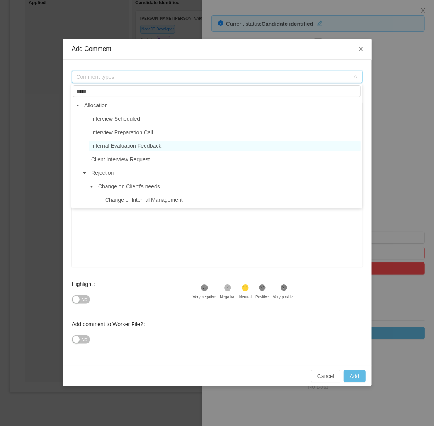
type input "*****"
click at [119, 147] on span "Internal Evaluation Feedback" at bounding box center [126, 146] width 70 height 6
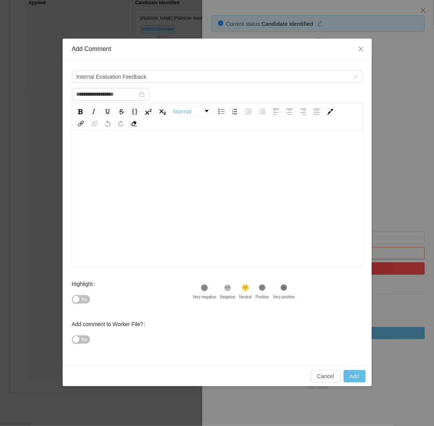
click at [146, 157] on div "rdw-editor" at bounding box center [217, 150] width 278 height 15
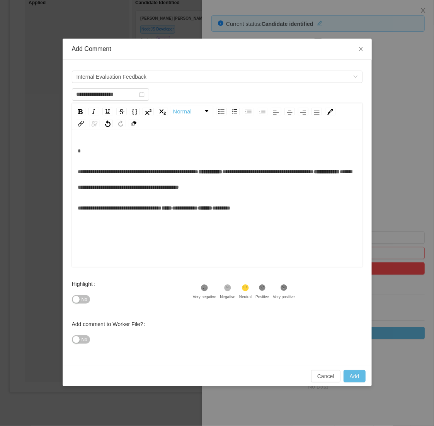
click at [78, 171] on span "**********" at bounding box center [138, 171] width 120 height 5
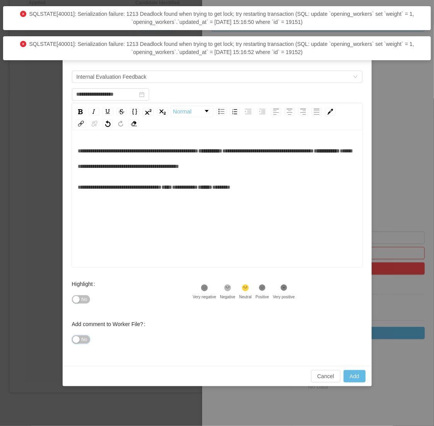
drag, startPoint x: 83, startPoint y: 340, endPoint x: 124, endPoint y: 314, distance: 48.1
click at [82, 340] on span "No" at bounding box center [84, 340] width 6 height 8
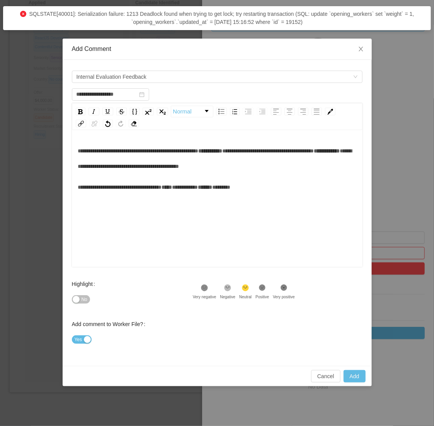
click at [287, 175] on div "**********" at bounding box center [217, 169] width 278 height 52
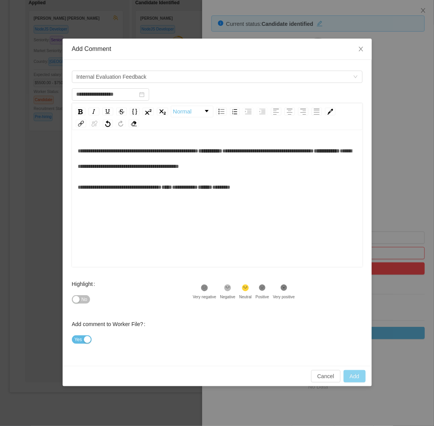
type input "**********"
click at [354, 379] on button "Add" at bounding box center [354, 376] width 22 height 12
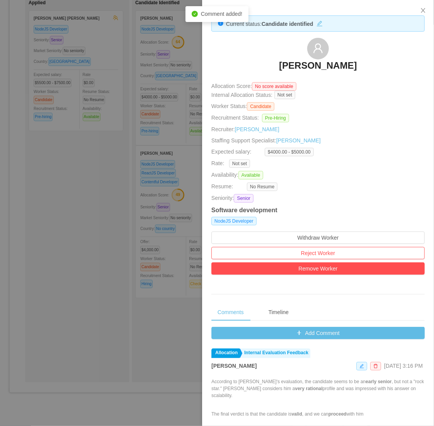
click at [95, 244] on div at bounding box center [217, 213] width 434 height 426
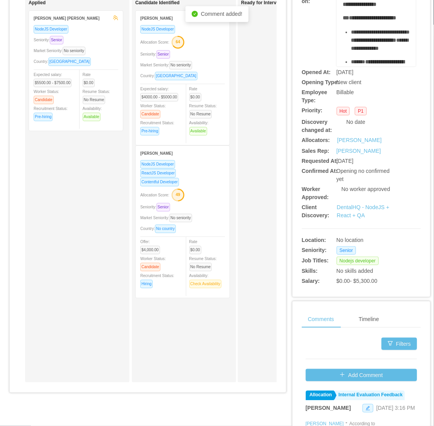
click at [95, 244] on div "Applied Gustavo Diogo Silva NodeJS Developer Seniority: Senior Market Seniority…" at bounding box center [83, 189] width 108 height 379
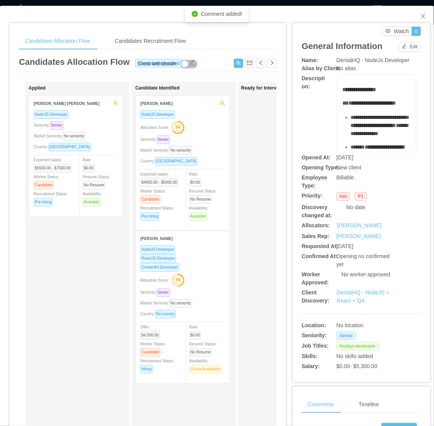
scroll to position [0, 0]
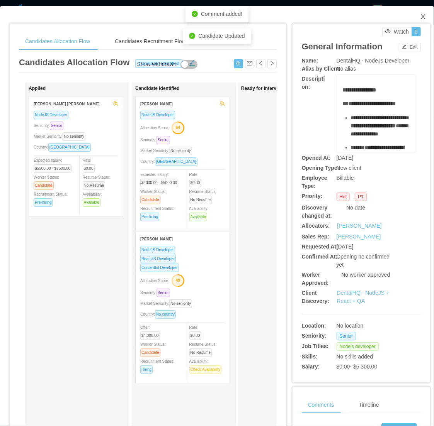
drag, startPoint x: 417, startPoint y: 19, endPoint x: 430, endPoint y: 21, distance: 12.5
click at [420, 19] on icon "icon: close" at bounding box center [423, 17] width 6 height 6
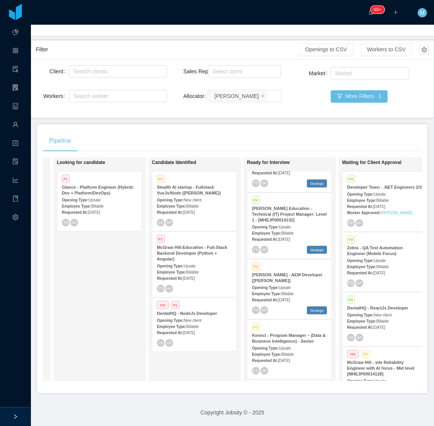
drag, startPoint x: 126, startPoint y: 292, endPoint x: 101, endPoint y: 284, distance: 26.4
click at [126, 292] on div "Looking for candidate P1 Glance - Platform Engineer (Hybrid: Dev + Platform/Dev…" at bounding box center [111, 269] width 108 height 217
drag, startPoint x: 58, startPoint y: 288, endPoint x: 64, endPoint y: 288, distance: 6.2
click at [58, 288] on div "Looking for candidate P1 Glance - Platform Engineer (Hybrid: Dev + Platform/Dev…" at bounding box center [111, 269] width 108 height 217
